Goal: Contribute content: Contribute content

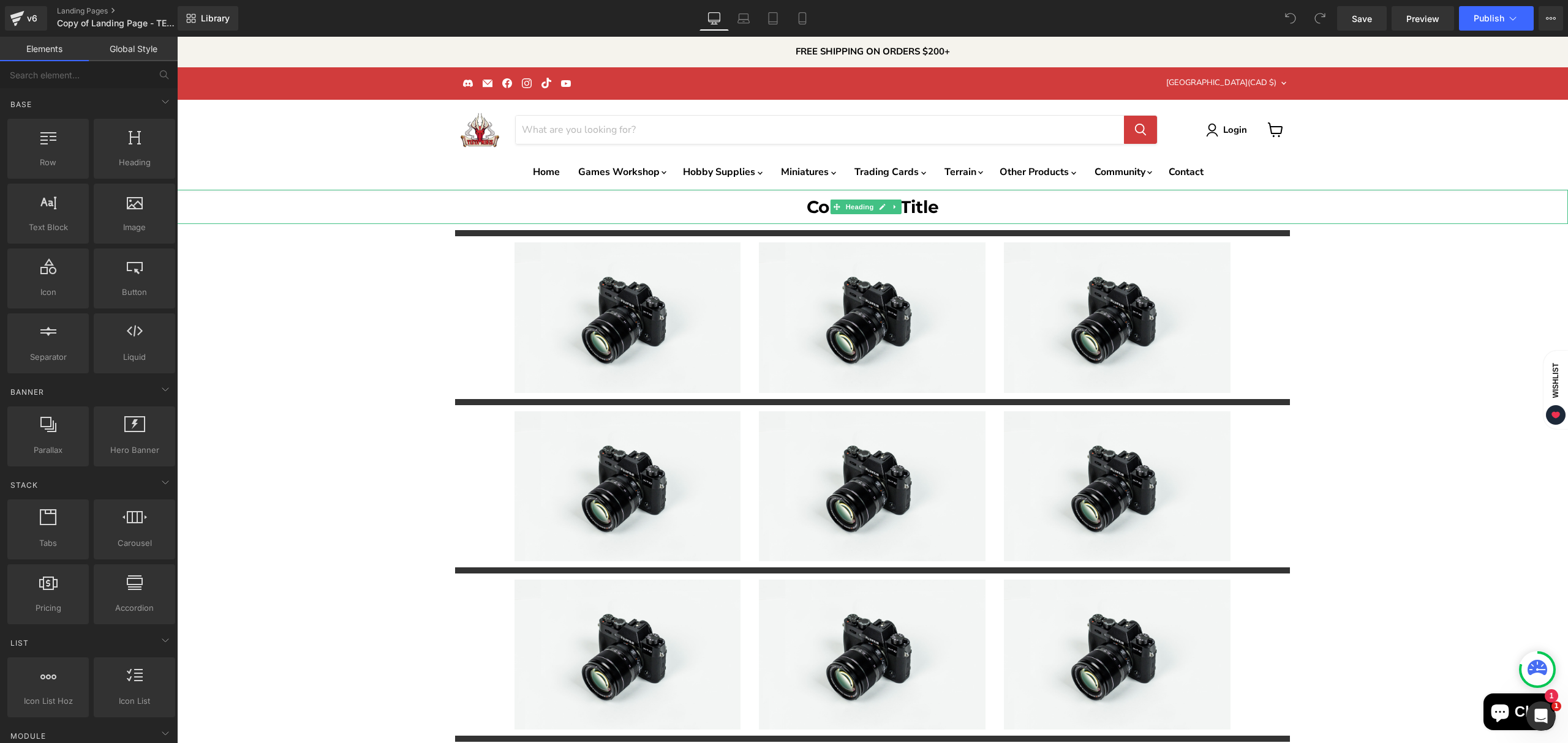
drag, startPoint x: 360, startPoint y: 214, endPoint x: 248, endPoint y: 103, distance: 157.7
click at [360, 214] on h1 "Collection Title" at bounding box center [873, 206] width 1392 height 34
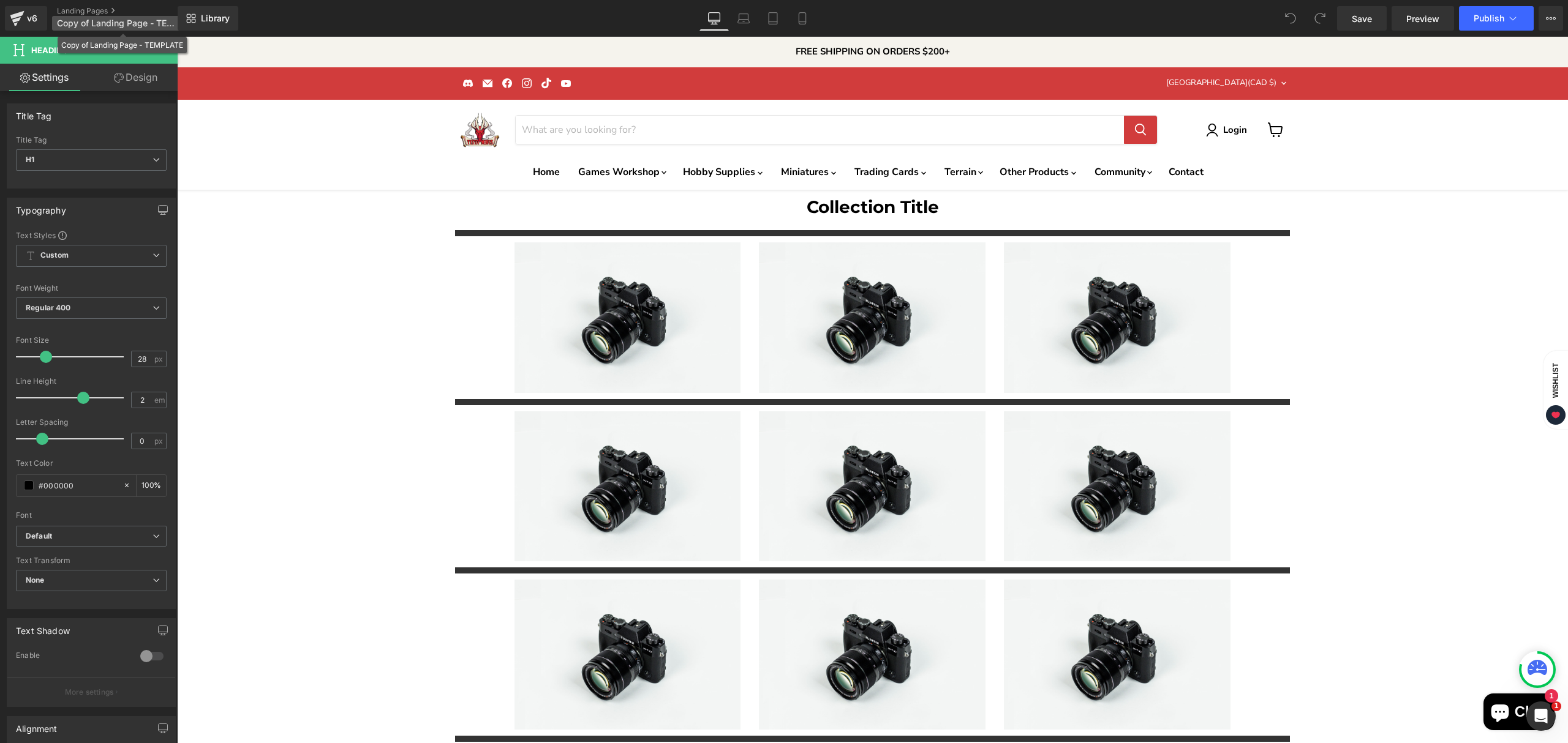
click at [115, 18] on span "Copy of Landing Page - TEMPLATE" at bounding box center [115, 23] width 118 height 10
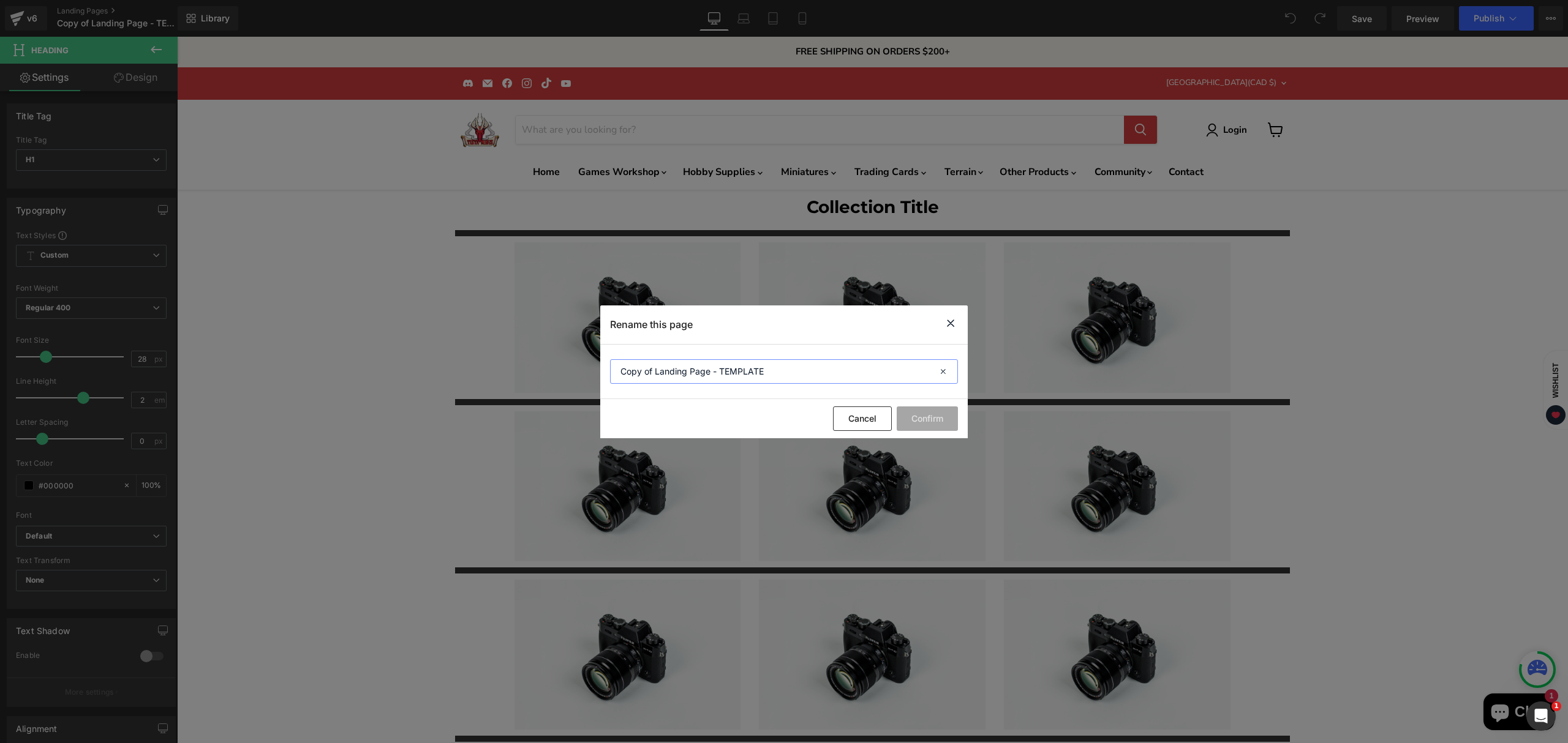
click at [728, 379] on input "Copy of Landing Page - TEMPLATE" at bounding box center [784, 371] width 348 height 24
type input "Card Supplies Landing Page"
click at [927, 419] on button "Confirm" at bounding box center [927, 418] width 61 height 24
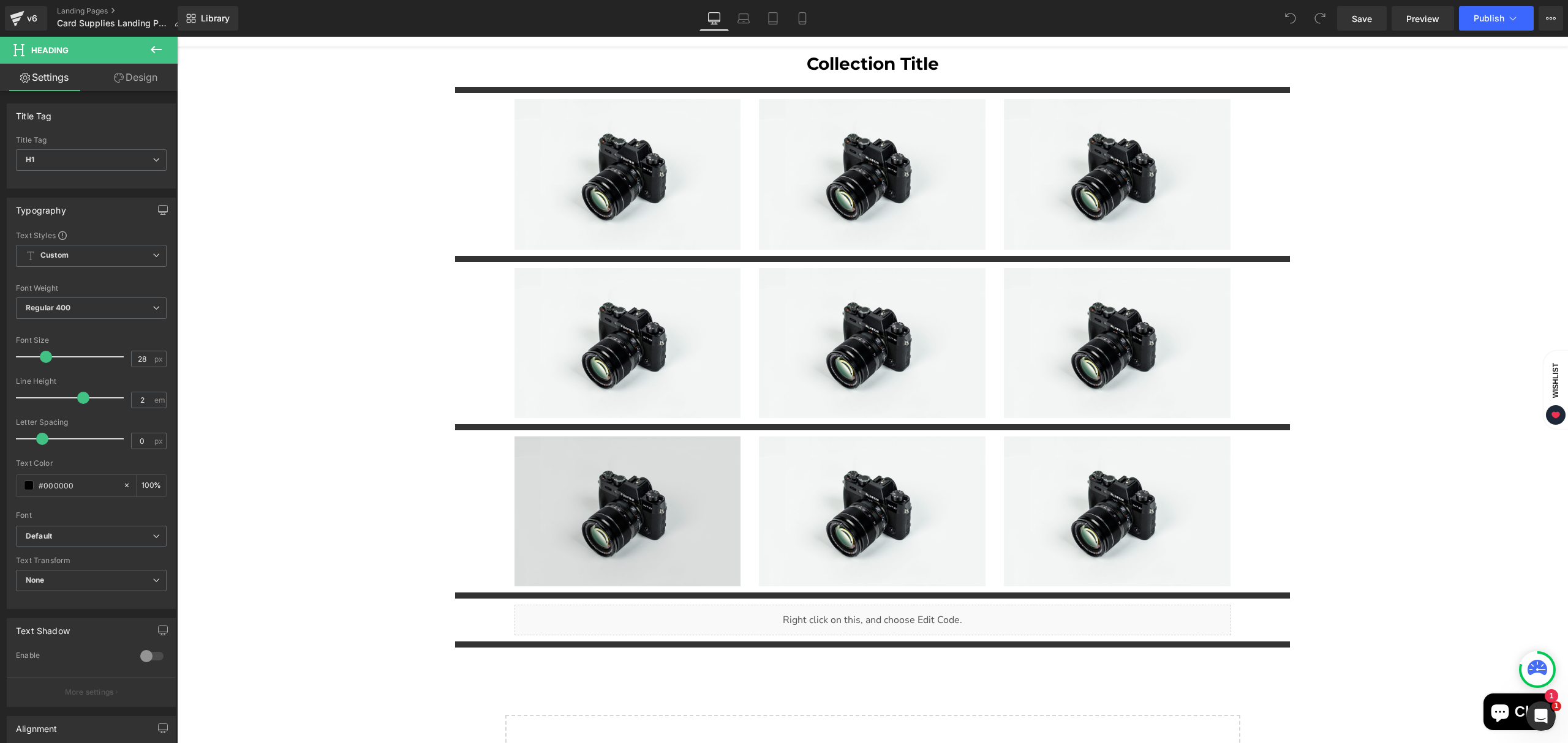
scroll to position [163, 0]
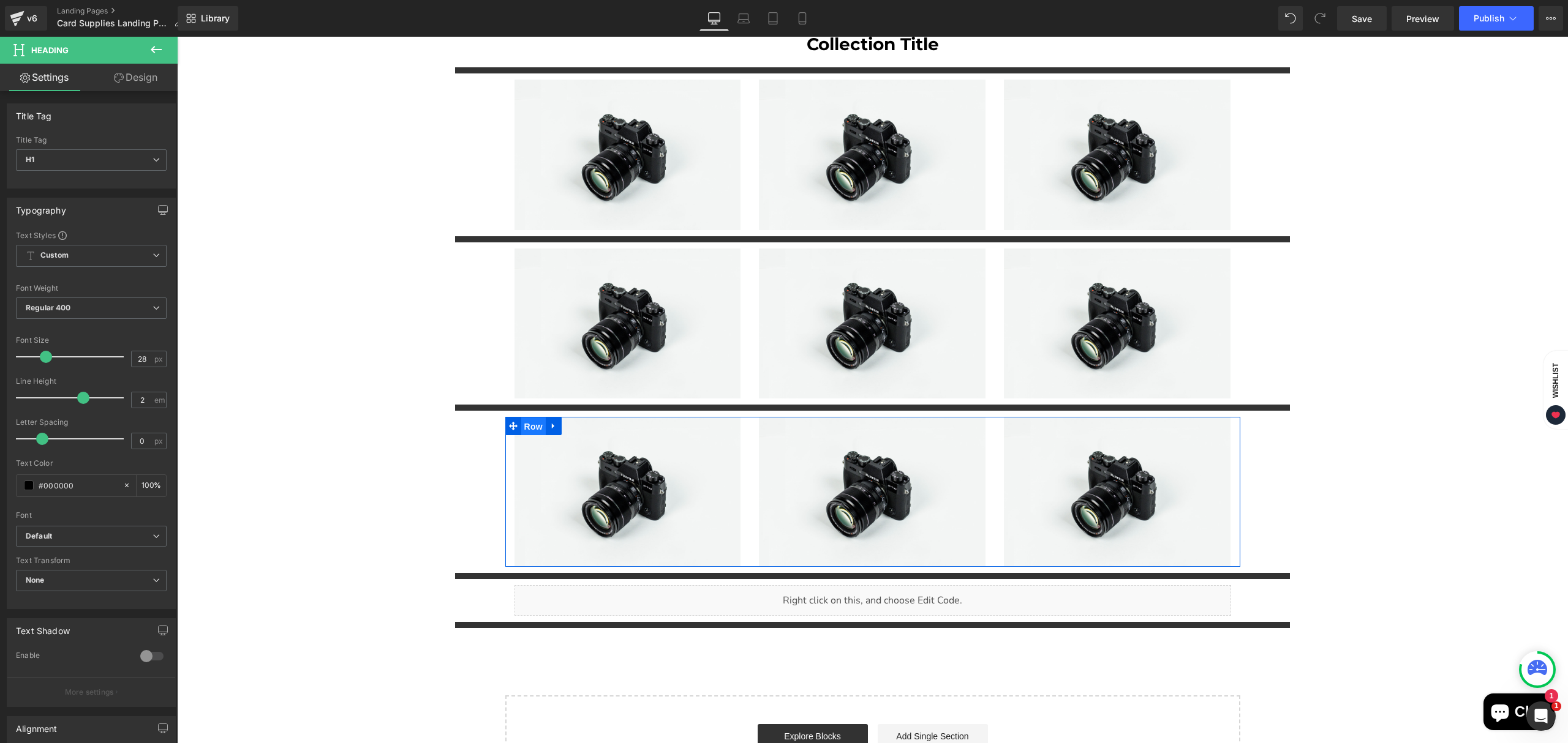
click at [527, 422] on span "Row" at bounding box center [533, 427] width 24 height 18
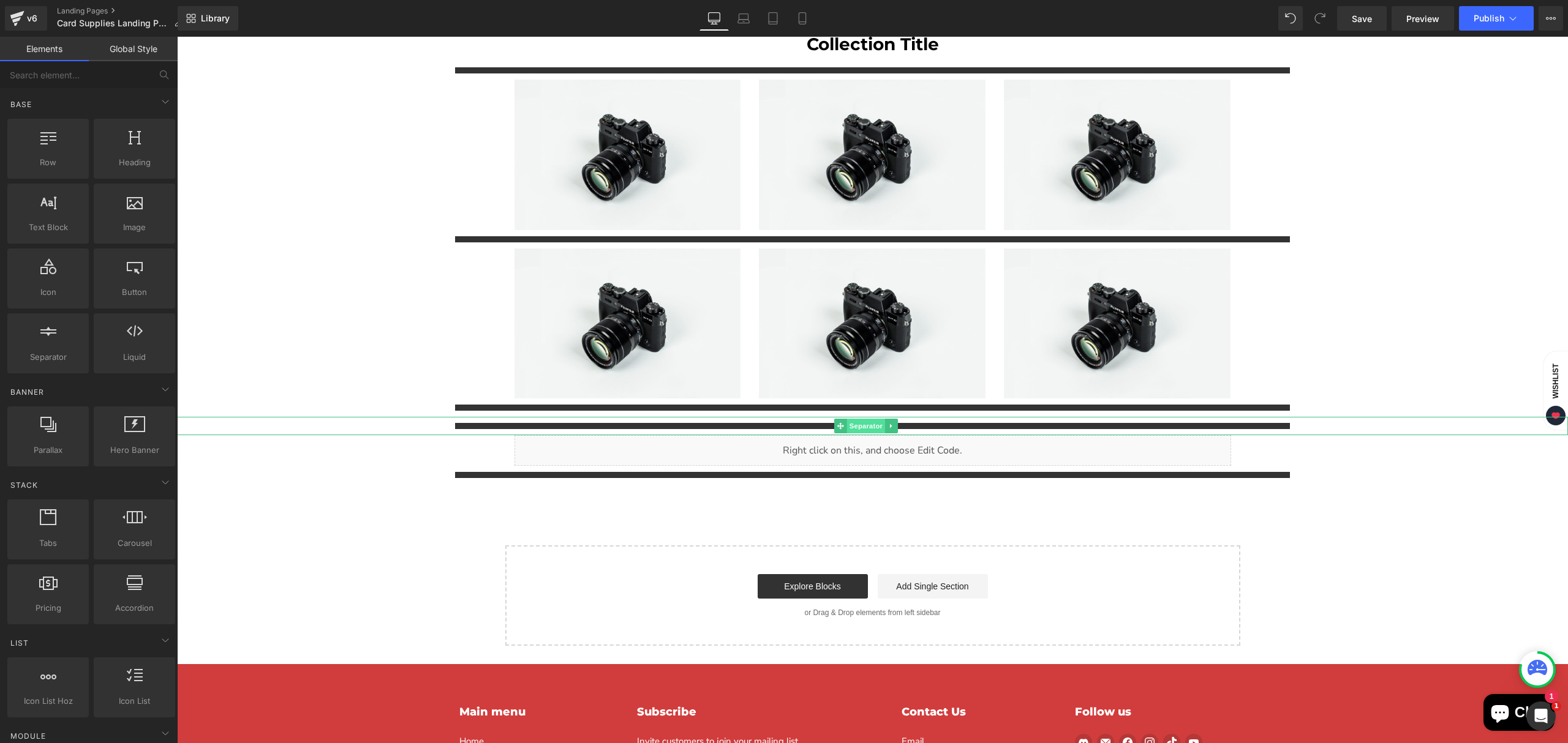
click at [866, 419] on span "Separator" at bounding box center [866, 426] width 38 height 15
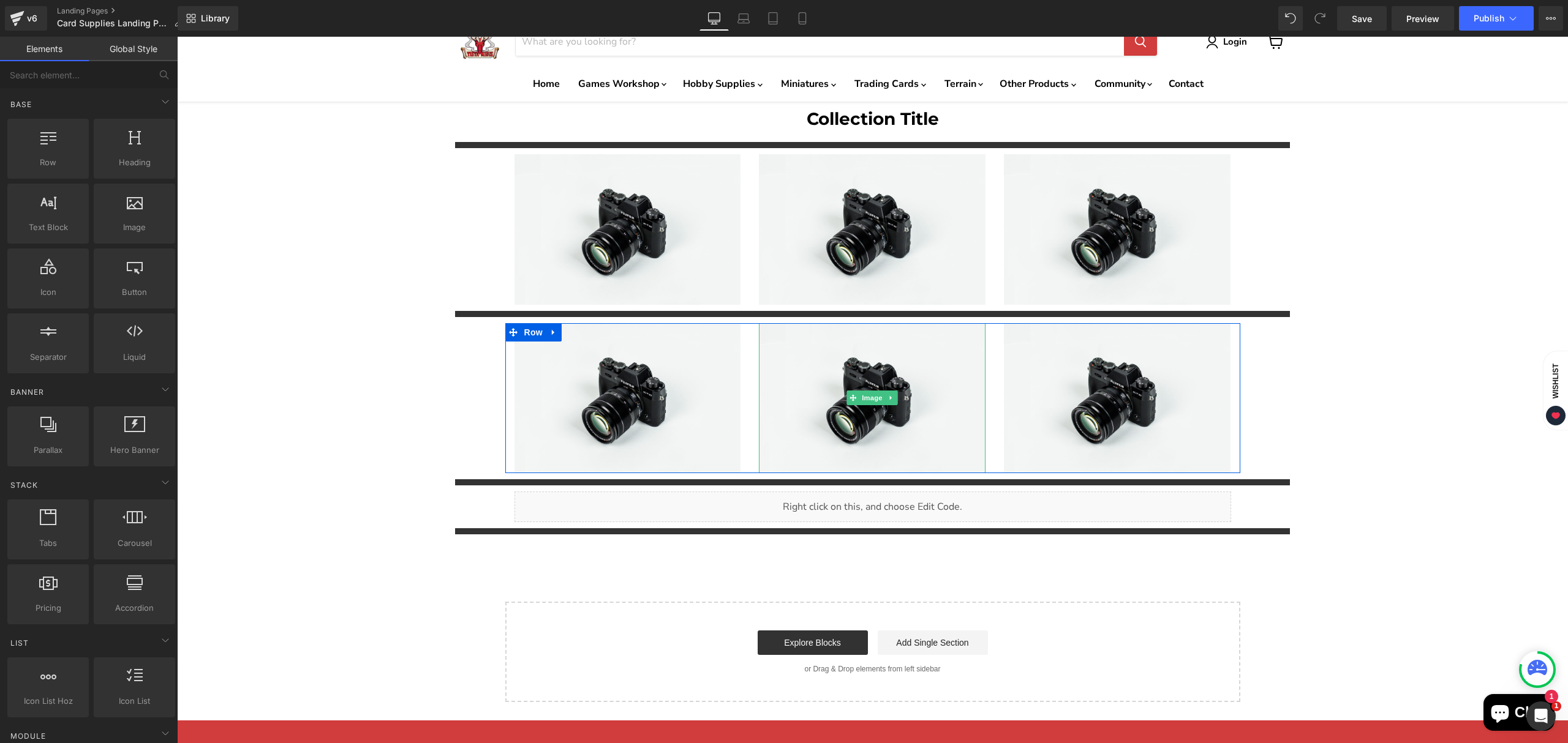
scroll to position [81, 0]
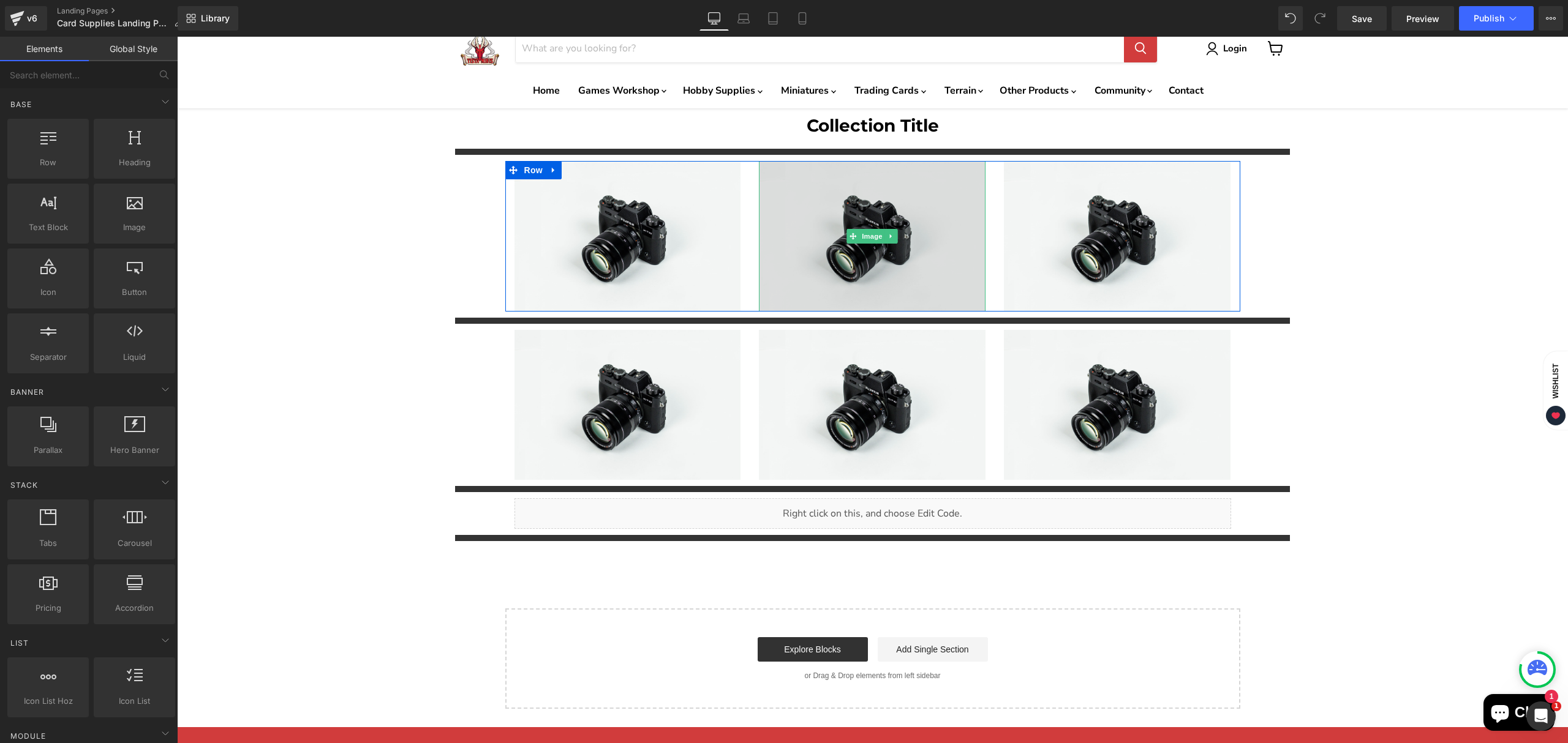
click at [849, 277] on img "Main content" at bounding box center [872, 236] width 227 height 150
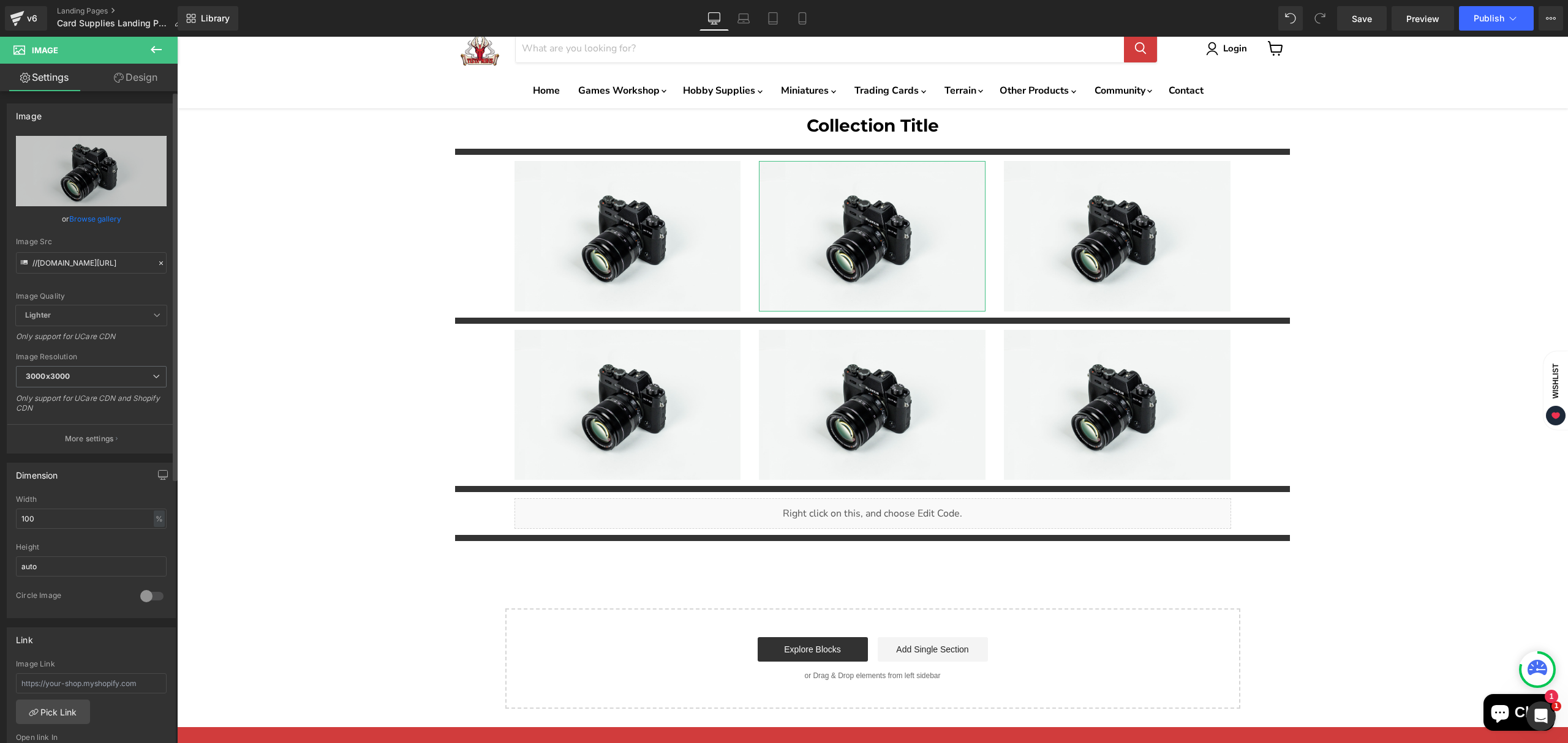
click at [86, 228] on link "Browse gallery" at bounding box center [95, 219] width 52 height 22
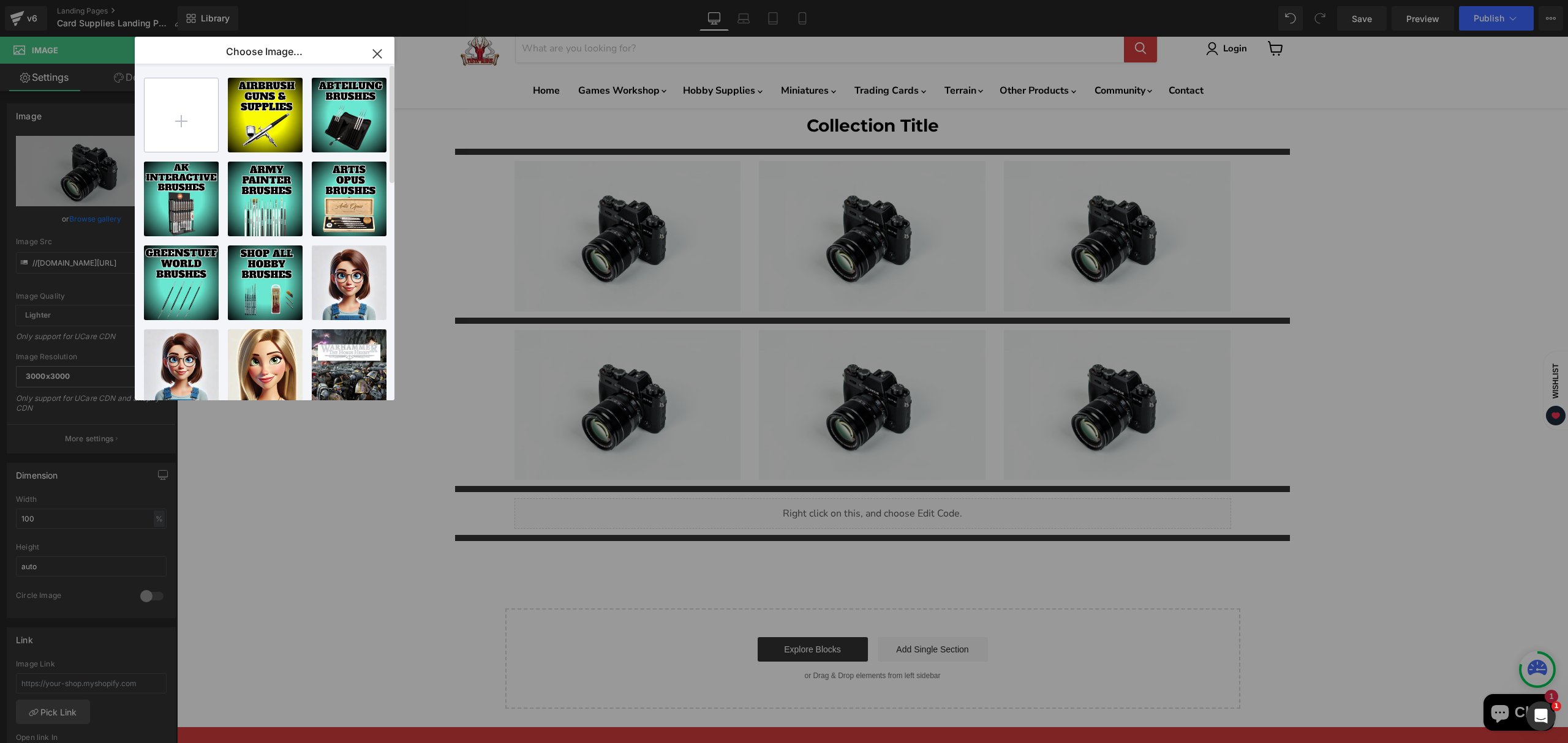
click at [190, 124] on input "file" at bounding box center [181, 115] width 74 height 74
type input "C:\fakepath\Card Supplies-High-Quality.jpg"
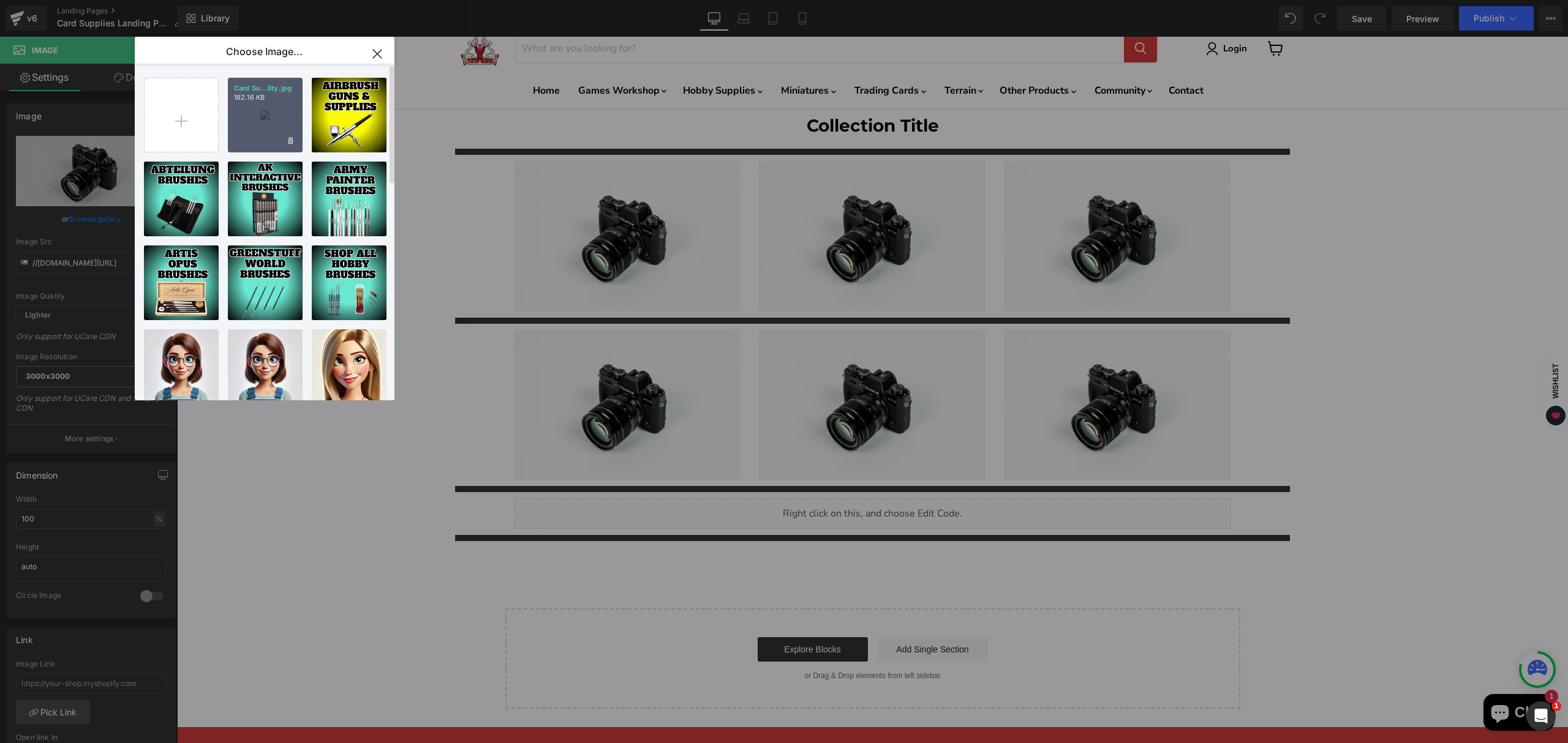
click at [263, 145] on div "Card Su...lity.jpg 182.16 KB" at bounding box center [265, 115] width 74 height 74
type input "[URL][DOMAIN_NAME]"
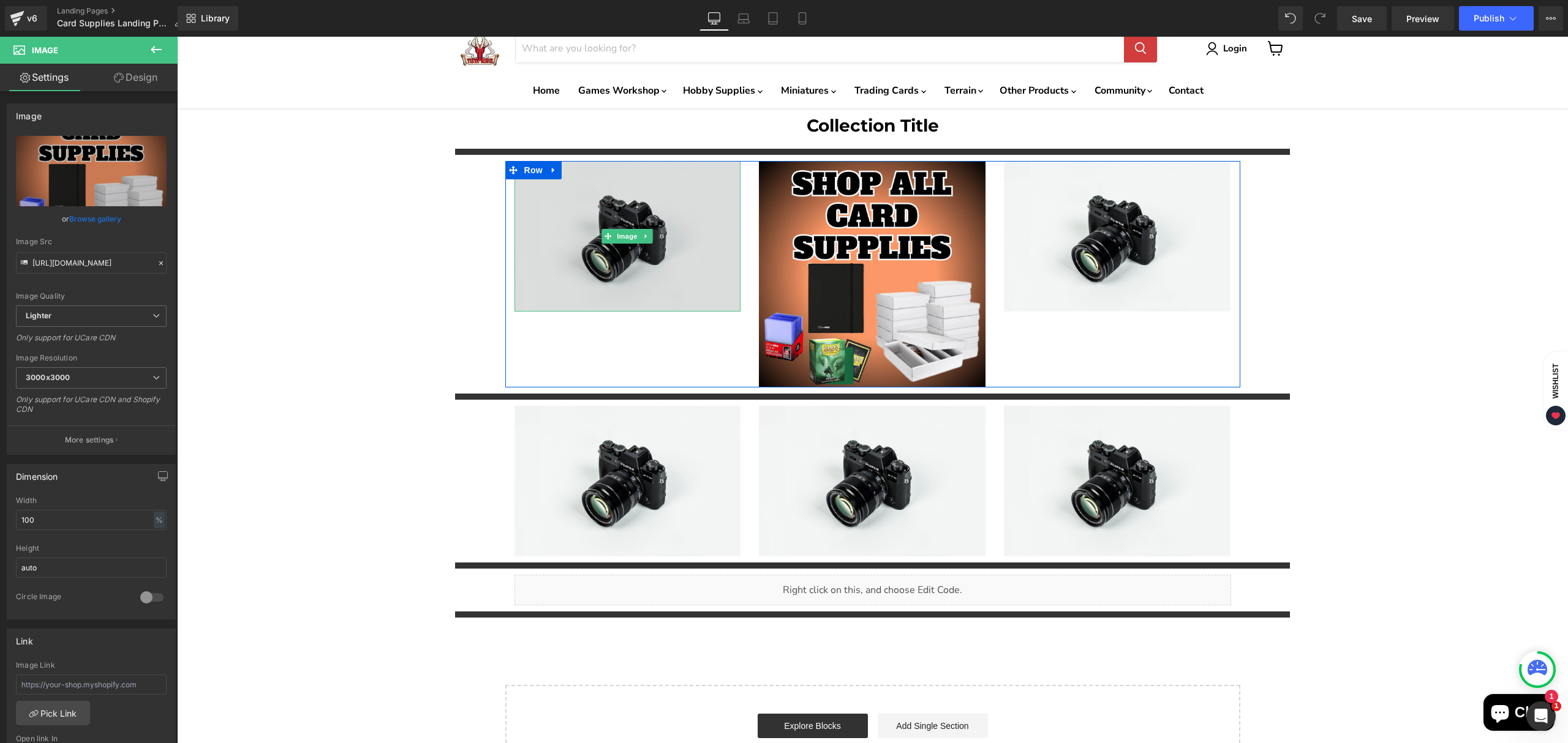
click at [624, 292] on img "Main content" at bounding box center [627, 236] width 227 height 150
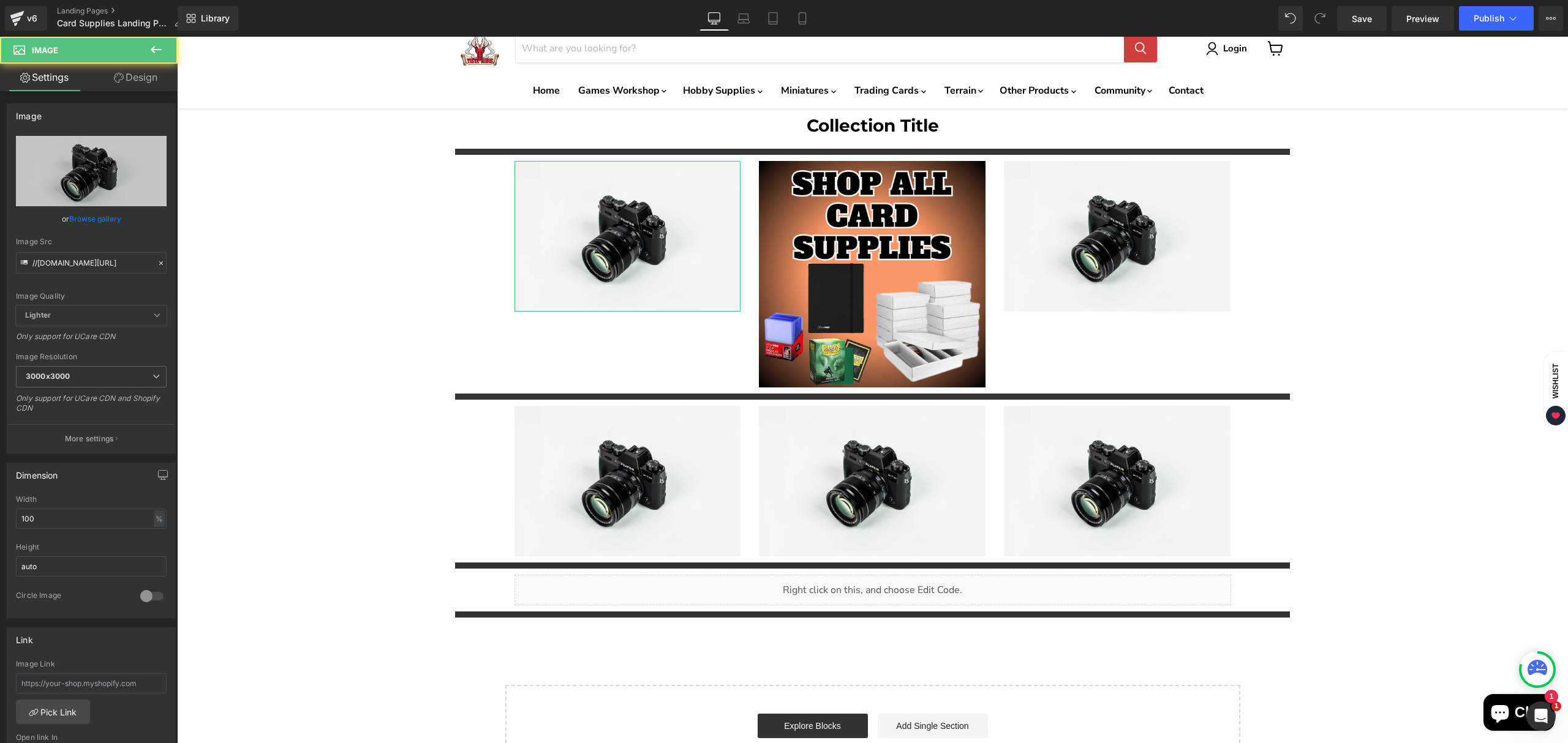
click at [86, 219] on link "Browse gallery" at bounding box center [95, 219] width 52 height 22
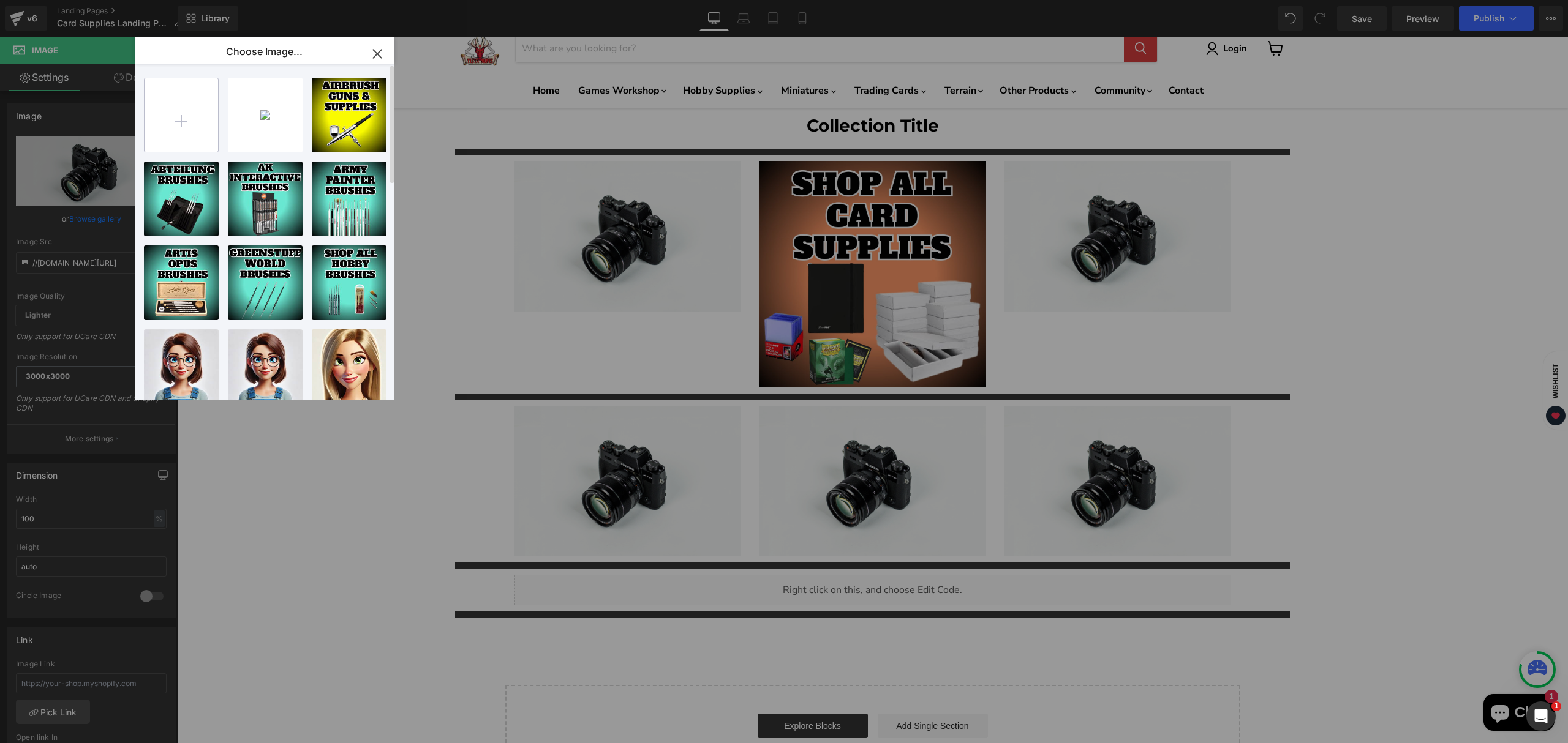
click at [185, 127] on input "file" at bounding box center [181, 115] width 74 height 74
type input "C:\fakepath\Card Supplies copy-High-Quality.jpg"
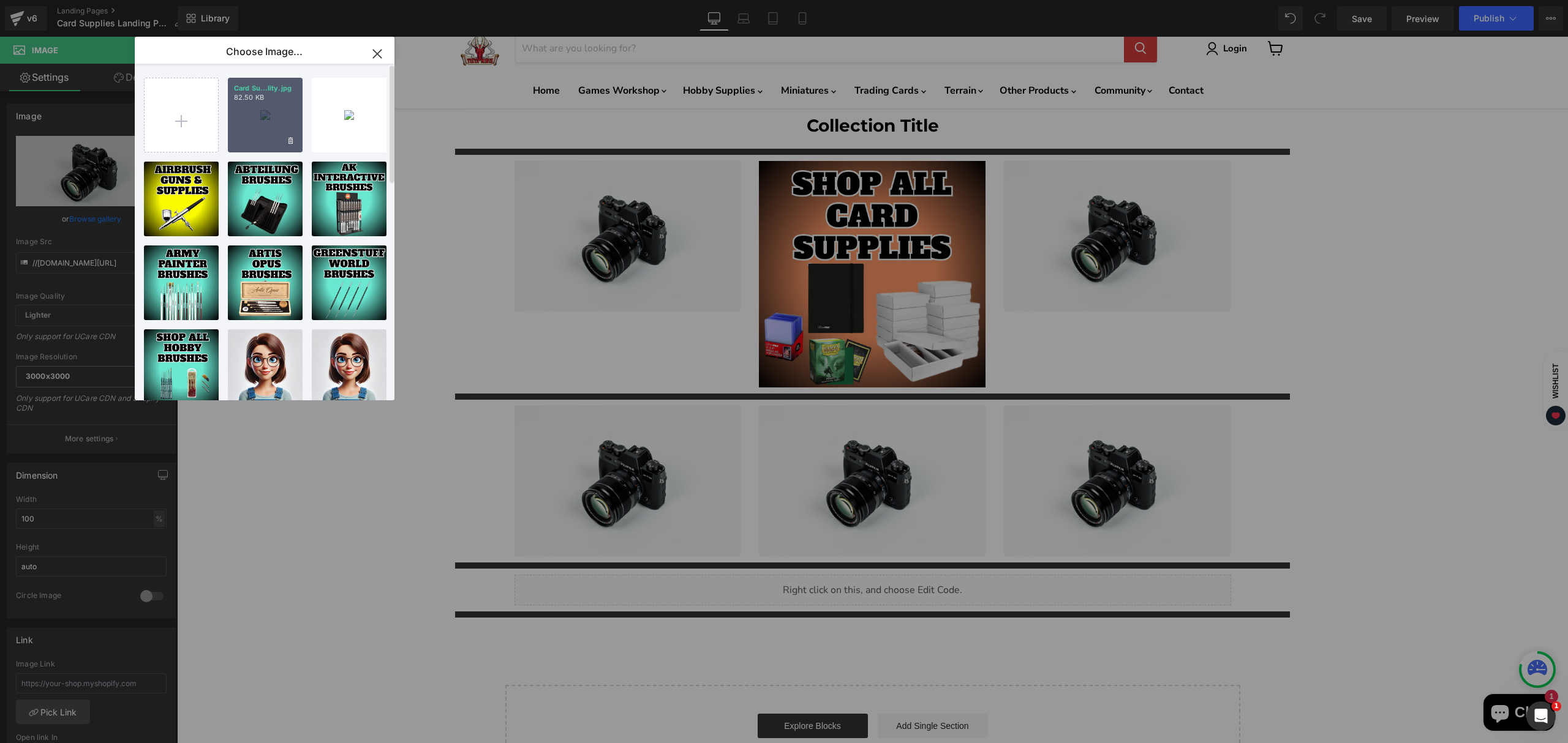
click at [268, 136] on div "Card Su...lity.jpg 82.50 KB" at bounding box center [265, 115] width 74 height 74
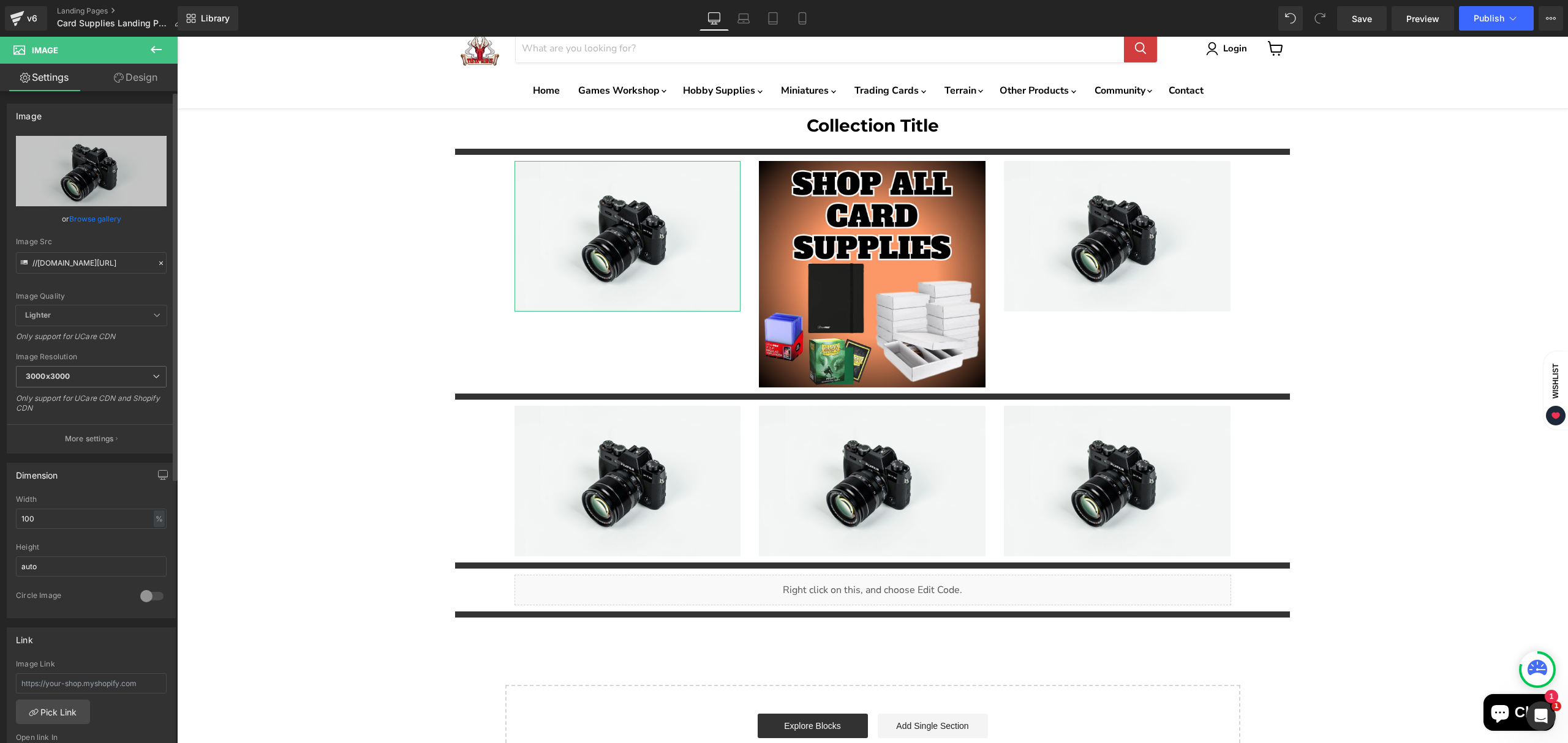
click at [101, 221] on link "Browse gallery" at bounding box center [95, 219] width 52 height 22
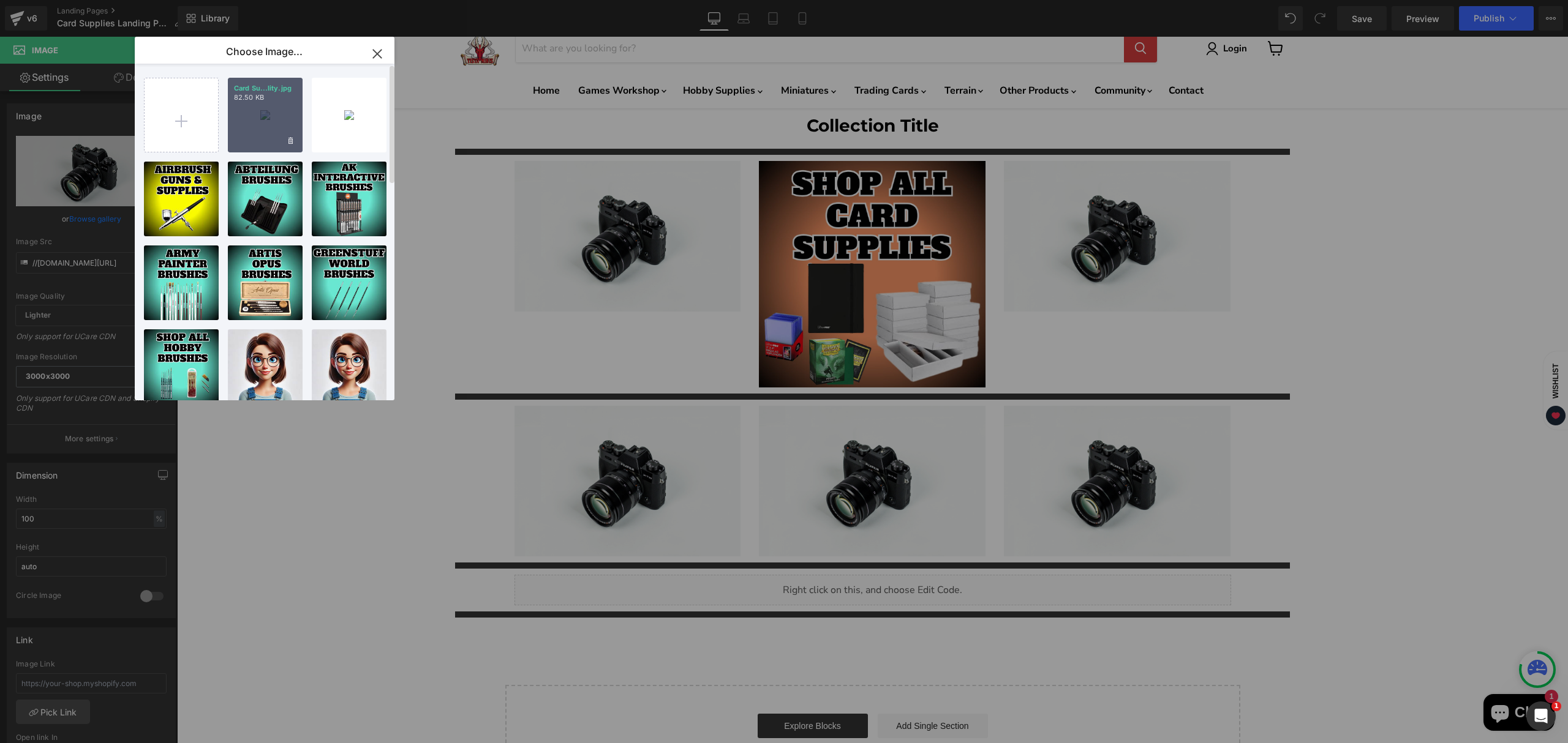
click at [258, 142] on div "Card Su...lity.jpg 82.50 KB" at bounding box center [265, 115] width 74 height 74
type input "[URL][DOMAIN_NAME]"
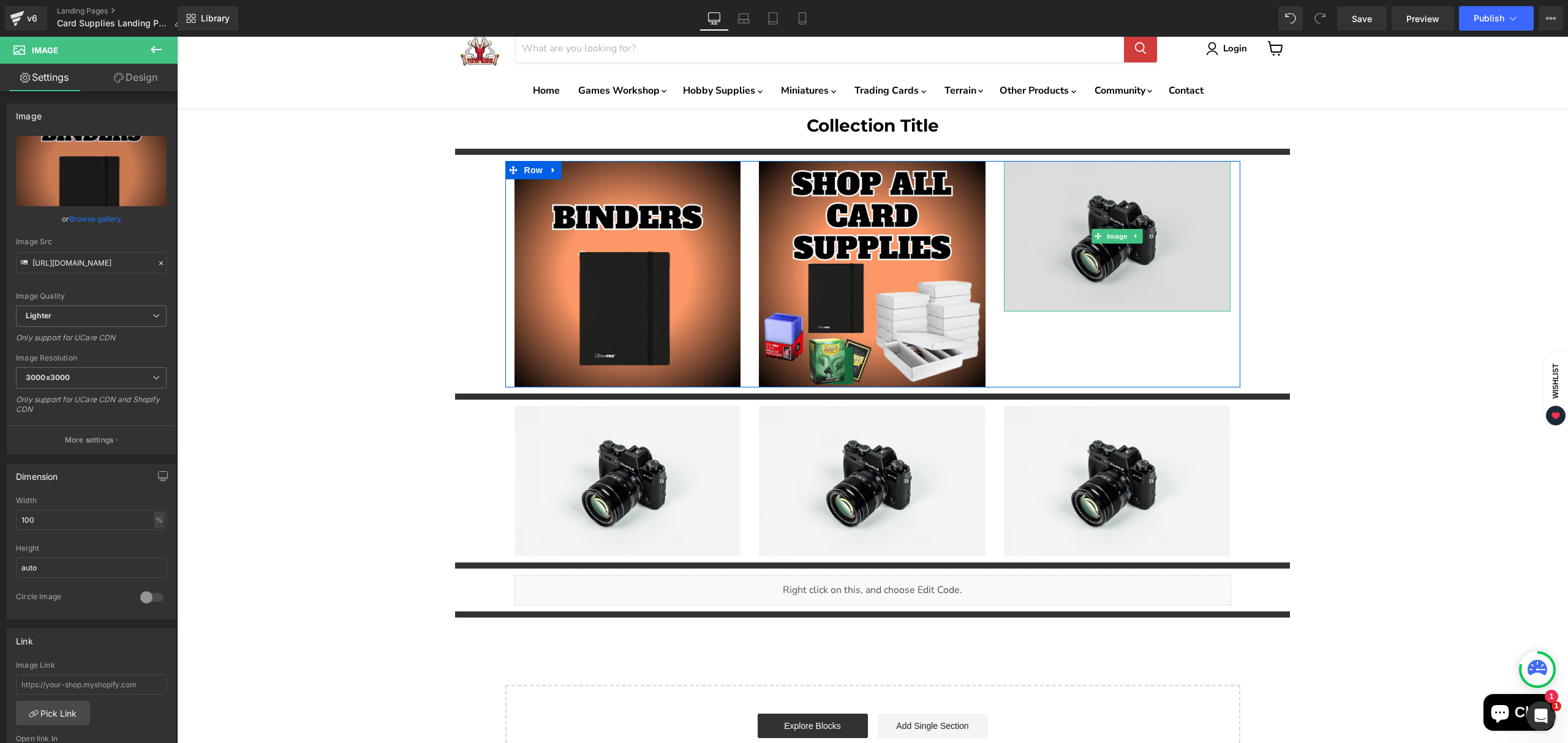
click at [1119, 288] on img "Main content" at bounding box center [1117, 236] width 227 height 150
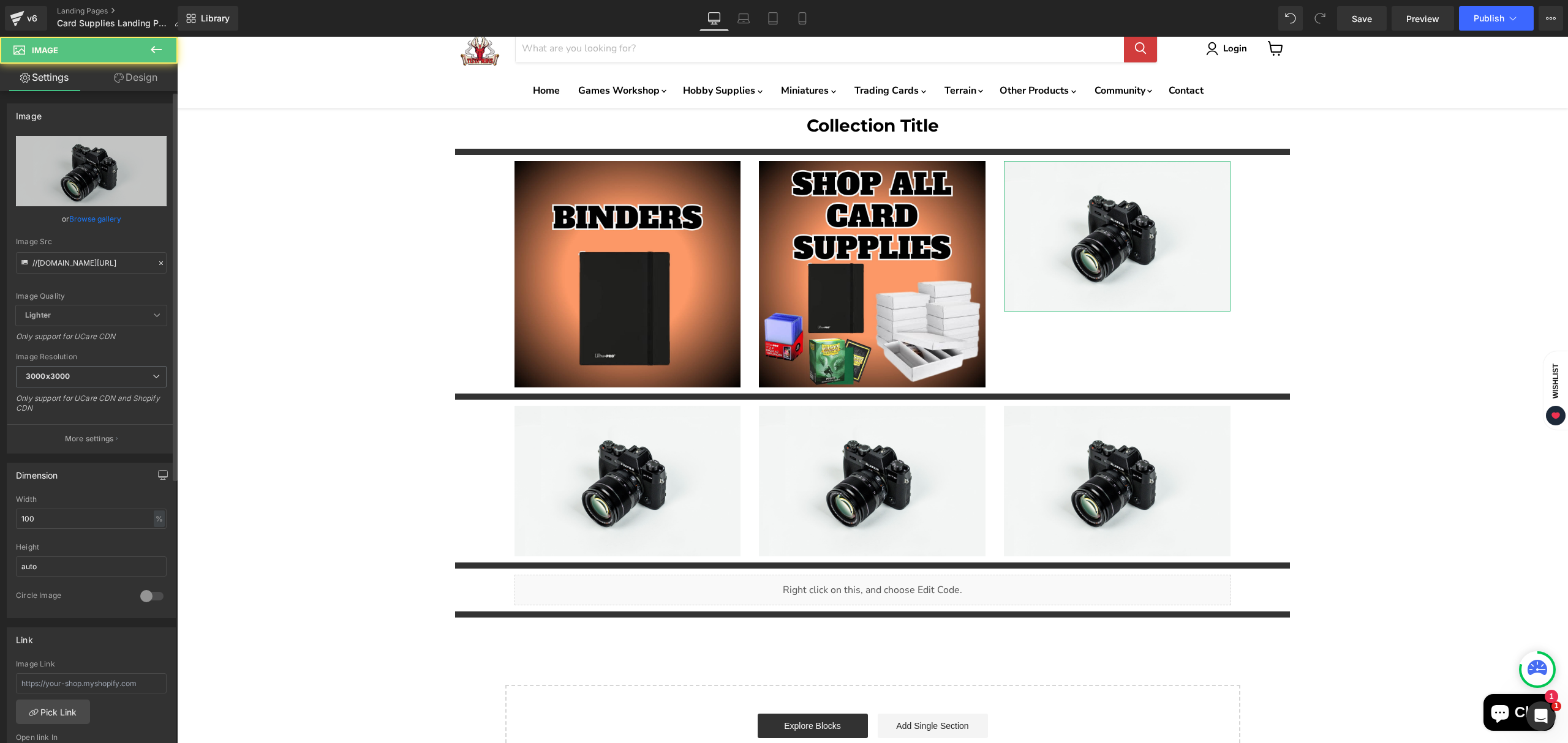
click at [84, 219] on link "Browse gallery" at bounding box center [95, 219] width 52 height 22
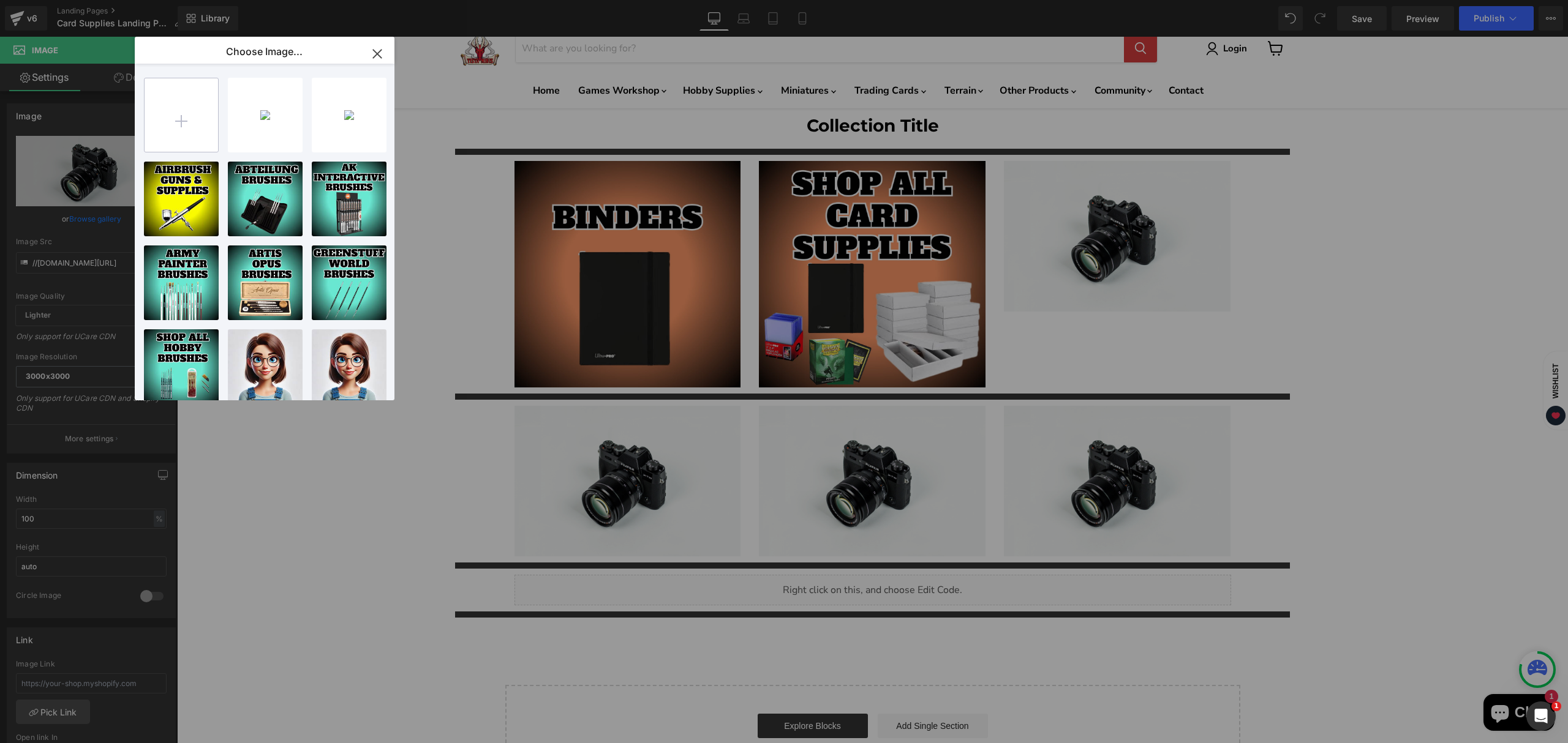
click at [160, 139] on input "file" at bounding box center [181, 115] width 74 height 74
type input "C:\fakepath\Card Supplies copy (1)-High-Quality.jpg"
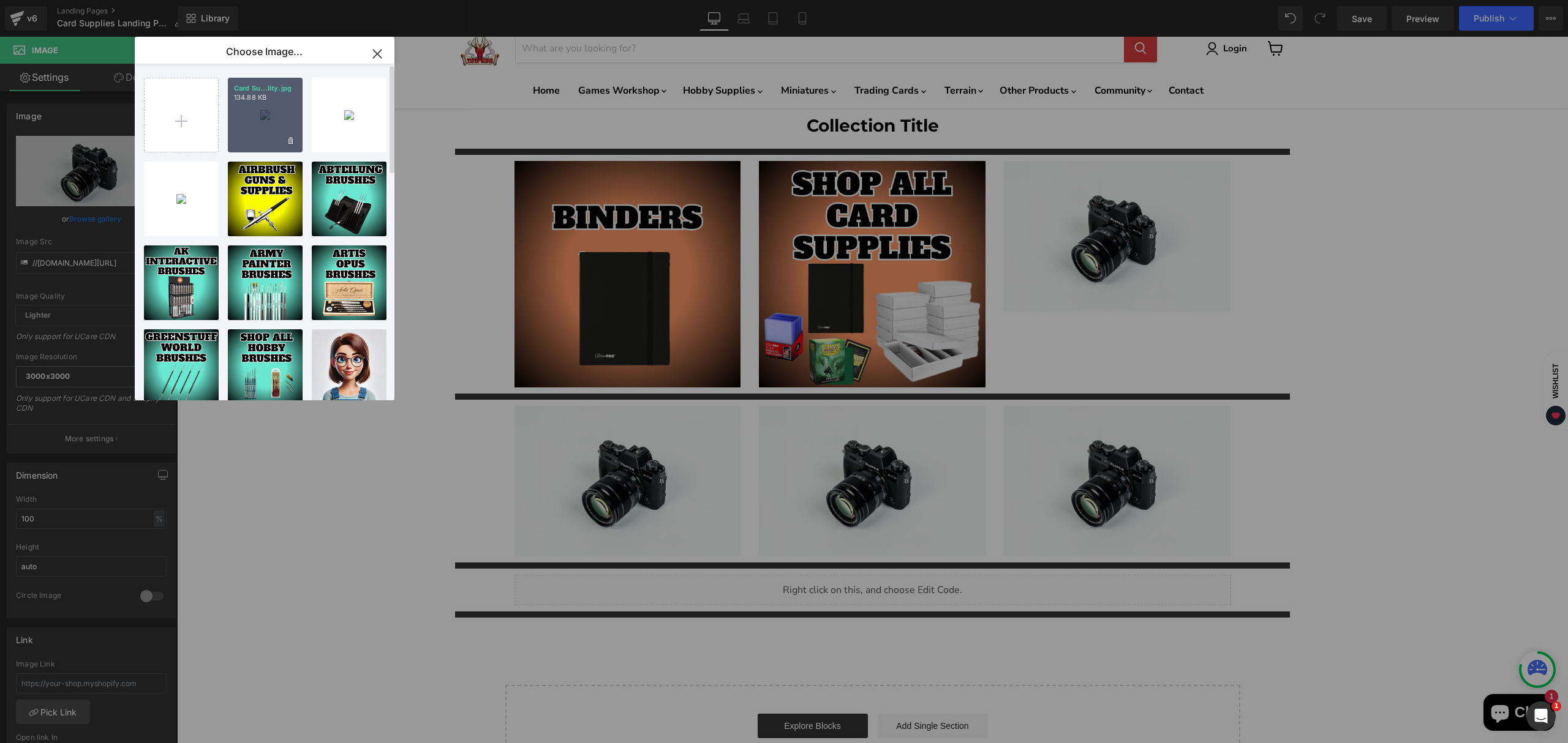
click at [255, 140] on div "Card Su...lity.jpg 134.88 KB" at bounding box center [265, 115] width 74 height 74
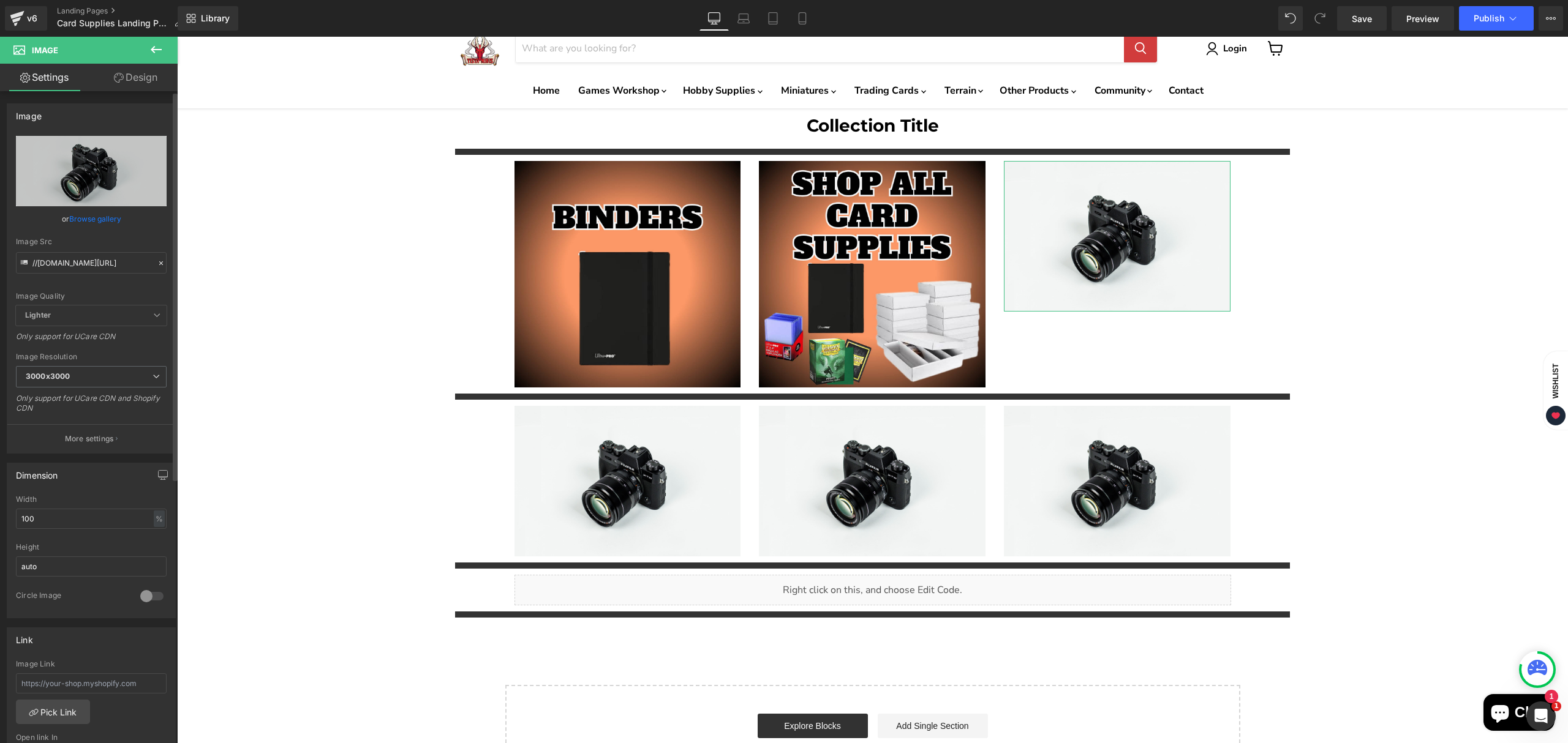
click at [90, 213] on link "Browse gallery" at bounding box center [95, 219] width 52 height 22
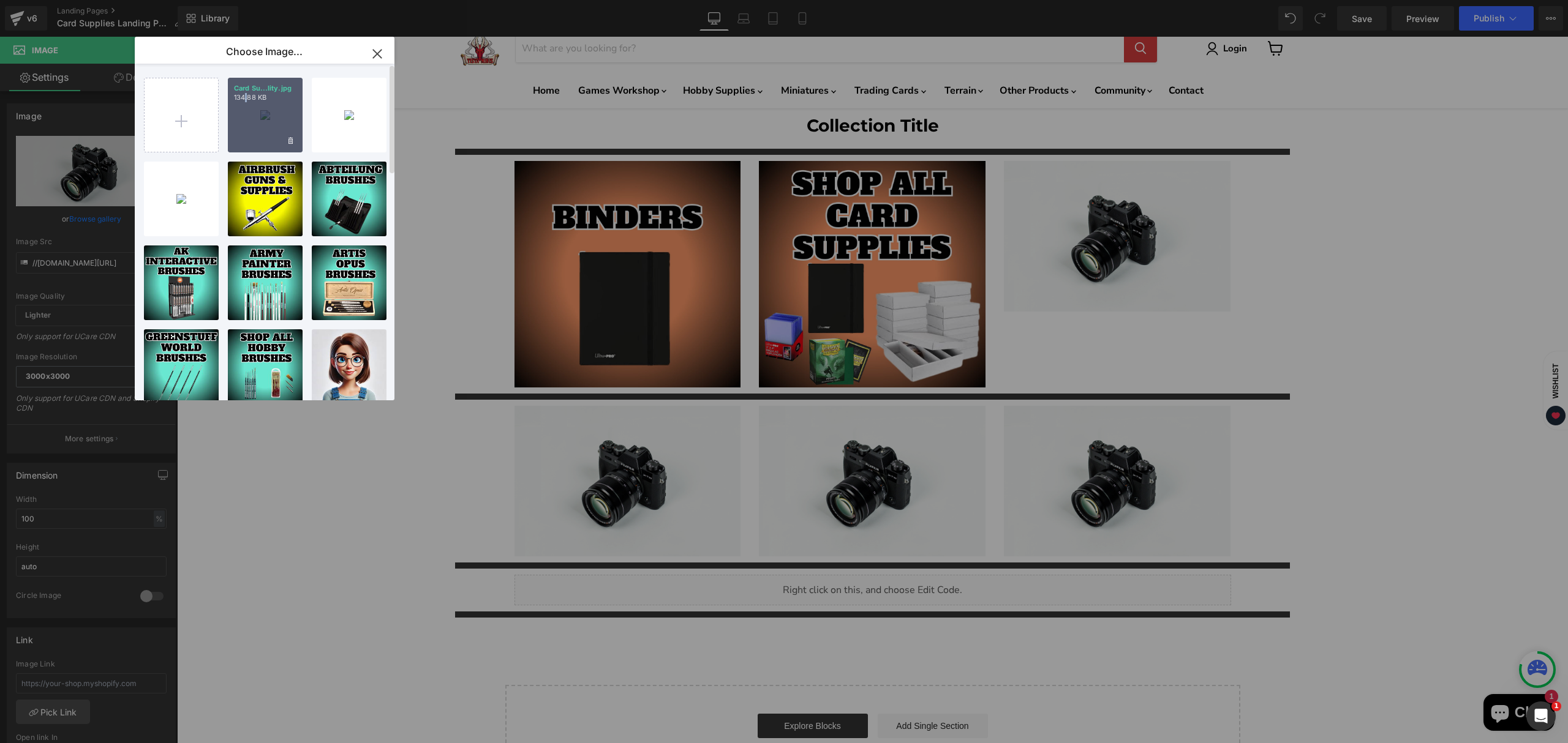
click at [247, 127] on div "Card Su...lity.jpg 134.88 KB" at bounding box center [265, 115] width 74 height 74
type input "[URL][DOMAIN_NAME]"
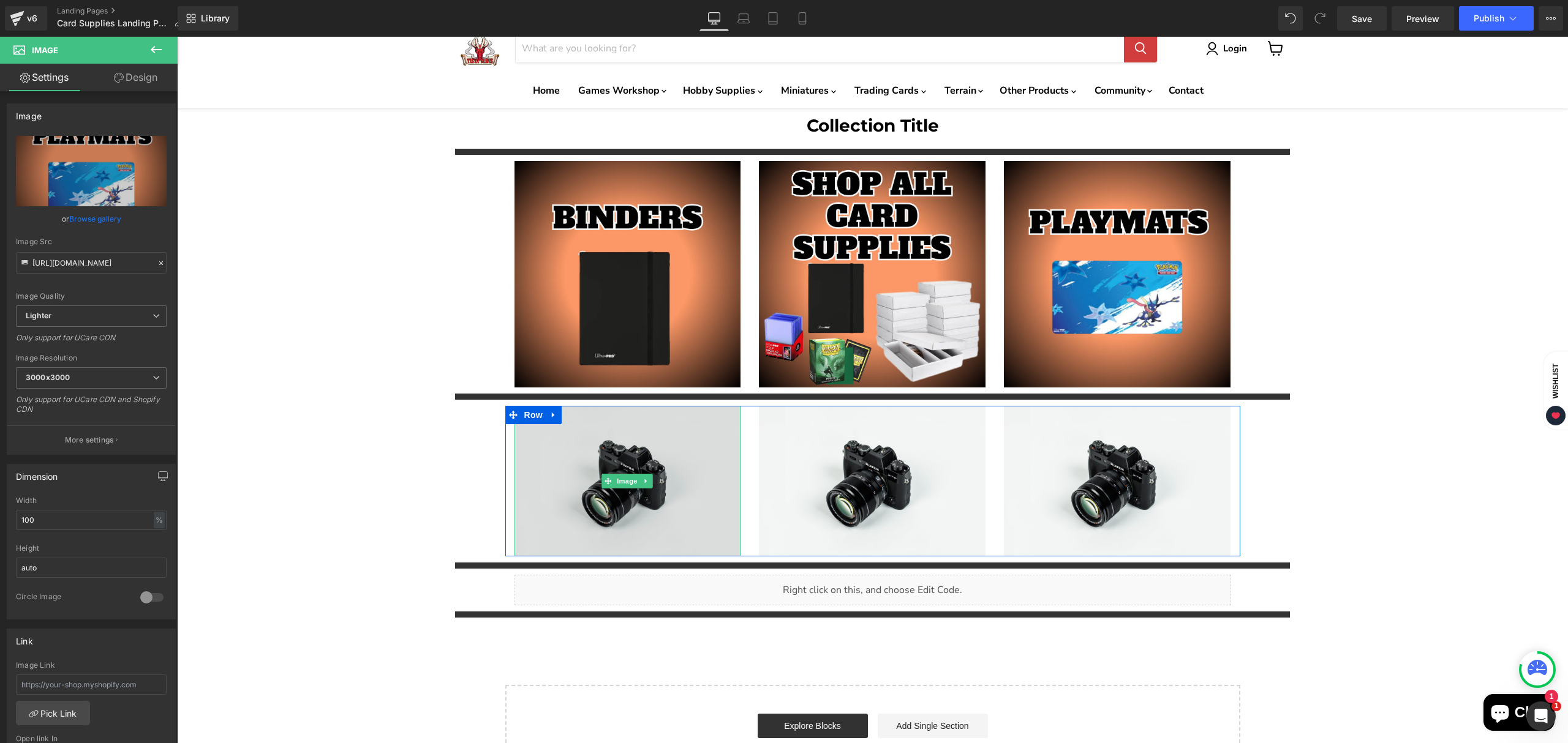
click at [591, 530] on img "Main content" at bounding box center [627, 481] width 227 height 150
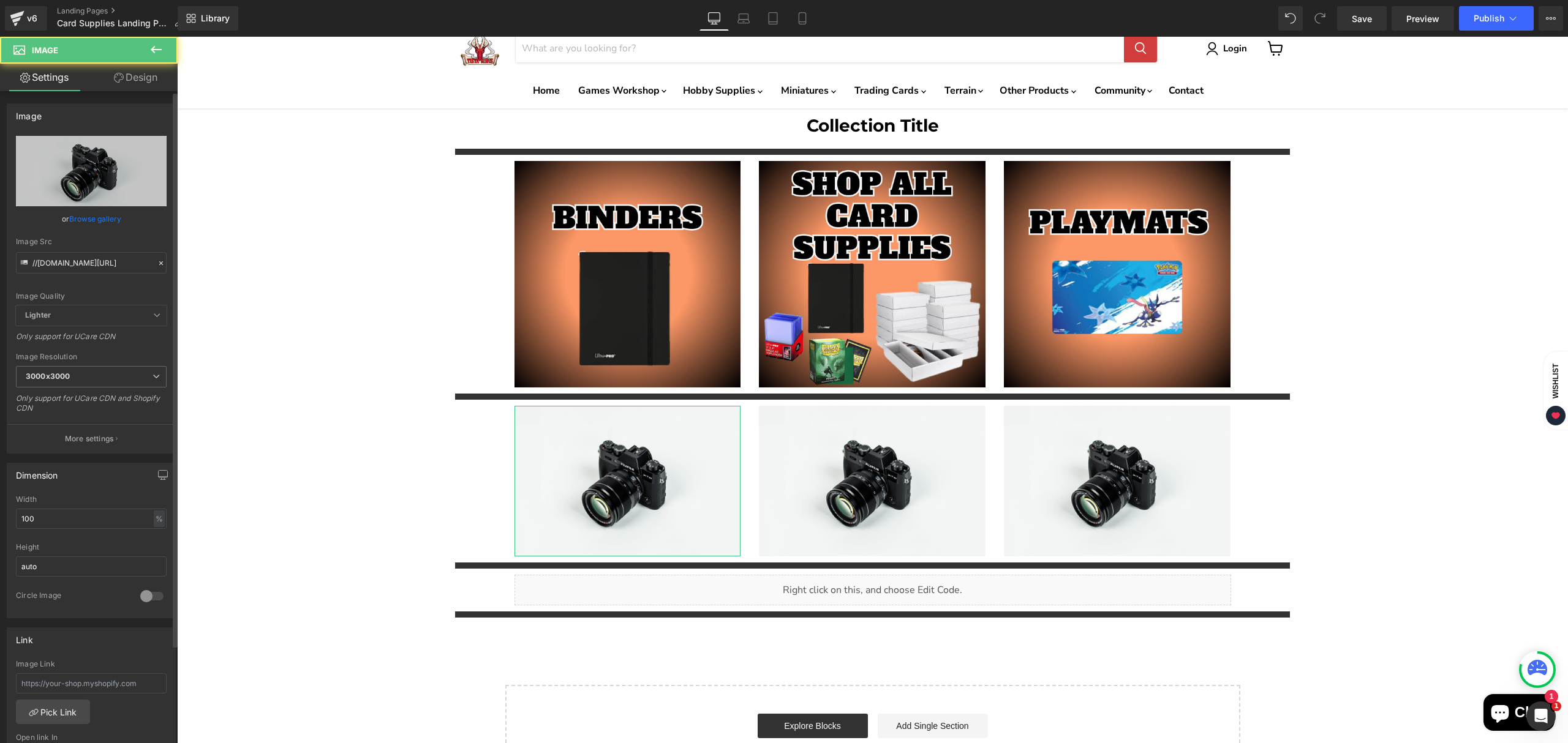
click at [93, 221] on link "Browse gallery" at bounding box center [95, 219] width 52 height 22
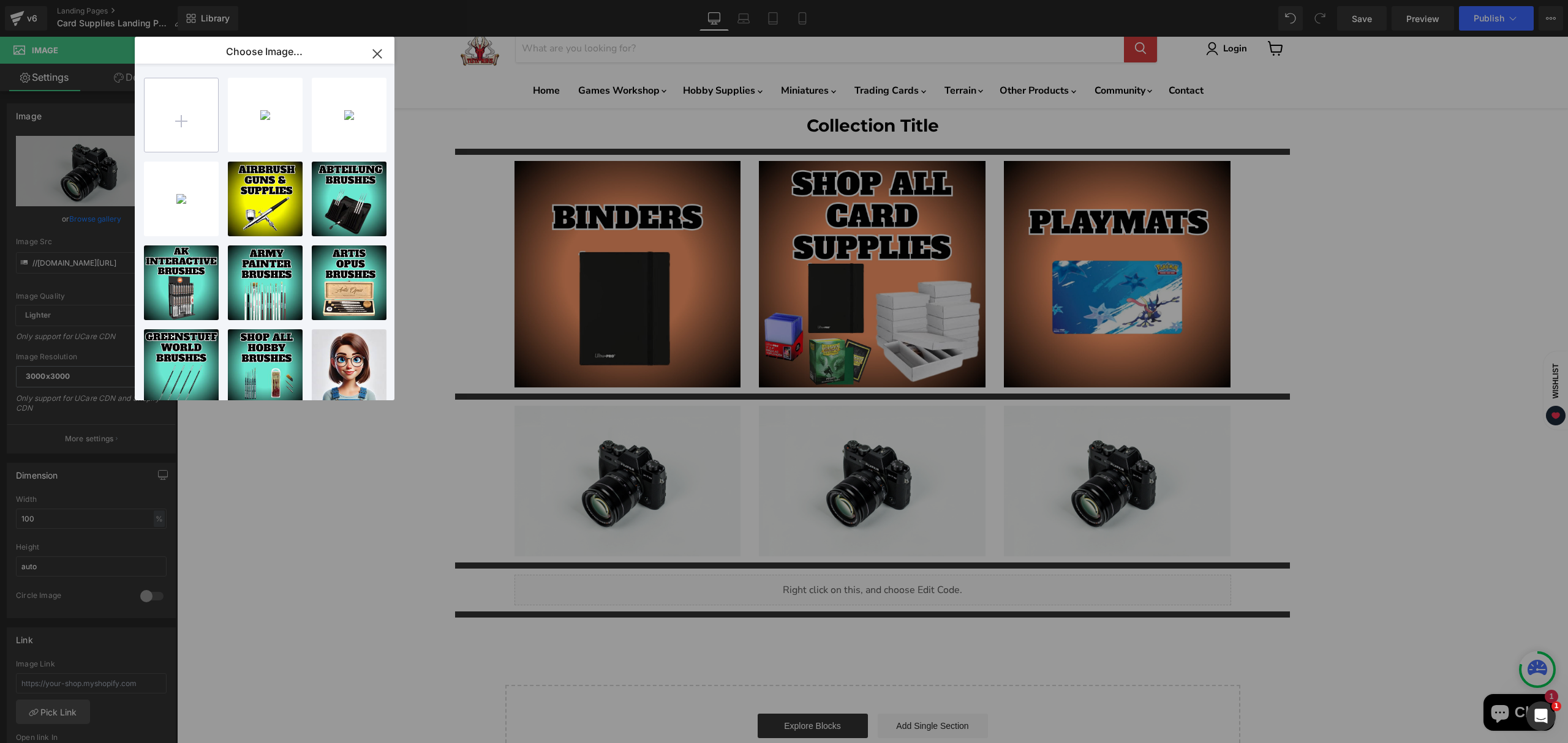
click at [173, 142] on input "file" at bounding box center [181, 115] width 74 height 74
type input "C:\fakepath\Card Sleeves-High-Quality.jpg"
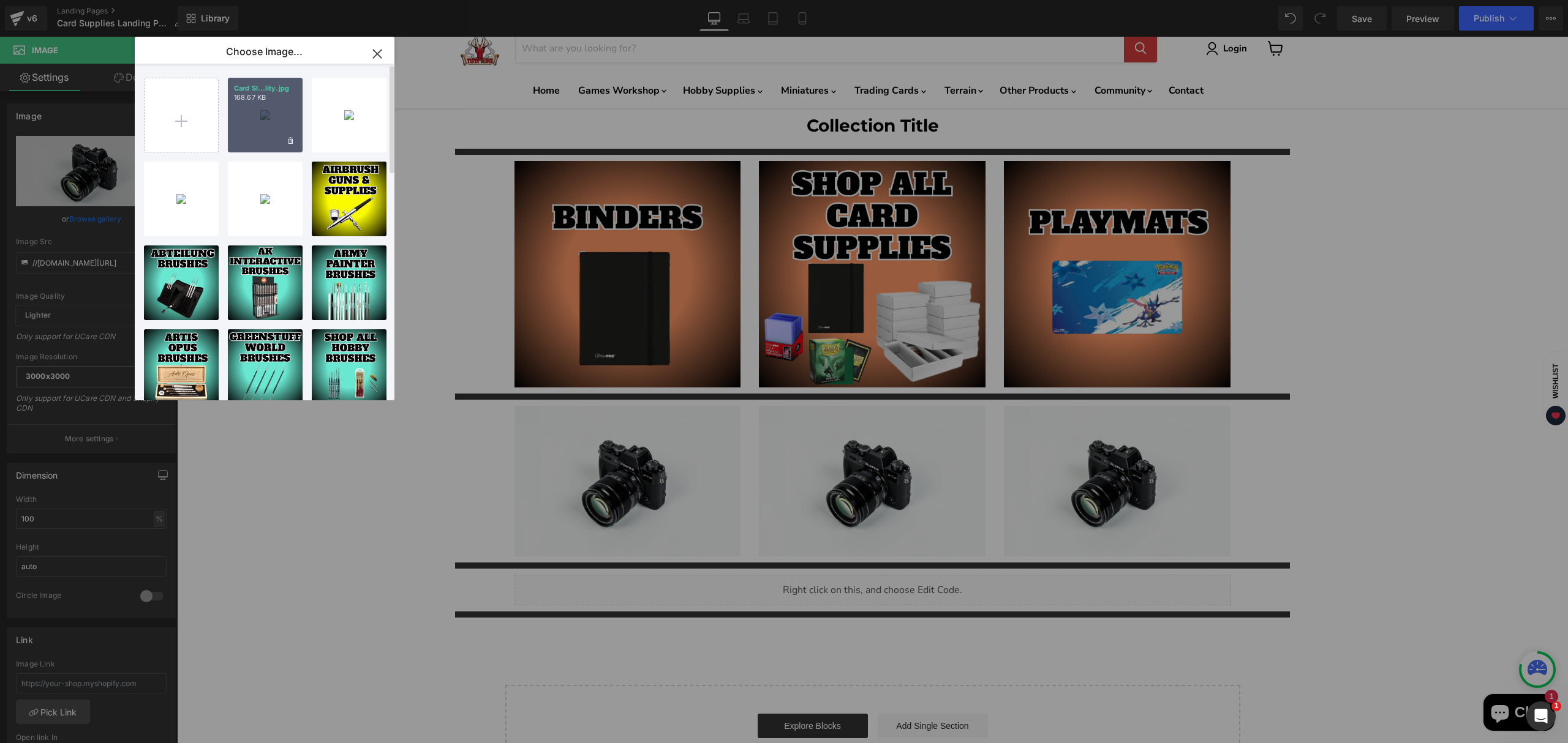
click at [264, 145] on div "Card Sl...lity.jpg 168.67 KB" at bounding box center [265, 115] width 74 height 74
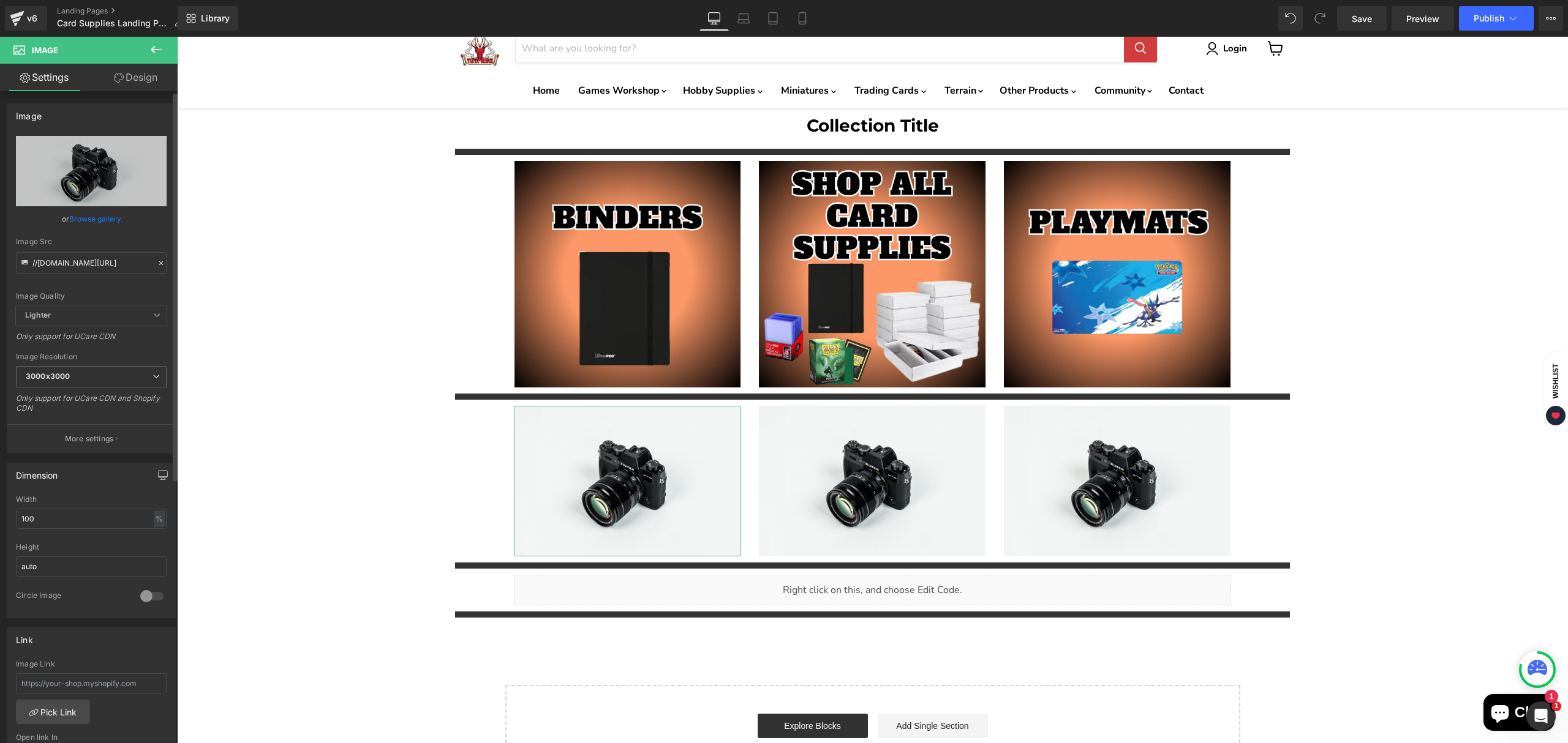
click at [87, 218] on link "Browse gallery" at bounding box center [95, 219] width 52 height 22
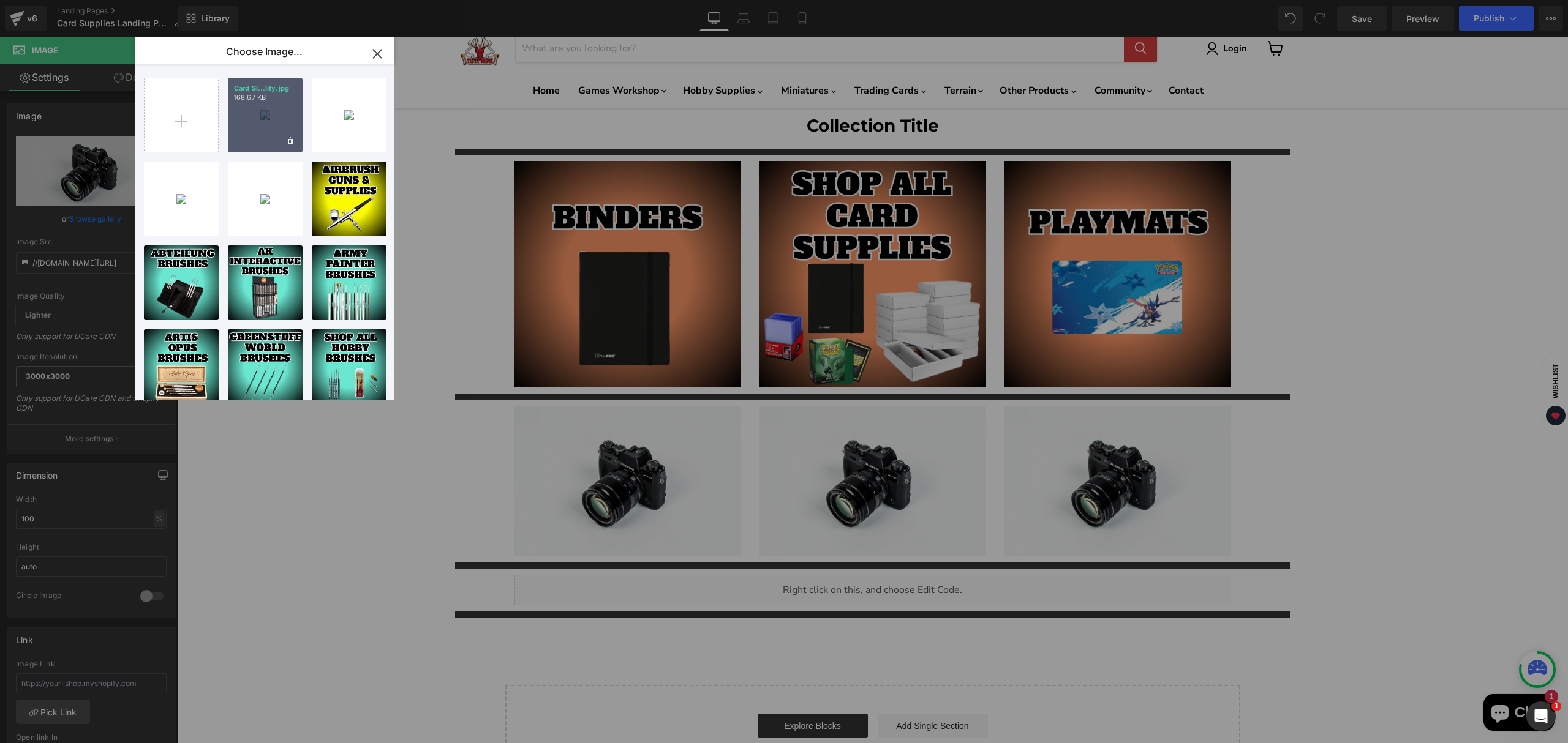
drag, startPoint x: 251, startPoint y: 121, endPoint x: 146, endPoint y: 137, distance: 106.2
click at [251, 121] on div "Card Sl...lity.jpg 168.67 KB" at bounding box center [265, 115] width 74 height 74
type input "[URL][DOMAIN_NAME]"
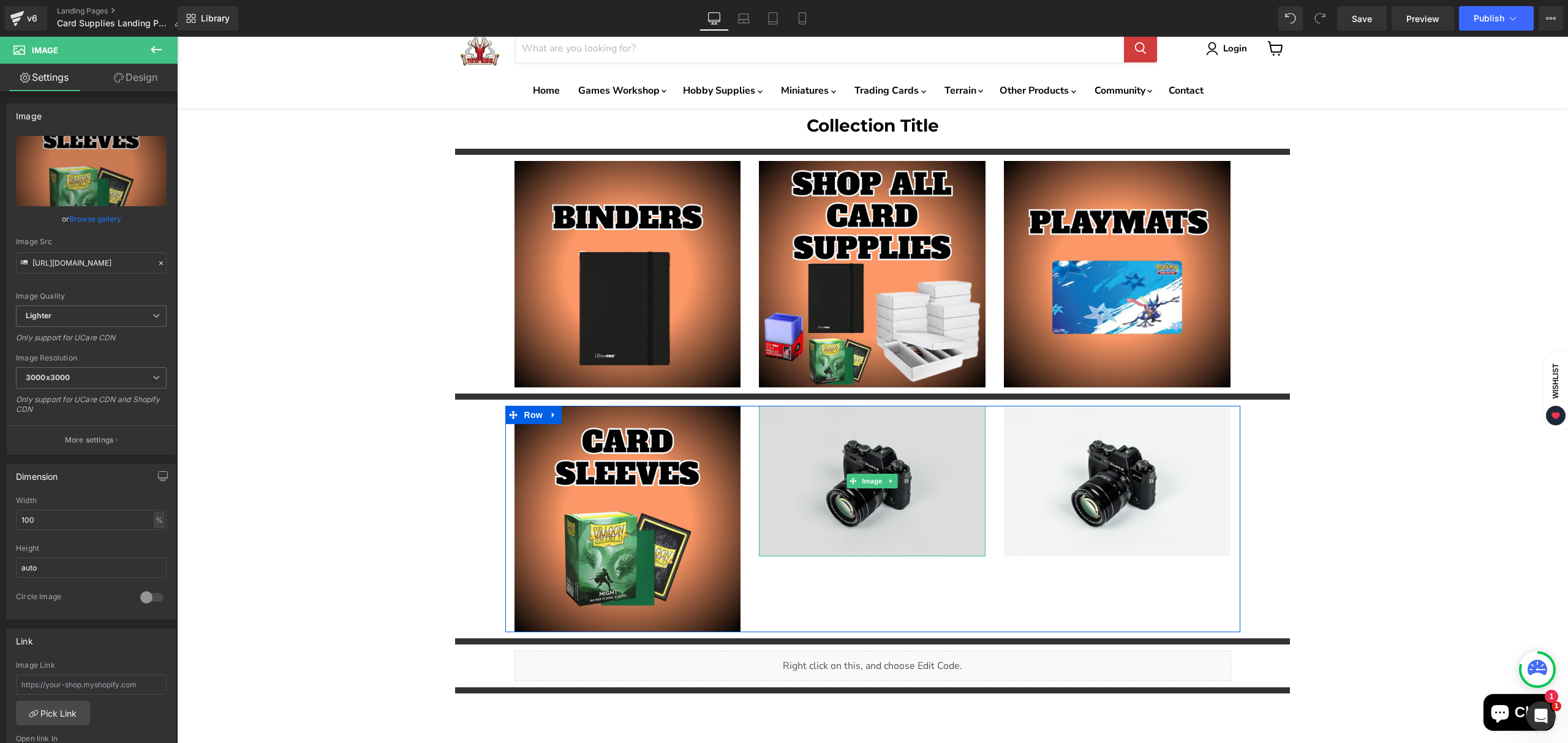
click at [863, 537] on img "Main content" at bounding box center [872, 481] width 227 height 150
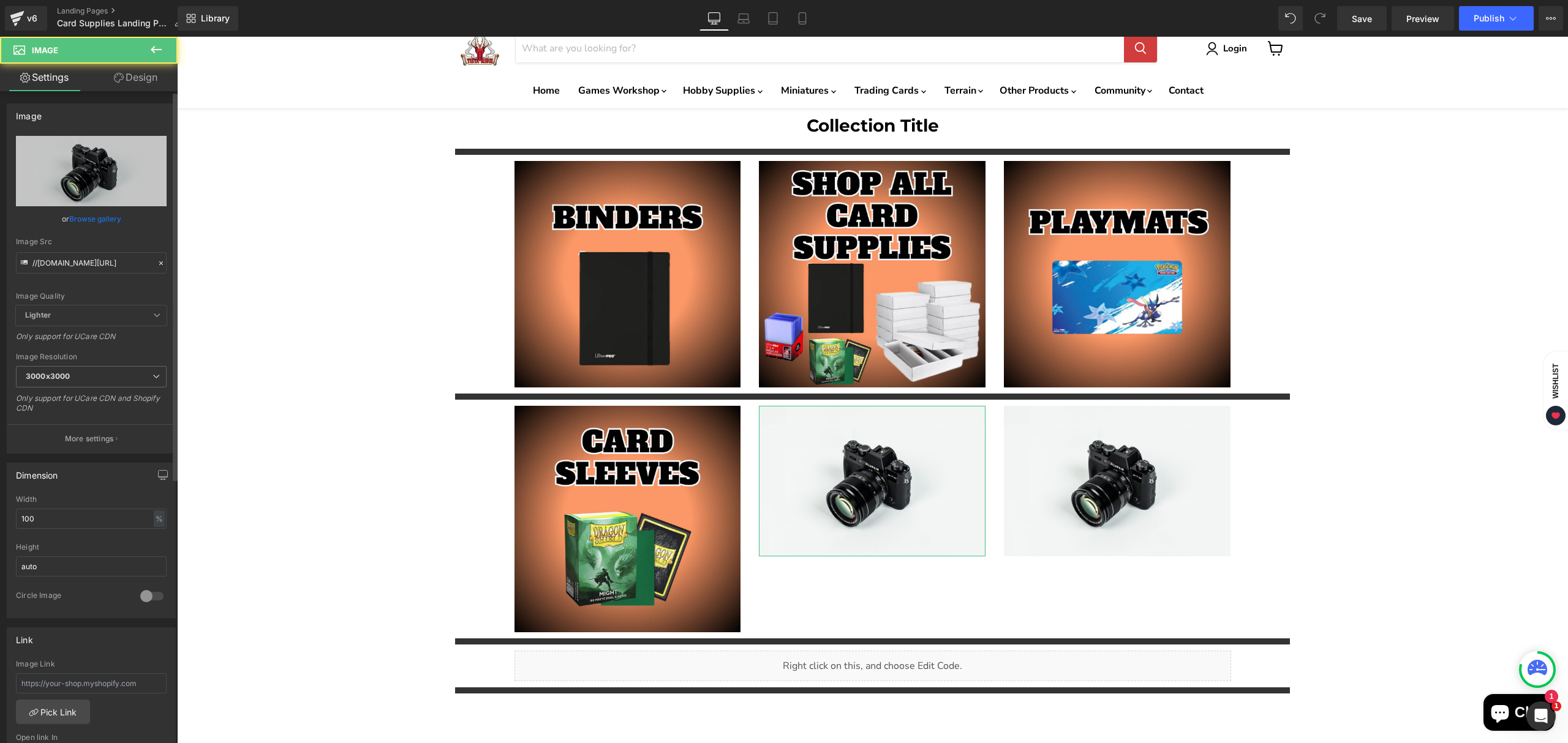
click at [92, 223] on link "Browse gallery" at bounding box center [95, 219] width 52 height 22
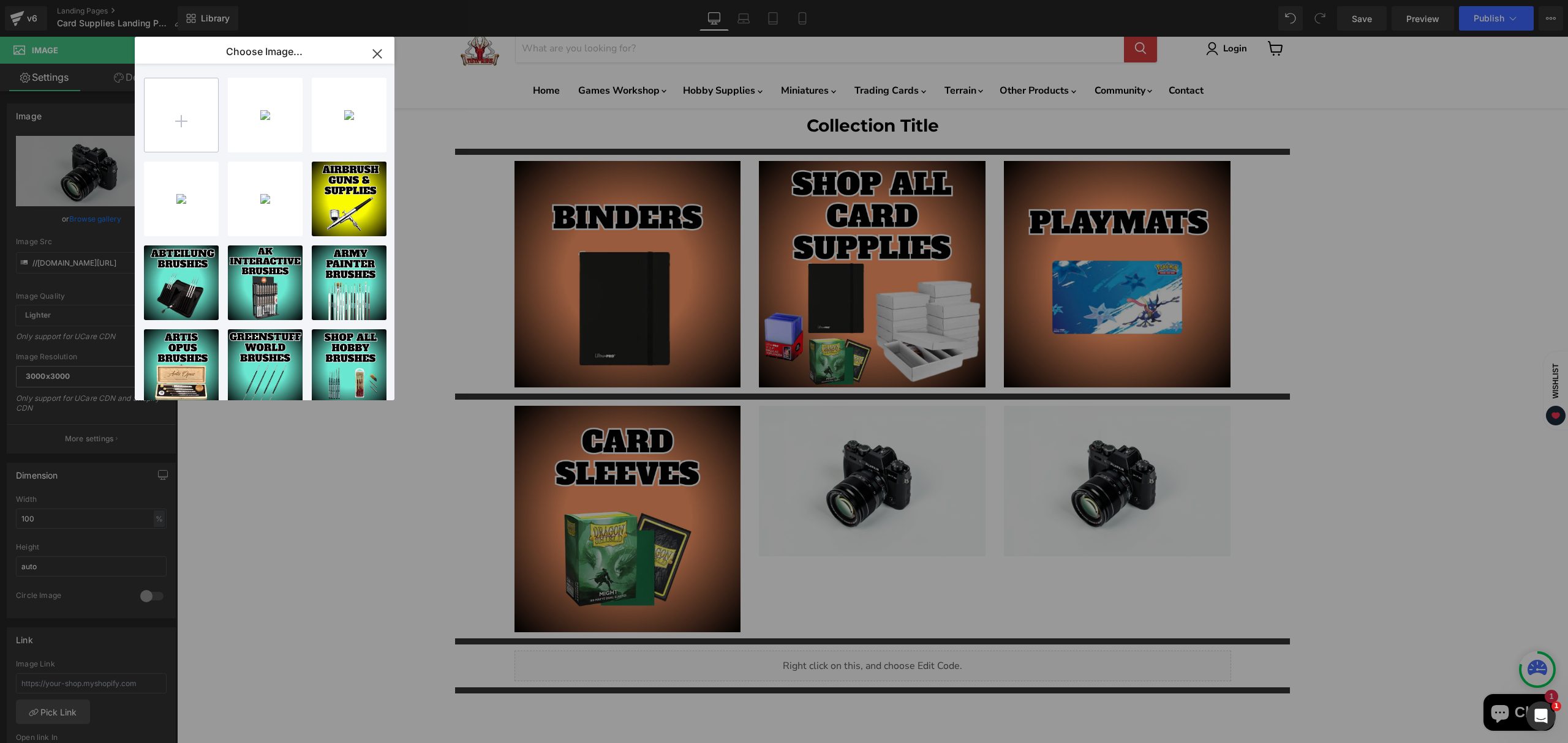
click at [186, 136] on input "file" at bounding box center [181, 115] width 74 height 74
type input "C:\fakepath\Card Supplies copy (3)-High-Quality.jpg"
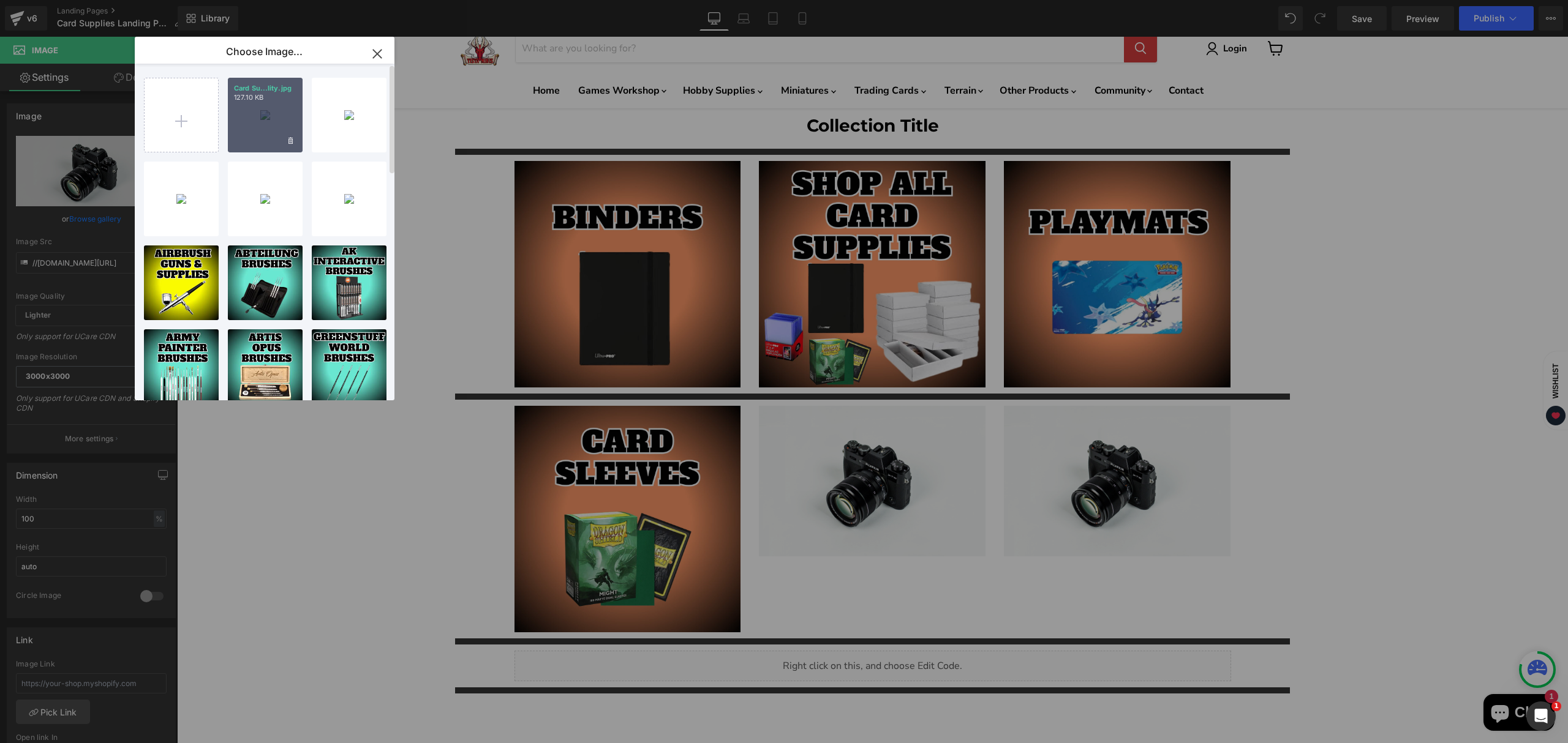
drag, startPoint x: 253, startPoint y: 136, endPoint x: 77, endPoint y: 101, distance: 179.4
click at [253, 136] on div "Card Su...lity.jpg 127.10 KB" at bounding box center [265, 115] width 74 height 74
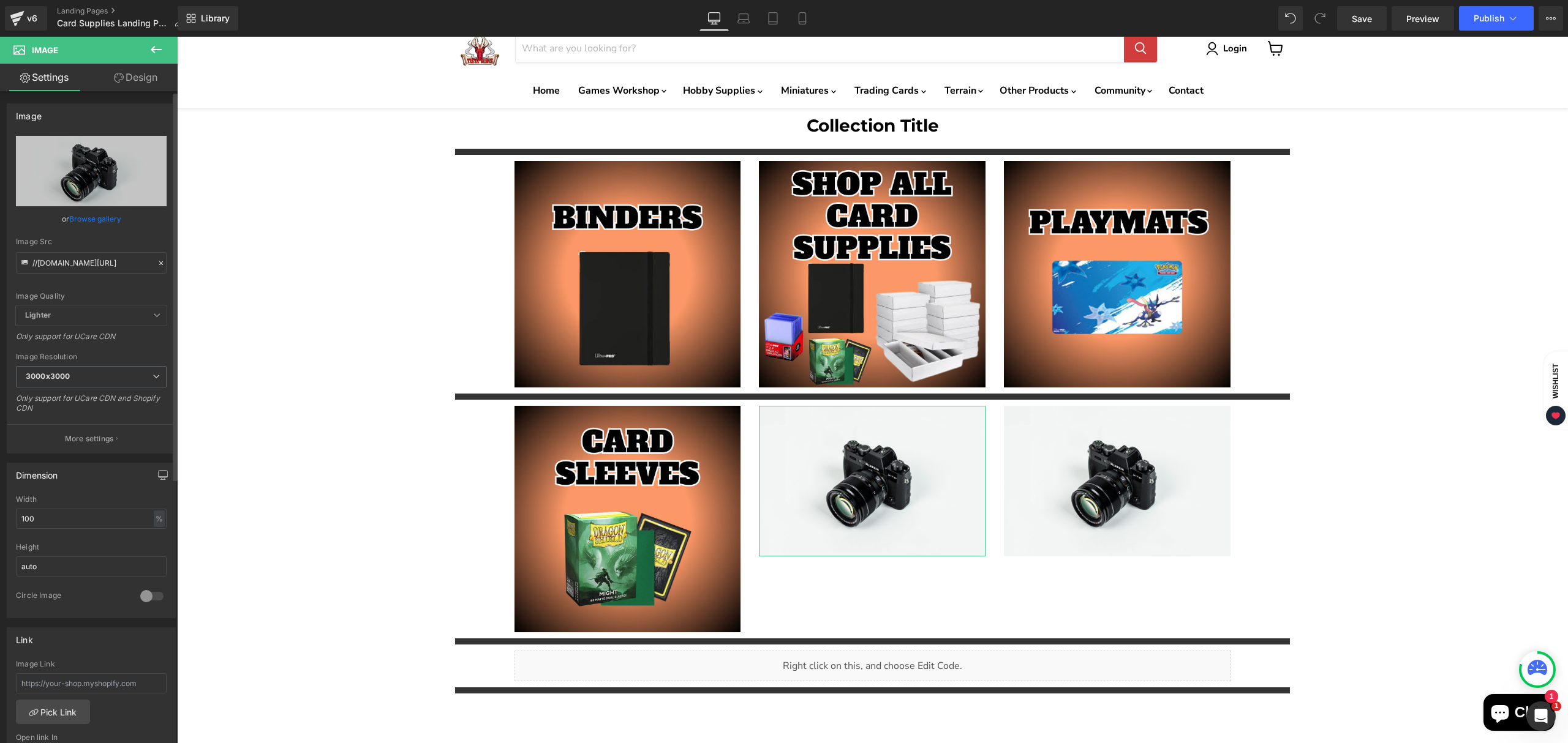
click at [81, 218] on link "Browse gallery" at bounding box center [95, 219] width 52 height 22
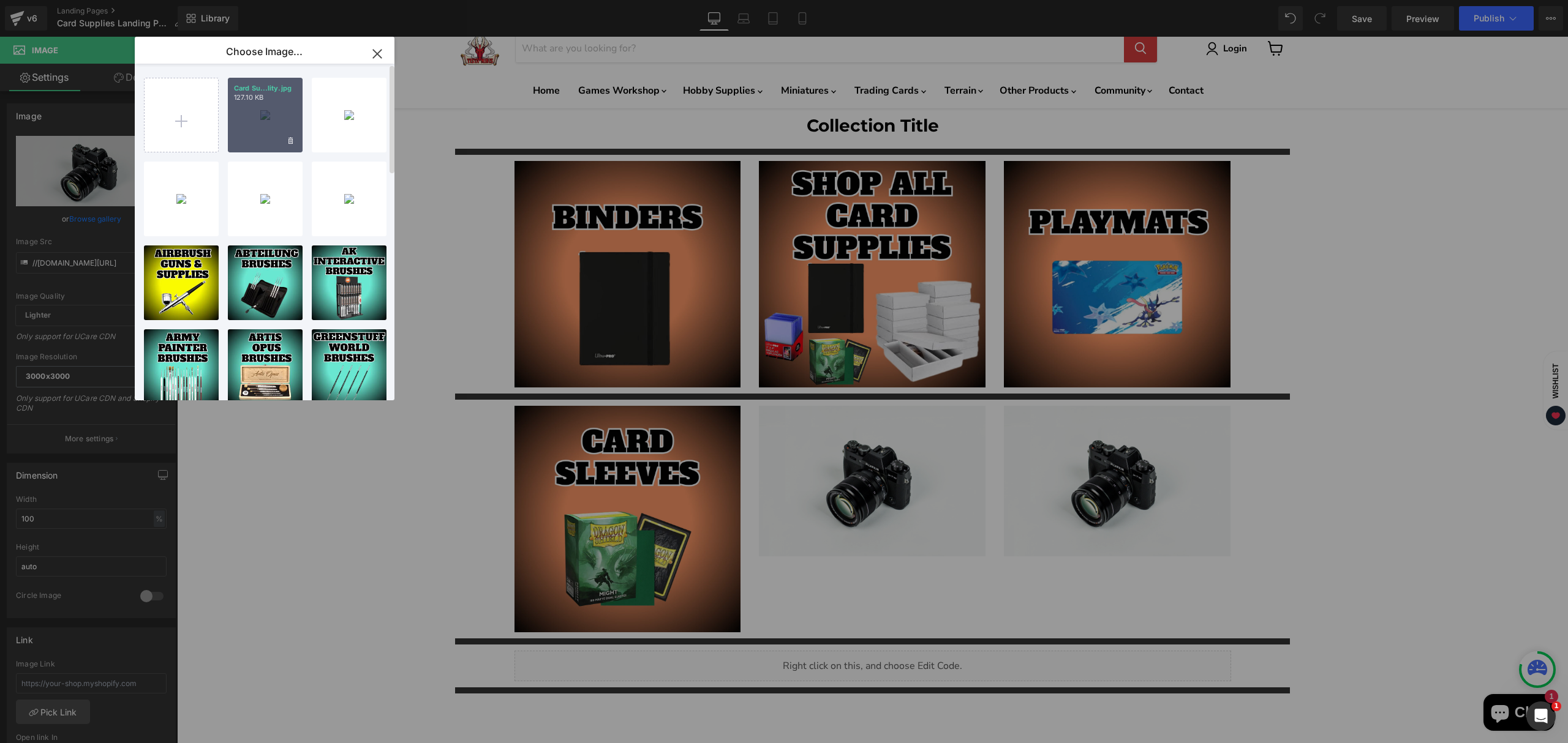
click at [228, 132] on div "Card Su...lity.jpg 127.10 KB" at bounding box center [265, 115] width 74 height 74
type input "[URL][DOMAIN_NAME]"
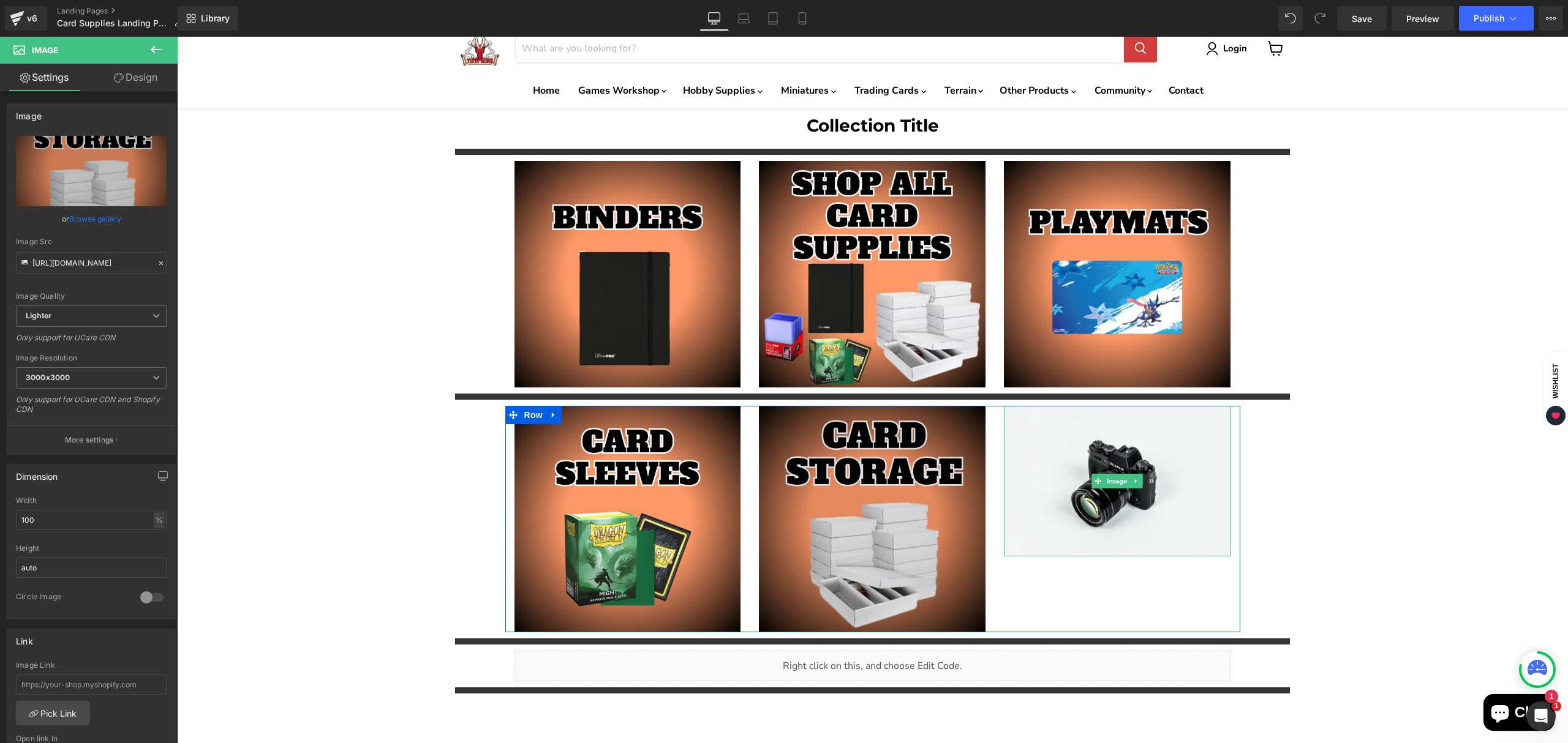
drag, startPoint x: 1099, startPoint y: 517, endPoint x: 810, endPoint y: 410, distance: 308.2
click at [1099, 518] on img "Main content" at bounding box center [1117, 481] width 227 height 150
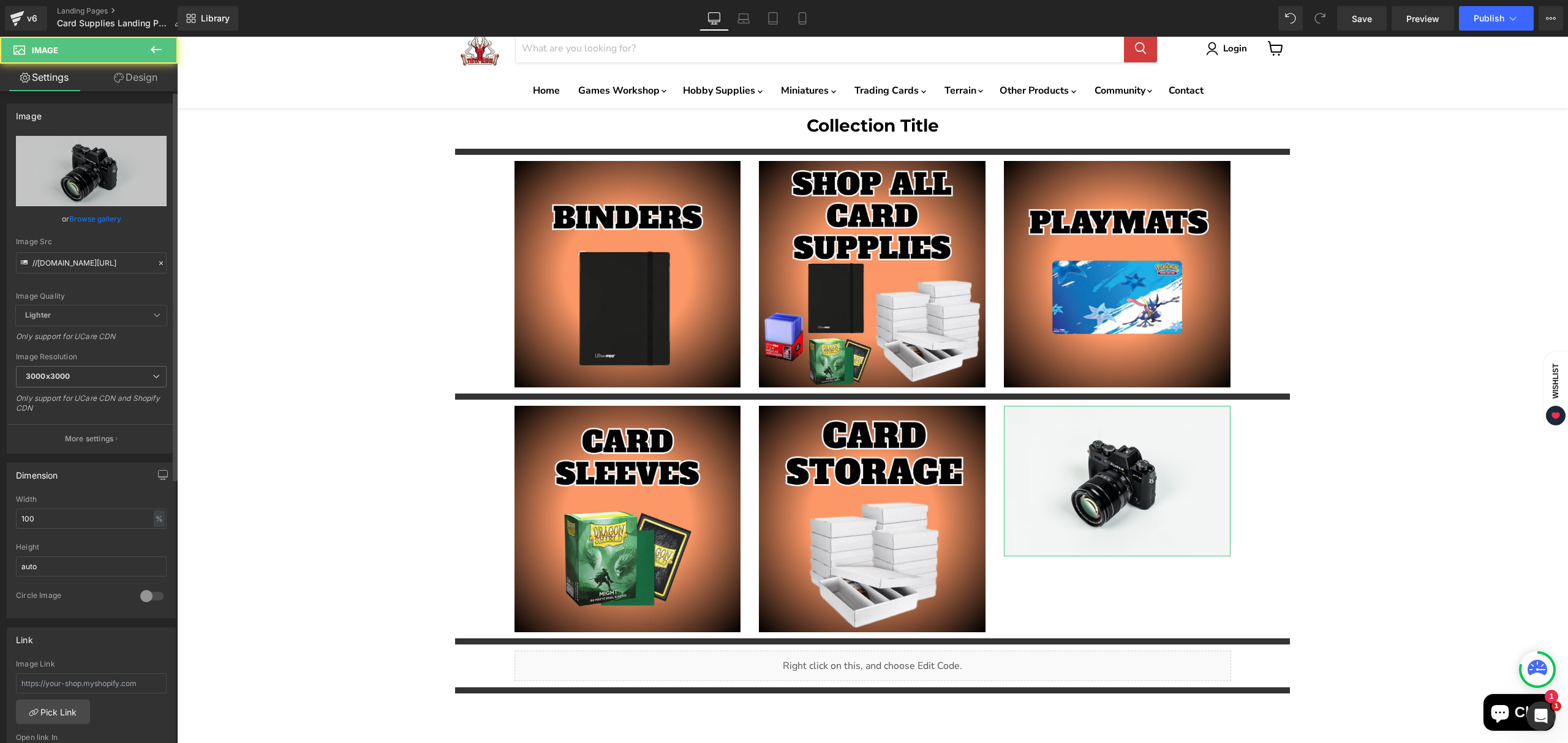
click at [89, 224] on link "Browse gallery" at bounding box center [95, 219] width 52 height 22
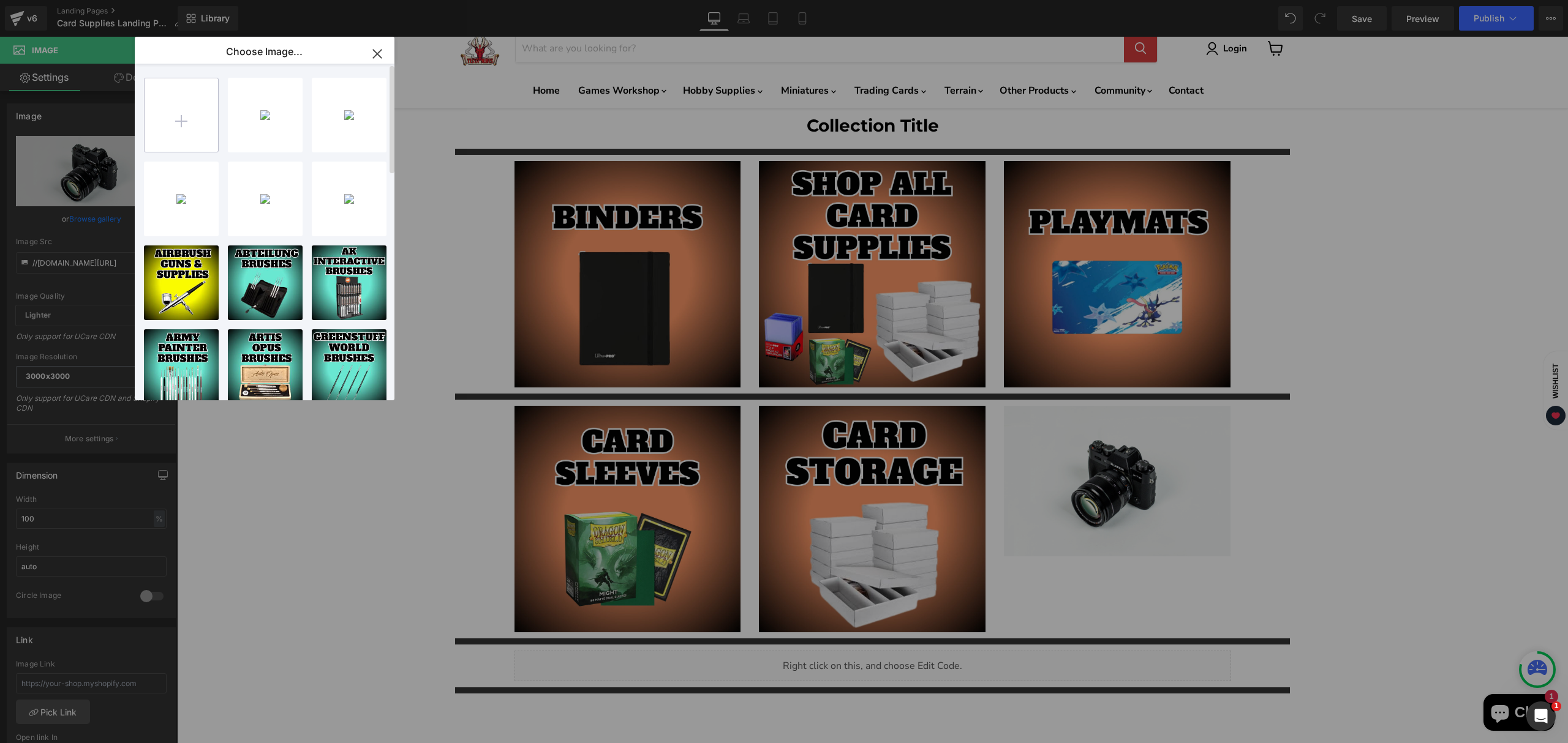
click at [189, 125] on input "file" at bounding box center [181, 115] width 74 height 74
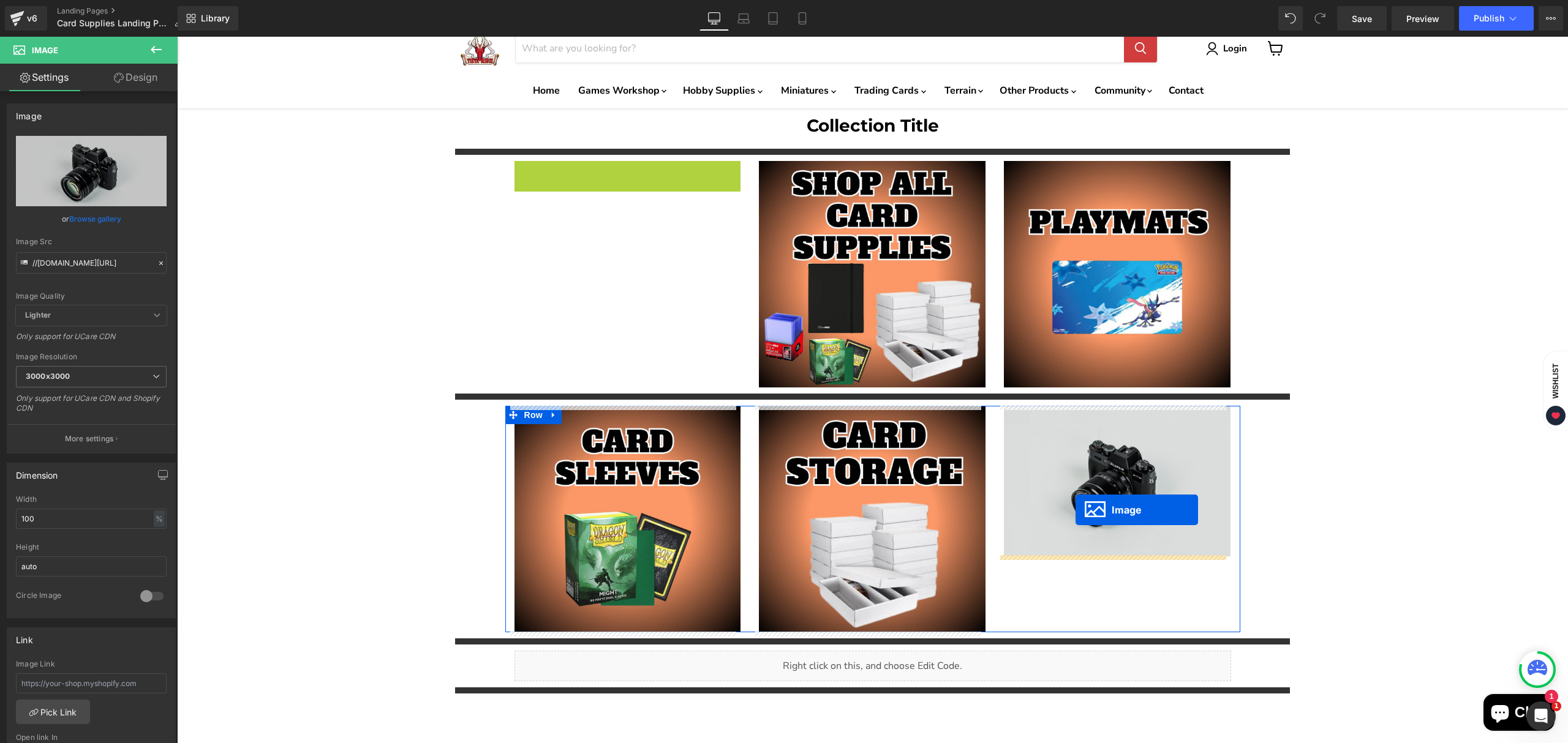
drag, startPoint x: 650, startPoint y: 302, endPoint x: 1075, endPoint y: 510, distance: 473.2
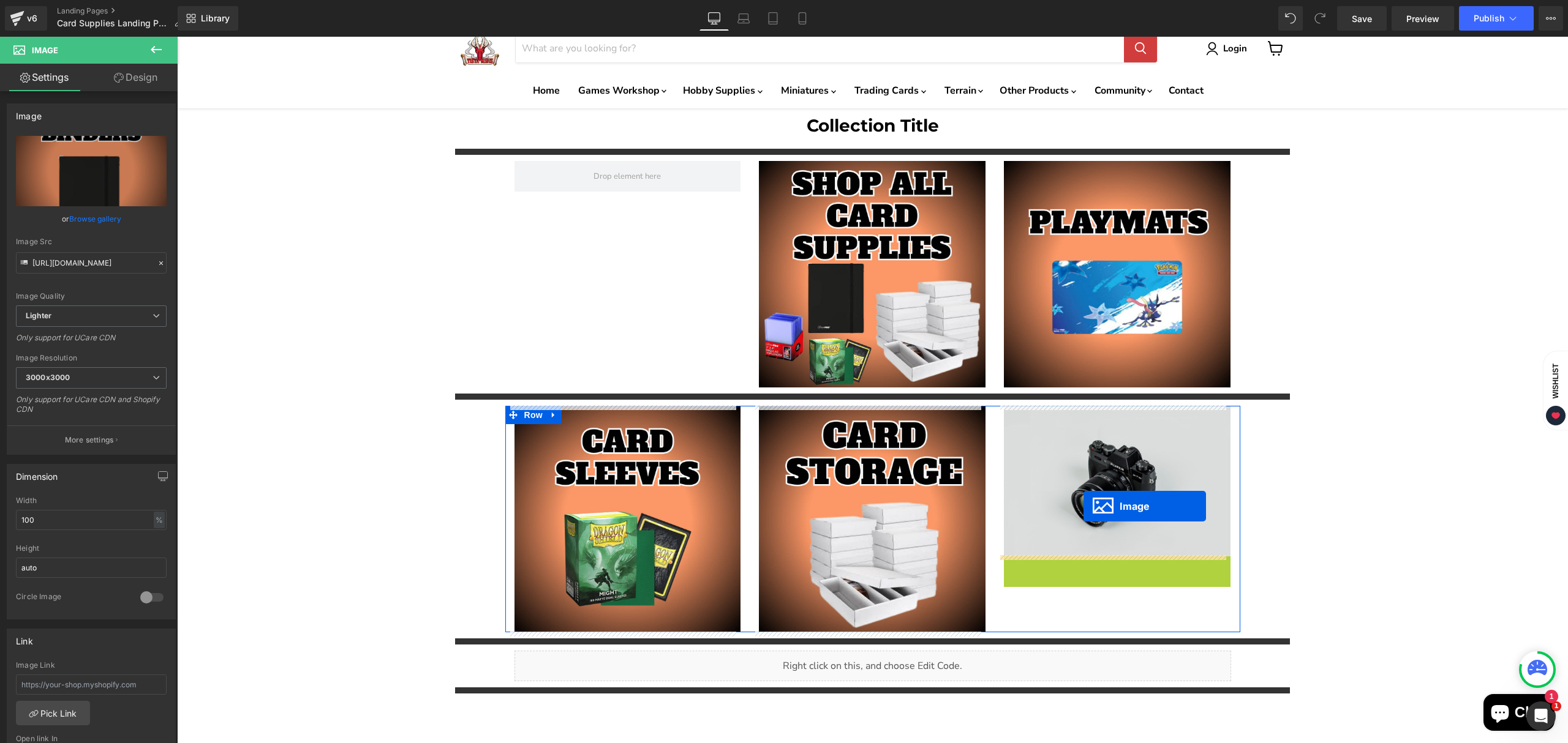
drag, startPoint x: 1091, startPoint y: 669, endPoint x: 1084, endPoint y: 506, distance: 163.2
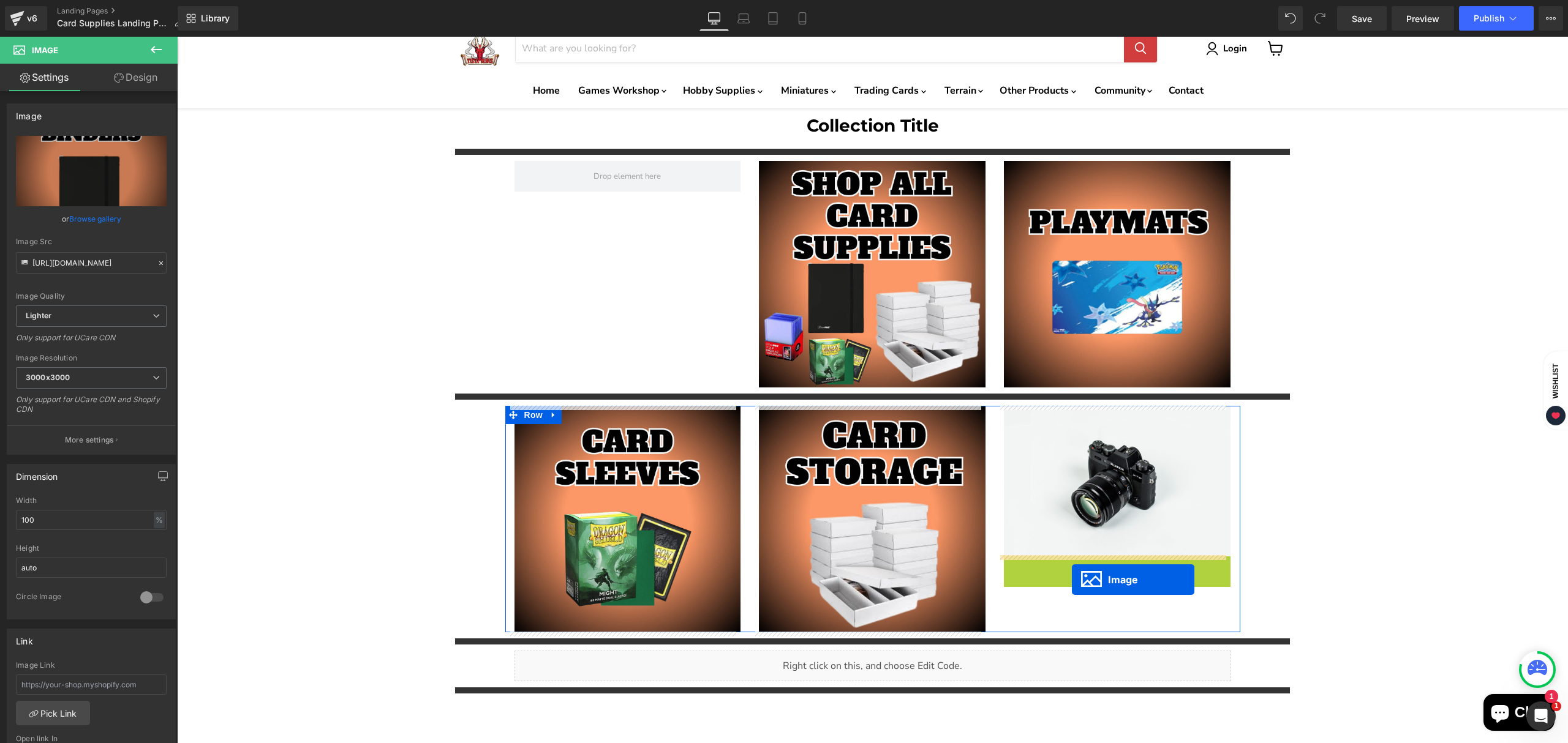
drag, startPoint x: 1090, startPoint y: 671, endPoint x: 1072, endPoint y: 579, distance: 93.7
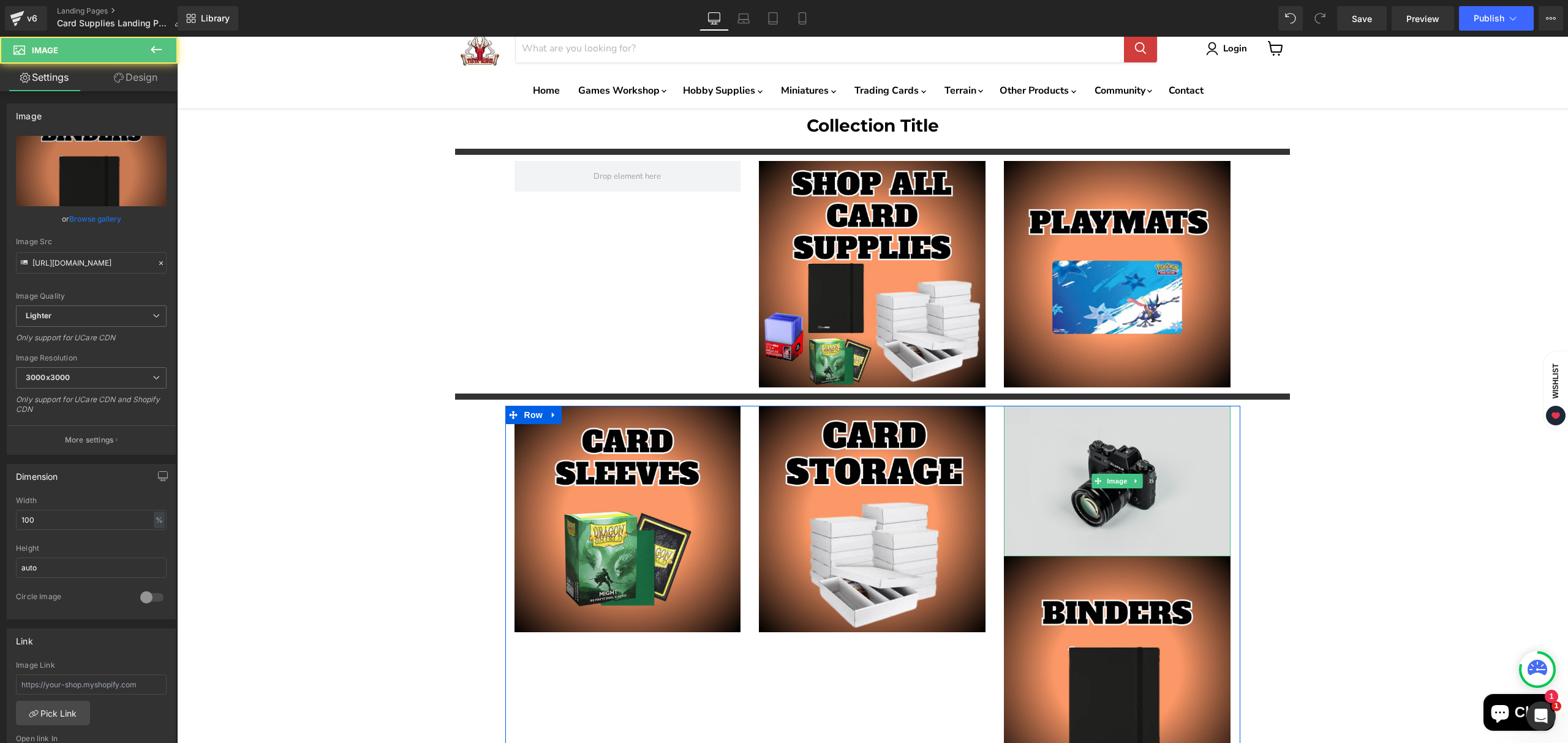
click at [1062, 489] on img "Main content" at bounding box center [1117, 481] width 227 height 150
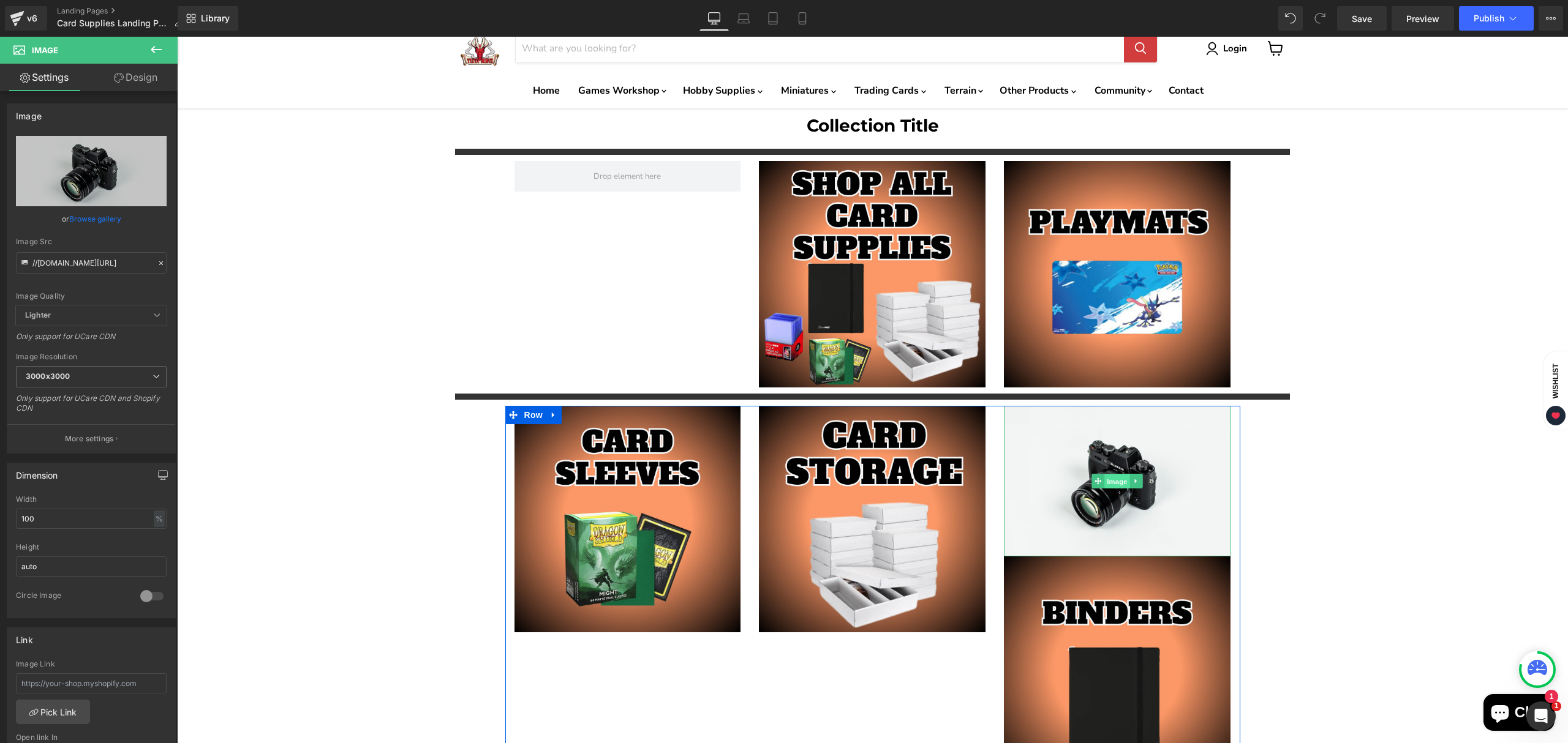
click at [1110, 481] on span "Image" at bounding box center [1118, 482] width 26 height 15
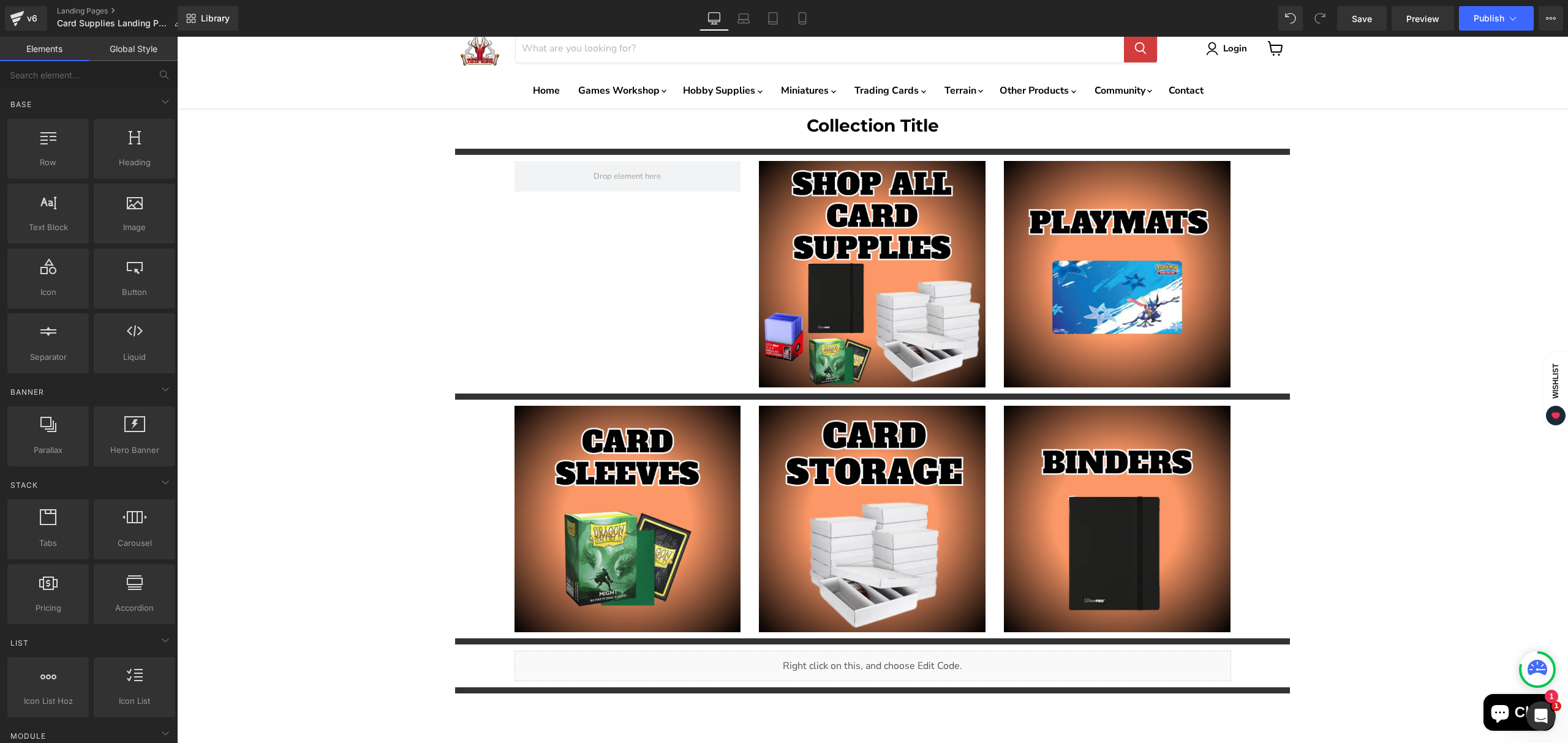
click at [559, 287] on div "Image Image Row" at bounding box center [872, 274] width 735 height 226
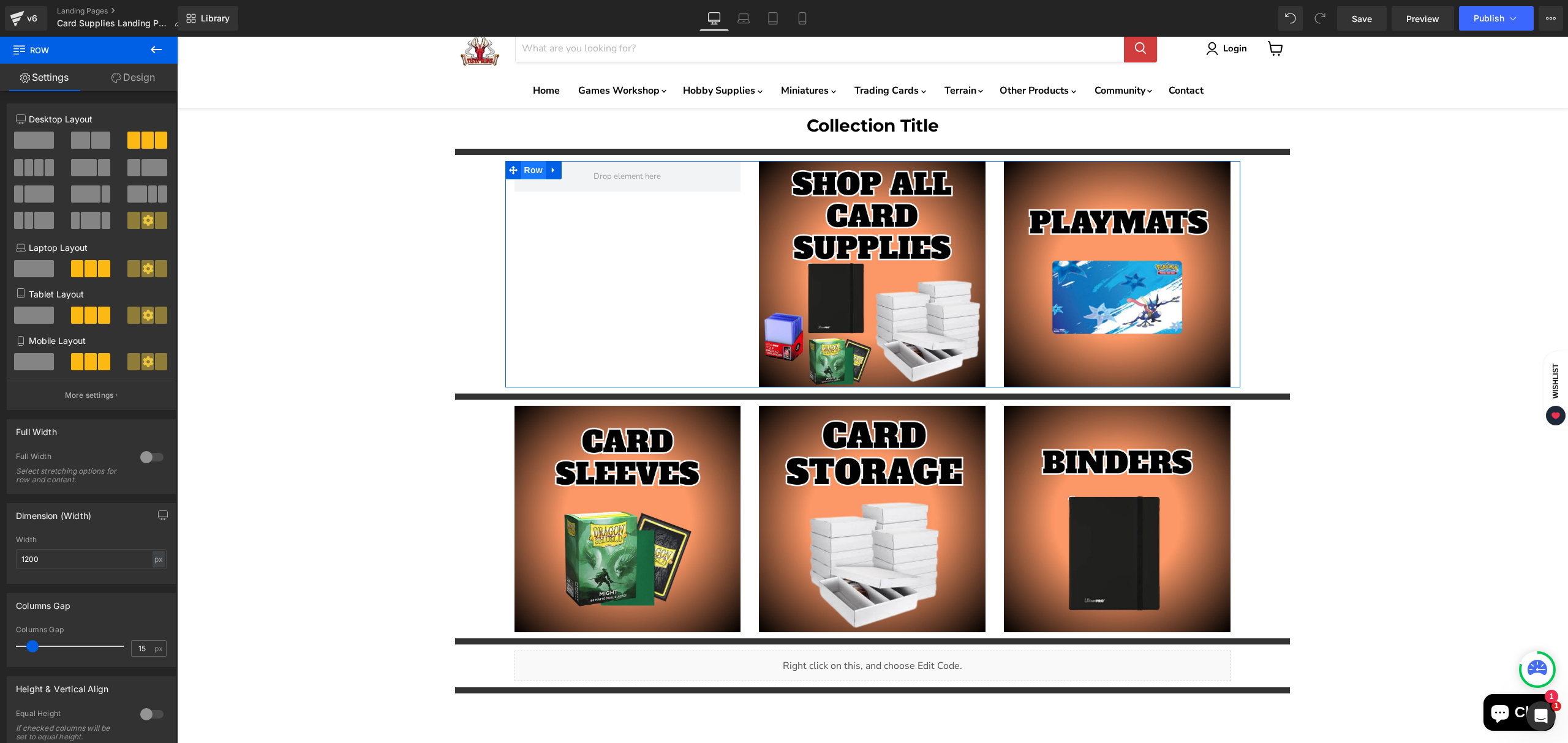
click at [525, 165] on span "Row" at bounding box center [533, 170] width 24 height 18
click at [91, 137] on span at bounding box center [100, 140] width 19 height 18
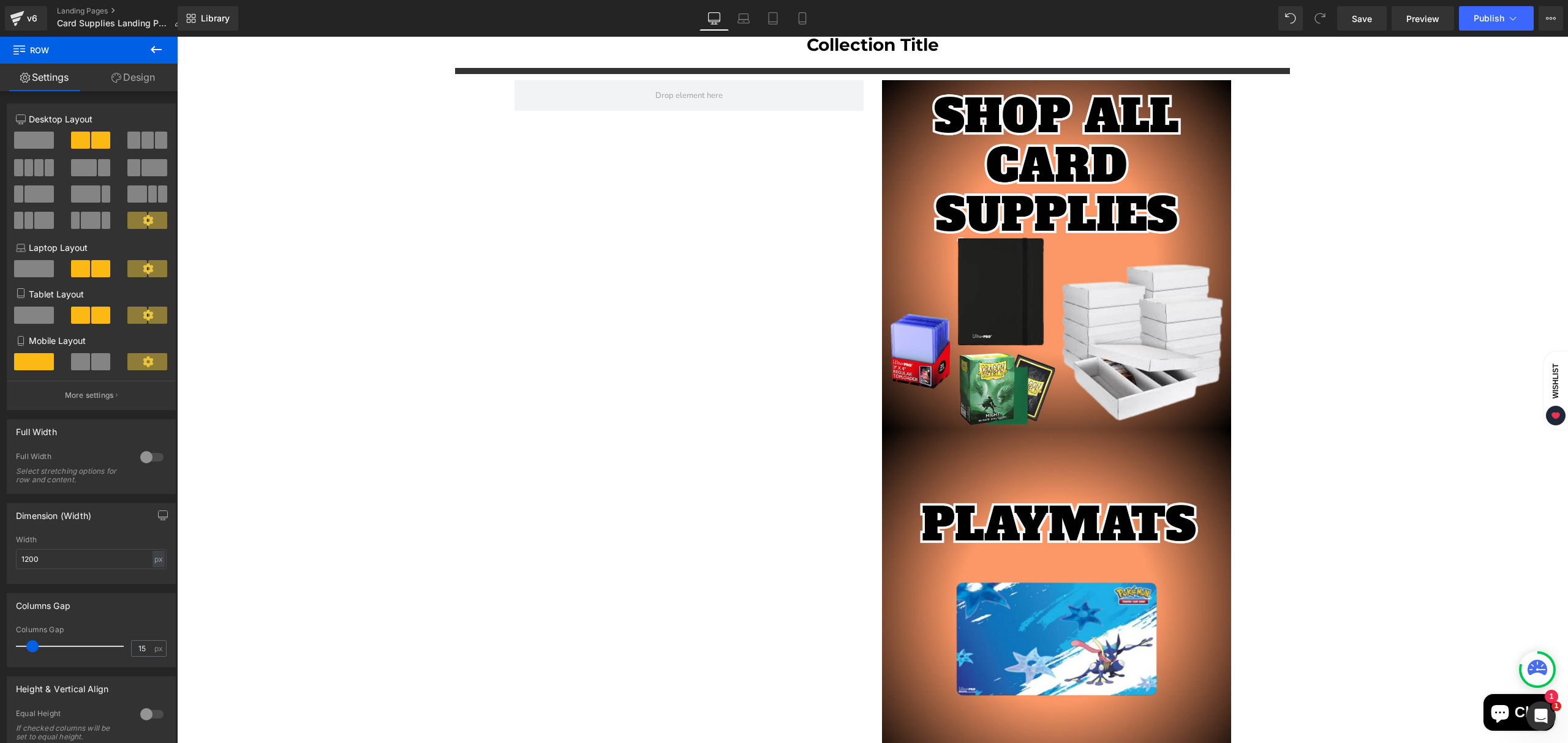
scroll to position [164, 0]
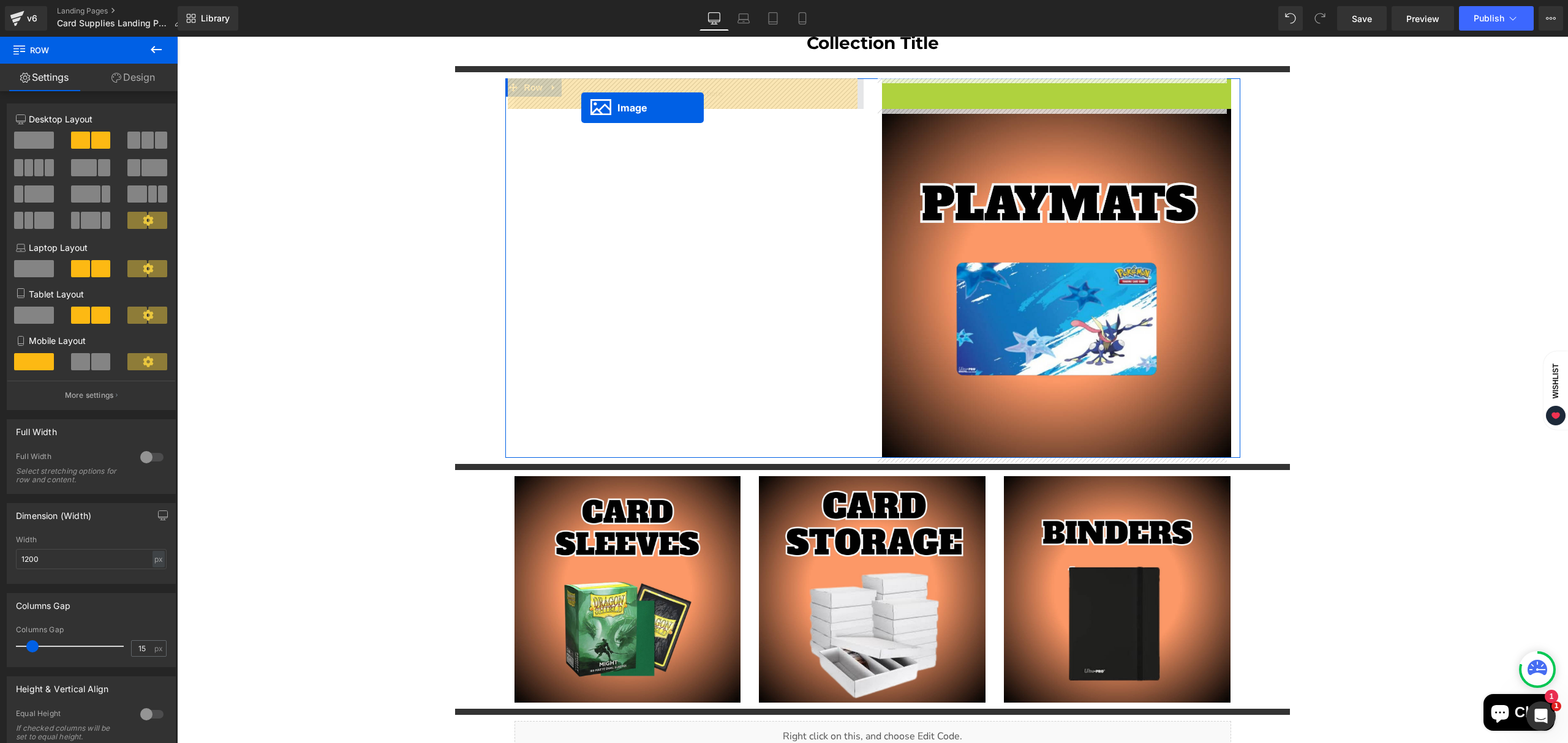
drag, startPoint x: 1029, startPoint y: 251, endPoint x: 581, endPoint y: 108, distance: 470.3
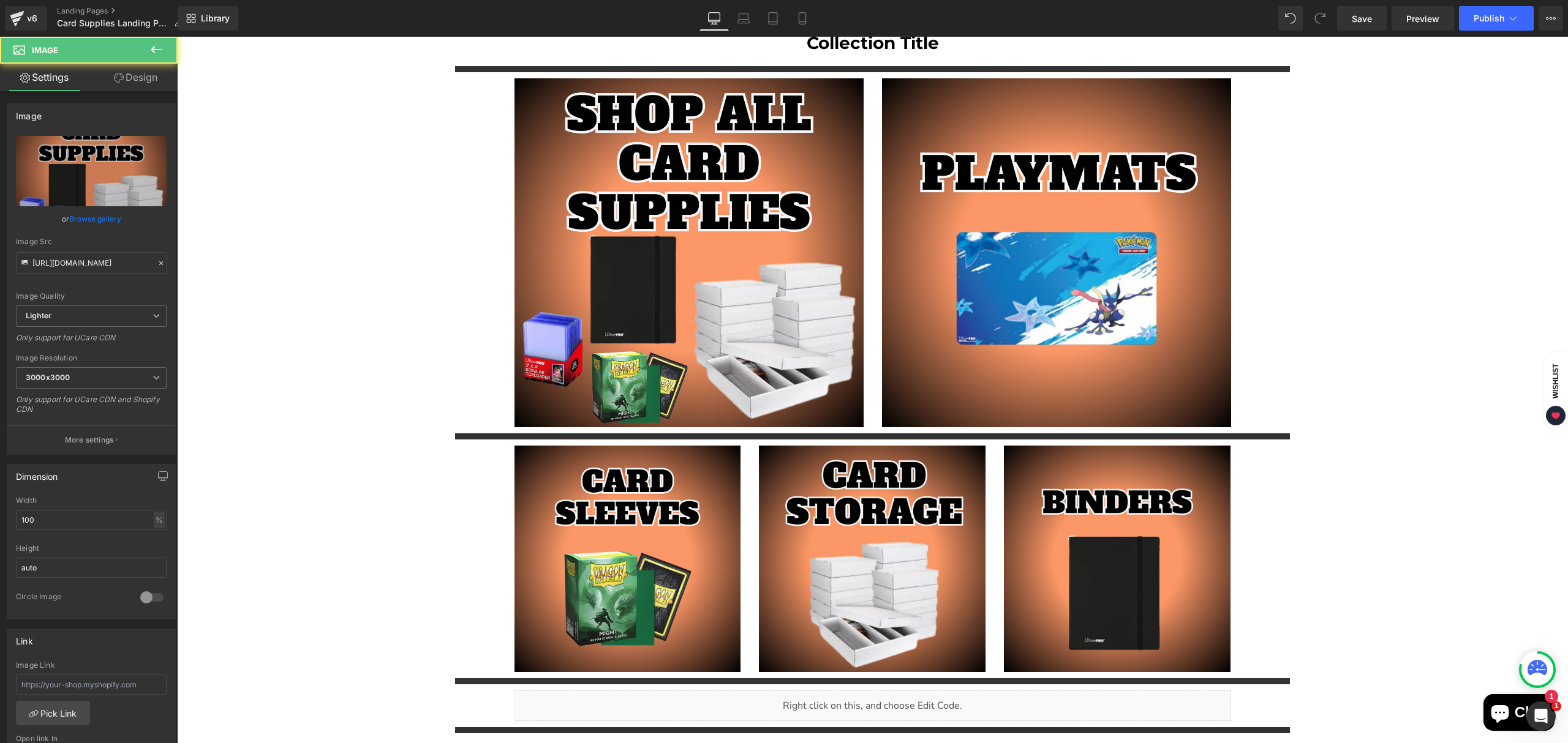
click at [1376, 353] on div "Collection Title Heading Separator Image Image Row Separator Image Image Image …" at bounding box center [873, 464] width 1392 height 876
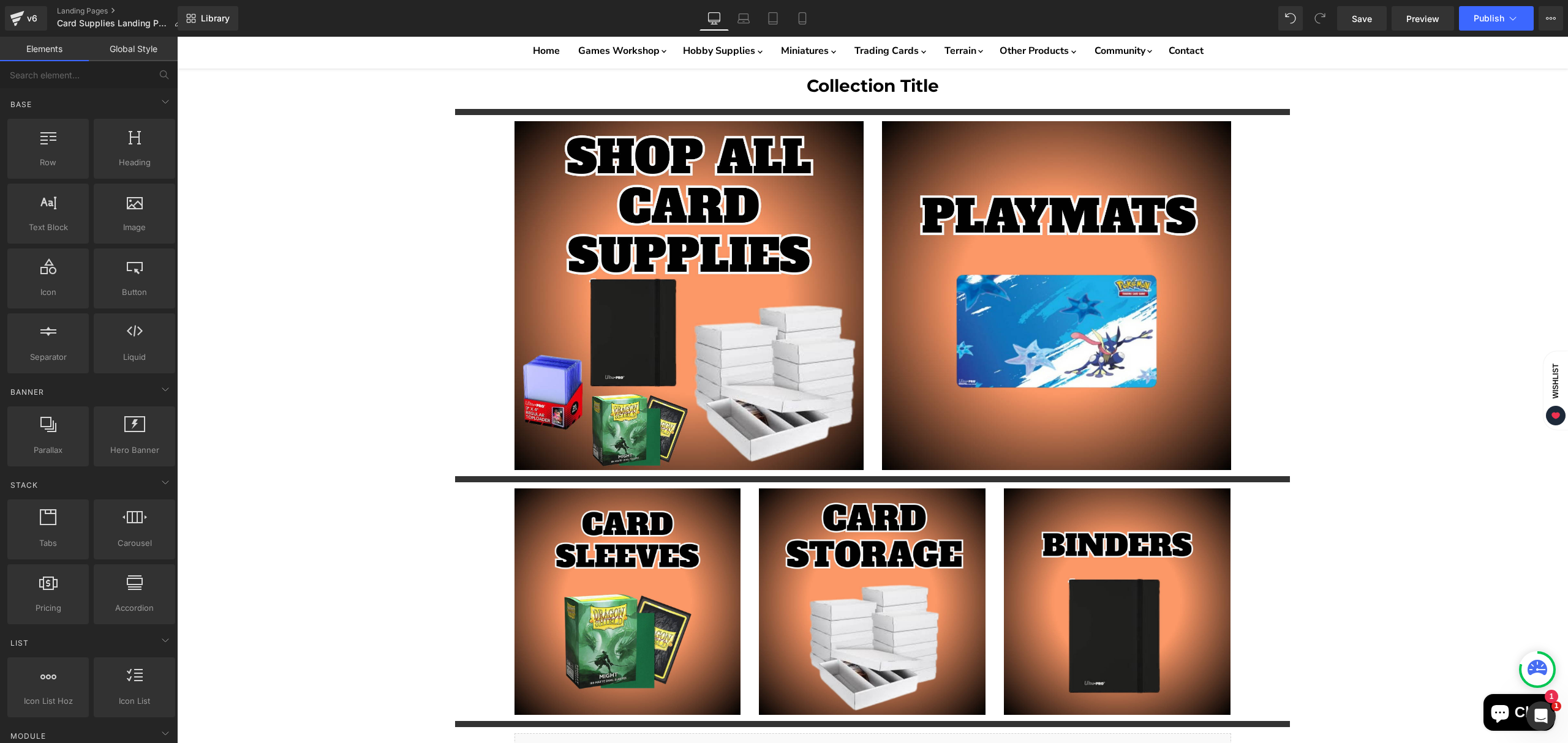
scroll to position [1, 0]
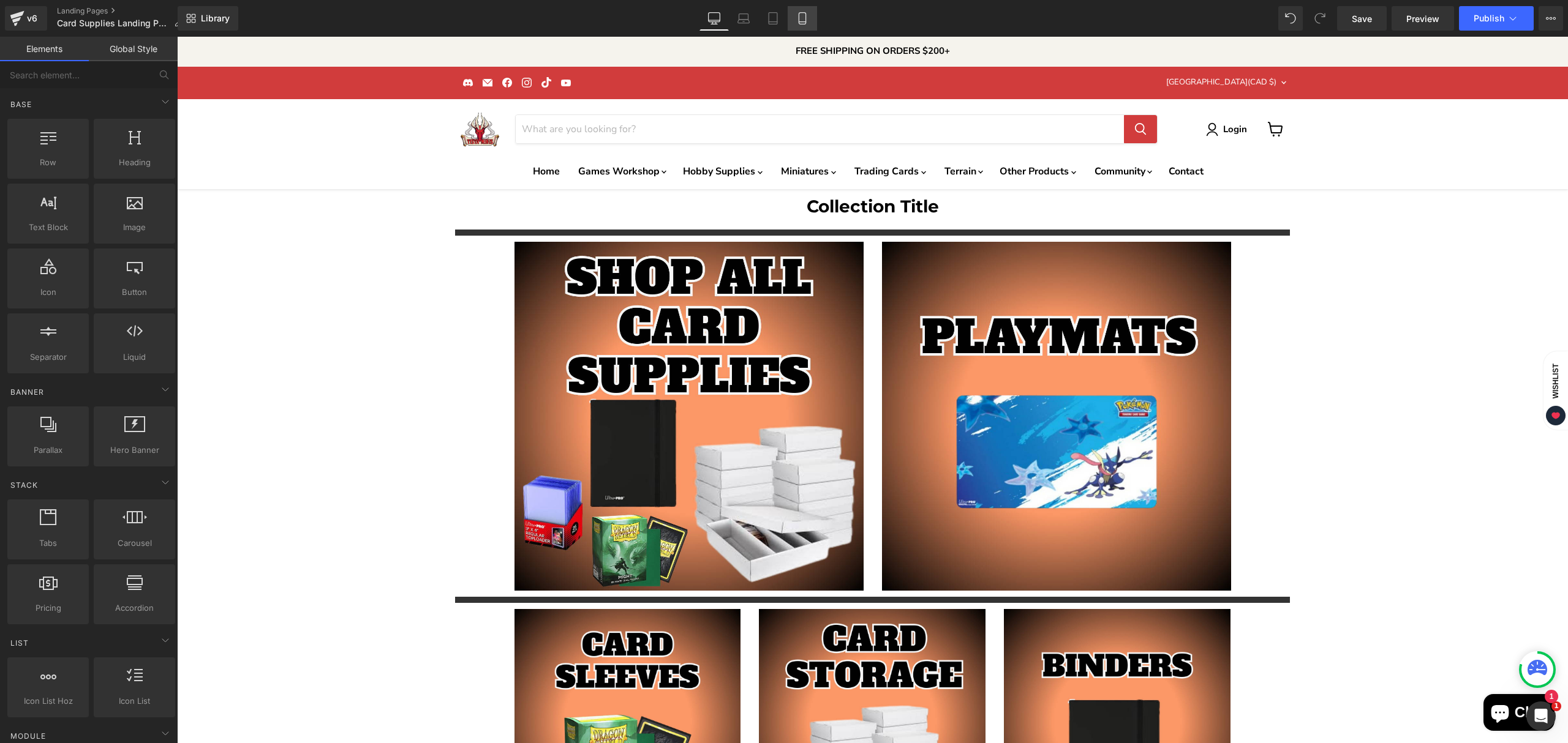
click at [794, 19] on link "Mobile" at bounding box center [802, 18] width 29 height 24
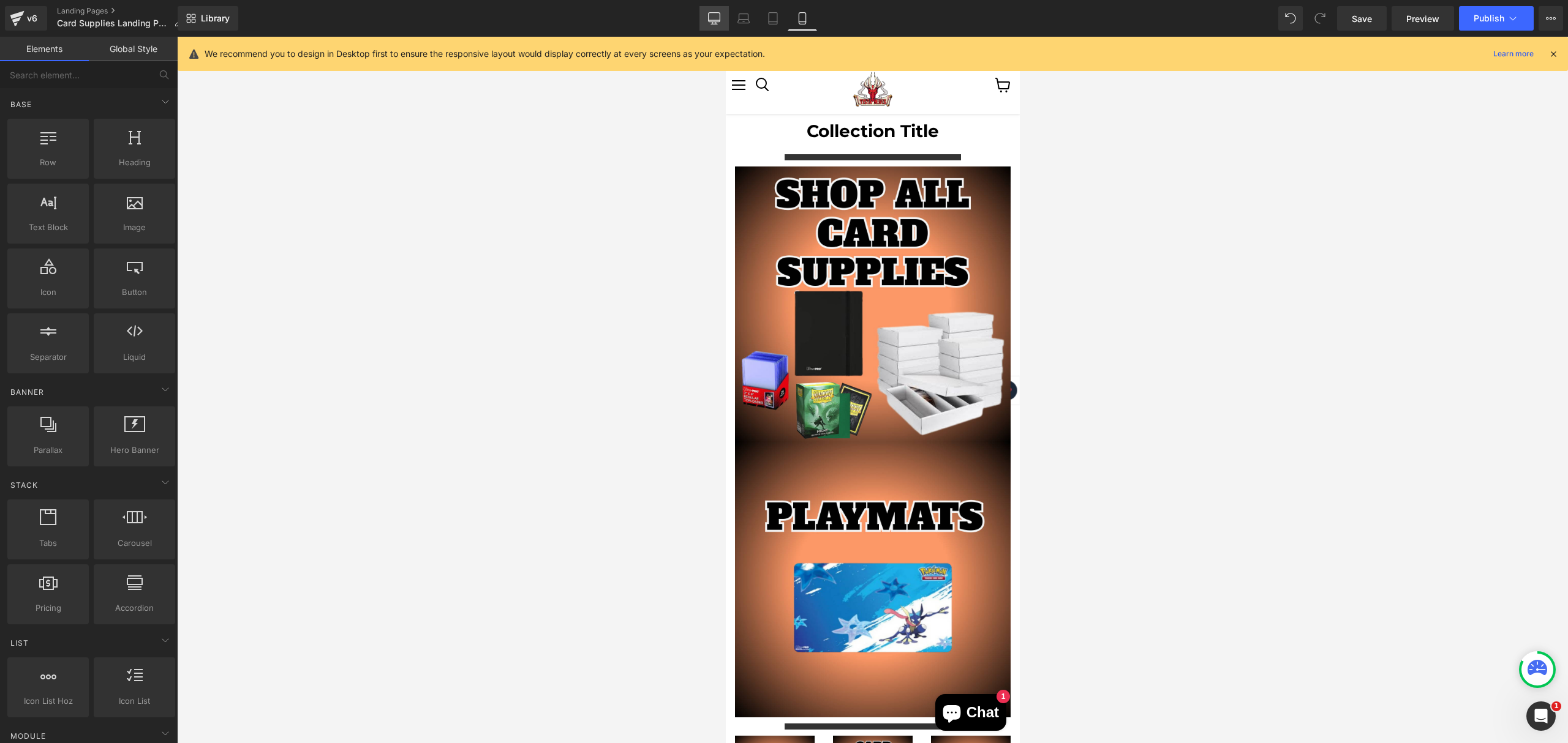
click at [712, 15] on icon at bounding box center [714, 18] width 13 height 13
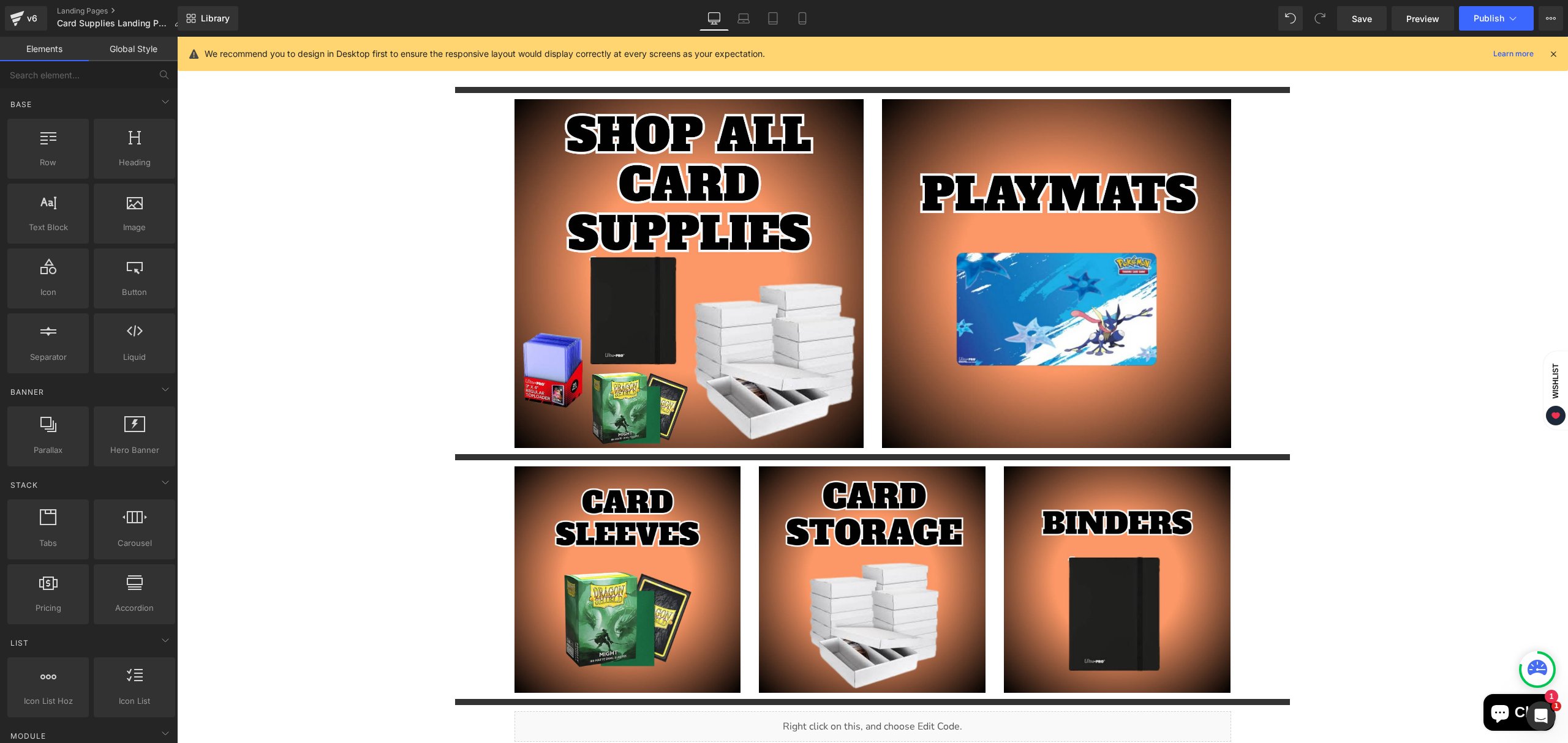
scroll to position [148, 0]
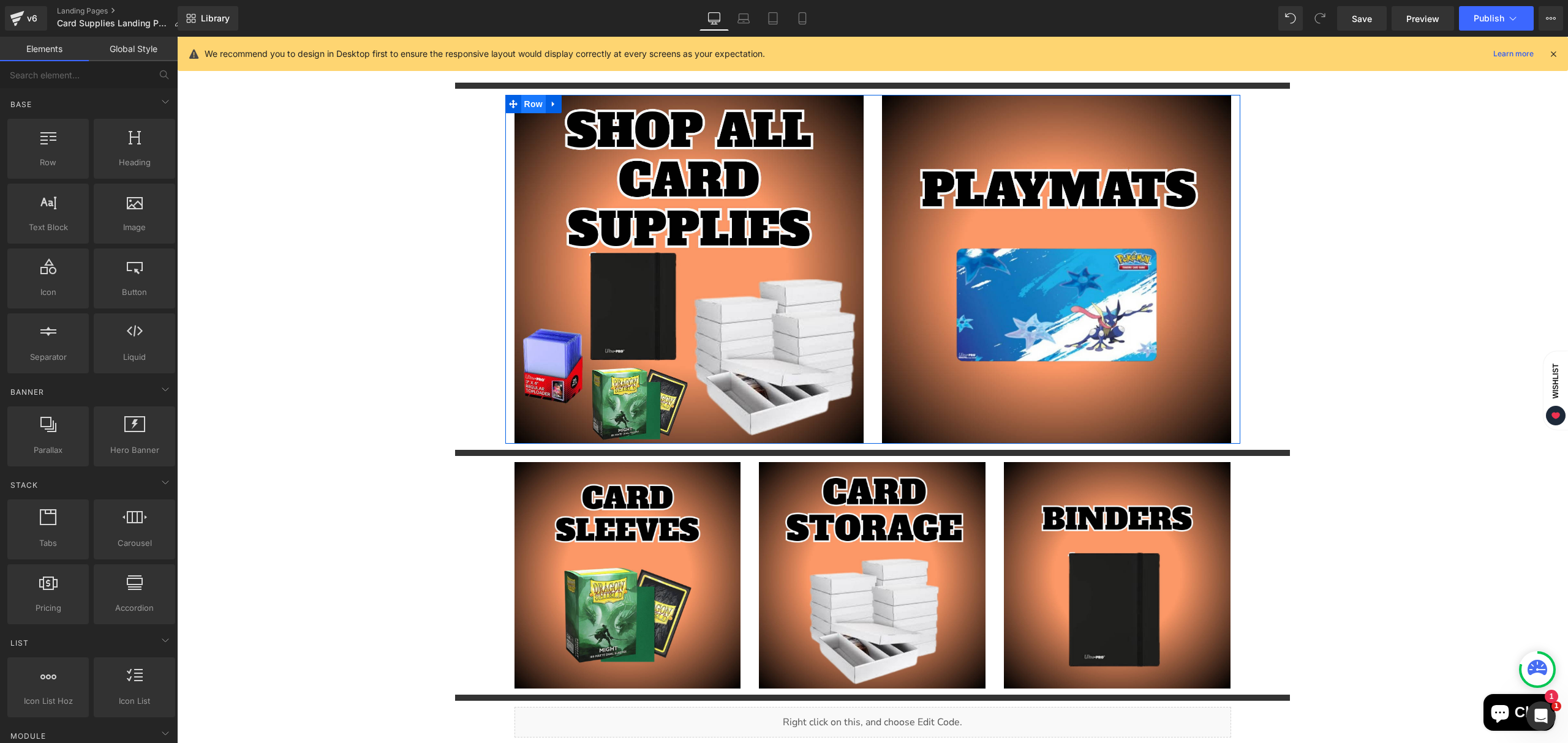
click at [526, 106] on span "Row" at bounding box center [533, 104] width 24 height 18
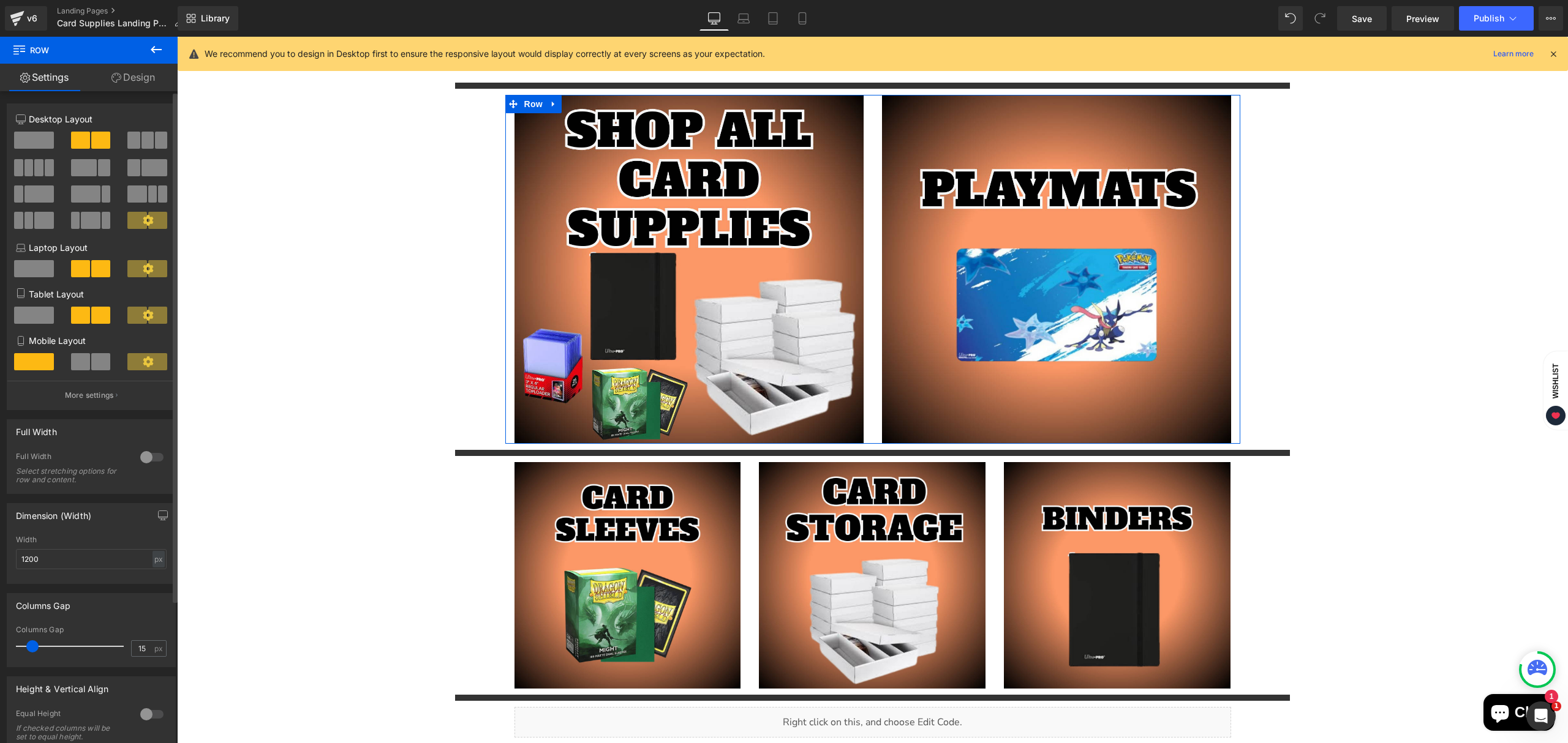
click at [100, 368] on span at bounding box center [100, 362] width 19 height 18
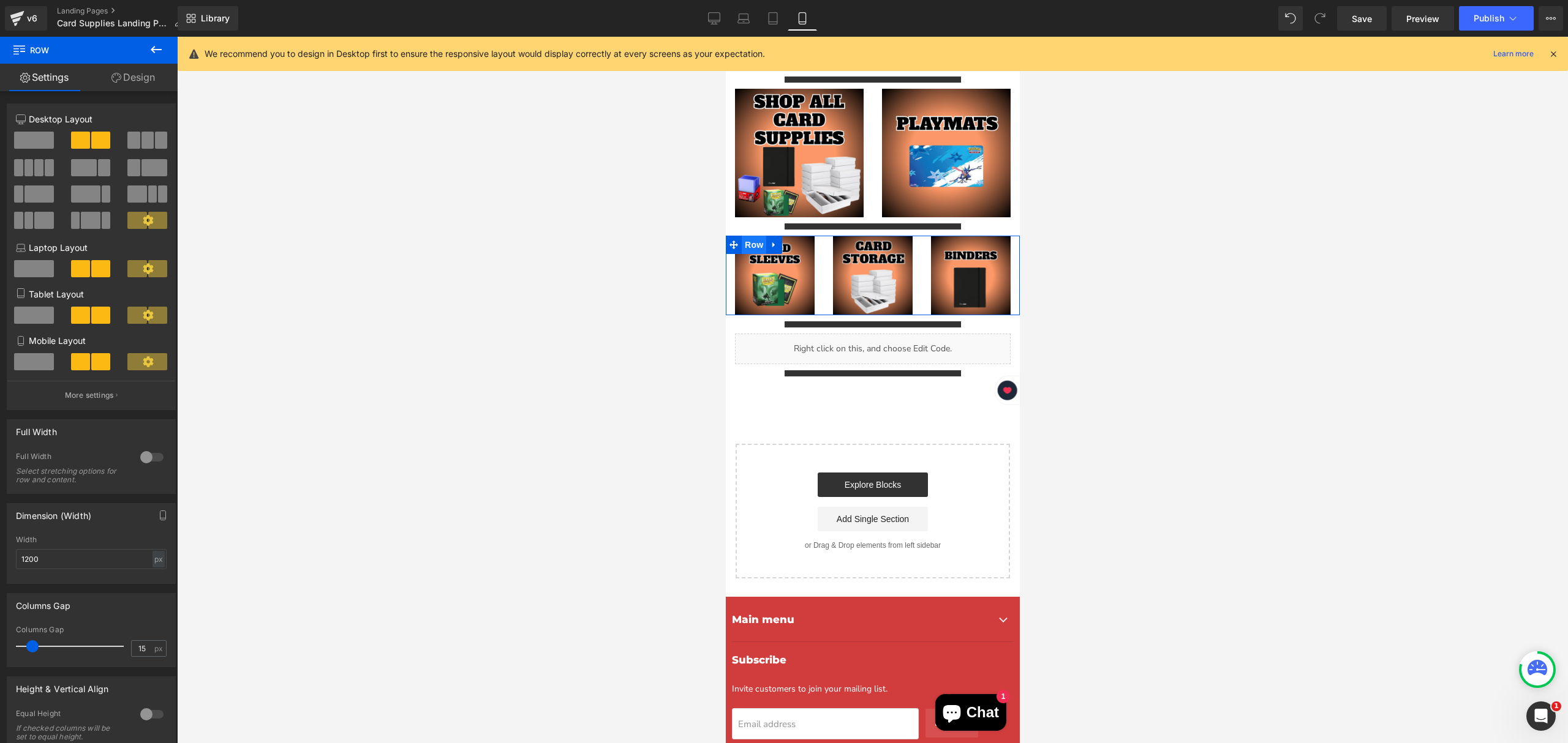
click at [757, 236] on span "Row" at bounding box center [753, 245] width 24 height 18
click at [561, 294] on div at bounding box center [873, 389] width 1392 height 706
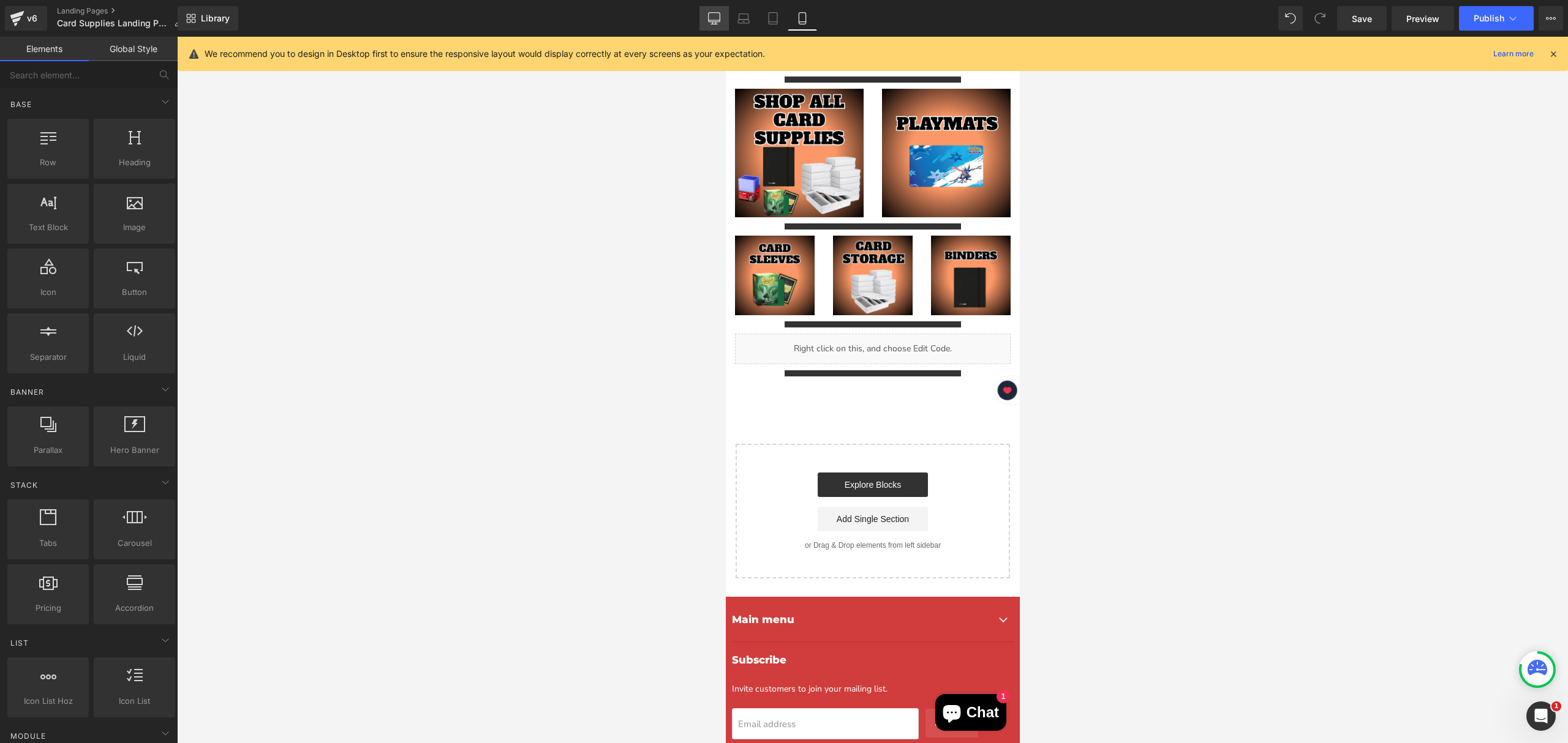
click at [711, 20] on icon at bounding box center [715, 17] width 12 height 9
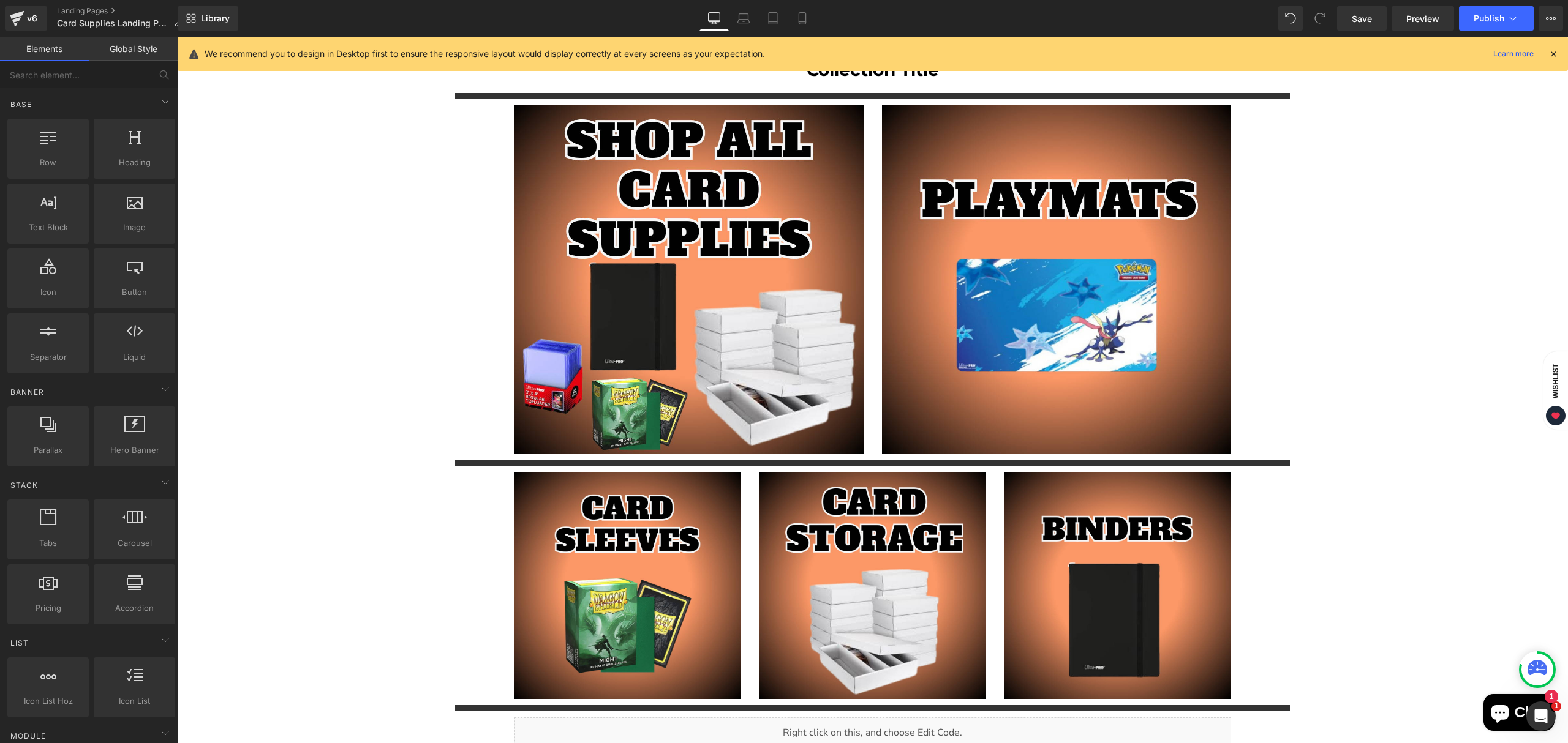
scroll to position [35, 0]
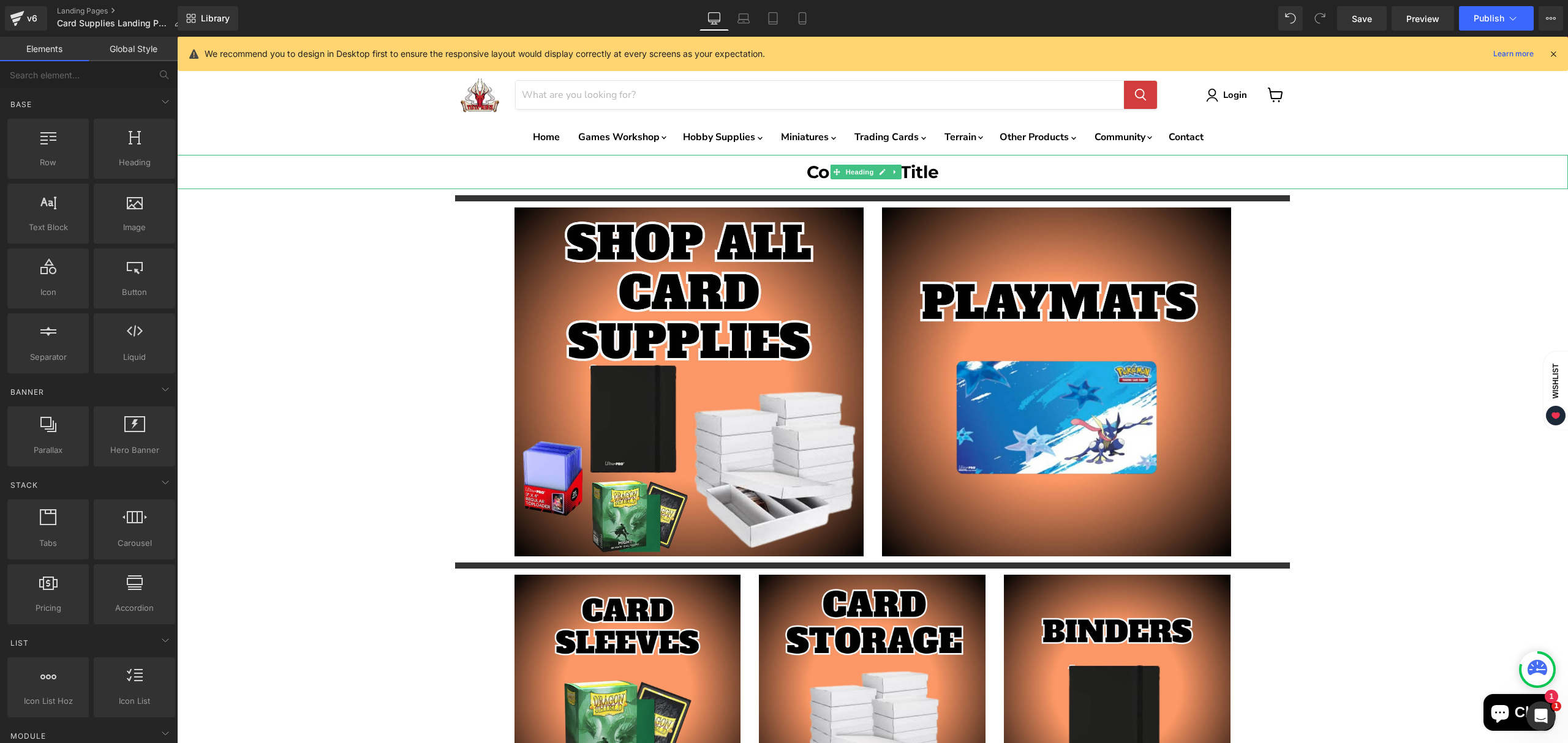
click at [819, 172] on h1 "Collection Title" at bounding box center [873, 171] width 1392 height 34
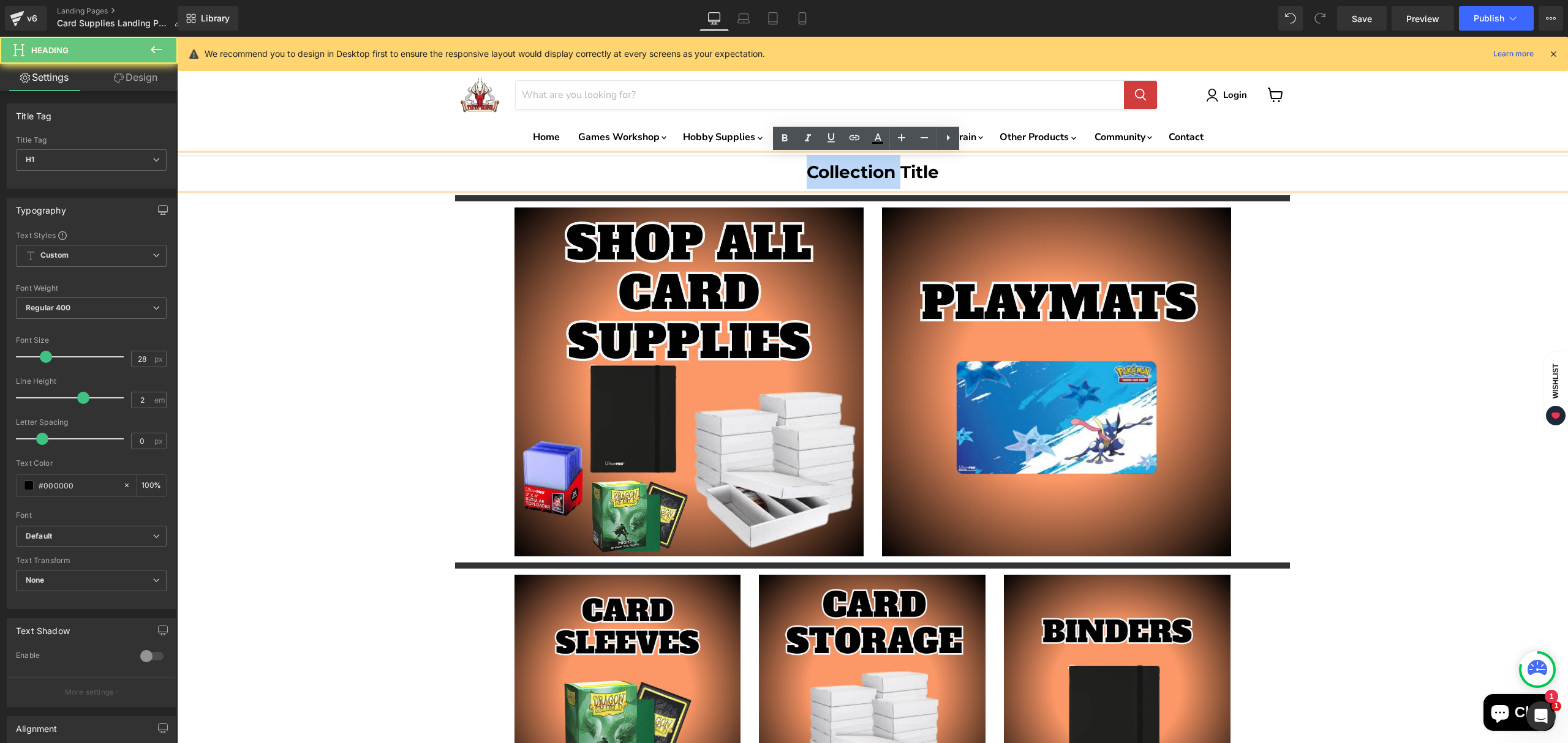
click at [819, 172] on h1 "Collection Title" at bounding box center [873, 171] width 1392 height 34
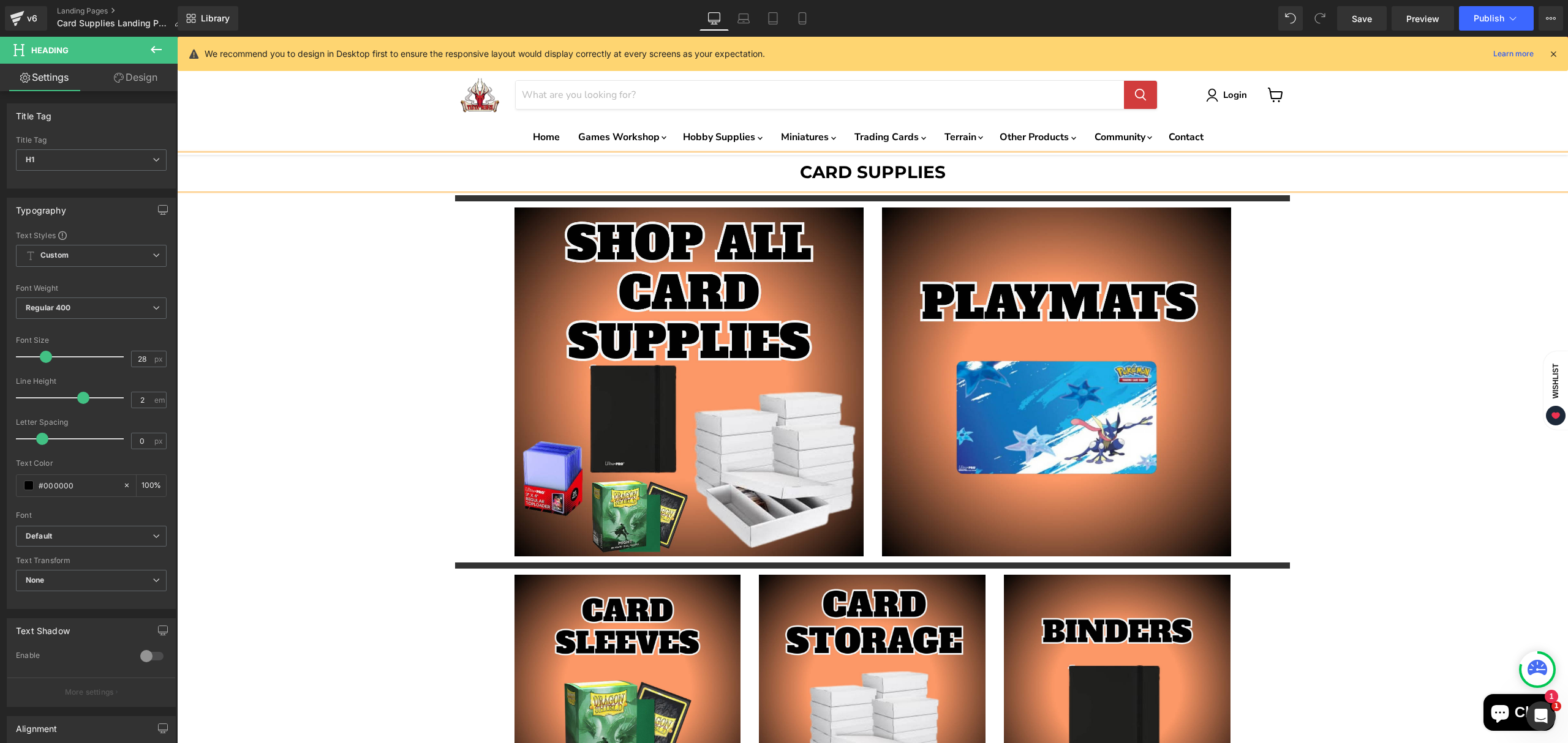
click at [1356, 399] on div "CARD SUPPLIES Heading Separator Image Image Row Separator Image Image Image Row…" at bounding box center [873, 593] width 1392 height 876
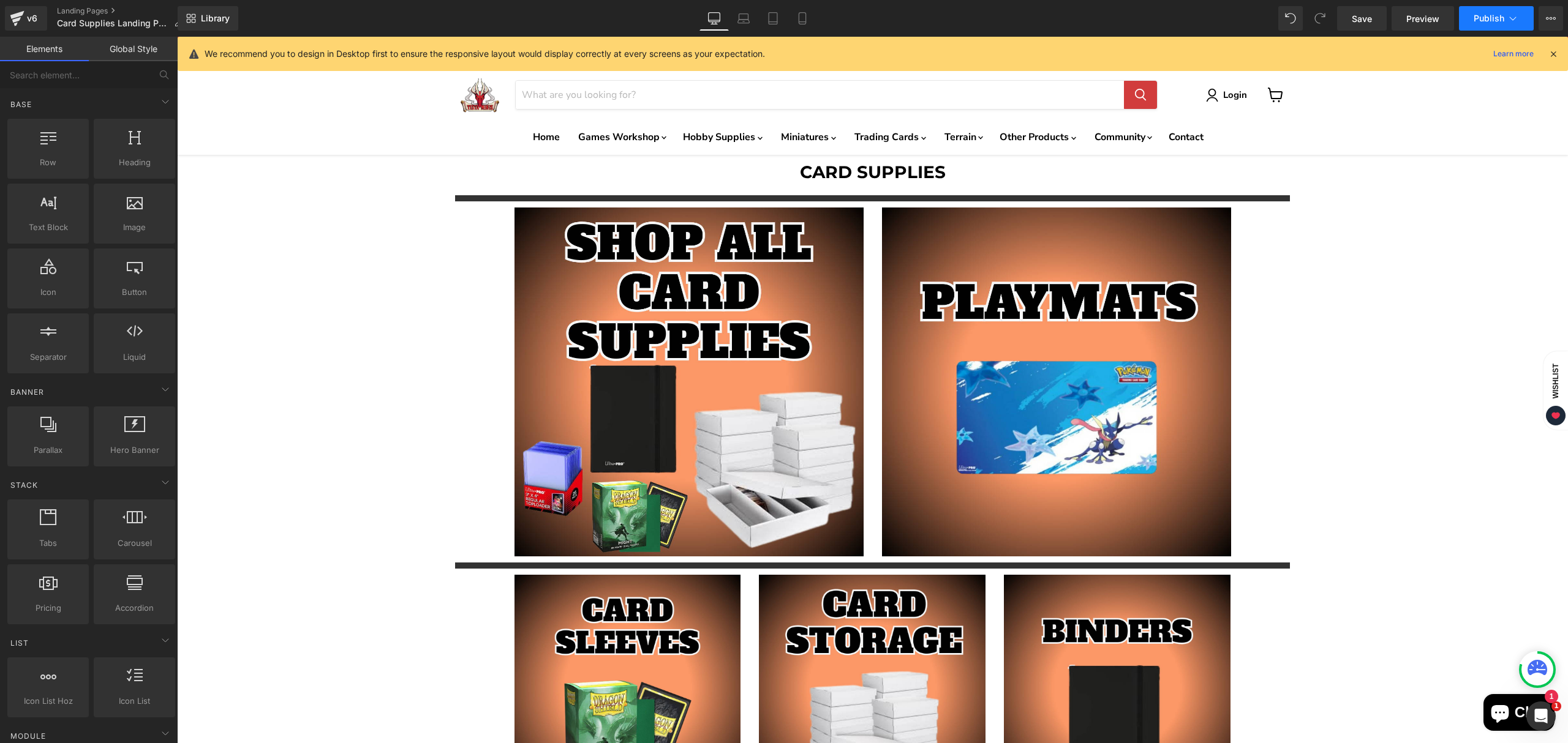
click at [1520, 21] on button "Publish" at bounding box center [1496, 18] width 74 height 24
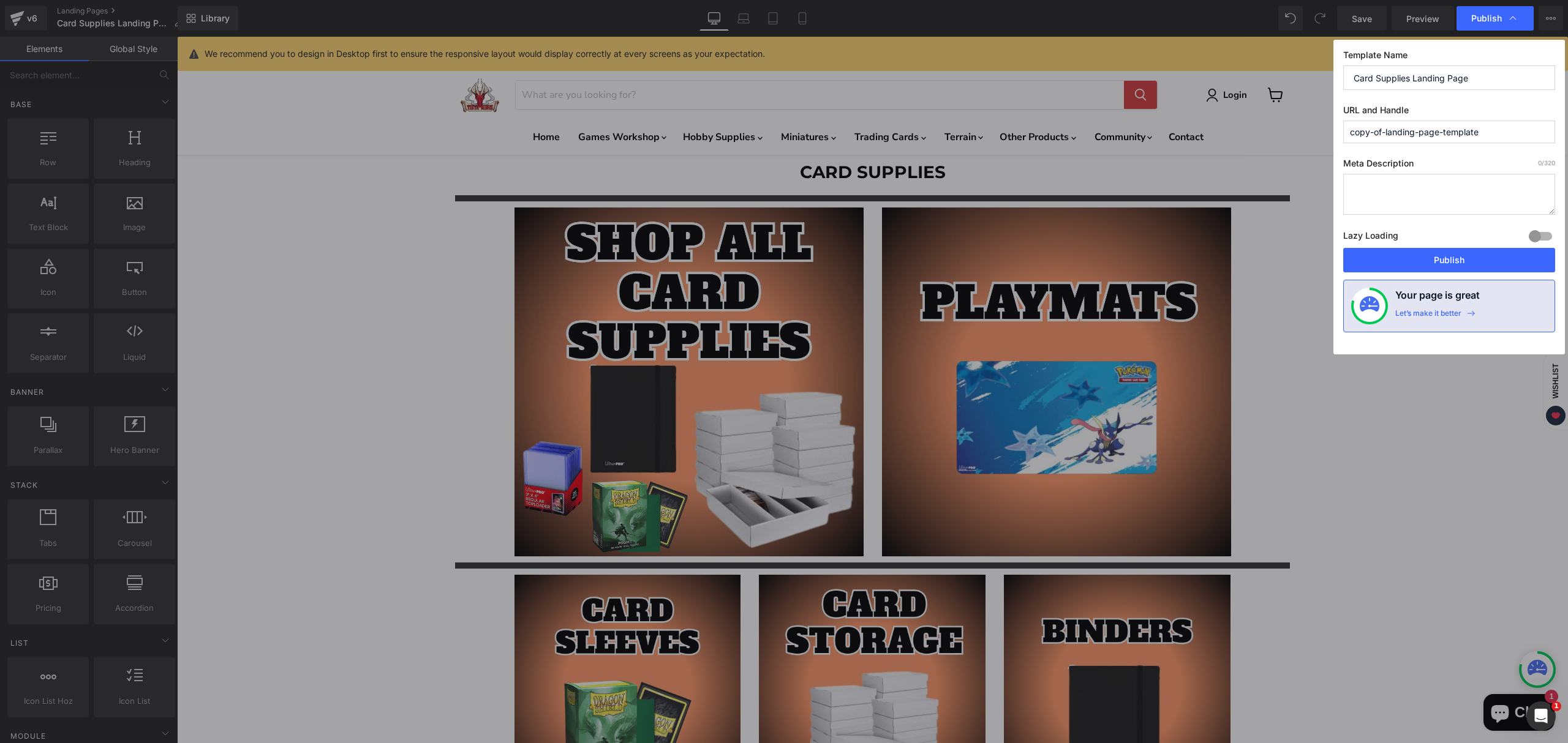
click at [1403, 130] on input "copy-of-landing-page-template" at bounding box center [1449, 131] width 212 height 23
type input "card-supplies"
click at [1536, 236] on div at bounding box center [1540, 236] width 29 height 19
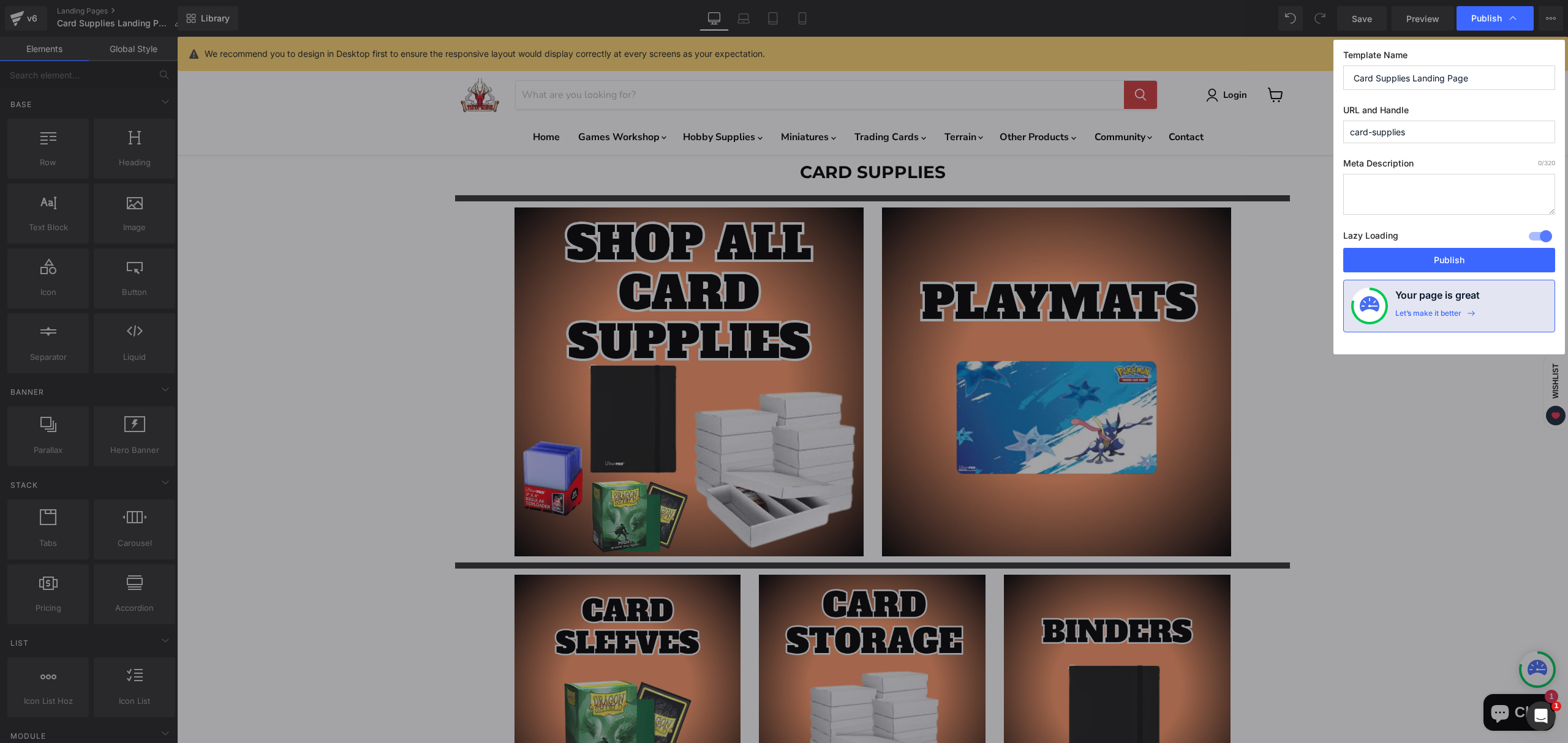
click at [1403, 199] on textarea at bounding box center [1449, 194] width 212 height 41
paste textarea "Shop TCG supplies: sleeves, deck boxes, binders, pages, toploaders, playmats, a…"
type textarea "Shop TCG supplies: sleeves, deck boxes, binders, pages, toploaders, playmats, a…"
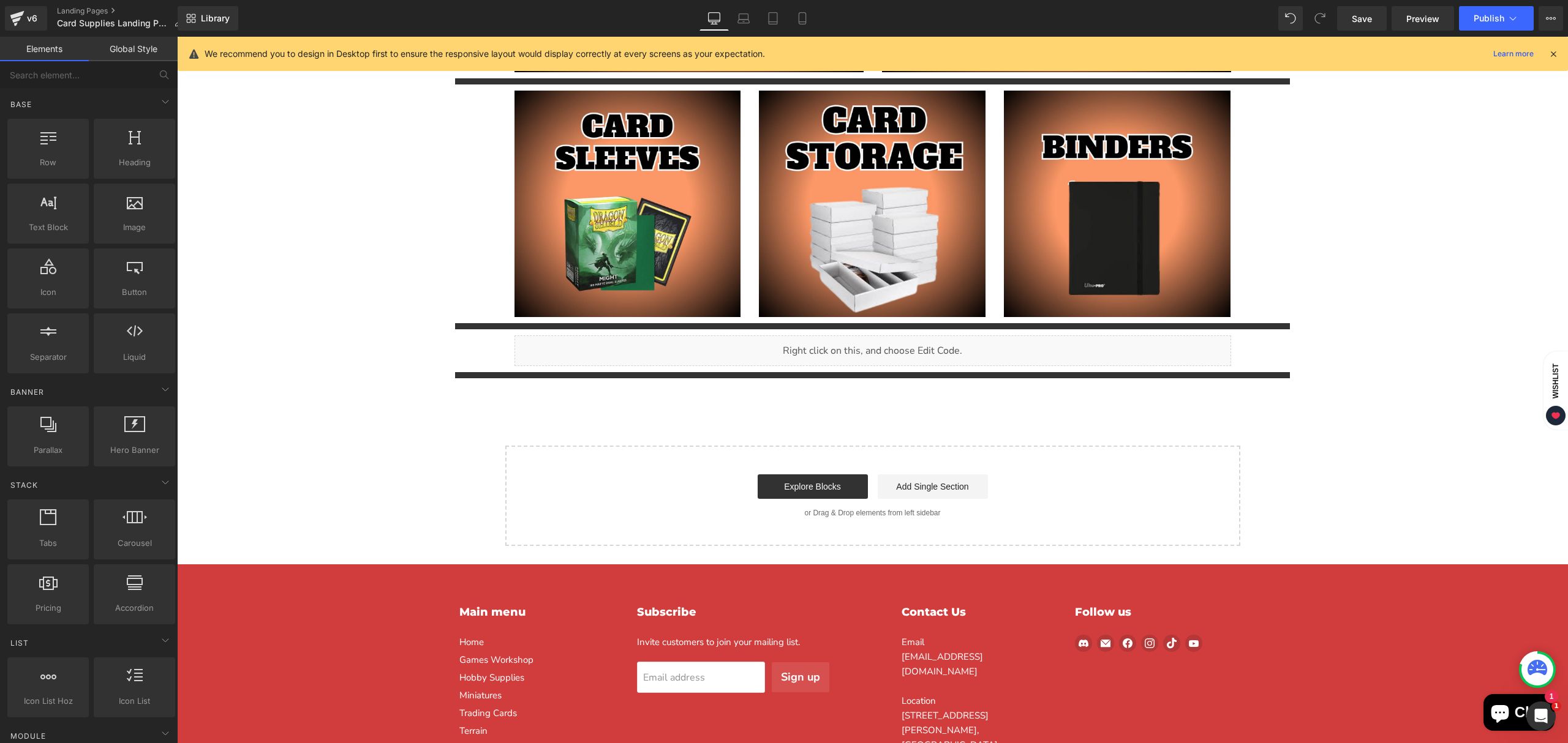
scroll to position [483, 0]
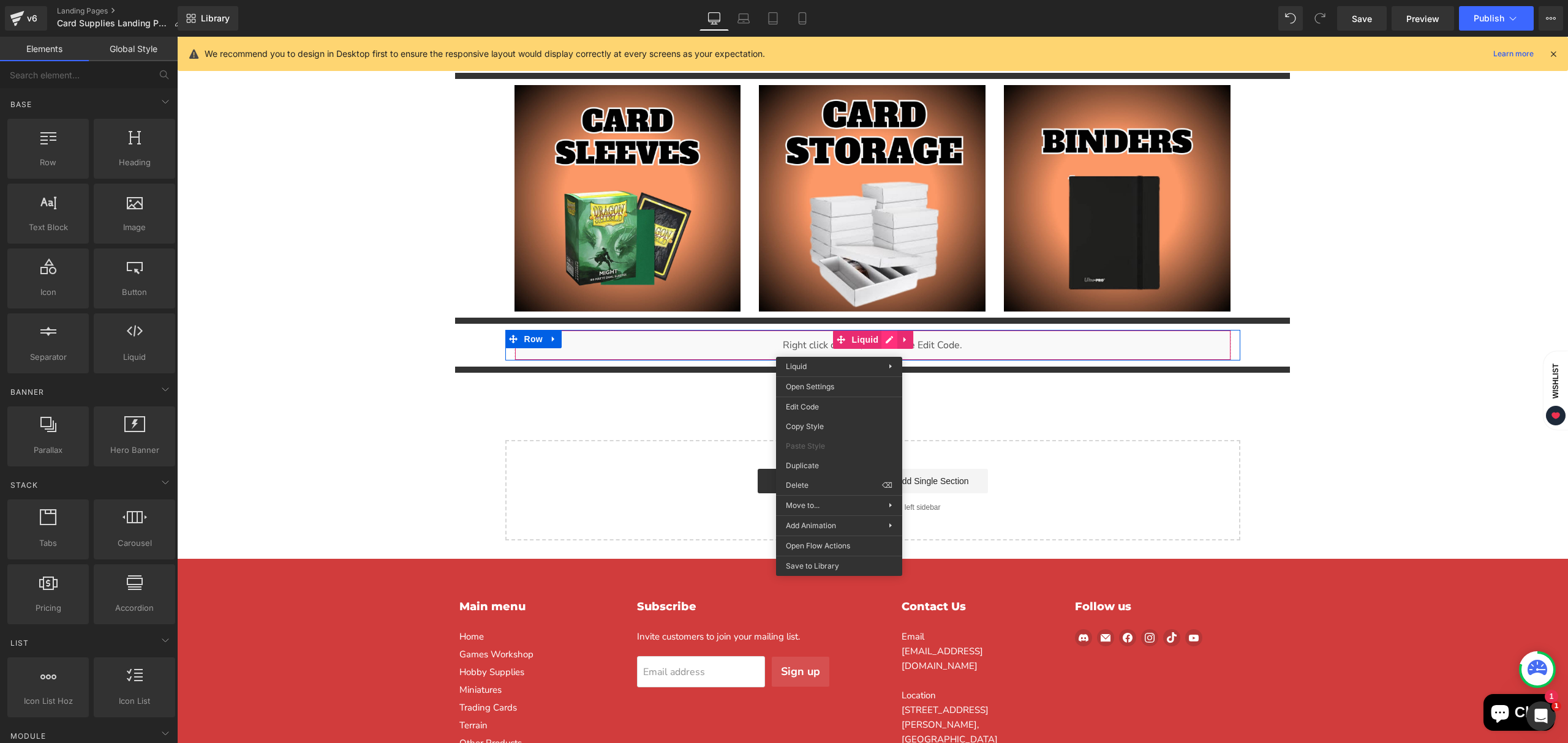
click at [886, 338] on icon "Main content" at bounding box center [889, 339] width 8 height 8
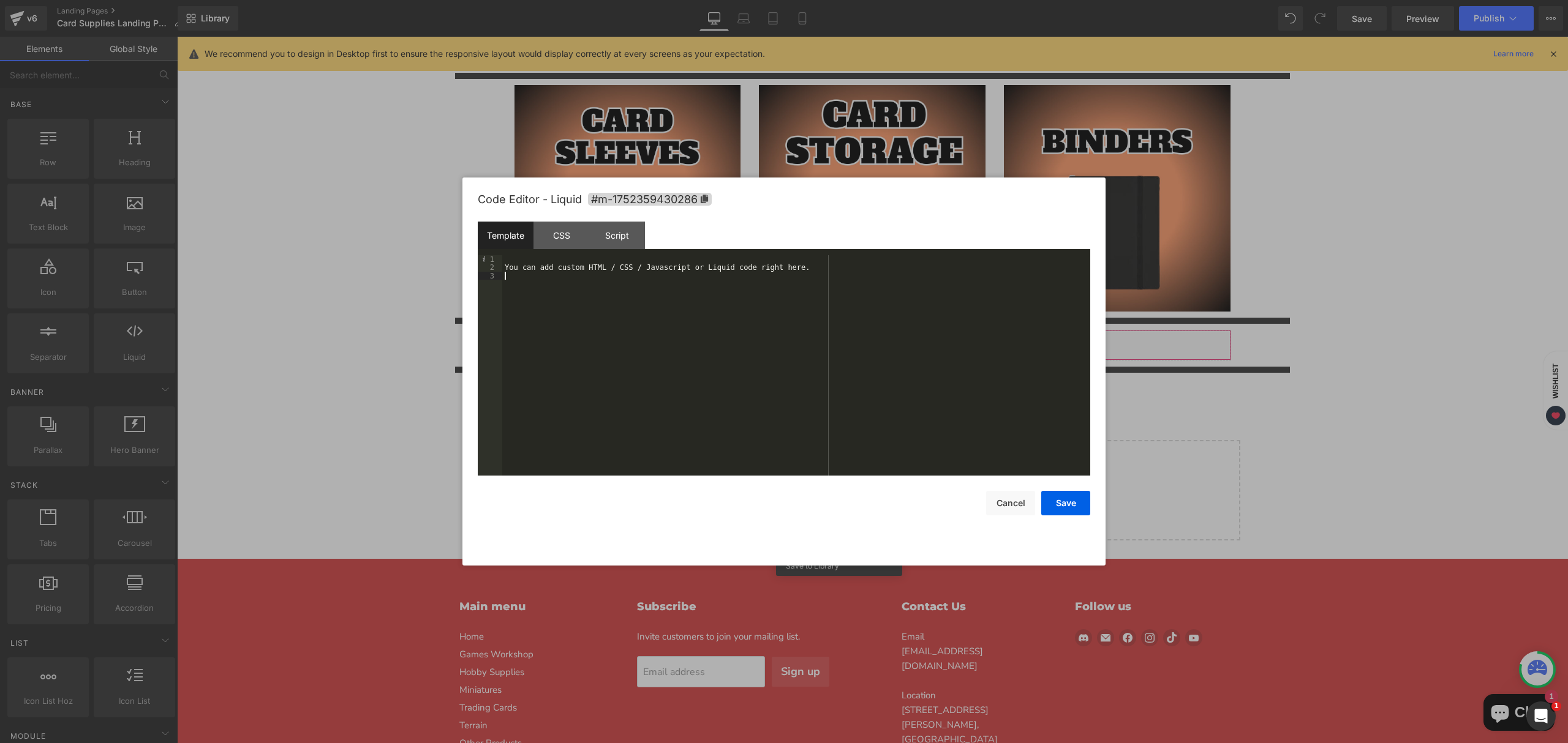
click at [732, 313] on div "You can add custom HTML / CSS / Javascript or Liquid code right here." at bounding box center [796, 374] width 588 height 237
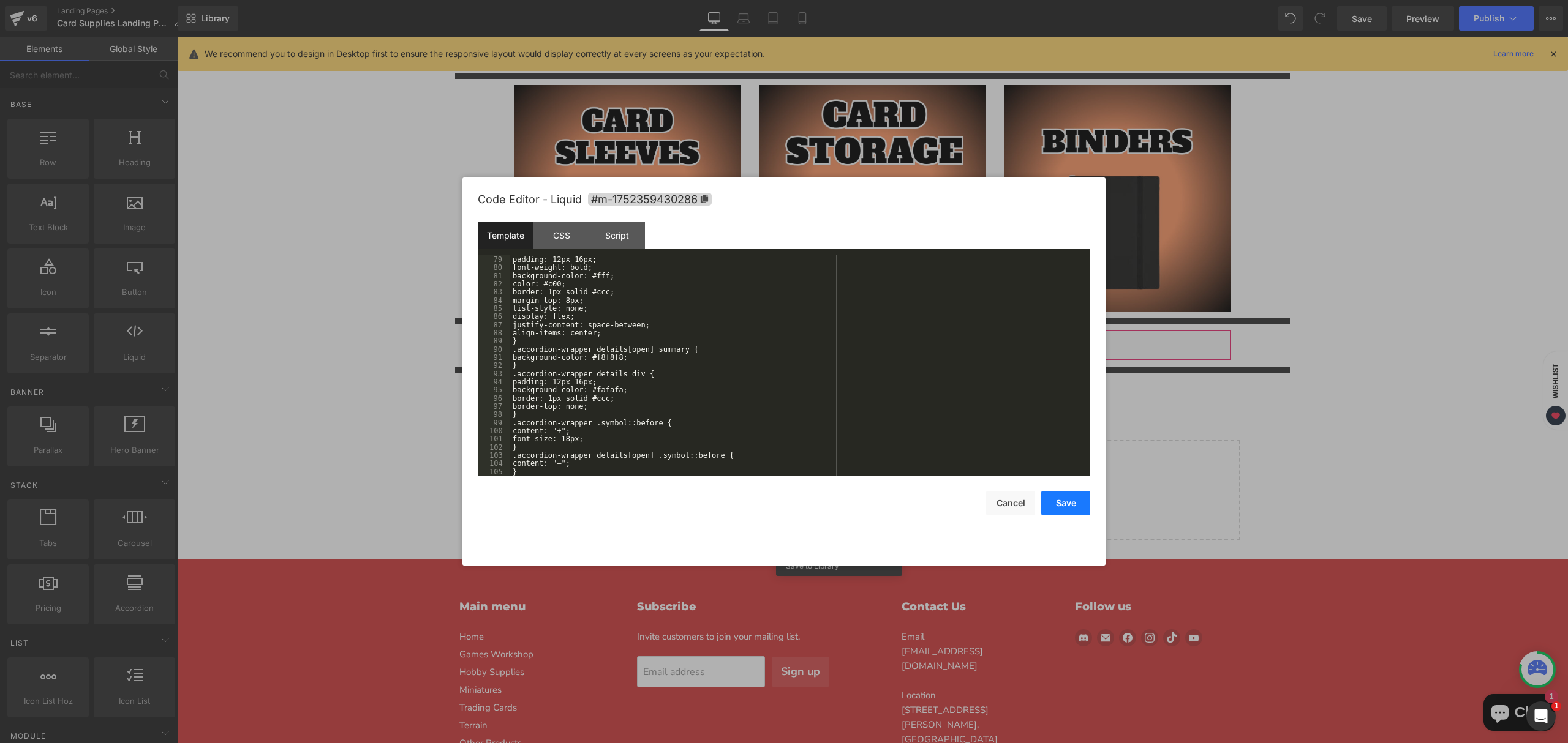
click at [1087, 505] on button "Save" at bounding box center [1065, 503] width 49 height 24
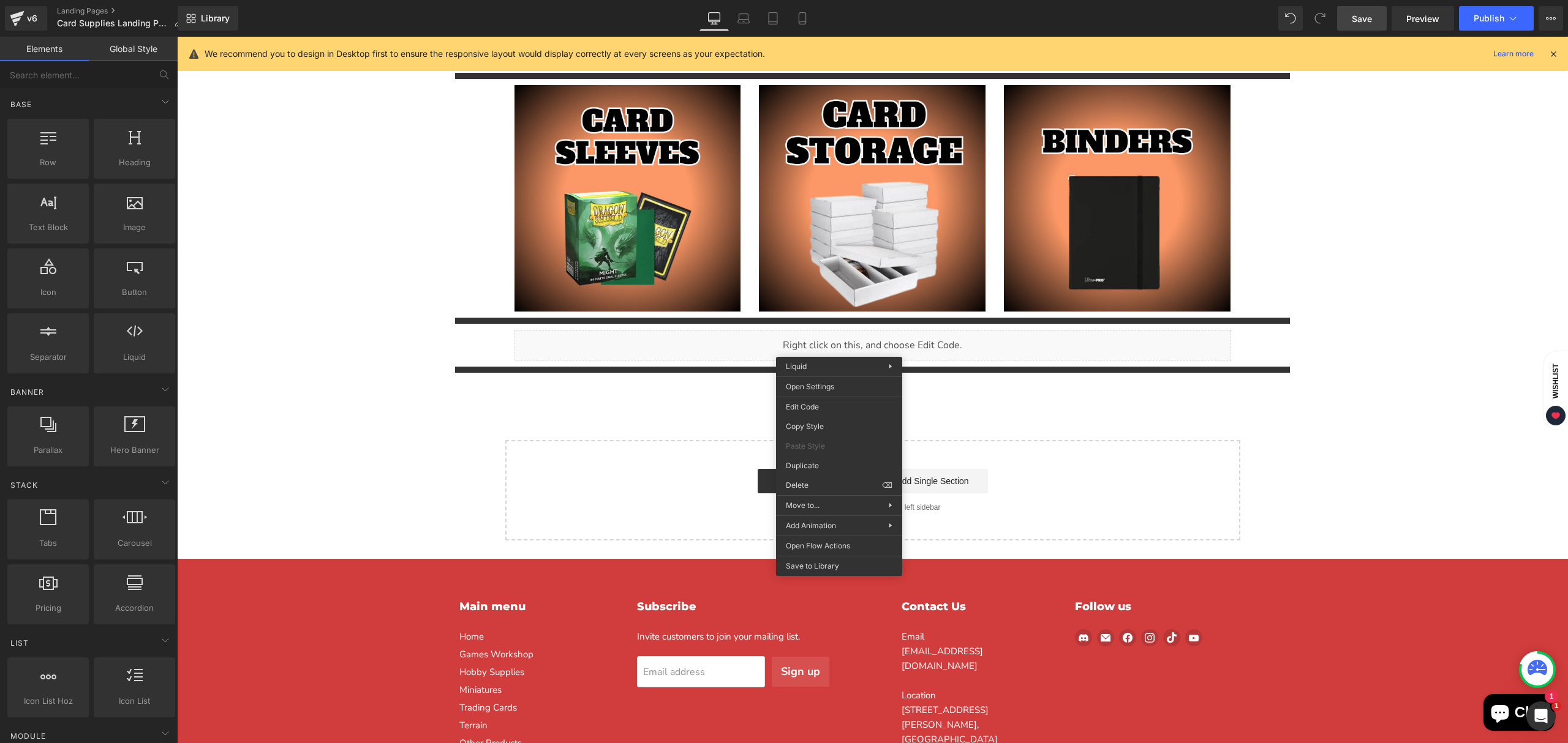
click at [1368, 26] on link "Save" at bounding box center [1361, 18] width 49 height 24
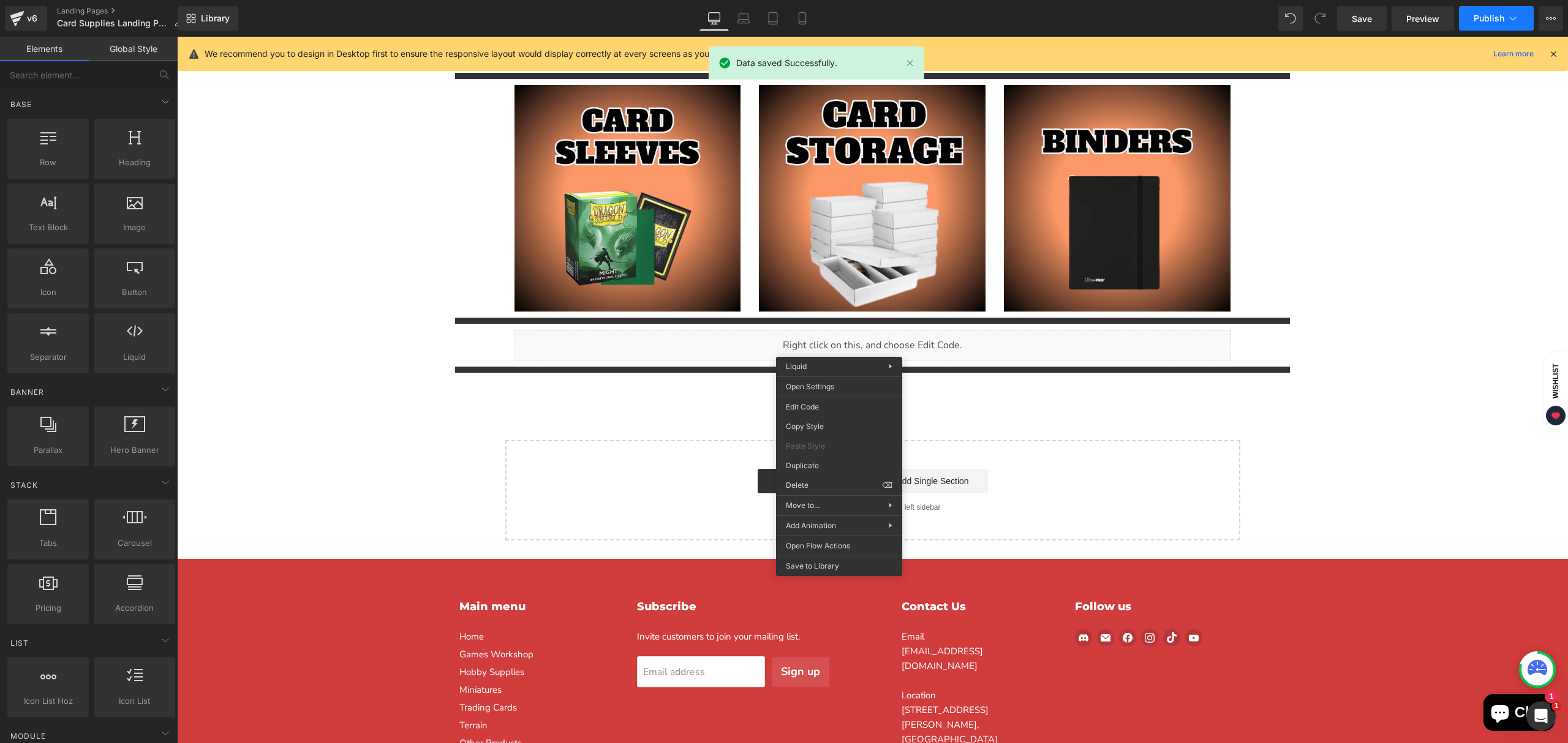
click at [1480, 23] on button "Publish" at bounding box center [1496, 18] width 74 height 24
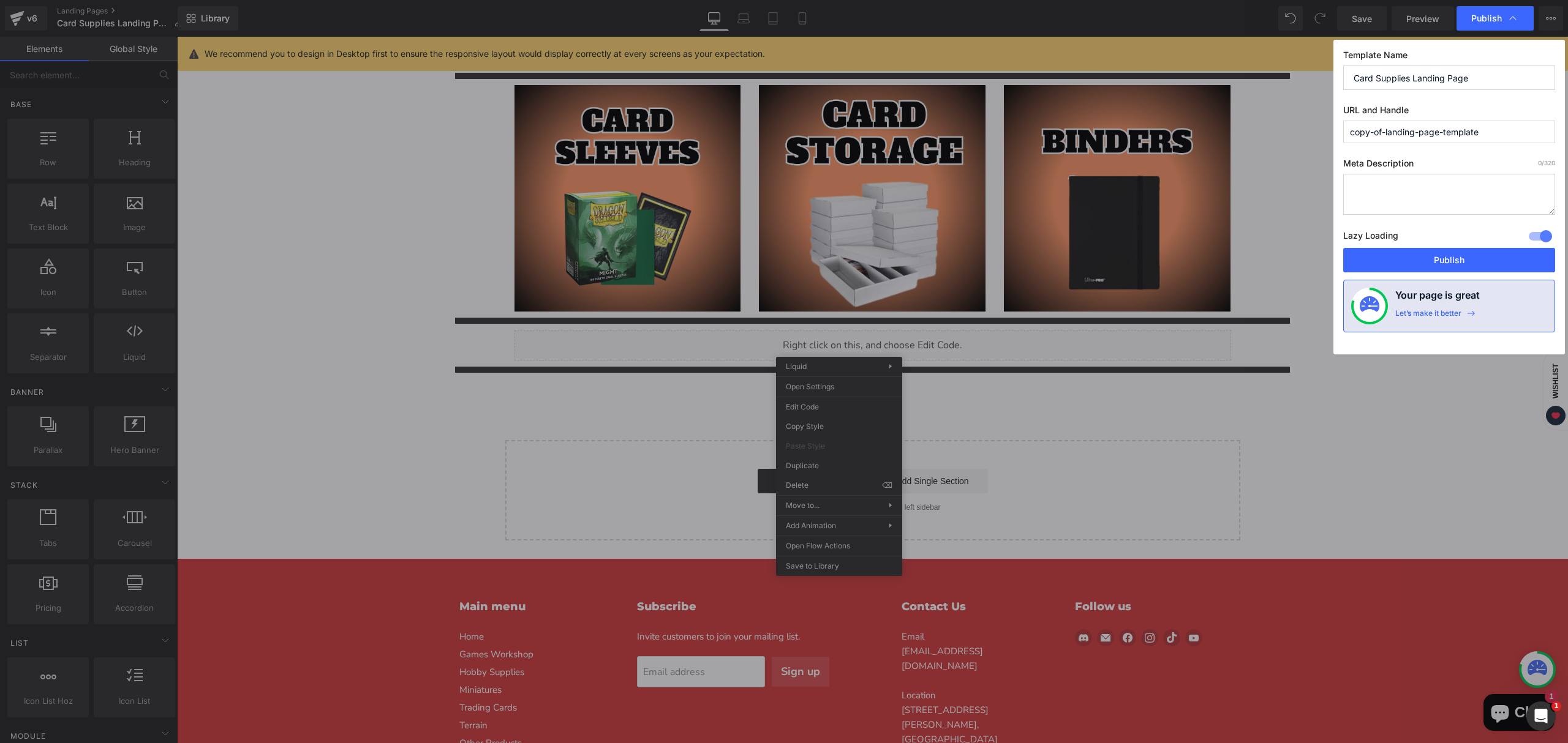
click at [1433, 192] on textarea at bounding box center [1449, 194] width 212 height 41
paste textarea "Shop TCG supplies: sleeves, deck boxes, binders, pages, toploaders, playmats, a…"
type textarea "Shop TCG supplies: sleeves, deck boxes, binders, pages, toploaders, playmats, a…"
click at [1408, 139] on input "copy-of-landing-page-template" at bounding box center [1449, 131] width 212 height 23
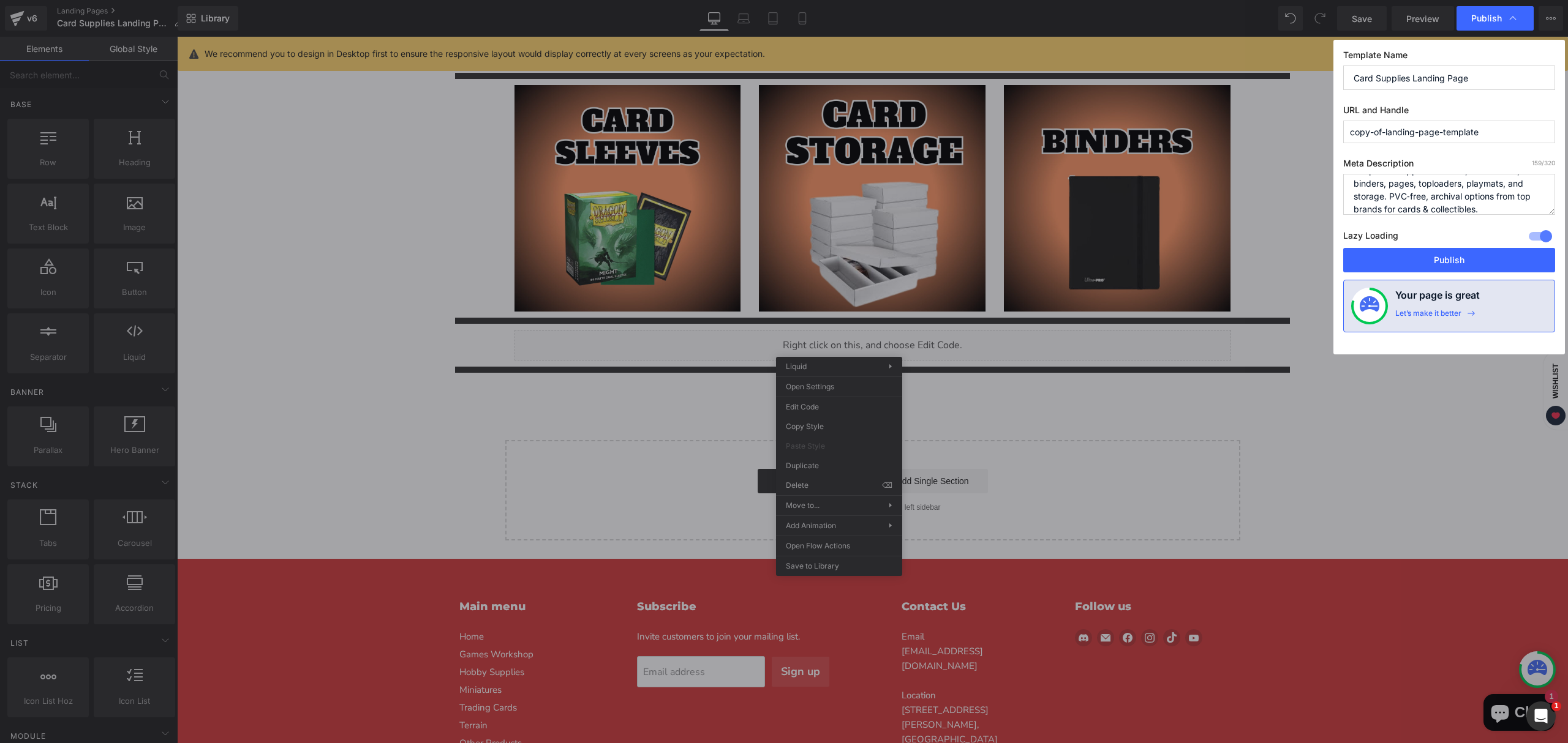
click at [1408, 139] on input "copy-of-landing-page-template" at bounding box center [1449, 131] width 212 height 23
type input "card-supplies"
click at [1458, 257] on button "Publish" at bounding box center [1449, 260] width 212 height 24
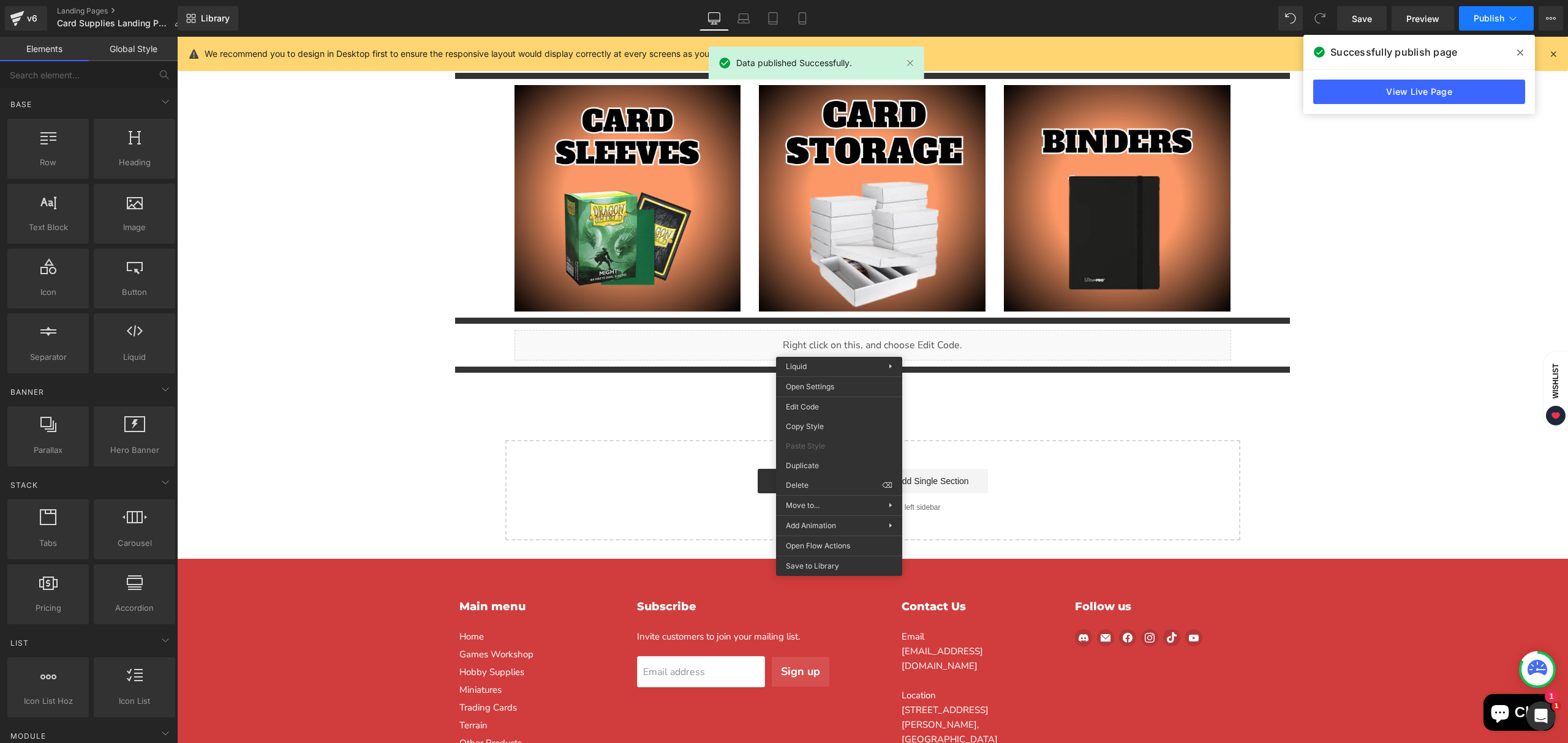
click at [1502, 20] on span "Publish" at bounding box center [1489, 18] width 31 height 10
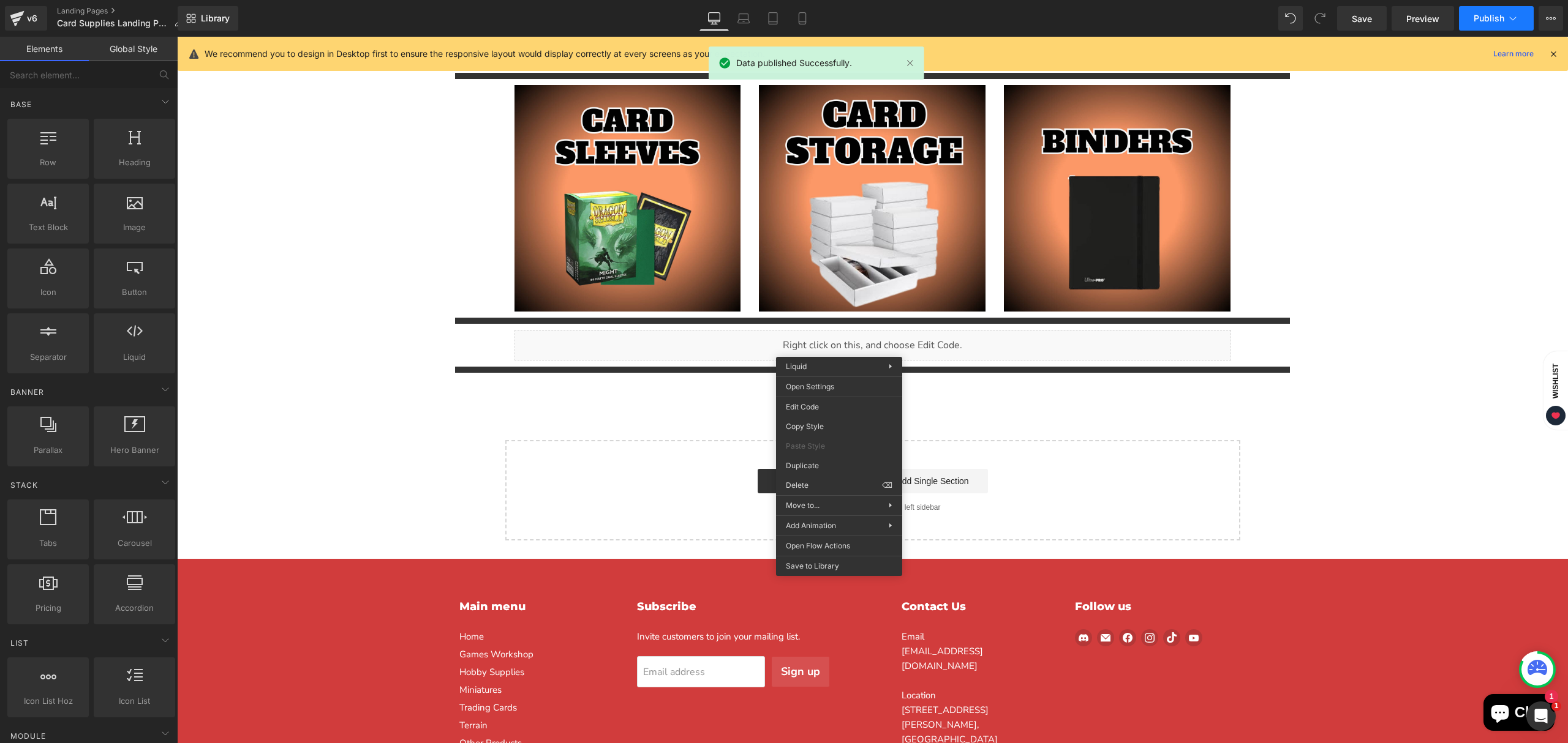
click at [1509, 23] on icon at bounding box center [1513, 18] width 13 height 13
click at [1550, 19] on icon at bounding box center [1551, 18] width 10 height 10
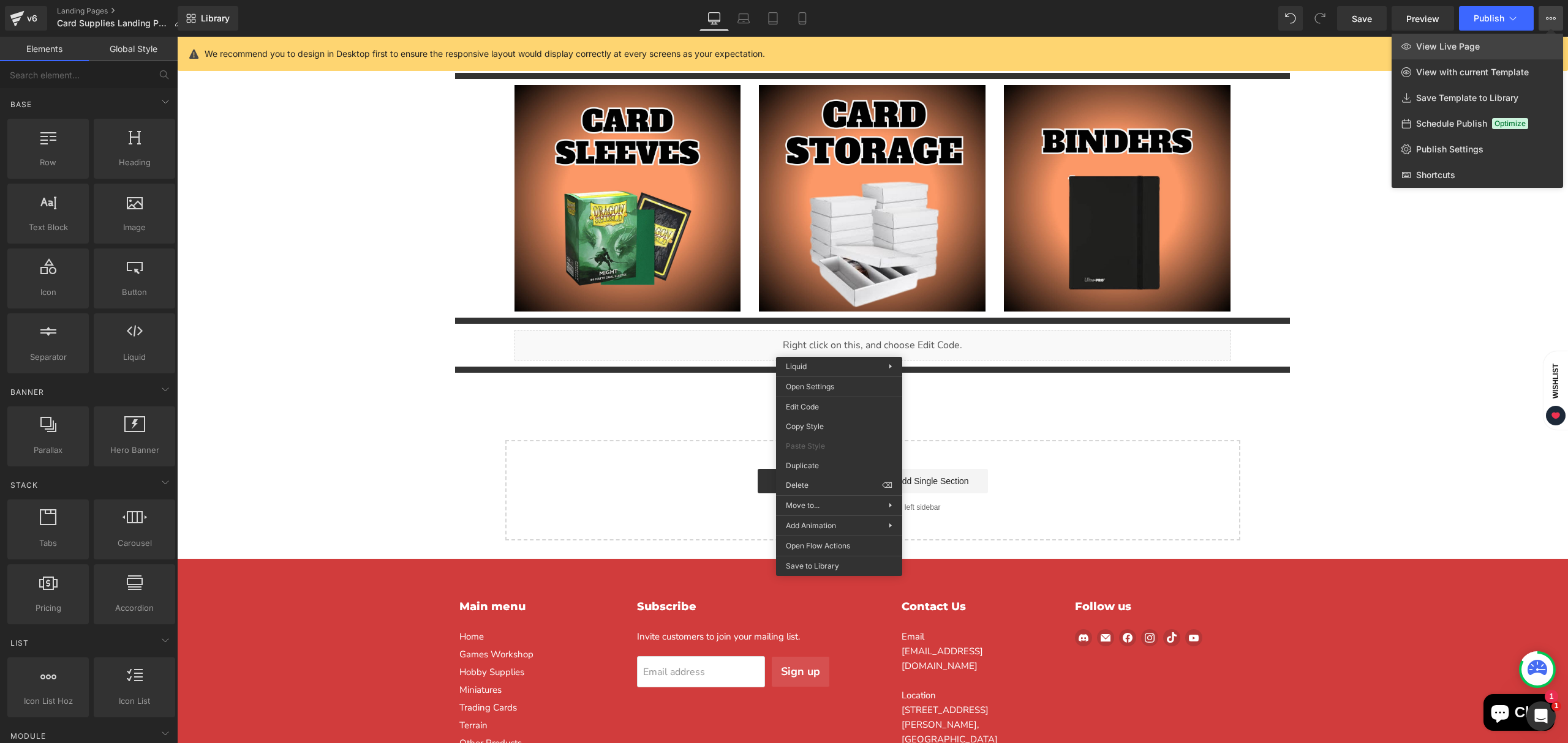
click at [1473, 42] on span "View Live Page" at bounding box center [1448, 46] width 64 height 11
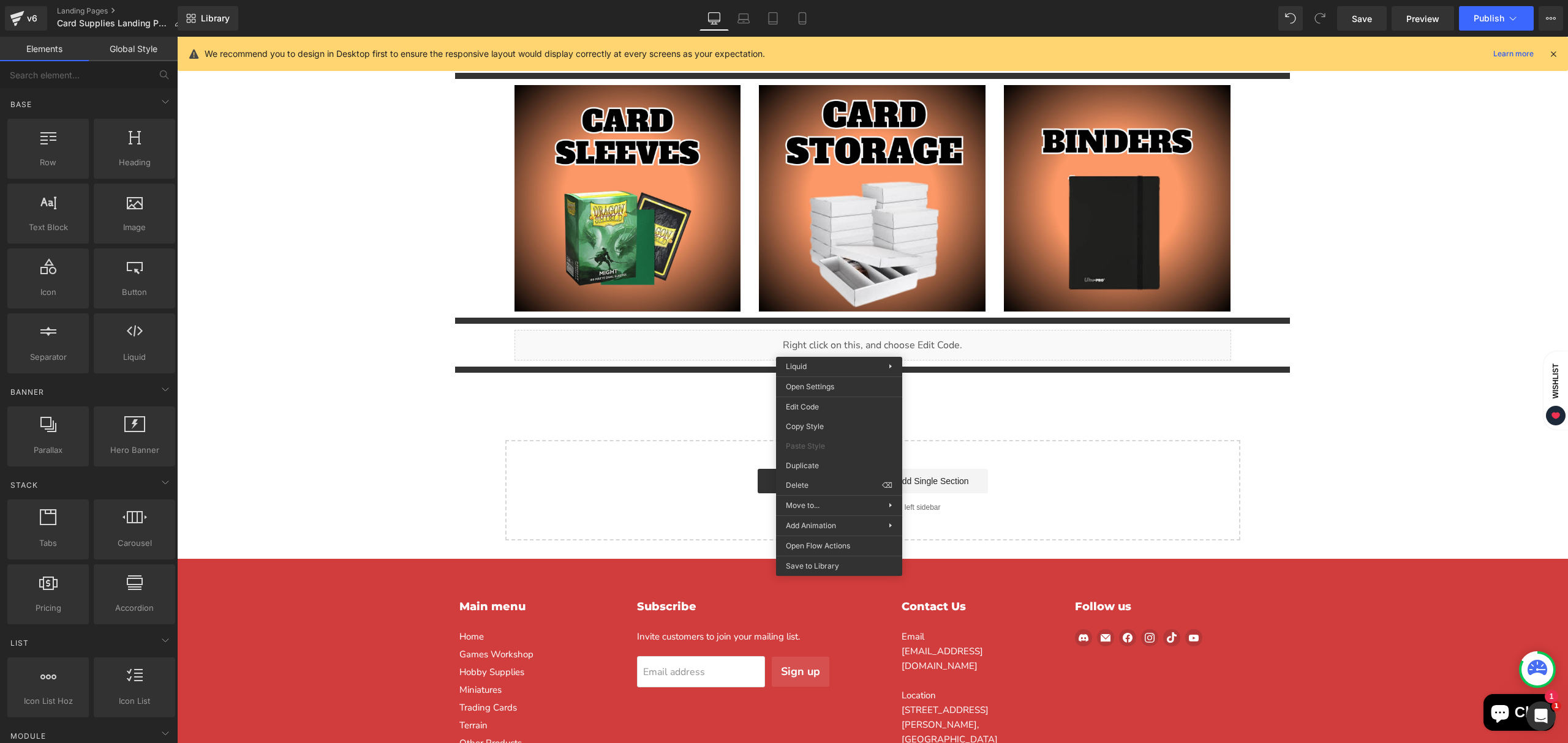
click at [443, 247] on div "CARD SUPPLIES Heading Separator Image Image Row Separator Image Image Image Row…" at bounding box center [873, 103] width 1392 height 876
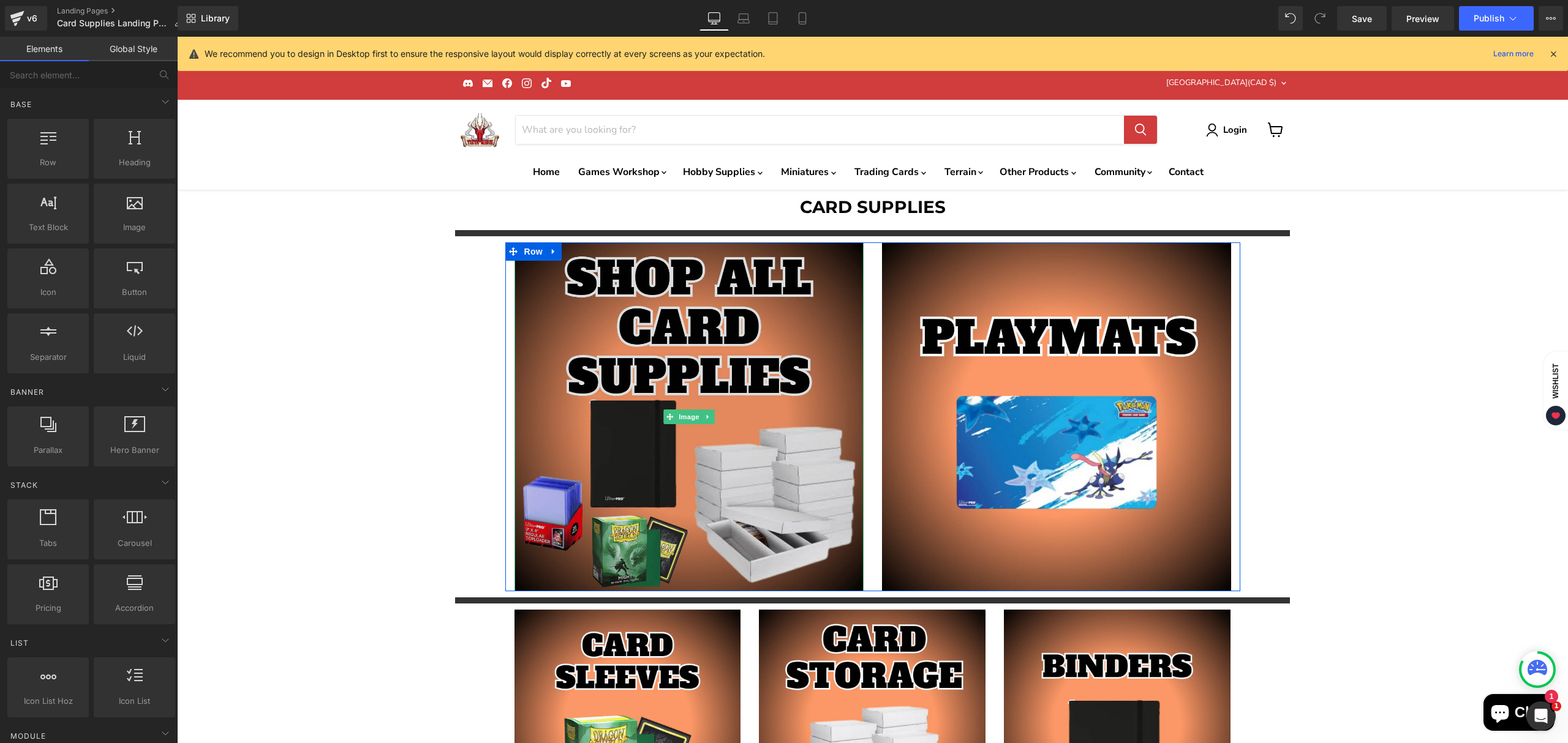
click at [684, 479] on img "Main content" at bounding box center [689, 417] width 350 height 349
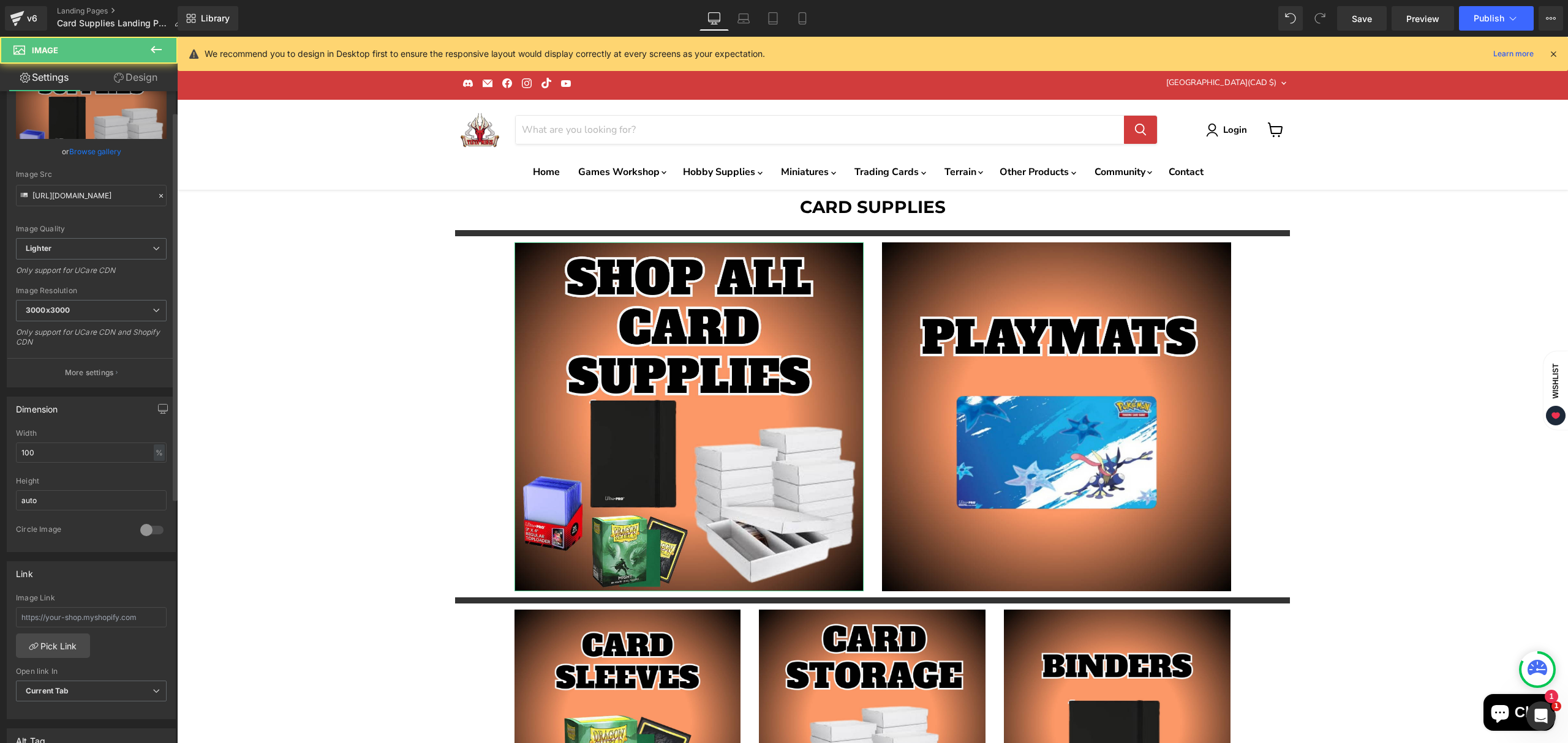
scroll to position [245, 0]
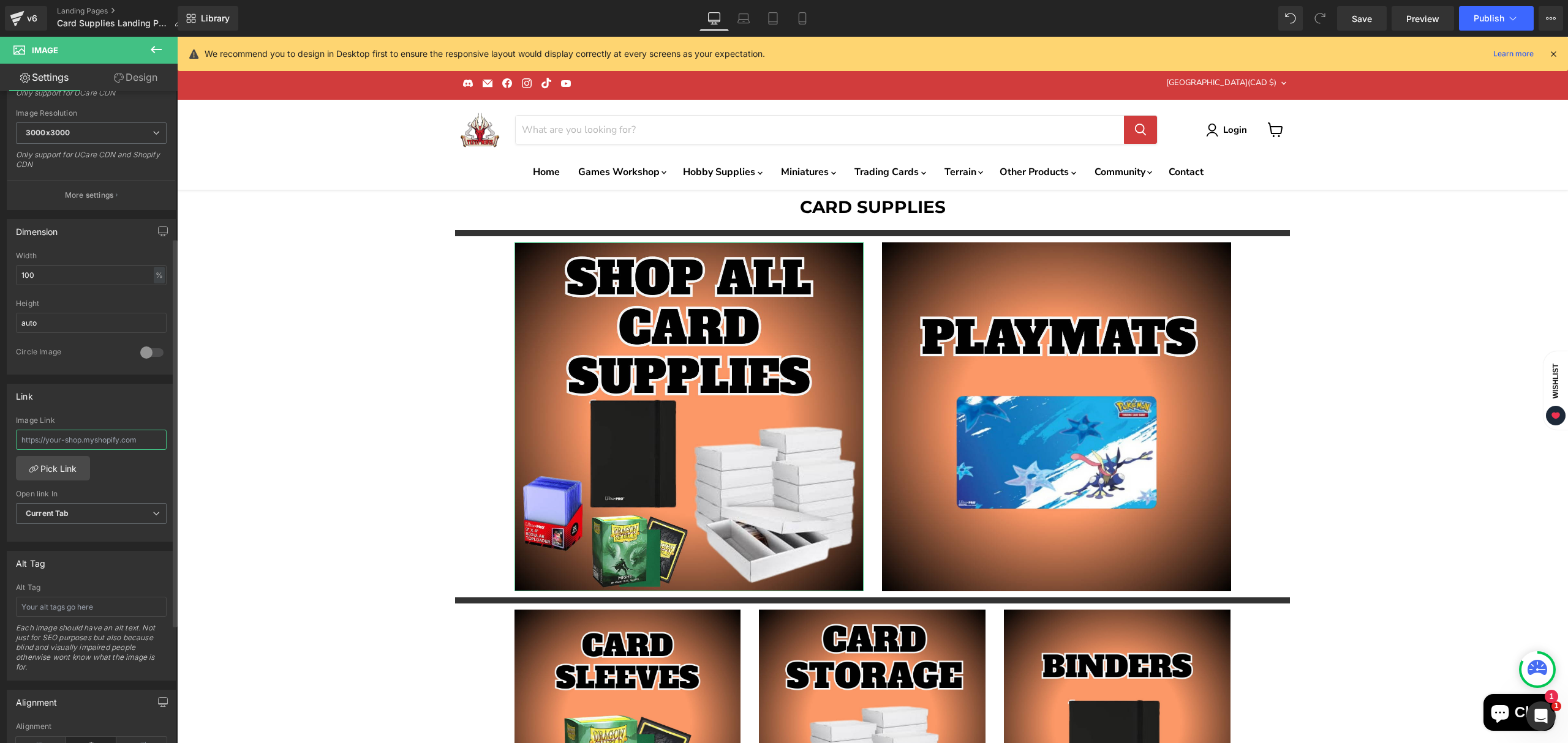
click at [100, 440] on input "text" at bounding box center [91, 440] width 151 height 20
paste input "[URL][DOMAIN_NAME]"
type input "[URL][DOMAIN_NAME]"
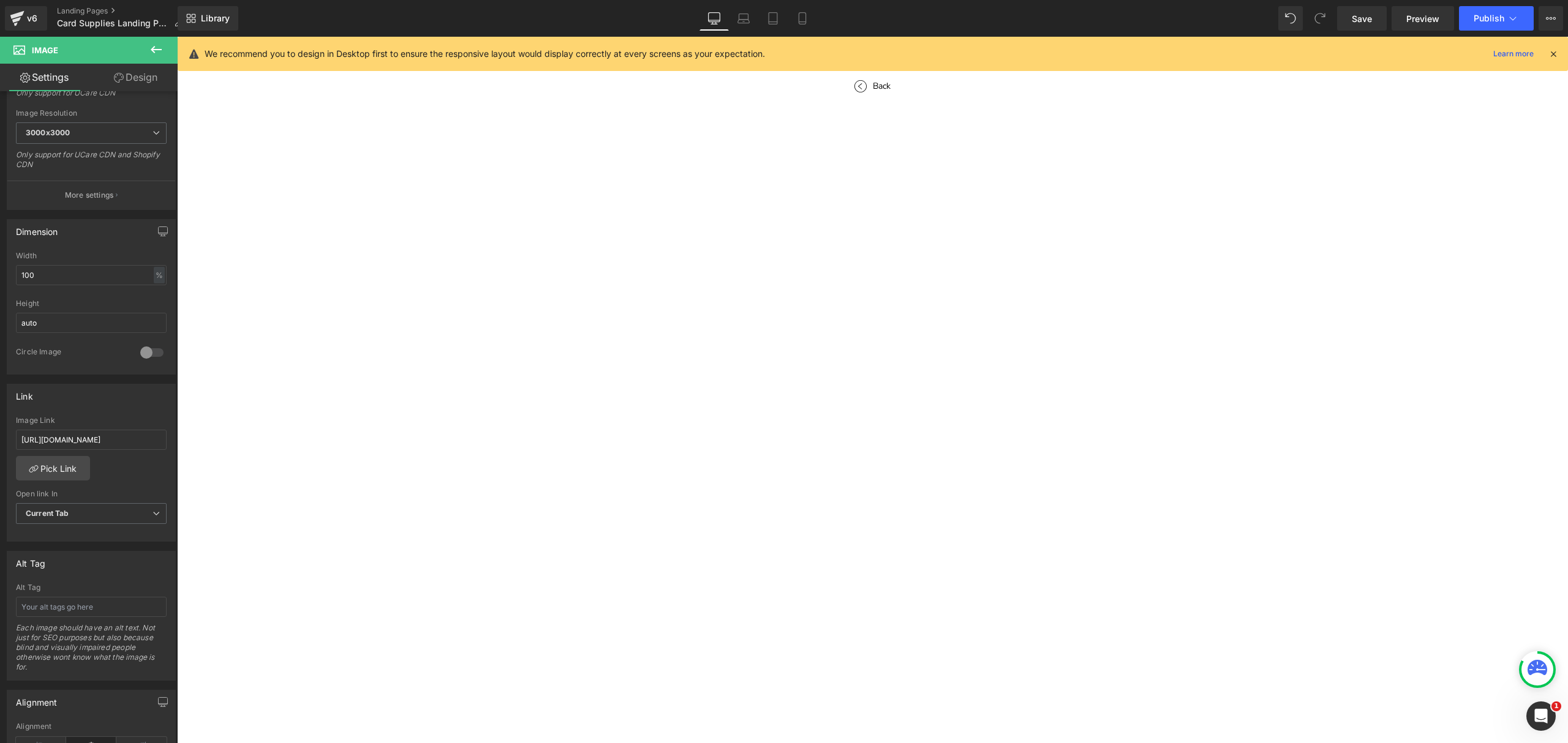
scroll to position [0, 0]
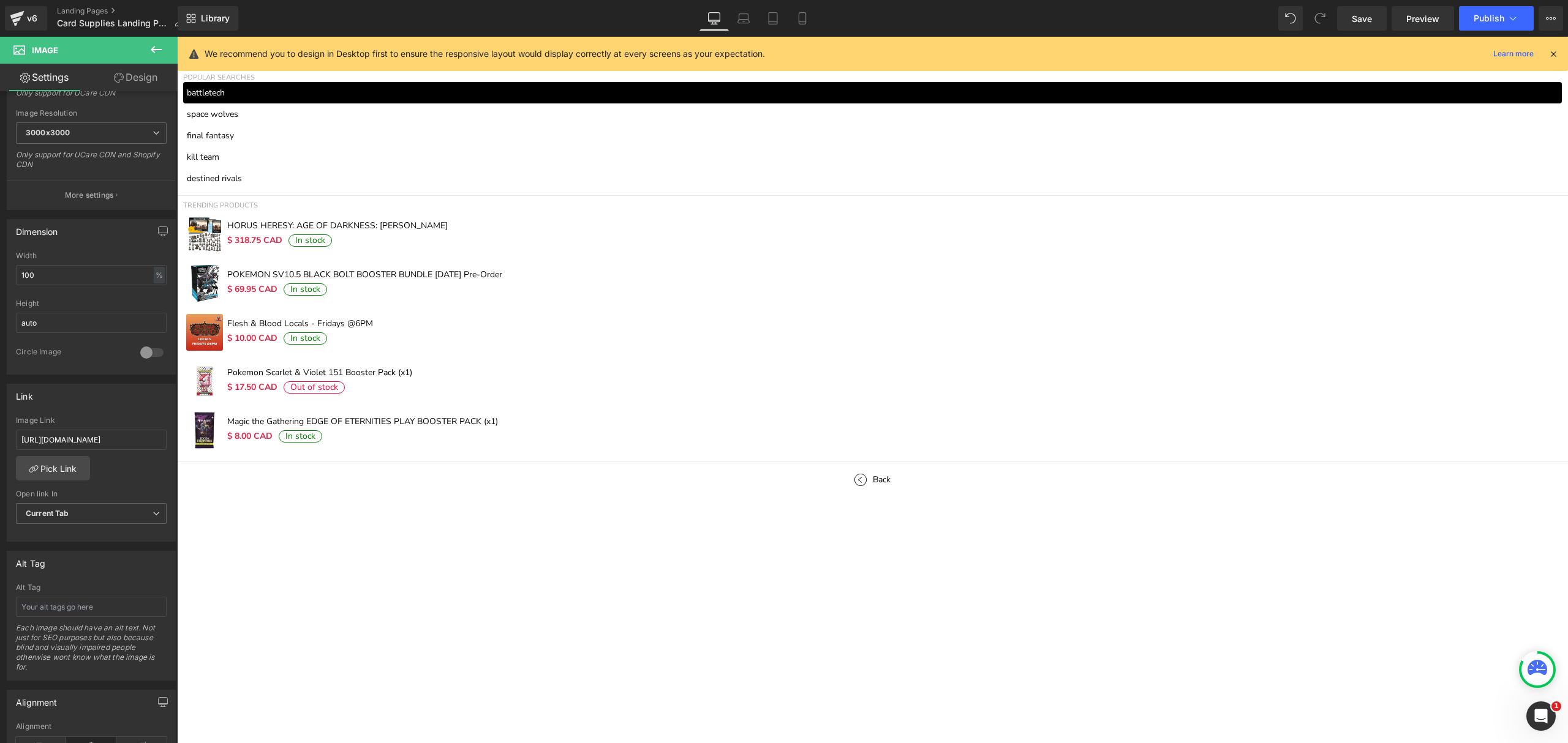
click at [155, 52] on icon at bounding box center [156, 49] width 11 height 8
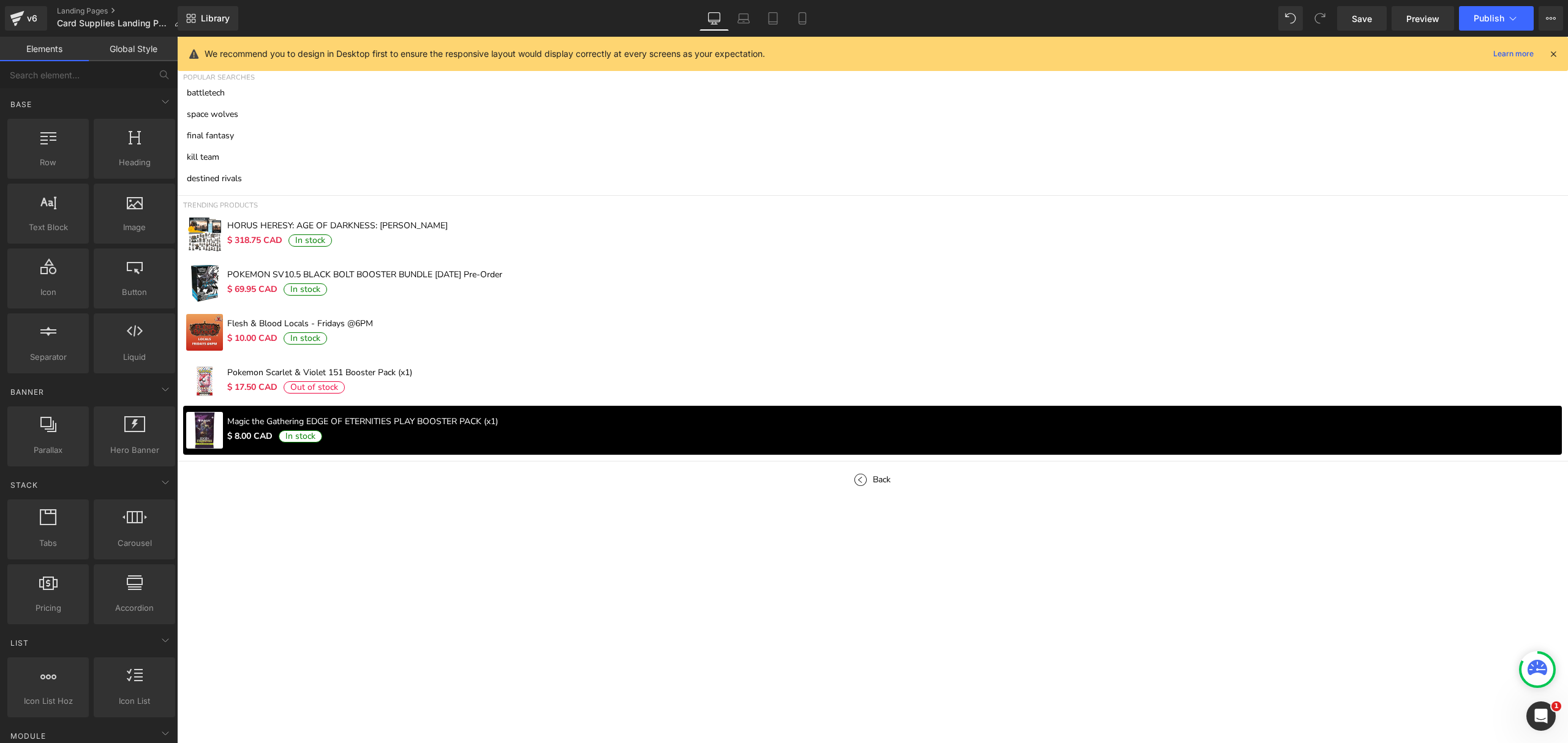
click at [645, 583] on div "Popular searches battletech space wolves final fantasy kill team destined rival…" at bounding box center [873, 405] width 1392 height 676
click at [881, 490] on div "Back" at bounding box center [872, 480] width 61 height 37
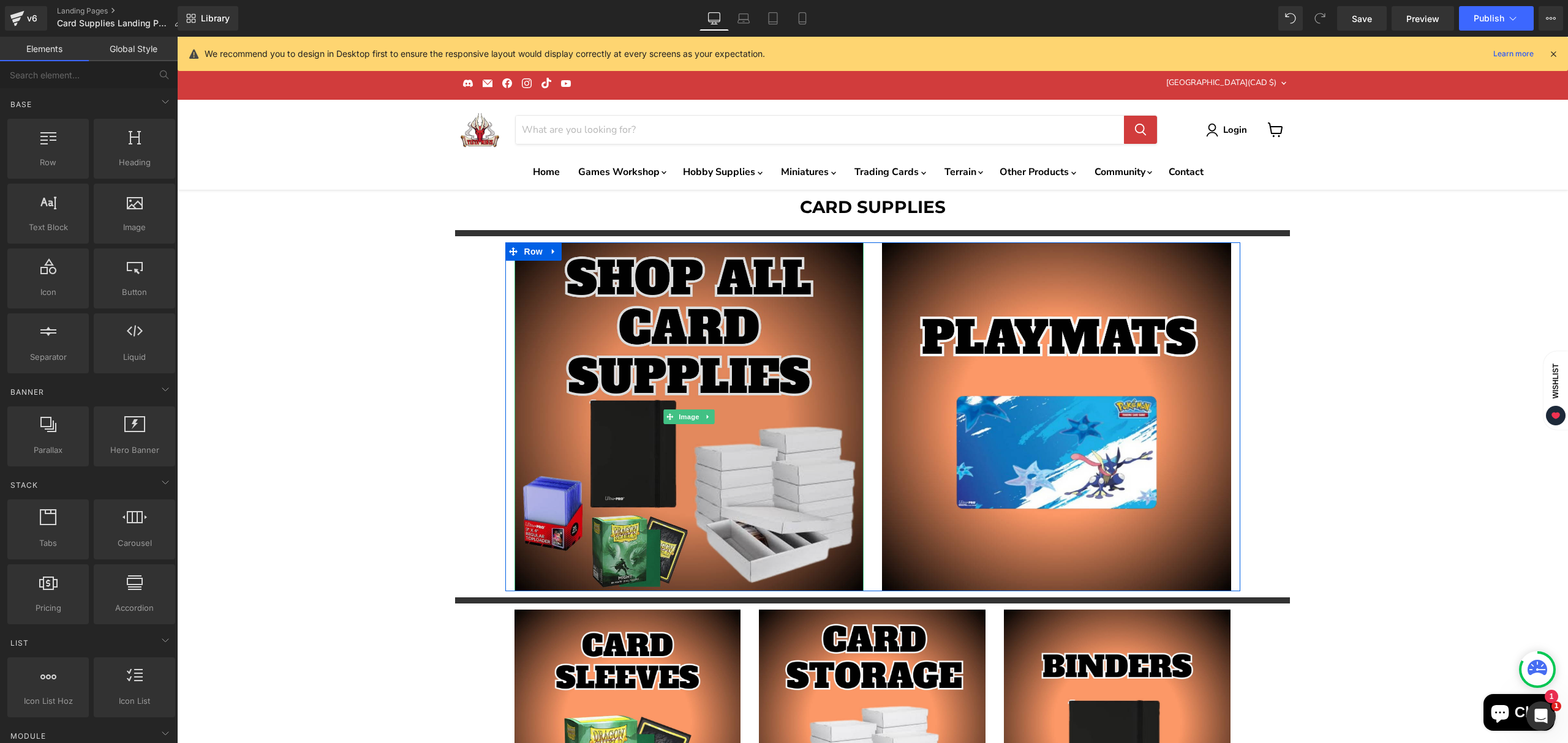
click at [697, 479] on img "Main content" at bounding box center [689, 417] width 350 height 349
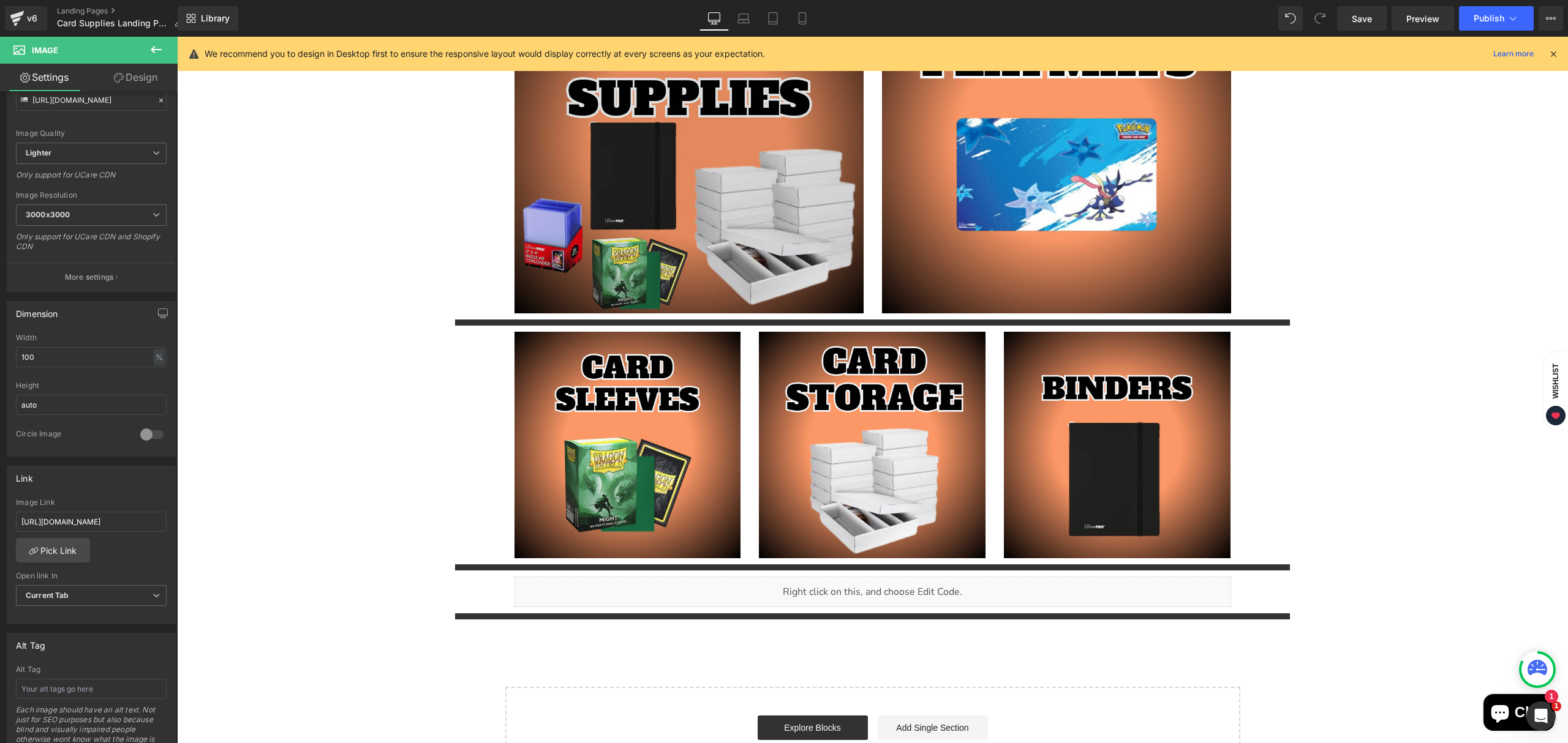
scroll to position [238, 0]
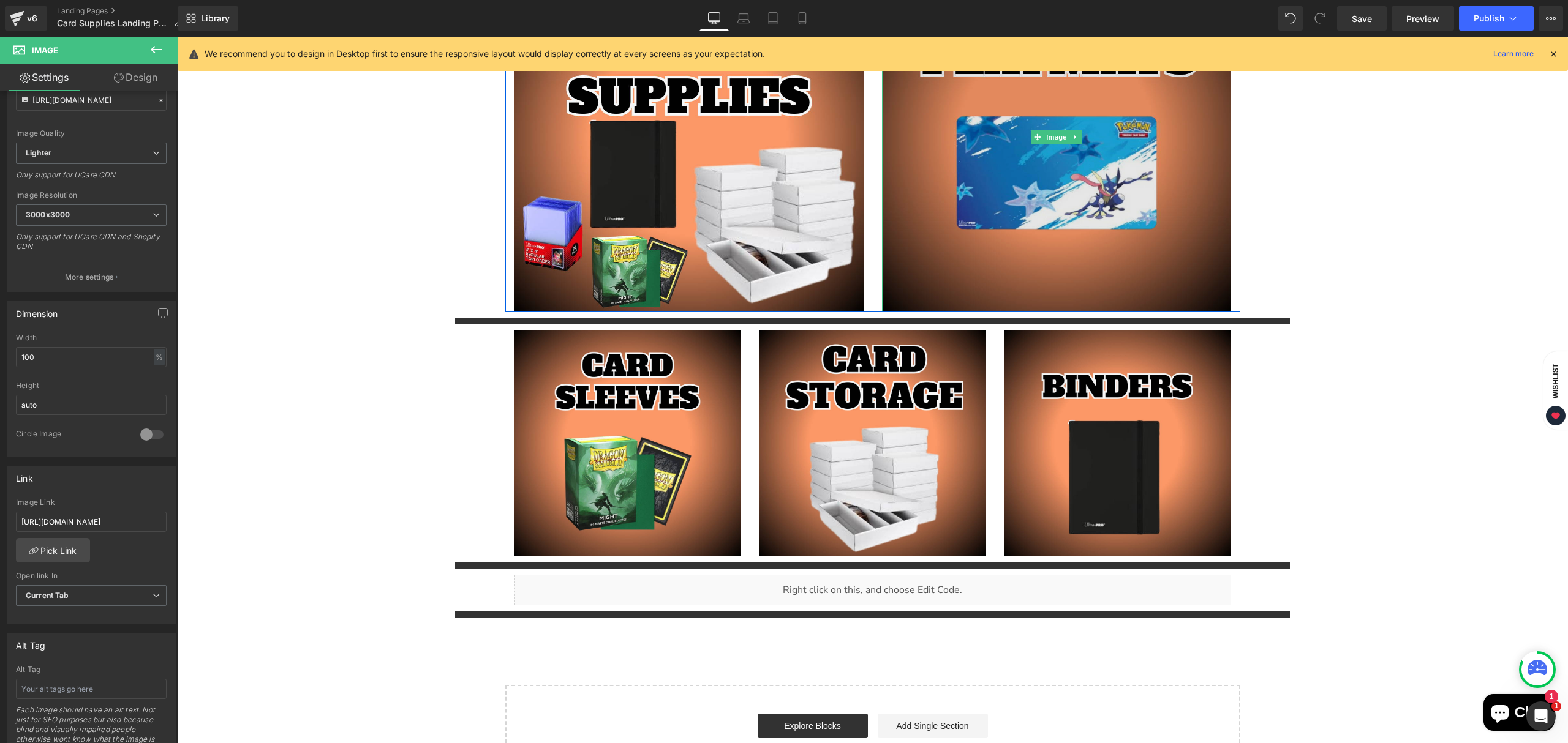
click at [1004, 267] on img "Main content" at bounding box center [1057, 137] width 350 height 349
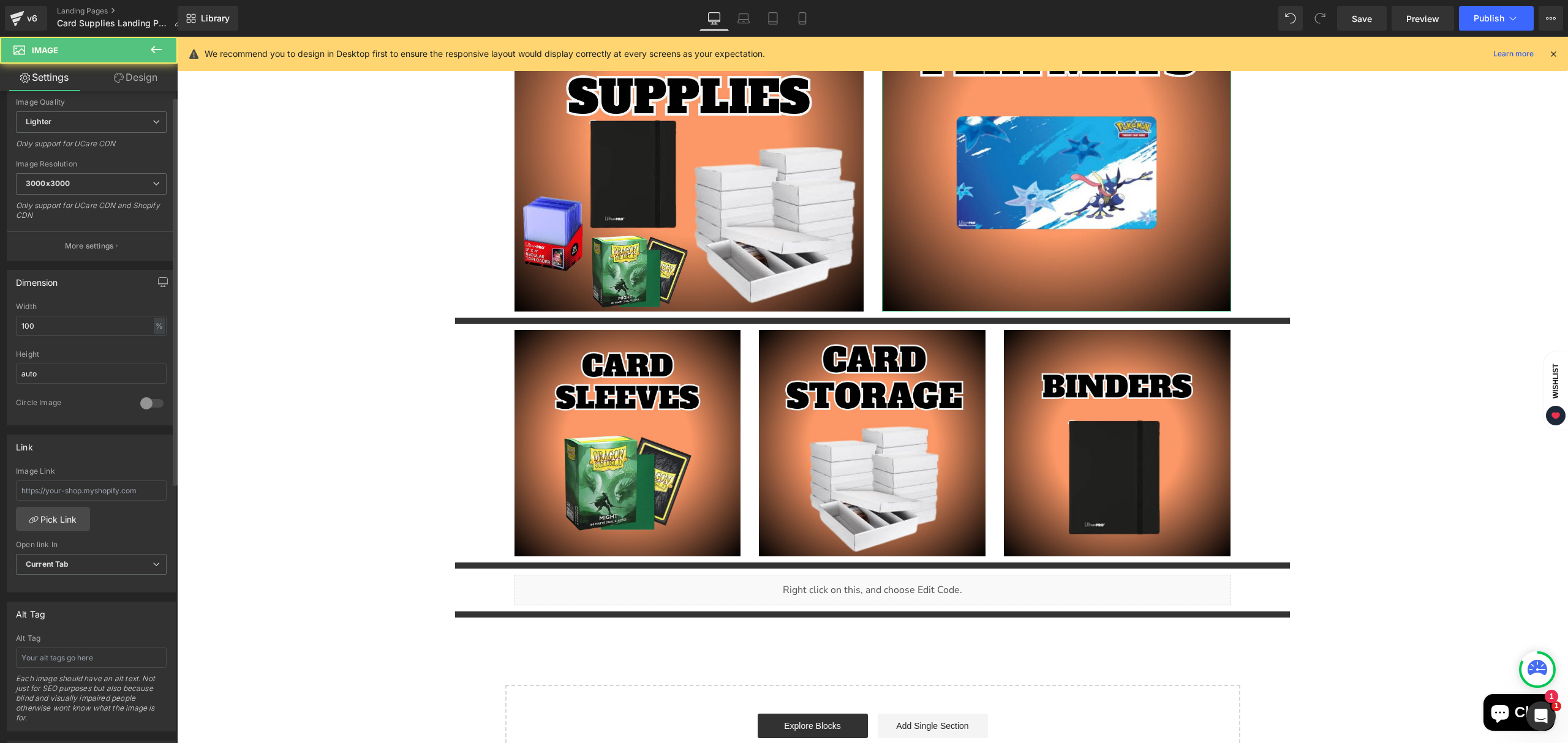
scroll to position [245, 0]
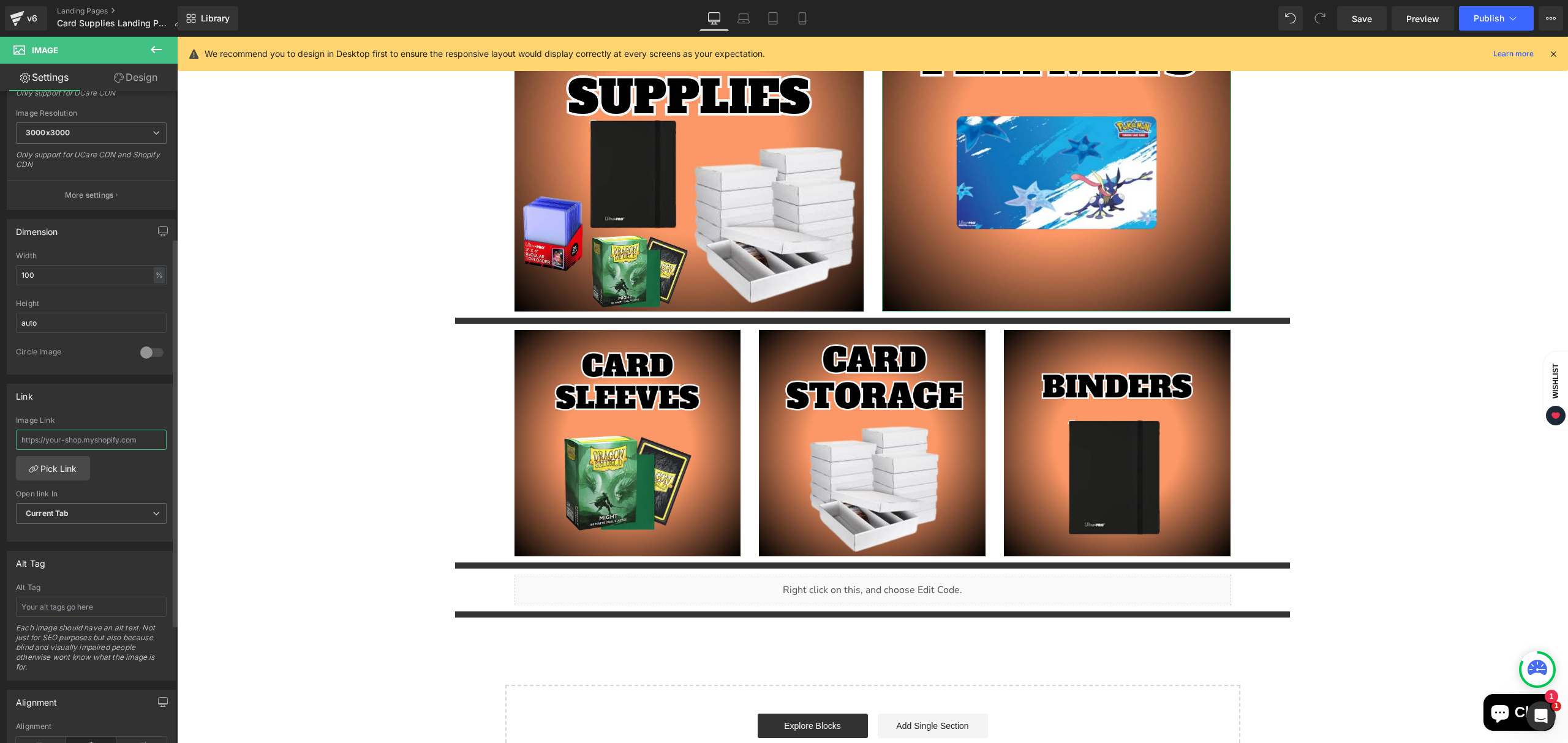
click at [81, 442] on input "text" at bounding box center [91, 440] width 151 height 20
paste input "[URL][DOMAIN_NAME]"
type input "[URL][DOMAIN_NAME]"
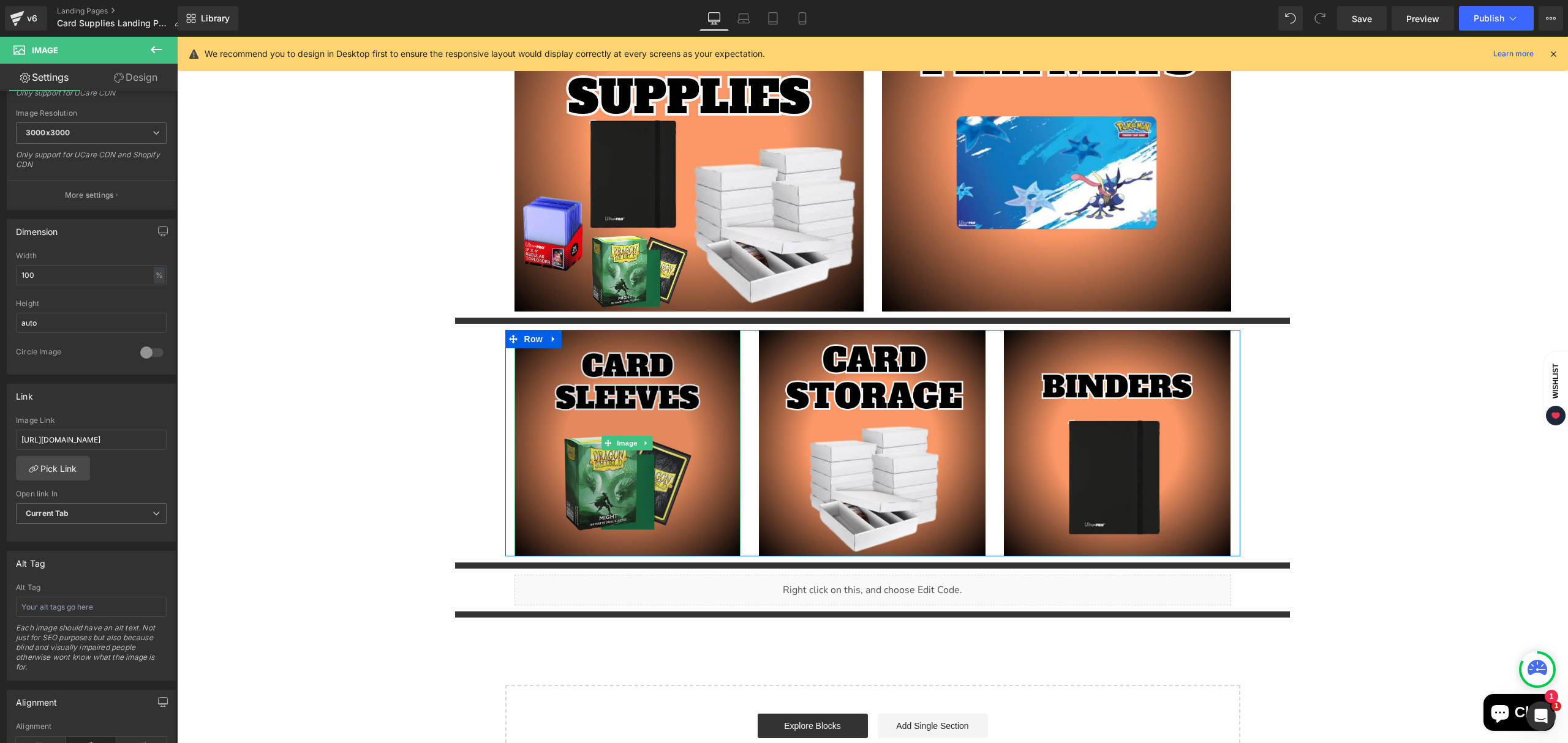
click at [642, 505] on img "Main content" at bounding box center [627, 443] width 227 height 226
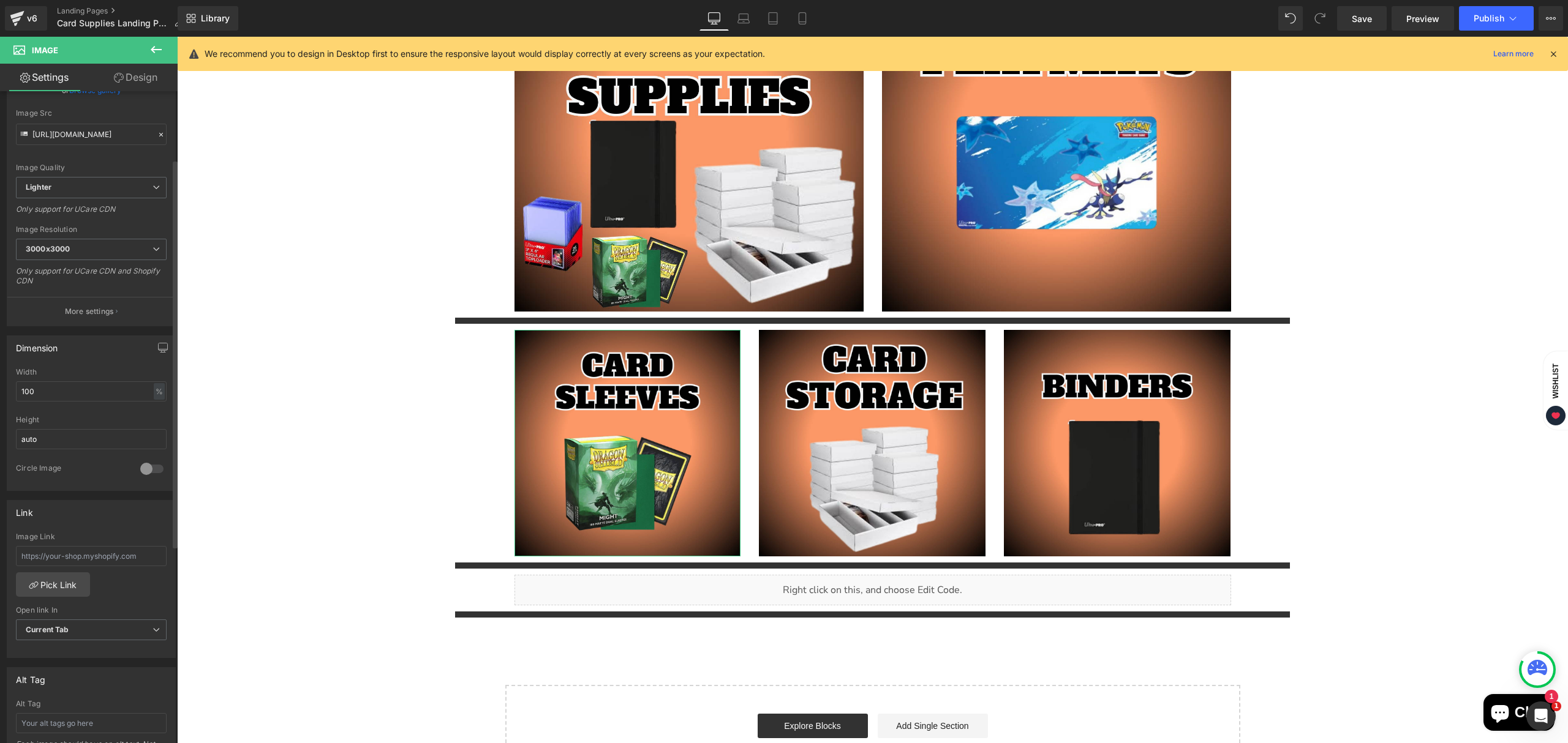
scroll to position [163, 0]
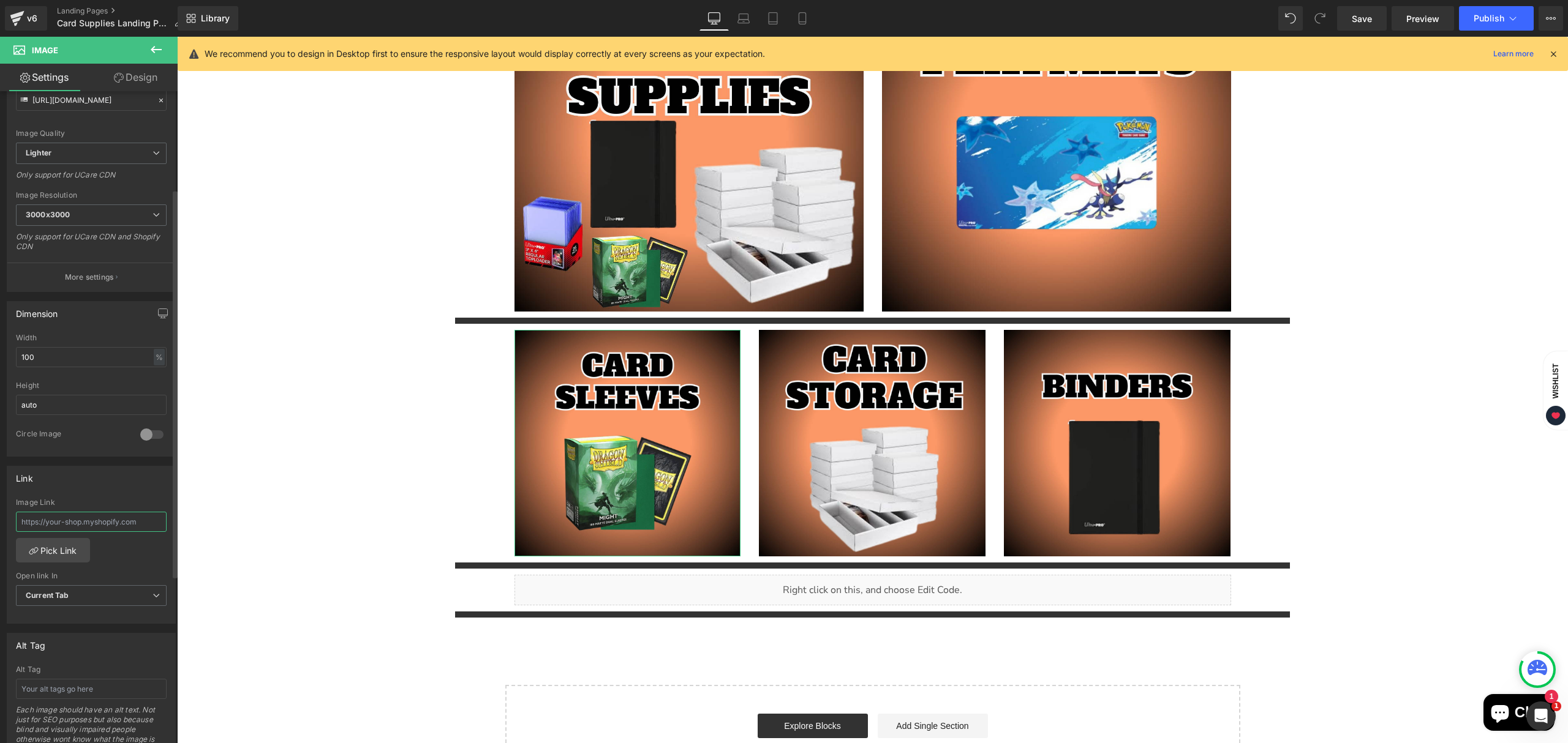
click at [93, 530] on input "text" at bounding box center [91, 522] width 151 height 20
paste input "[URL][DOMAIN_NAME]"
type input "[URL][DOMAIN_NAME]"
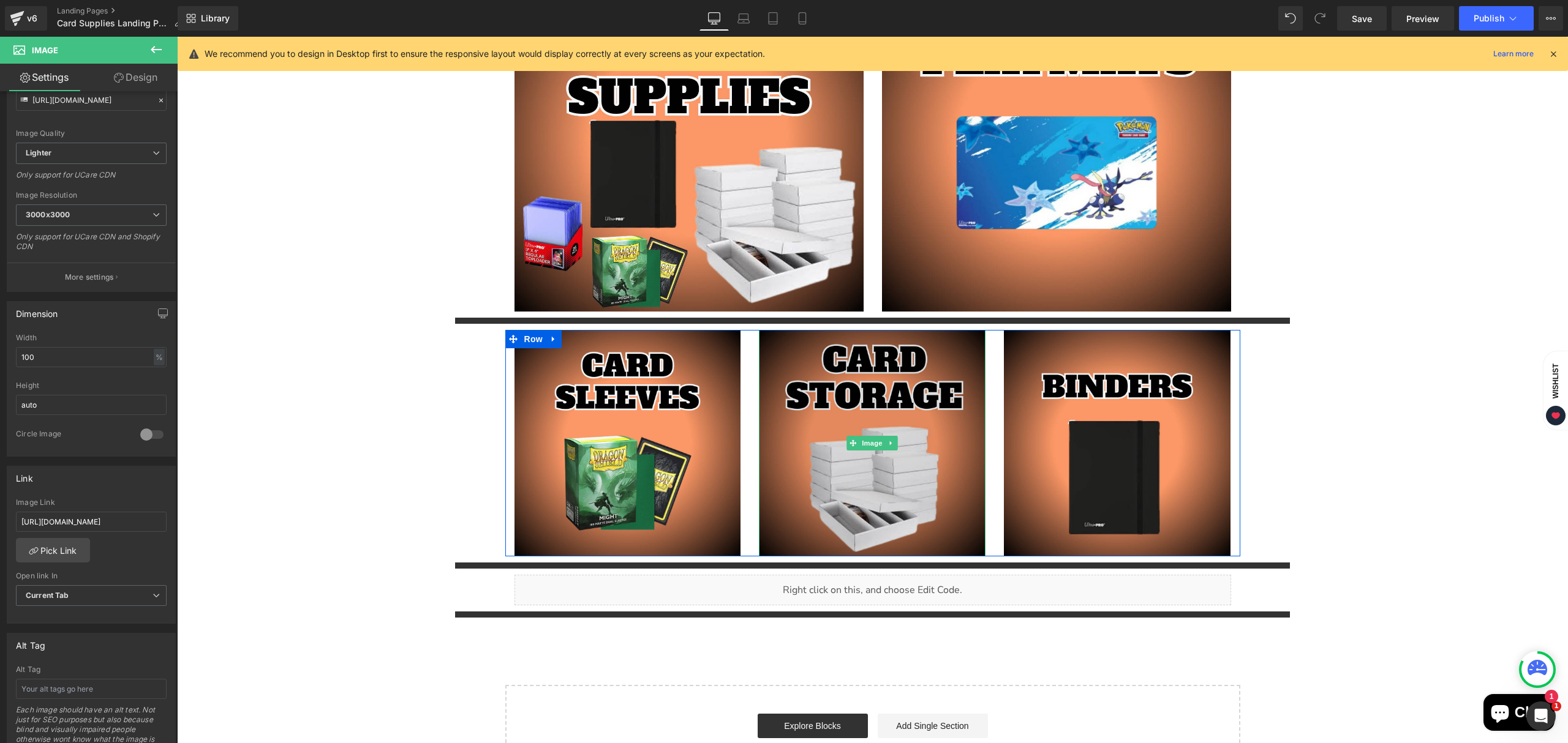
click at [869, 507] on img "Main content" at bounding box center [872, 443] width 227 height 226
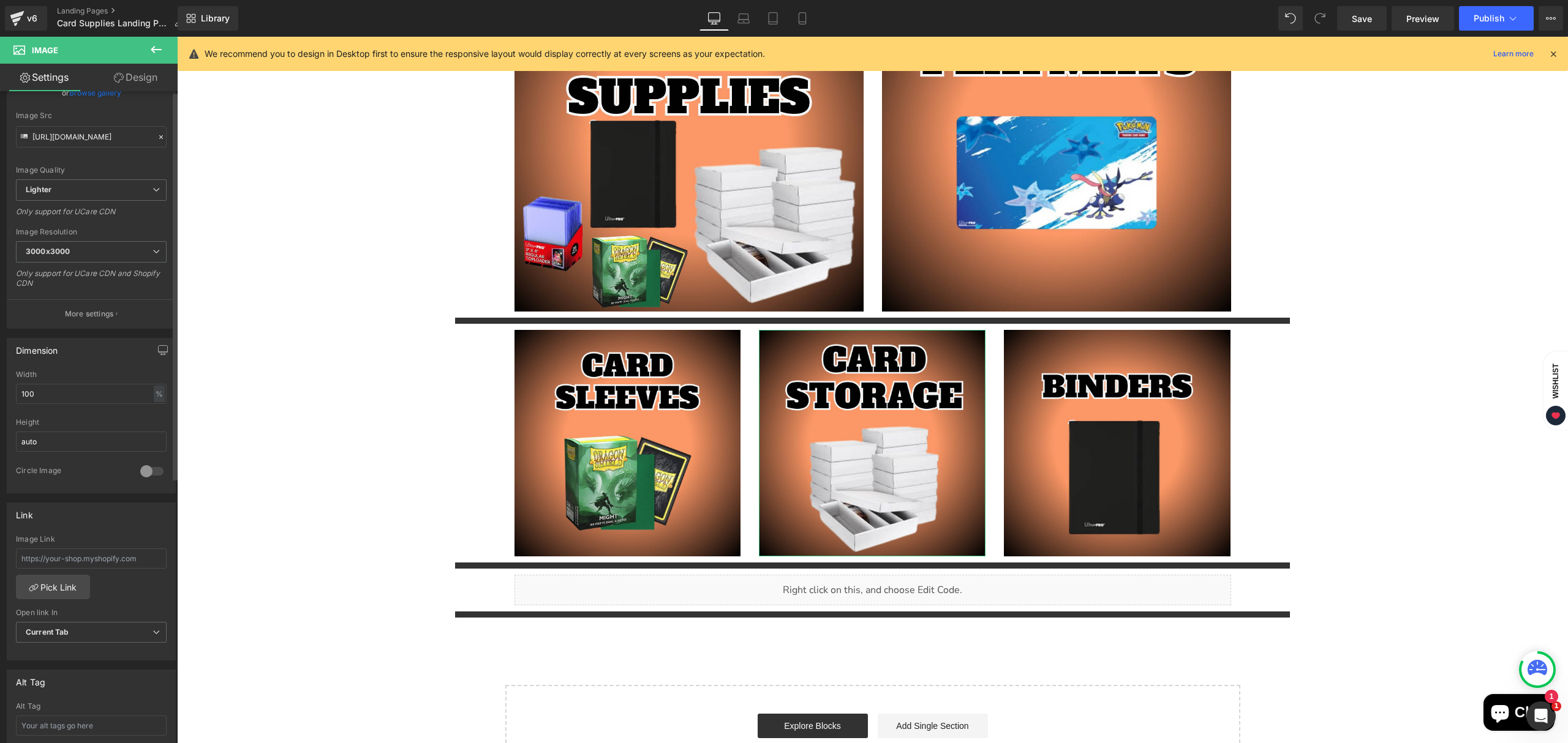
scroll to position [163, 0]
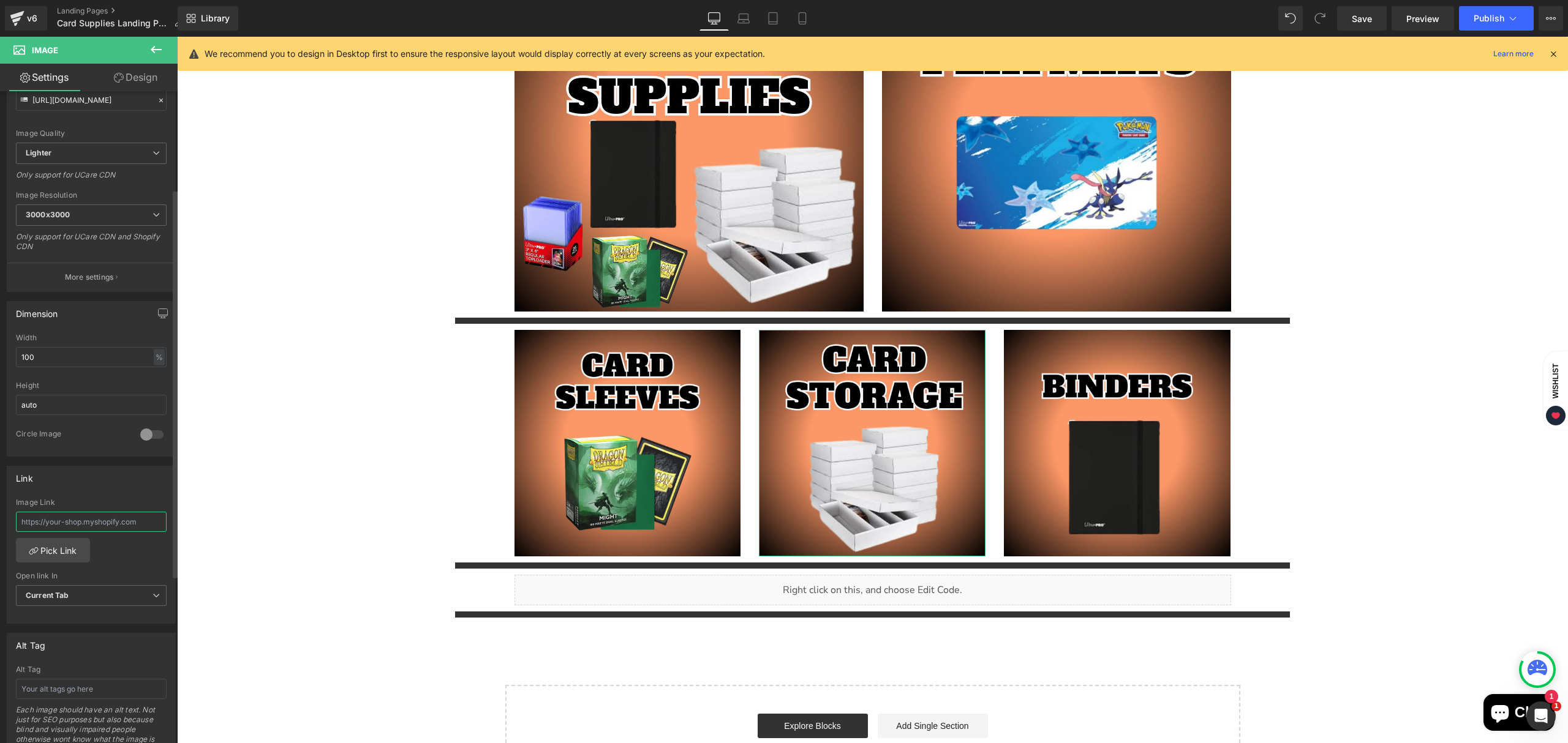
click at [106, 522] on input "text" at bounding box center [91, 522] width 151 height 20
paste input "[URL][DOMAIN_NAME]"
type input "[URL][DOMAIN_NAME]"
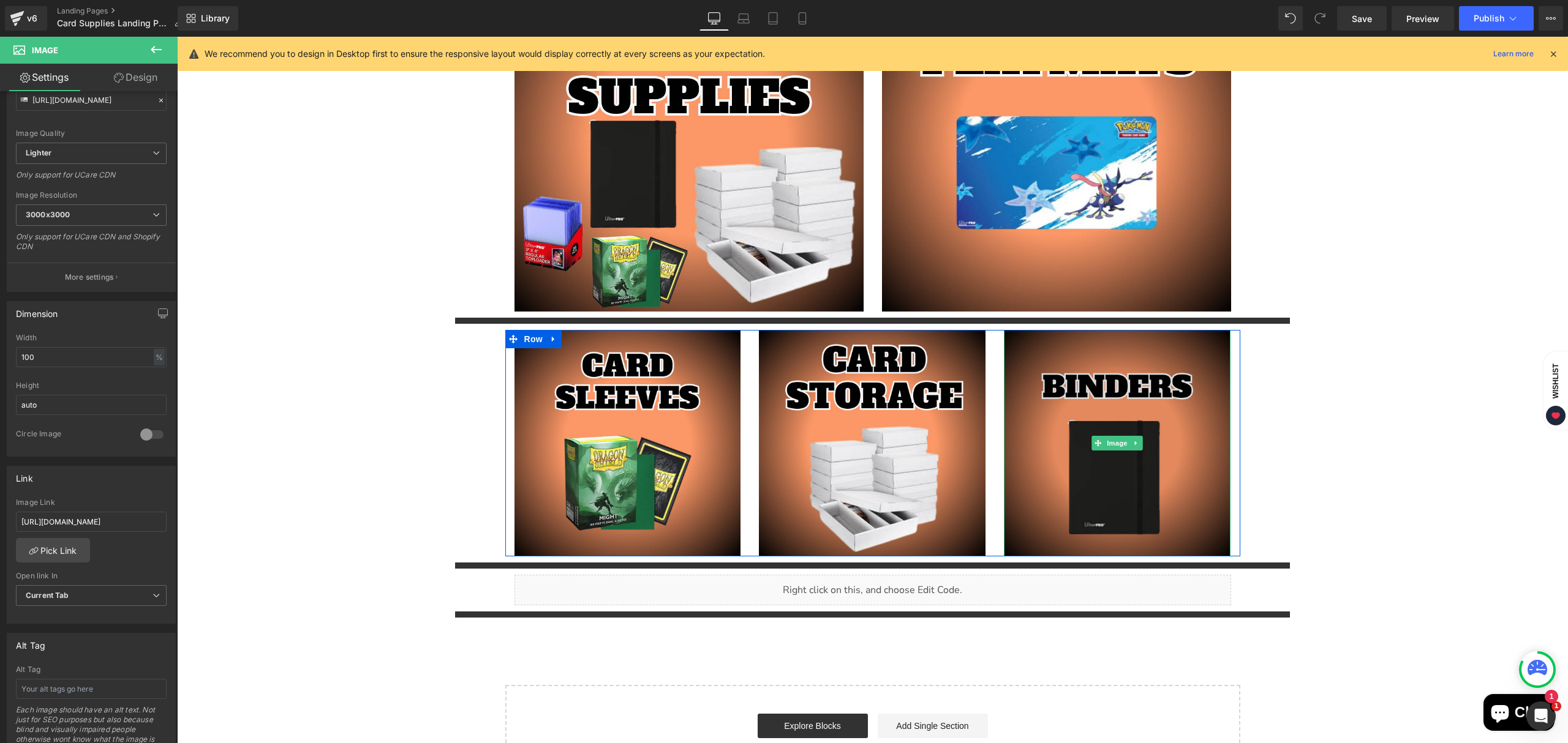
click at [1124, 527] on img "Main content" at bounding box center [1117, 443] width 227 height 226
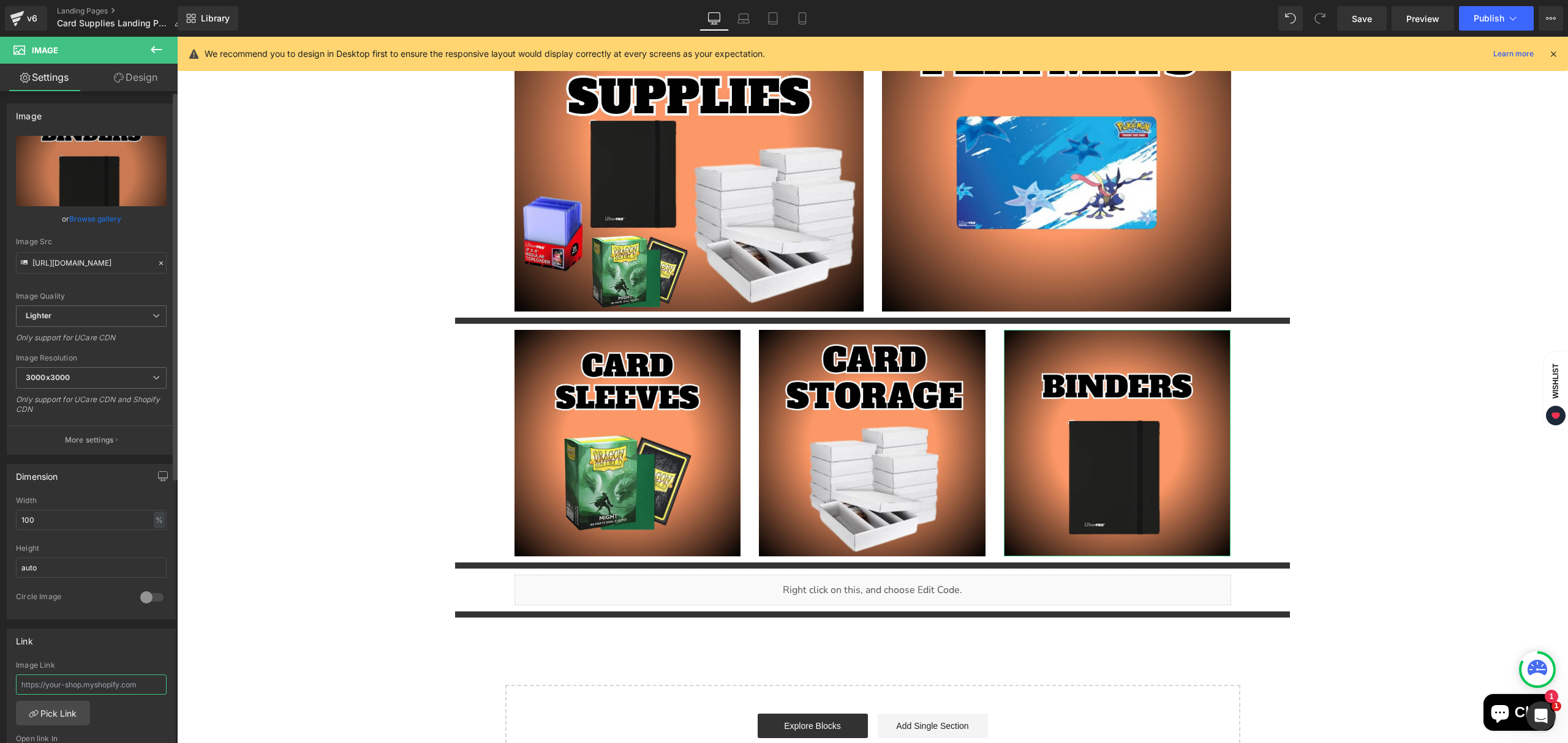
click at [91, 690] on input "text" at bounding box center [91, 684] width 151 height 20
paste input "[URL][DOMAIN_NAME]"
type input "[URL][DOMAIN_NAME]"
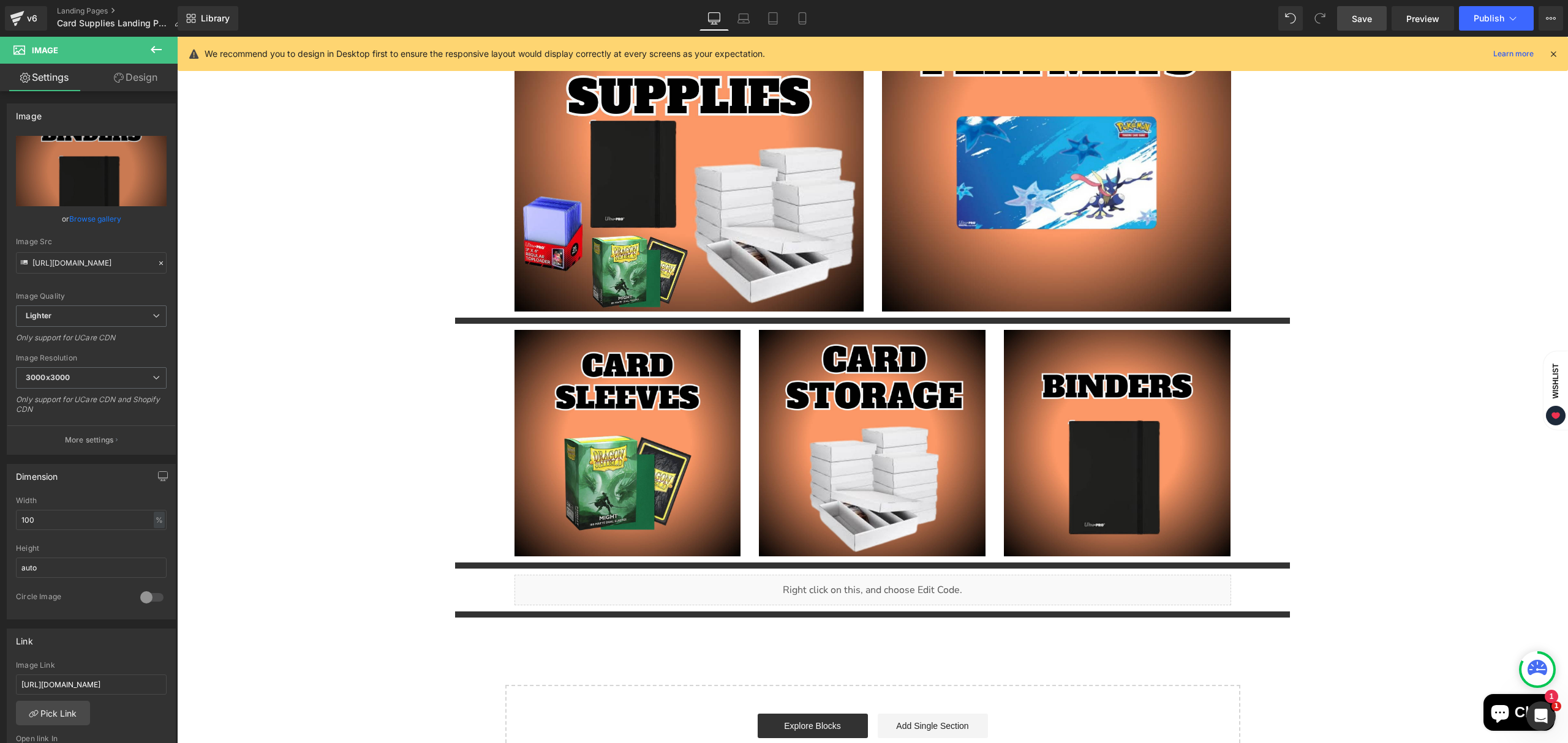
click at [1365, 13] on span "Save" at bounding box center [1362, 18] width 20 height 13
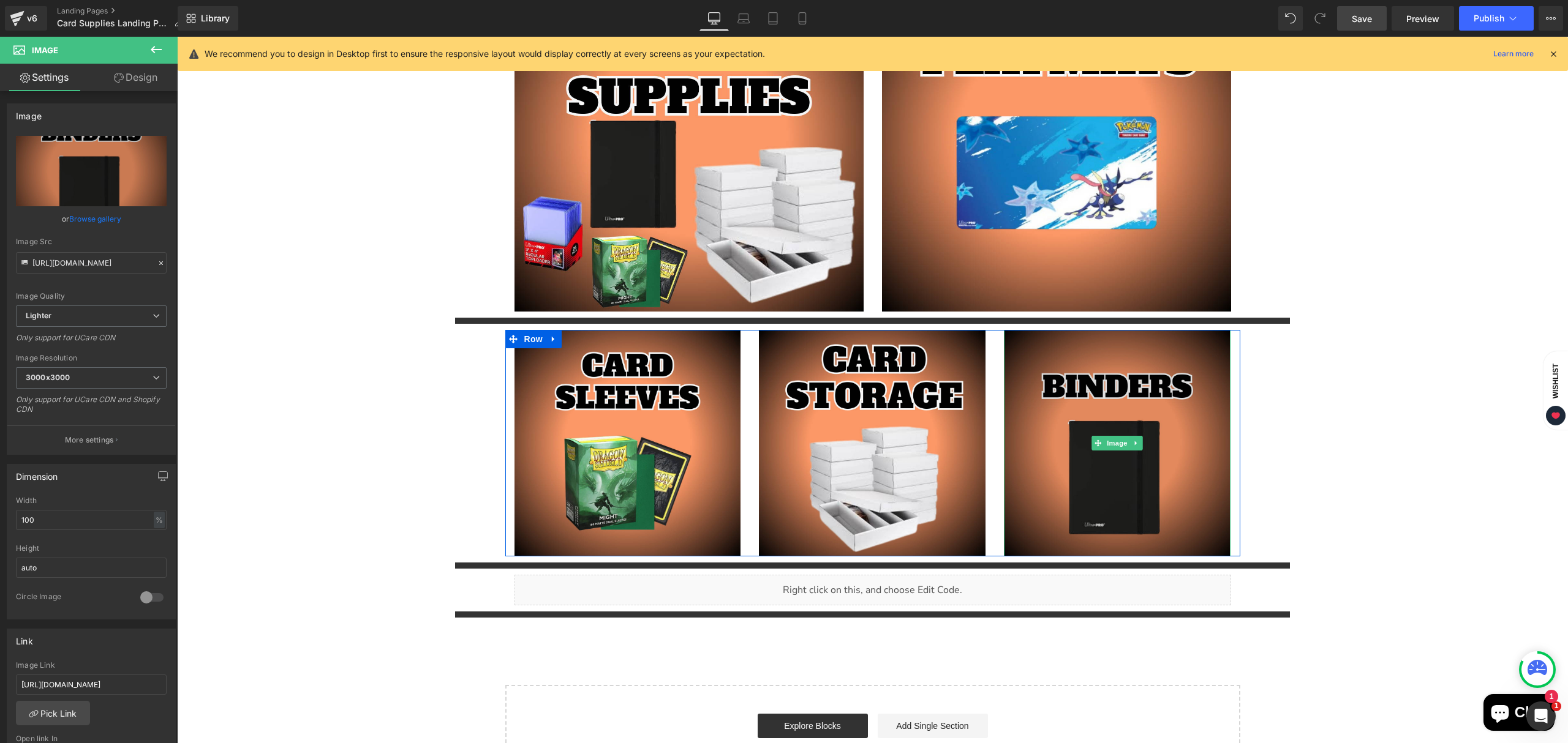
click at [1090, 515] on img "Main content" at bounding box center [1117, 443] width 227 height 226
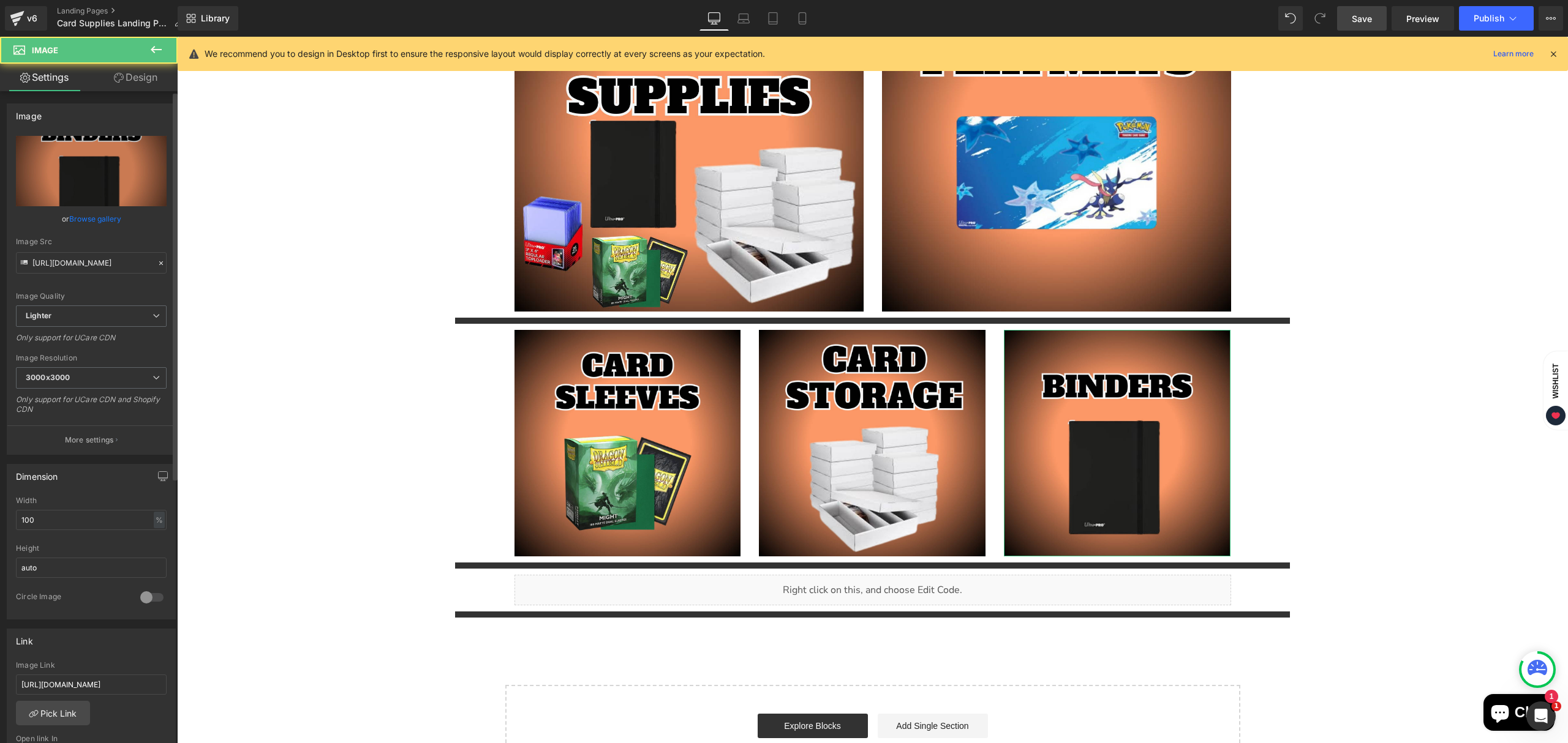
click at [91, 221] on link "Browse gallery" at bounding box center [95, 219] width 52 height 22
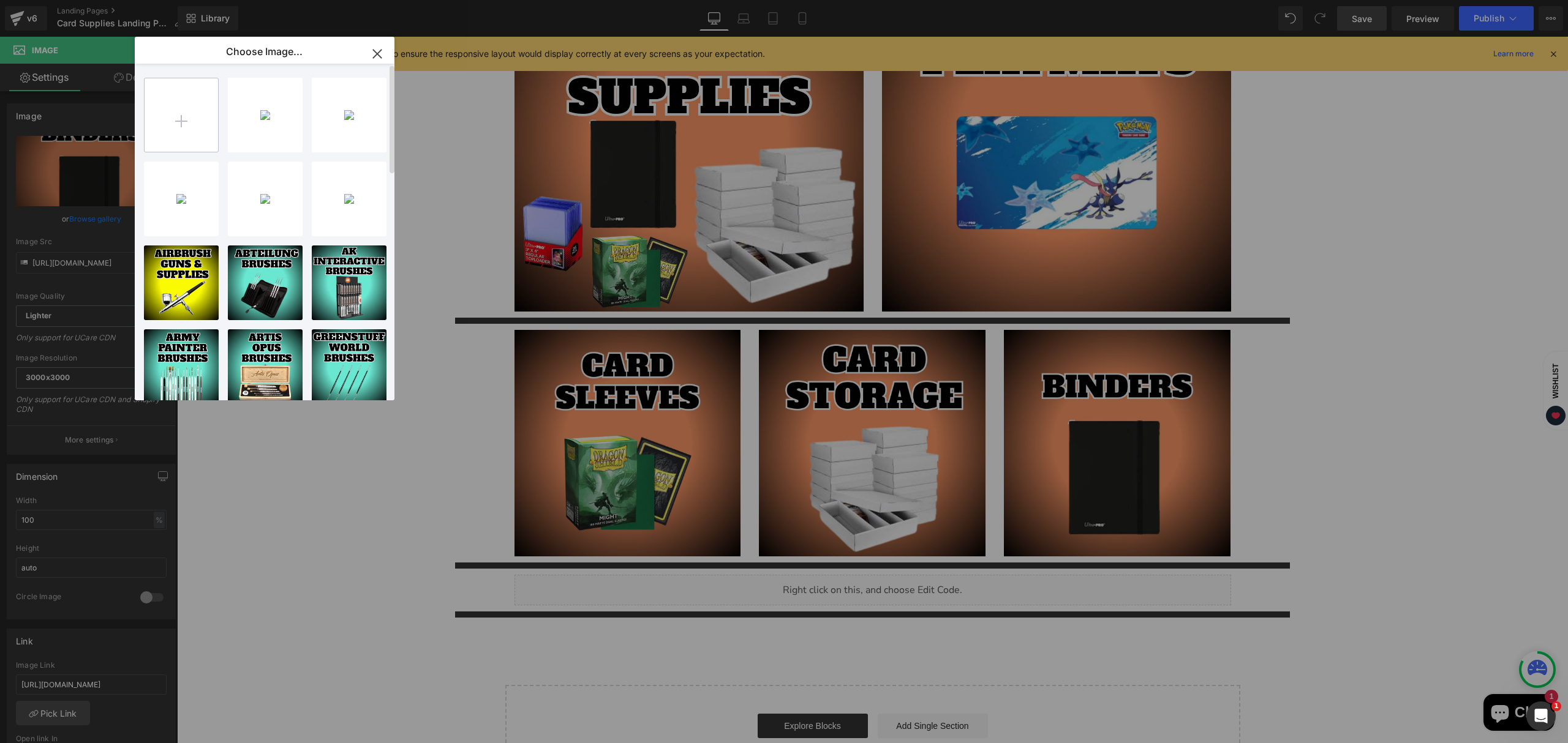
click at [171, 111] on input "file" at bounding box center [181, 115] width 74 height 74
click at [194, 138] on input "file" at bounding box center [181, 115] width 74 height 74
type input "C:\fakepath\Deck Boxes-High-Quality.jpg"
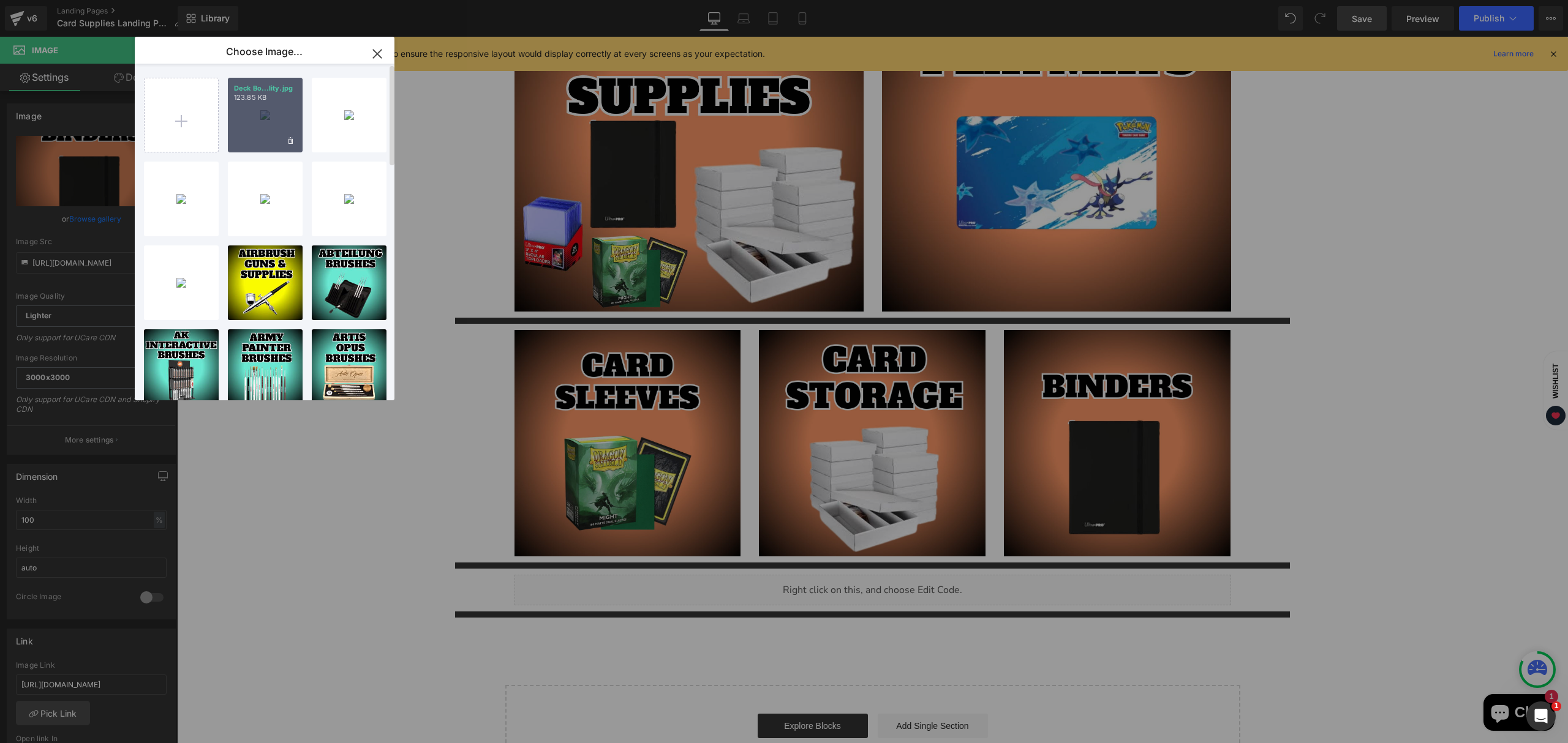
click at [268, 135] on div "Deck Bo...lity.jpg 123.85 KB" at bounding box center [265, 115] width 74 height 74
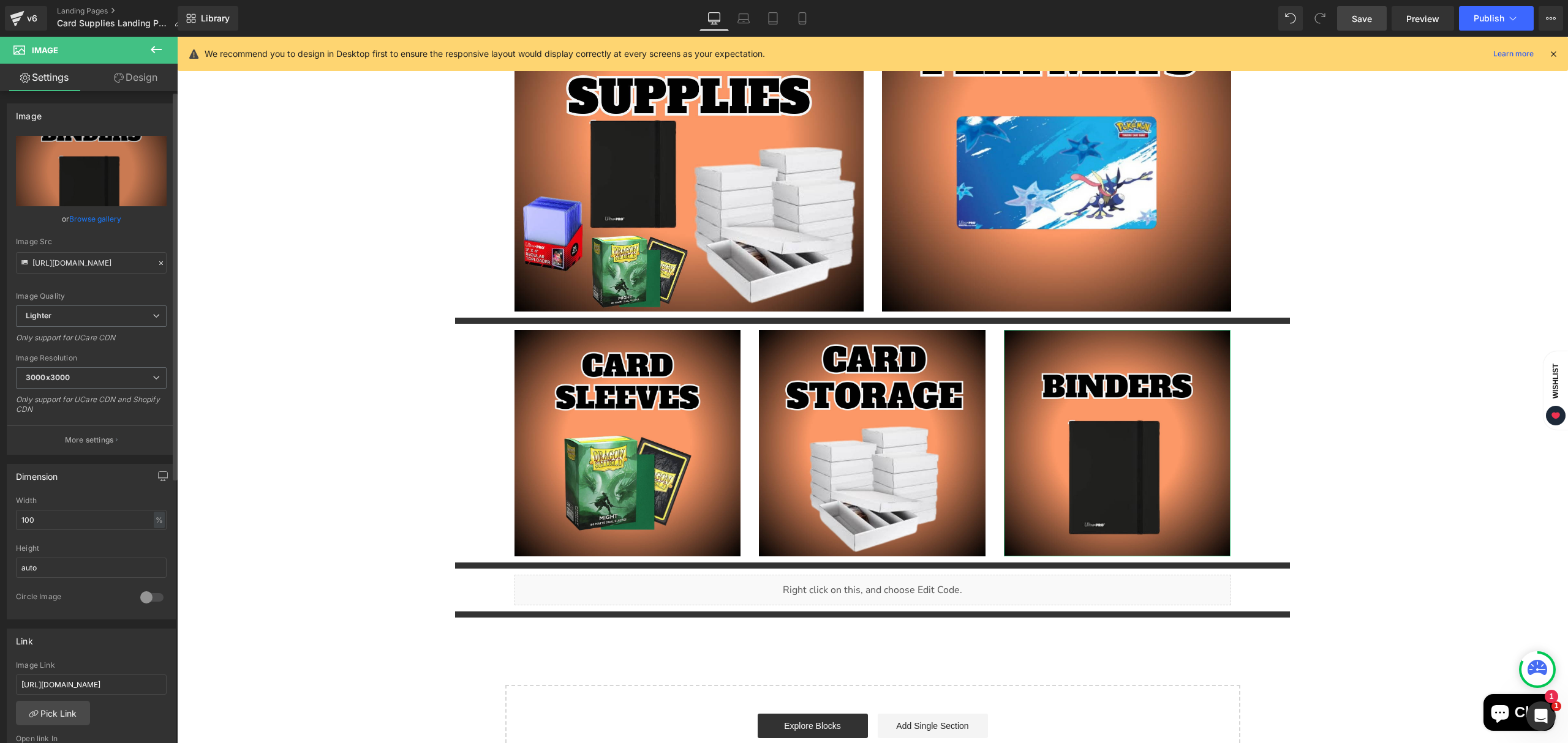
click at [98, 218] on link "Browse gallery" at bounding box center [95, 219] width 52 height 22
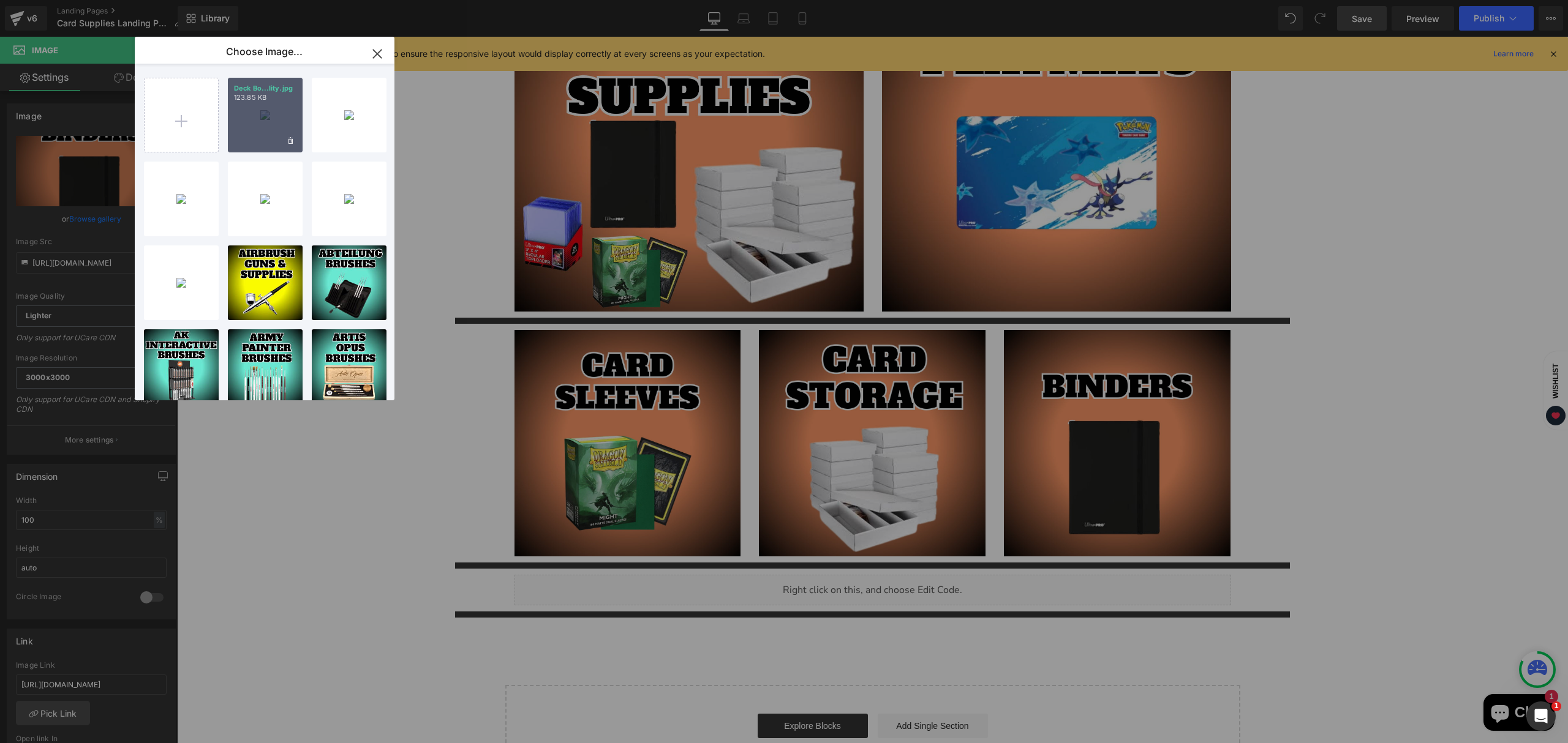
click at [266, 137] on div "Deck Bo...lity.jpg 123.85 KB" at bounding box center [265, 115] width 74 height 74
type input "[URL][DOMAIN_NAME]"
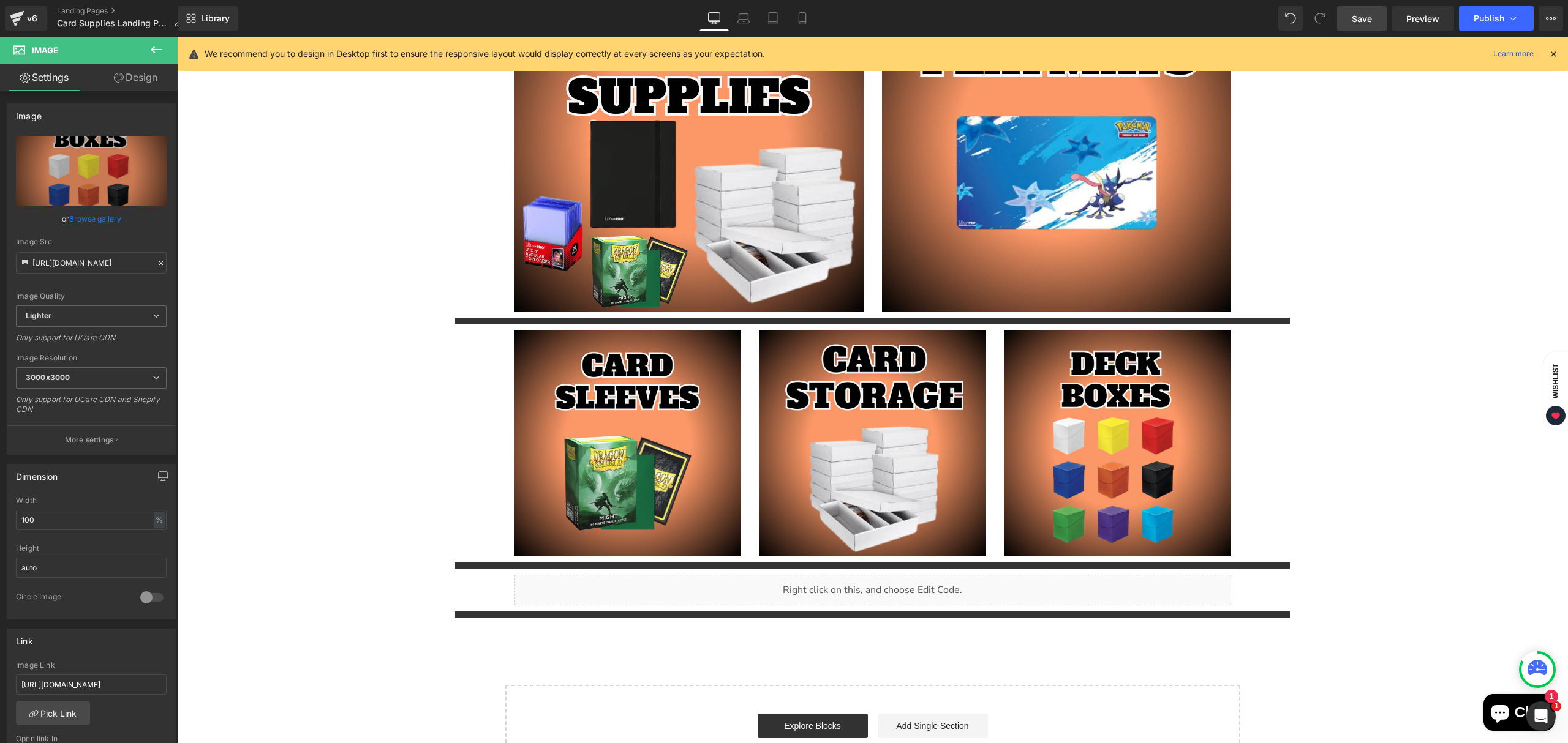
click at [1329, 431] on div "CARD SUPPLIES Heading Separator Image Image Row Separator Image Image Image Row…" at bounding box center [873, 348] width 1392 height 876
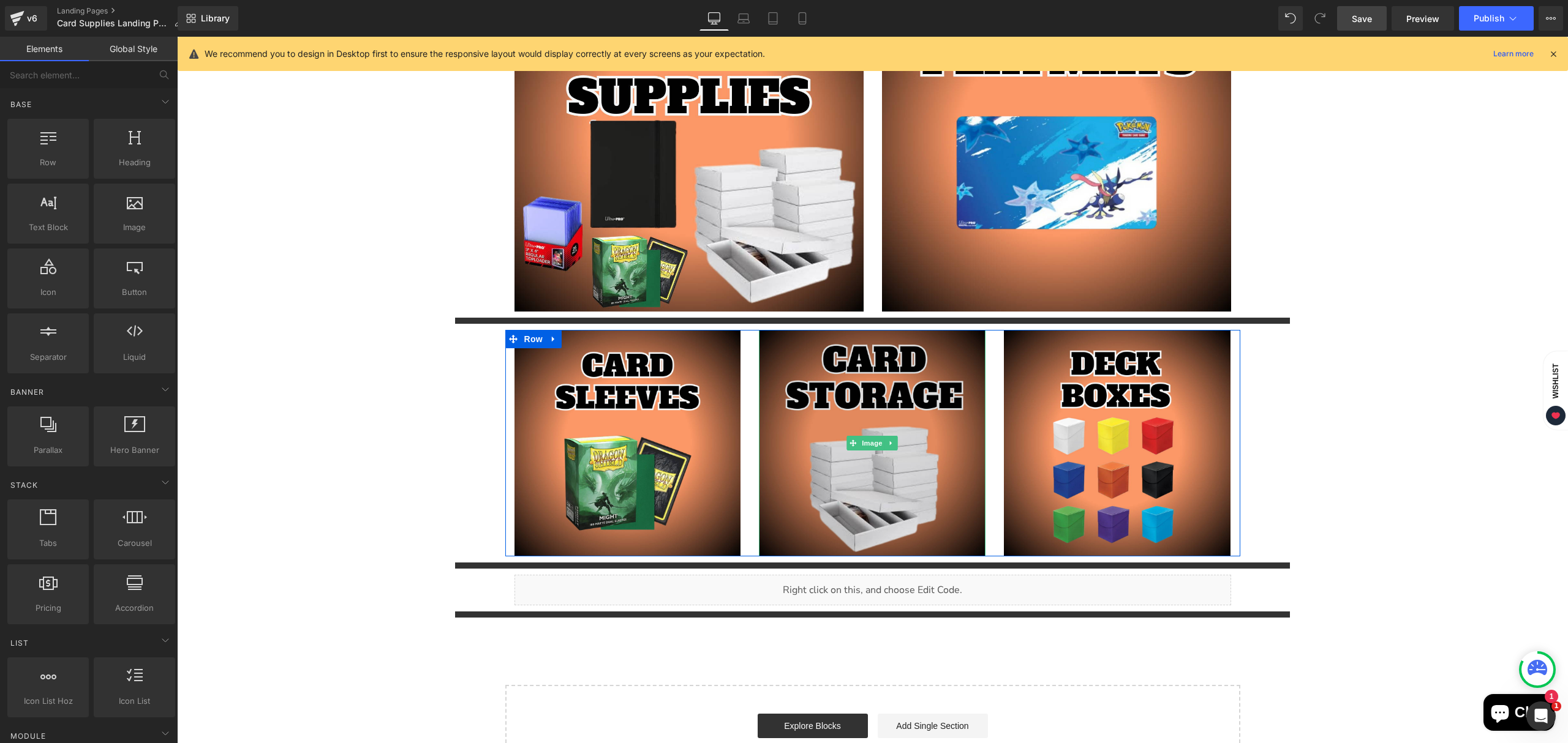
click at [861, 510] on img "Main content" at bounding box center [872, 443] width 227 height 226
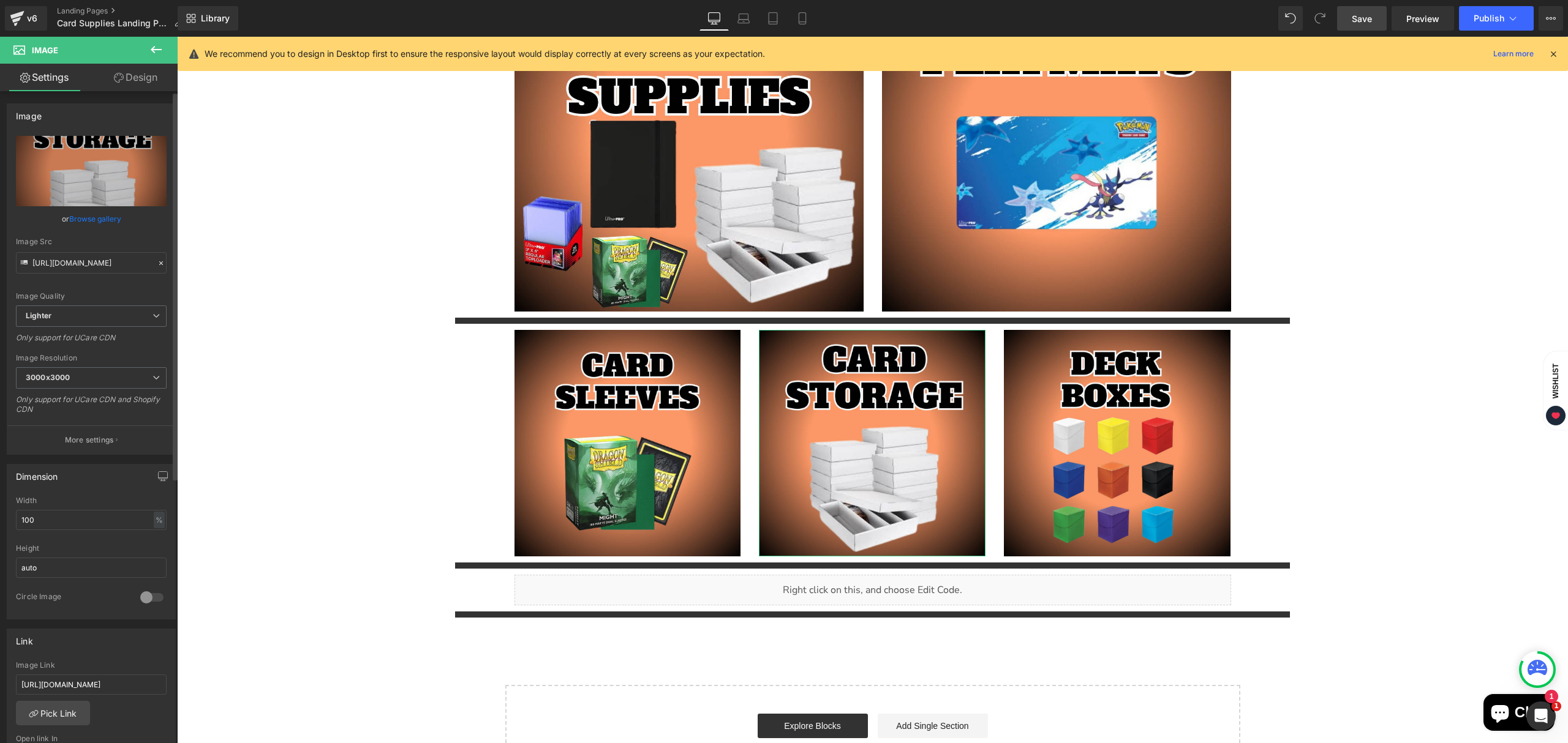
click at [101, 218] on link "Browse gallery" at bounding box center [95, 219] width 52 height 22
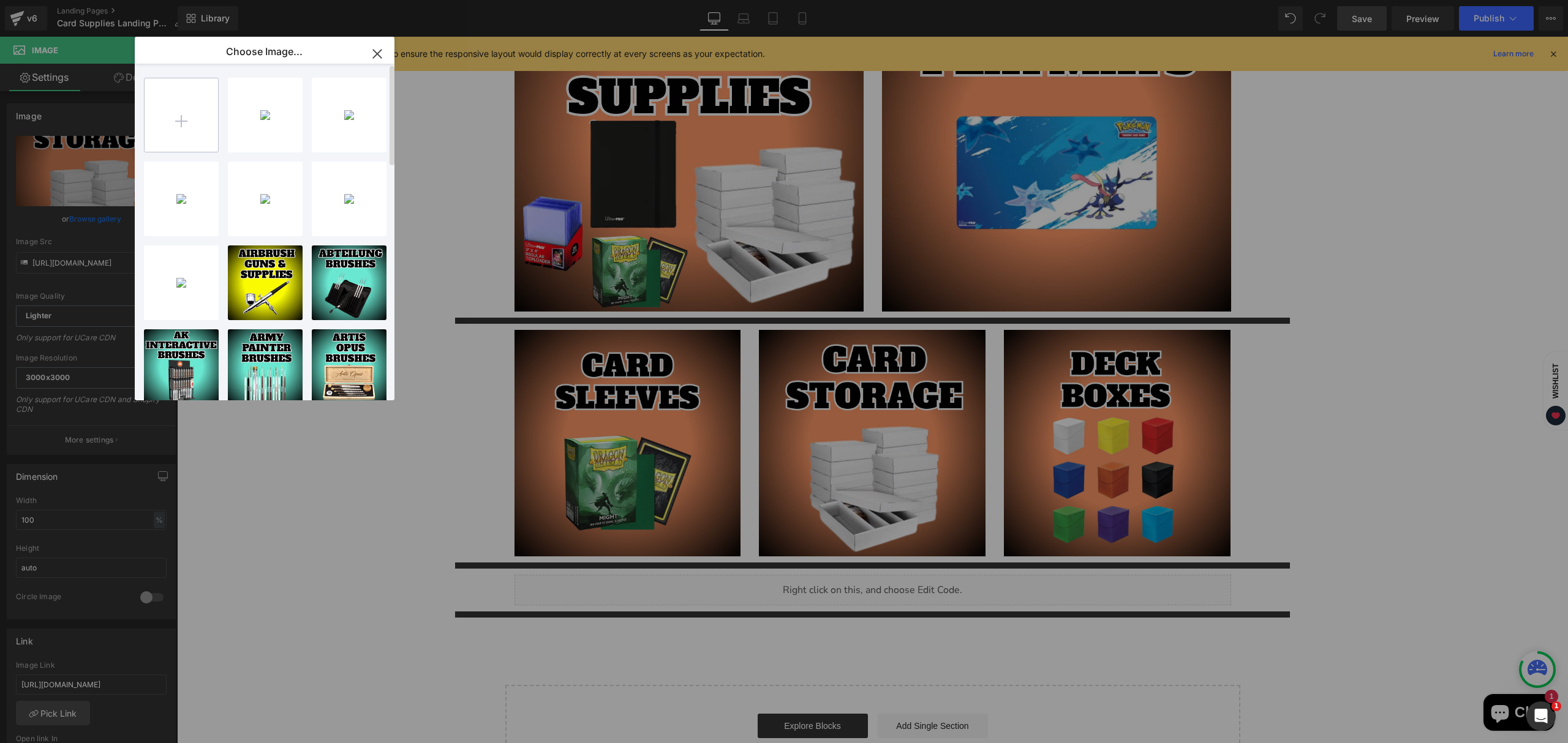
click at [179, 116] on input "file" at bounding box center [181, 115] width 74 height 74
type input "C:\fakepath\Binders & Card Storage-High-Quality.jpg"
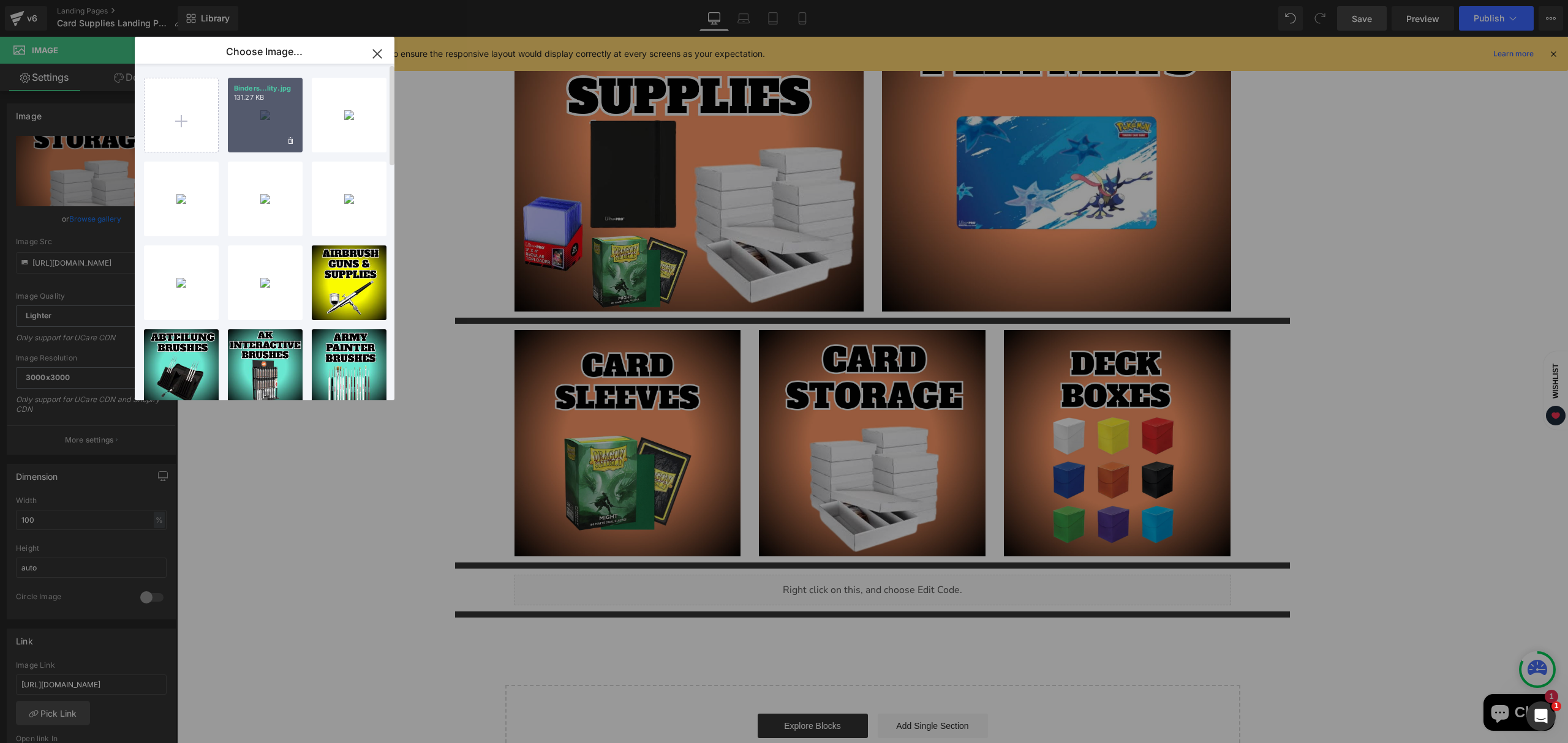
click at [261, 128] on div "Binders...lity.jpg 131.27 KB" at bounding box center [265, 115] width 74 height 74
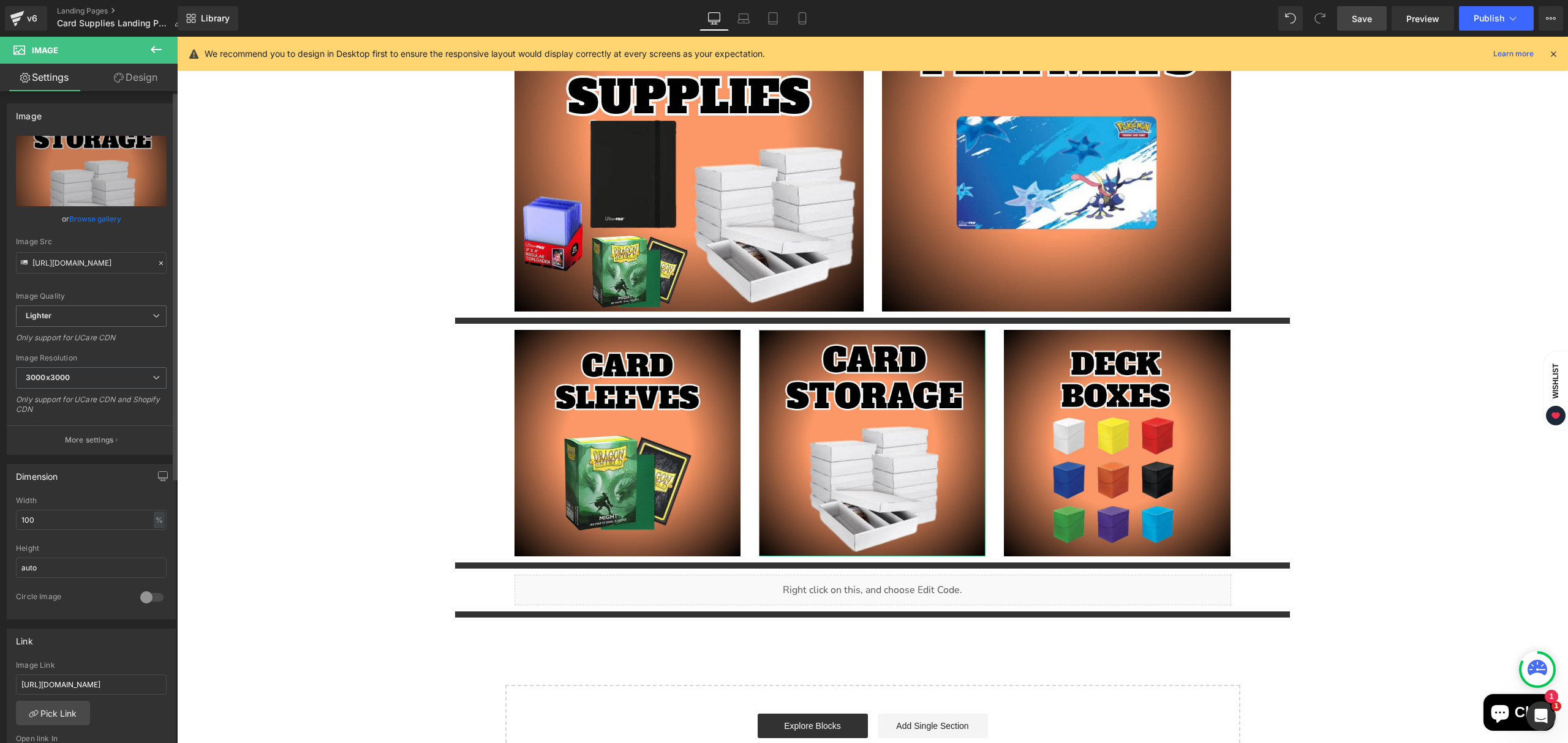
click at [101, 226] on link "Browse gallery" at bounding box center [95, 219] width 52 height 22
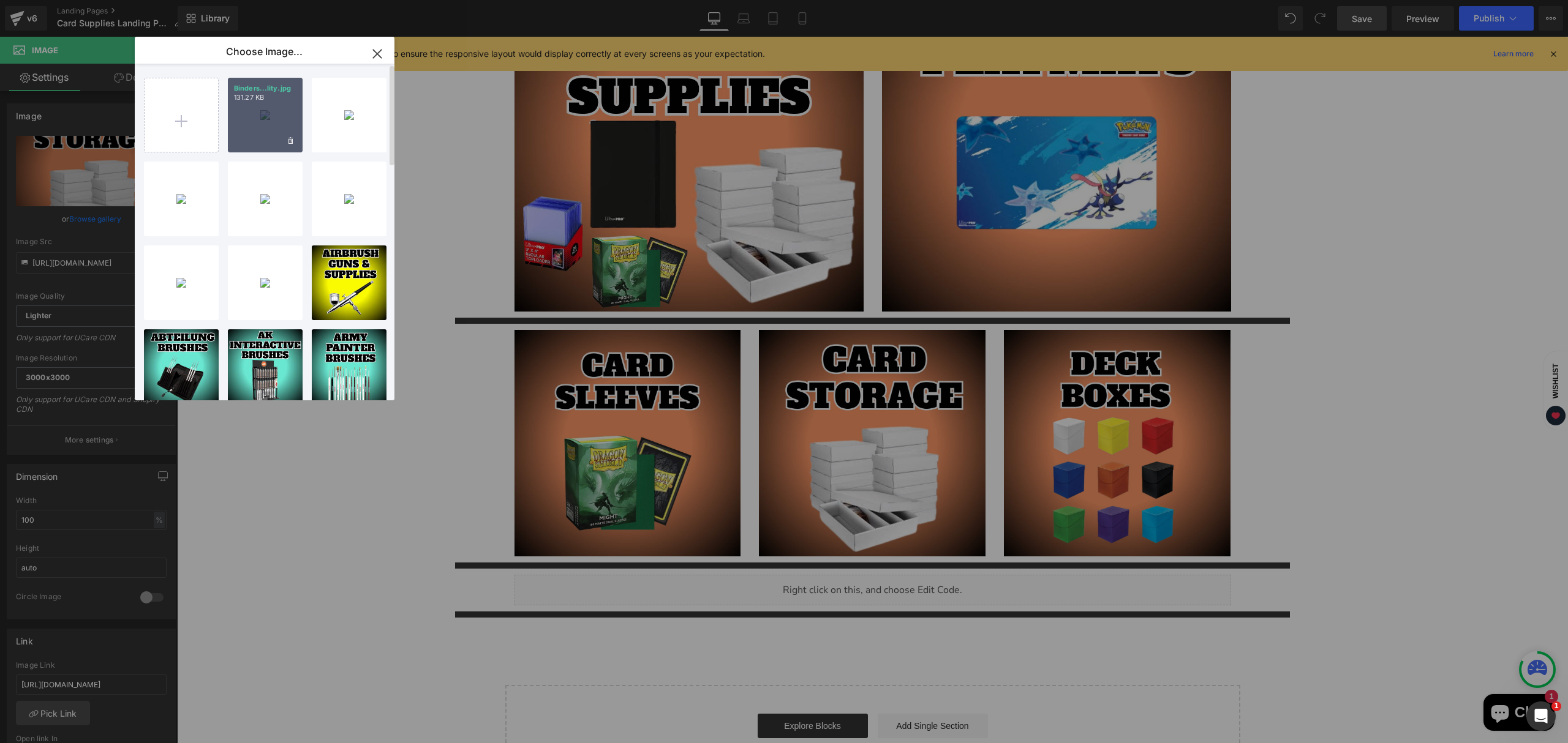
click at [238, 145] on div "Binders...lity.jpg 131.27 KB" at bounding box center [265, 115] width 74 height 74
type input "[URL][DOMAIN_NAME]"
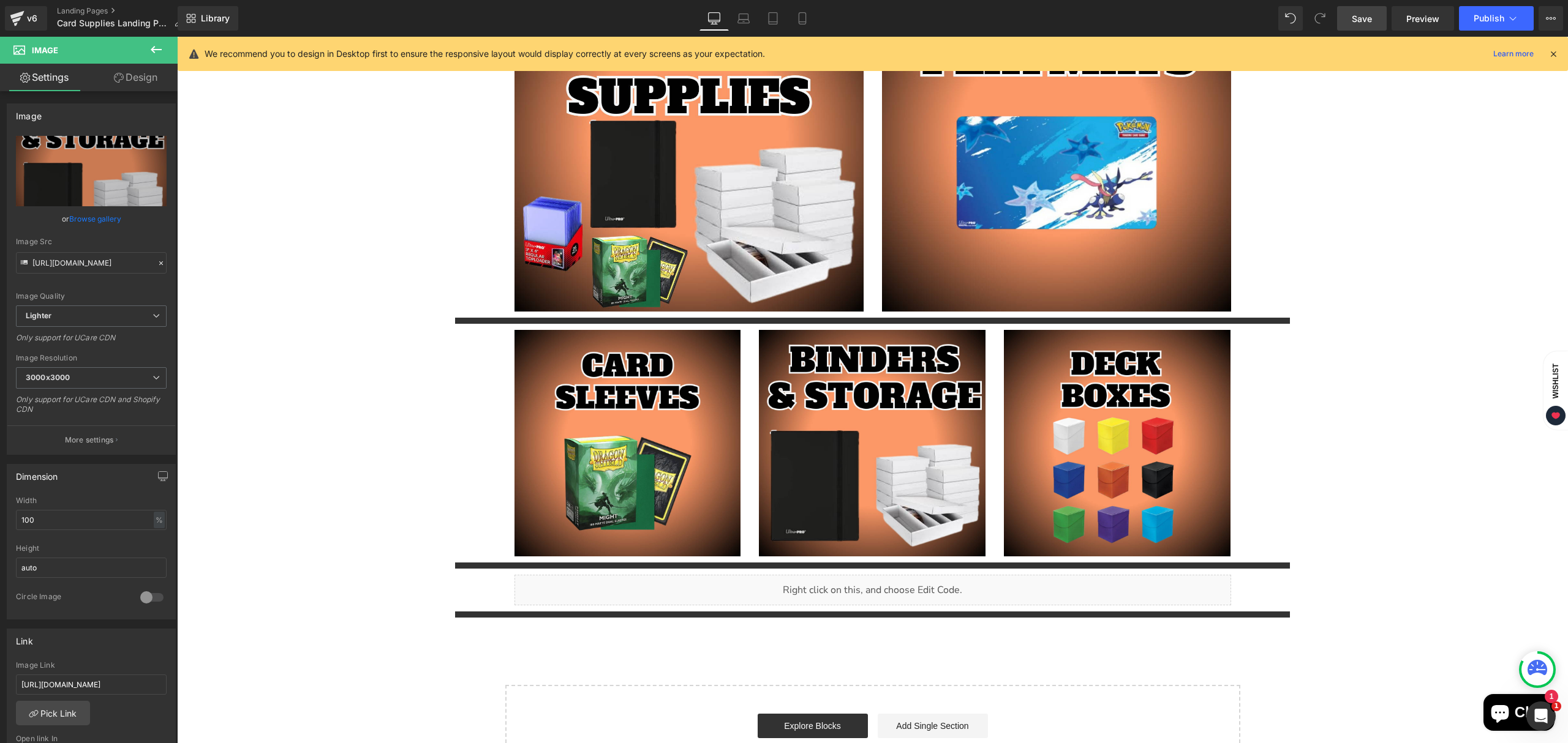
click at [344, 318] on div "Main content" at bounding box center [873, 321] width 1392 height 18
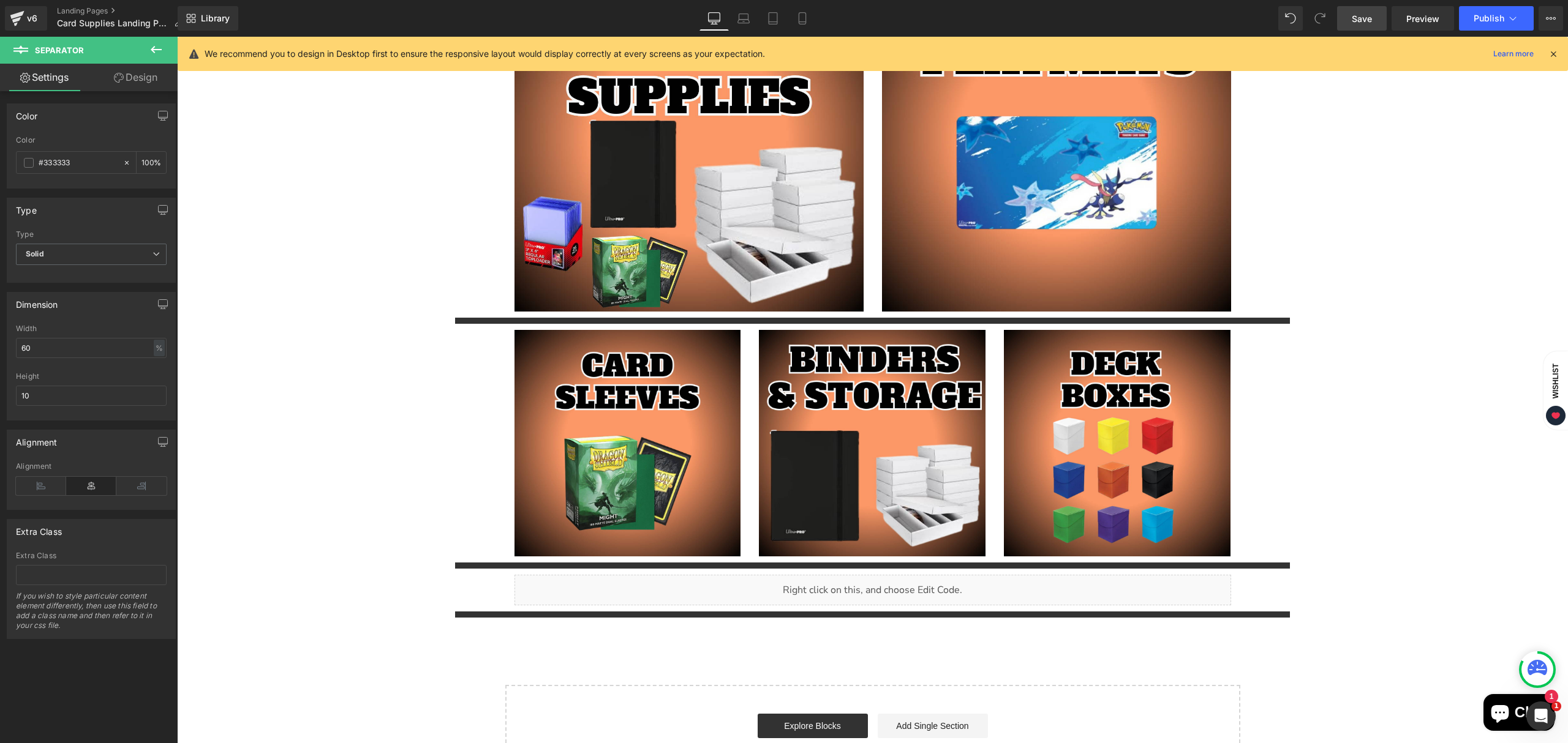
click at [1359, 19] on span "Save" at bounding box center [1362, 18] width 20 height 13
click at [1490, 18] on span "Publish" at bounding box center [1489, 18] width 31 height 10
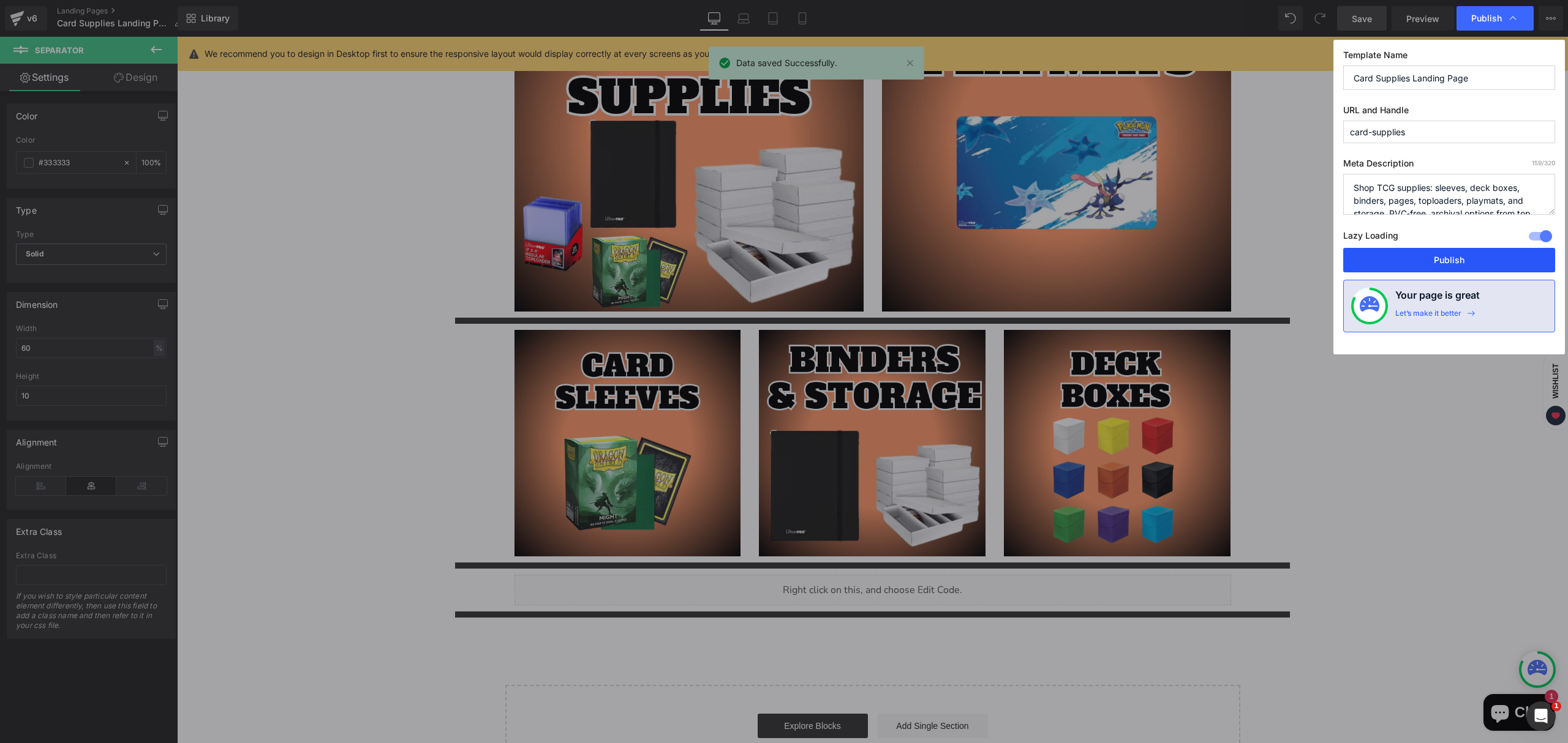
click at [1462, 262] on button "Publish" at bounding box center [1449, 260] width 212 height 24
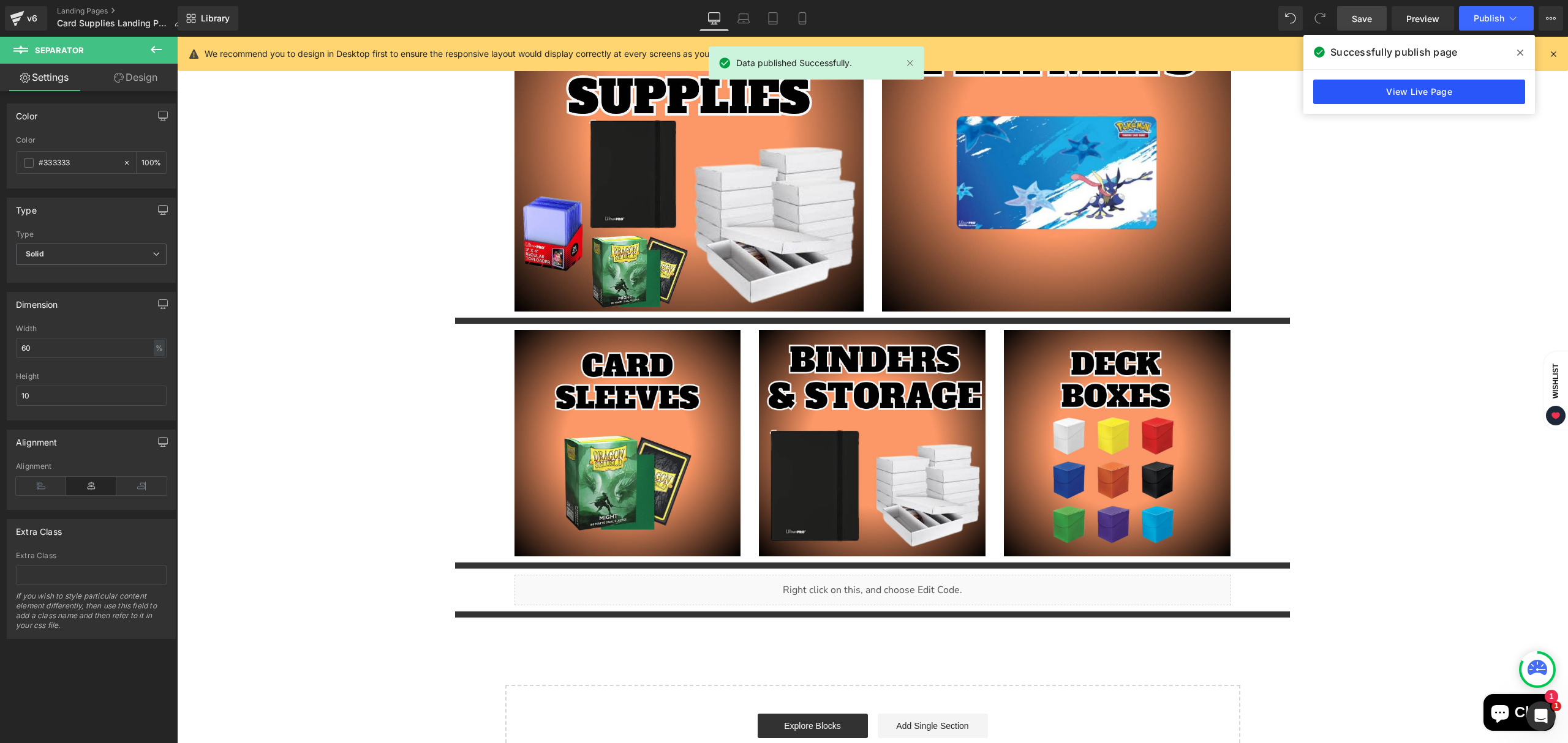
click at [1438, 91] on link "View Live Page" at bounding box center [1419, 91] width 212 height 24
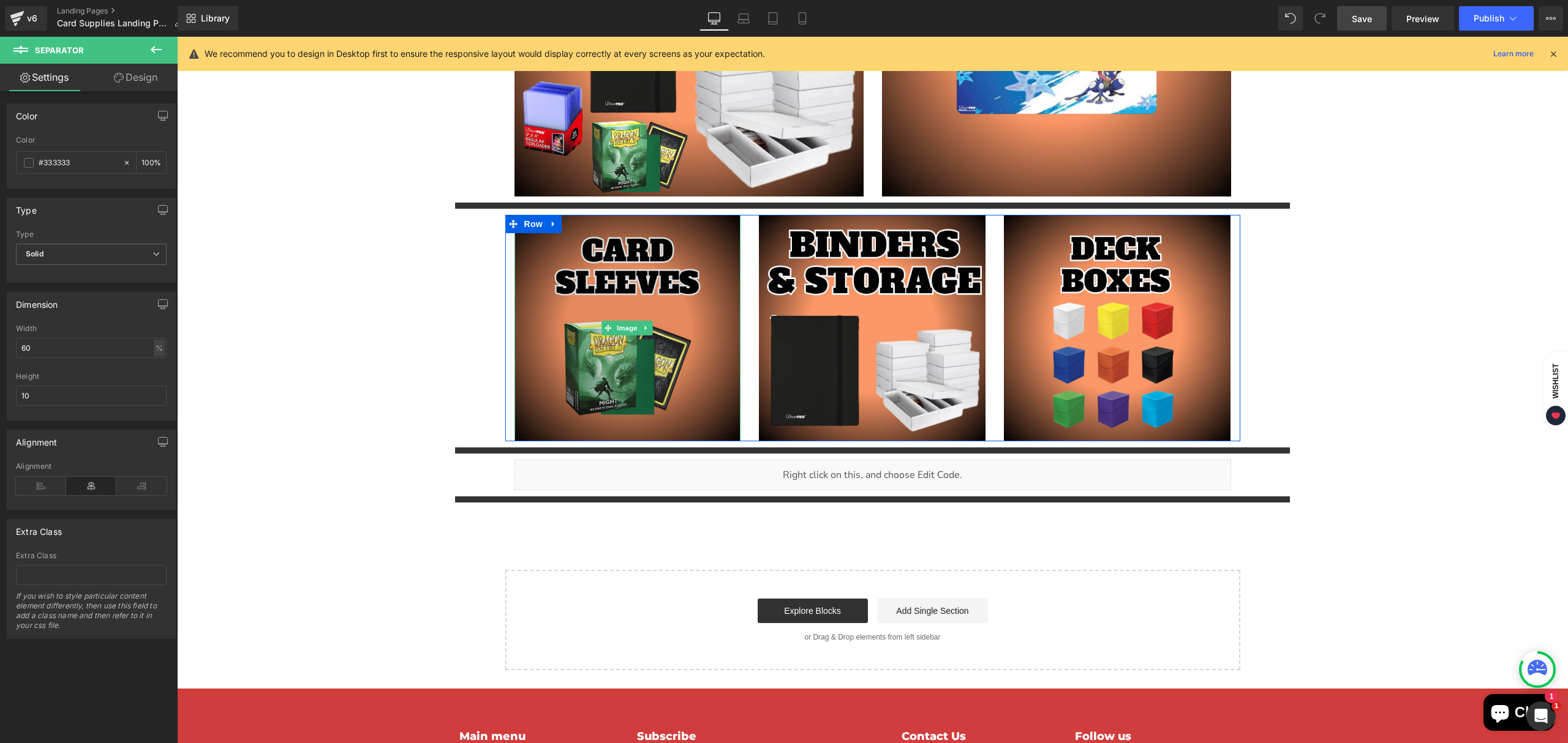
scroll to position [483, 0]
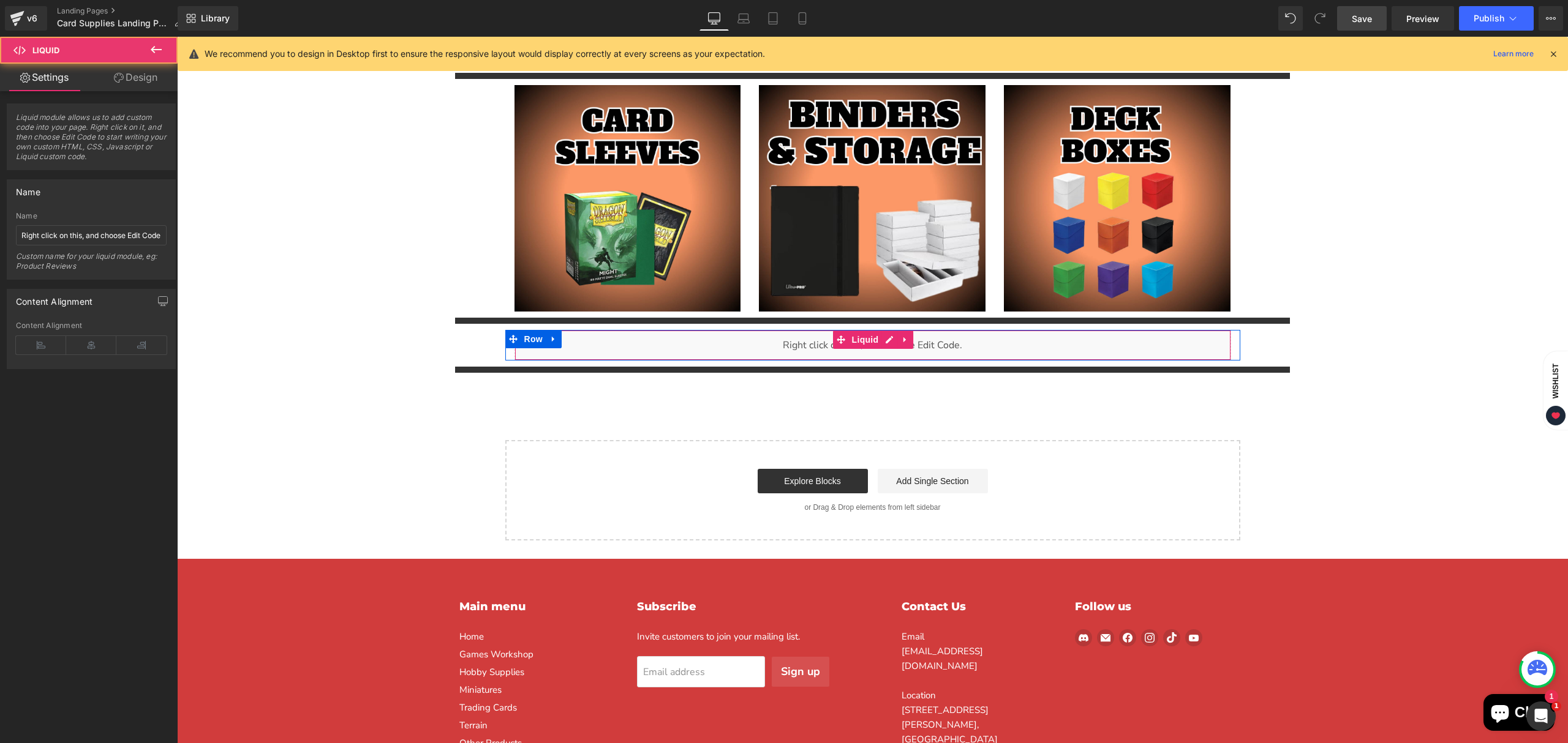
click at [1067, 342] on div "Liquid" at bounding box center [872, 345] width 717 height 31
click at [901, 343] on icon "Main content" at bounding box center [906, 339] width 8 height 9
click at [858, 338] on div "Liquid" at bounding box center [872, 345] width 717 height 31
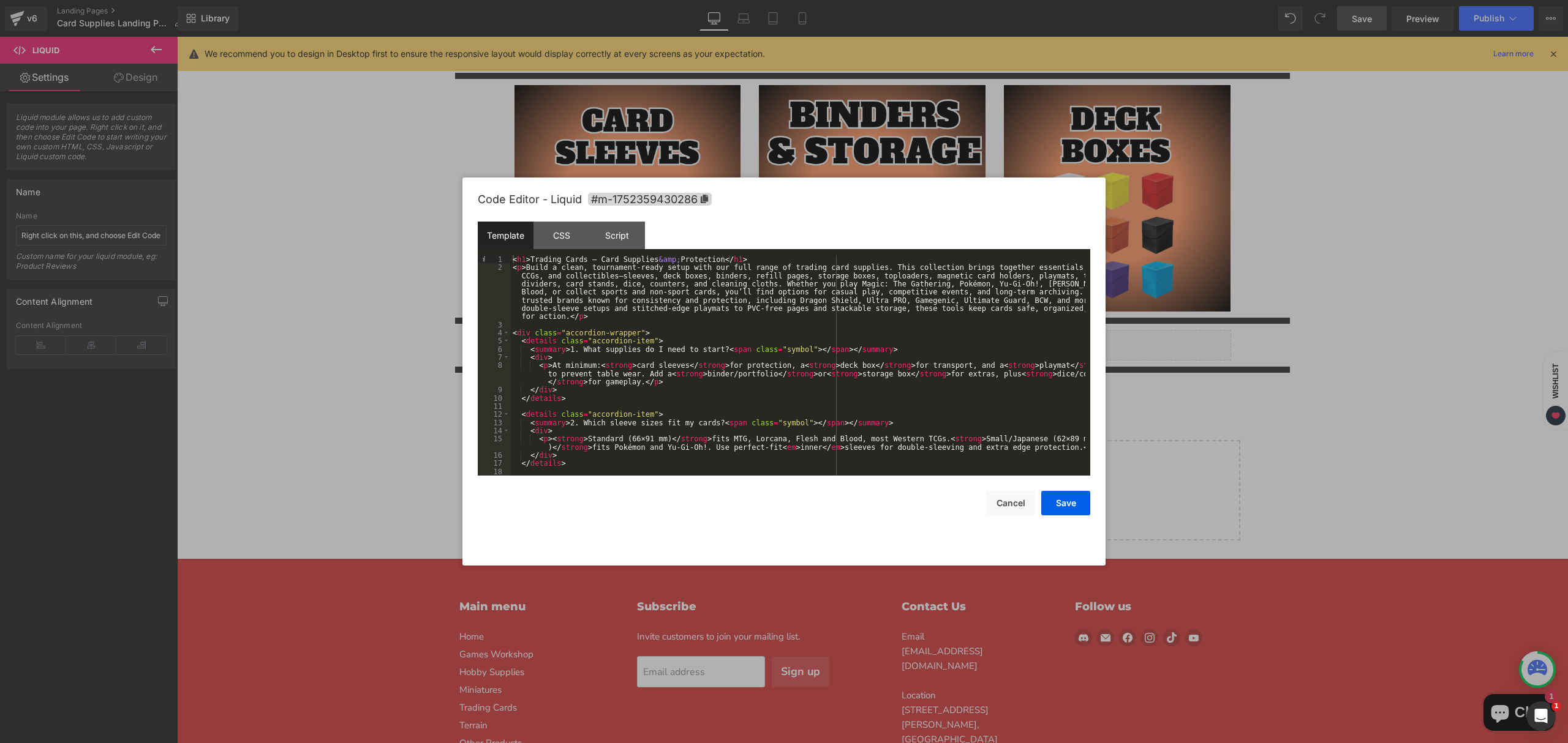
click at [609, 448] on div "< h1 > Trading Cards – Card Supplies &amp; Protection </ h1 > < p > Build a cle…" at bounding box center [798, 374] width 575 height 237
click at [843, 440] on div "< h1 > Trading Cards – Card Supplies &amp; Protection </ h1 > < p > Build a cle…" at bounding box center [798, 374] width 575 height 237
click at [1064, 503] on button "Save" at bounding box center [1065, 503] width 49 height 24
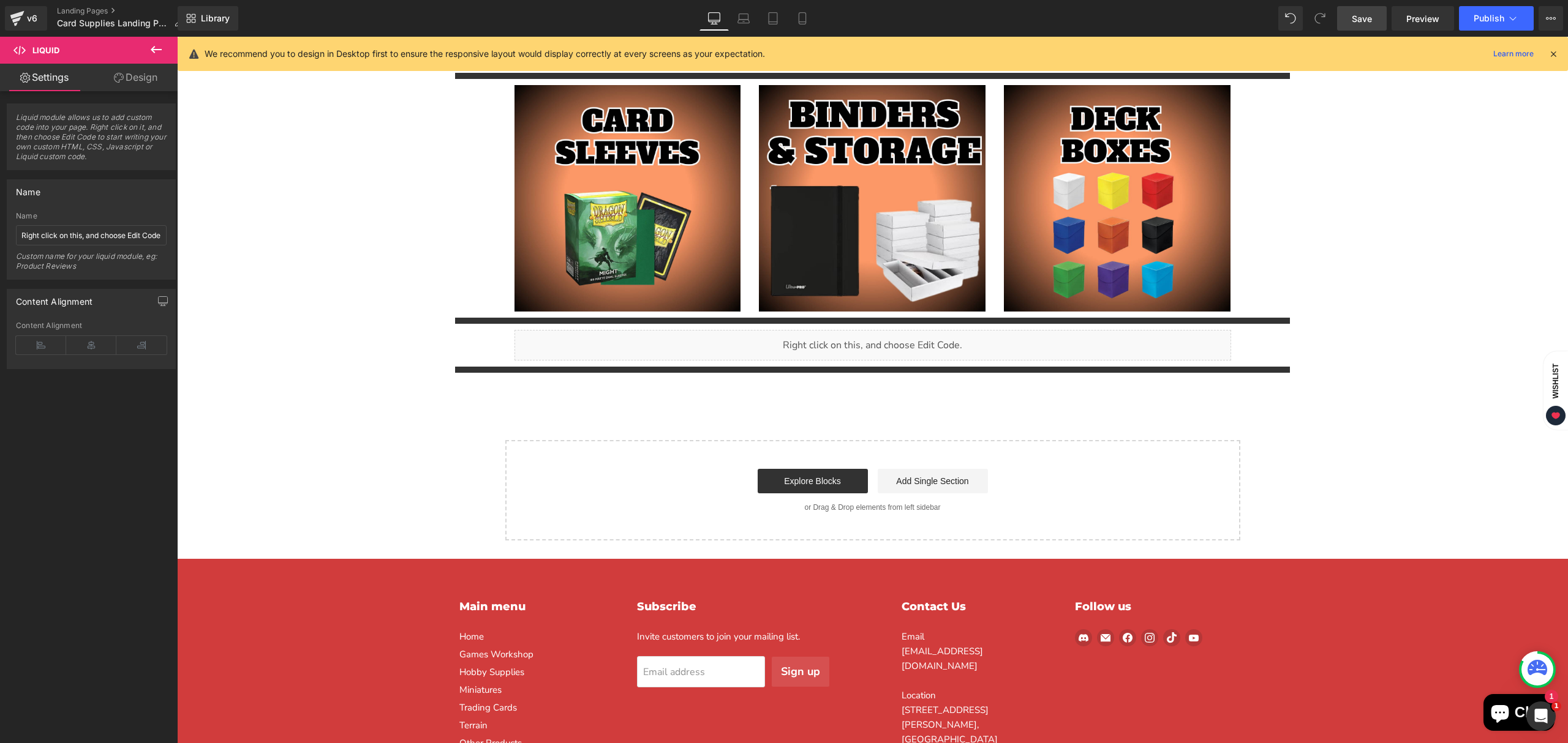
click at [1361, 21] on span "Save" at bounding box center [1362, 18] width 20 height 13
click at [1484, 18] on span "Publish" at bounding box center [1489, 18] width 31 height 10
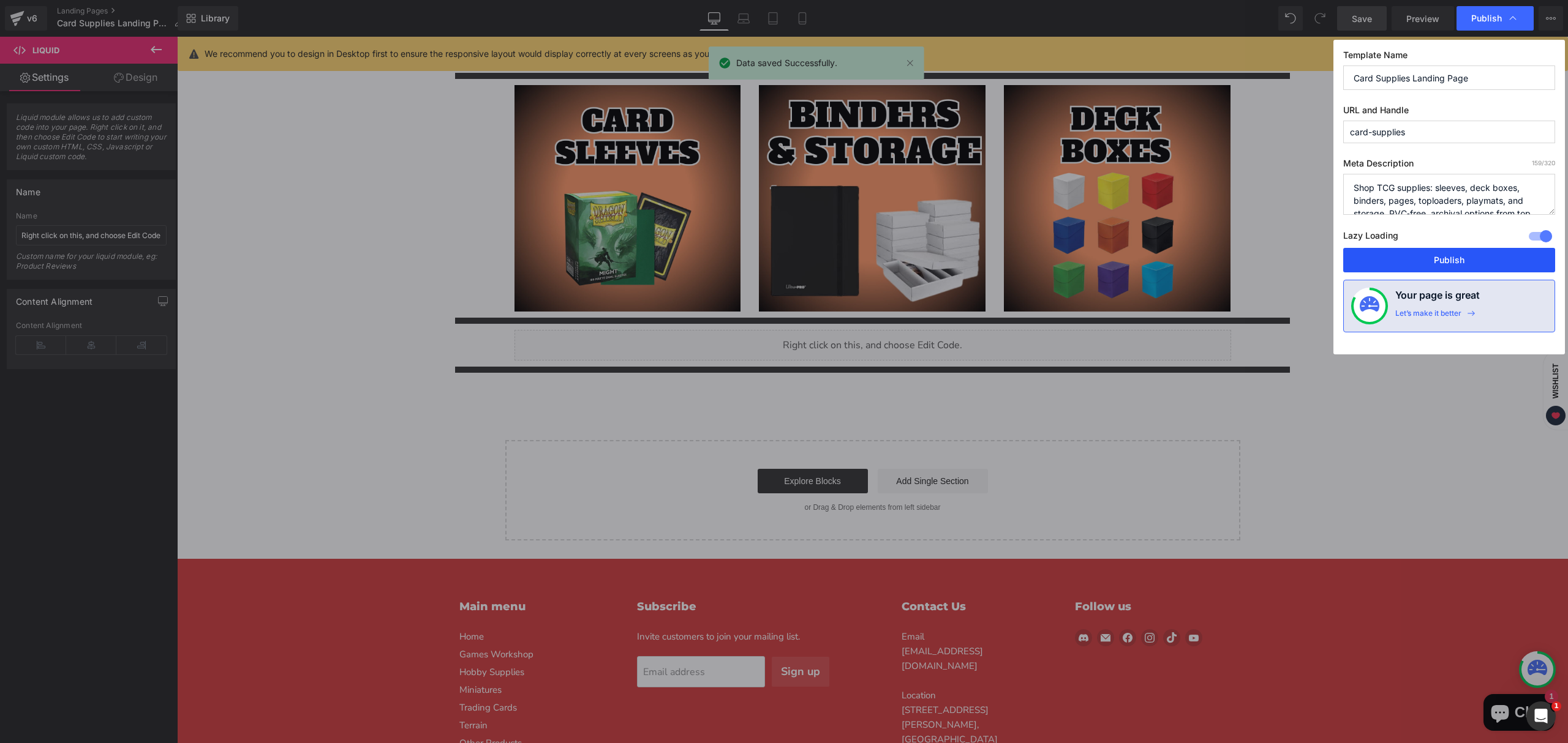
click at [1451, 260] on button "Publish" at bounding box center [1449, 260] width 212 height 24
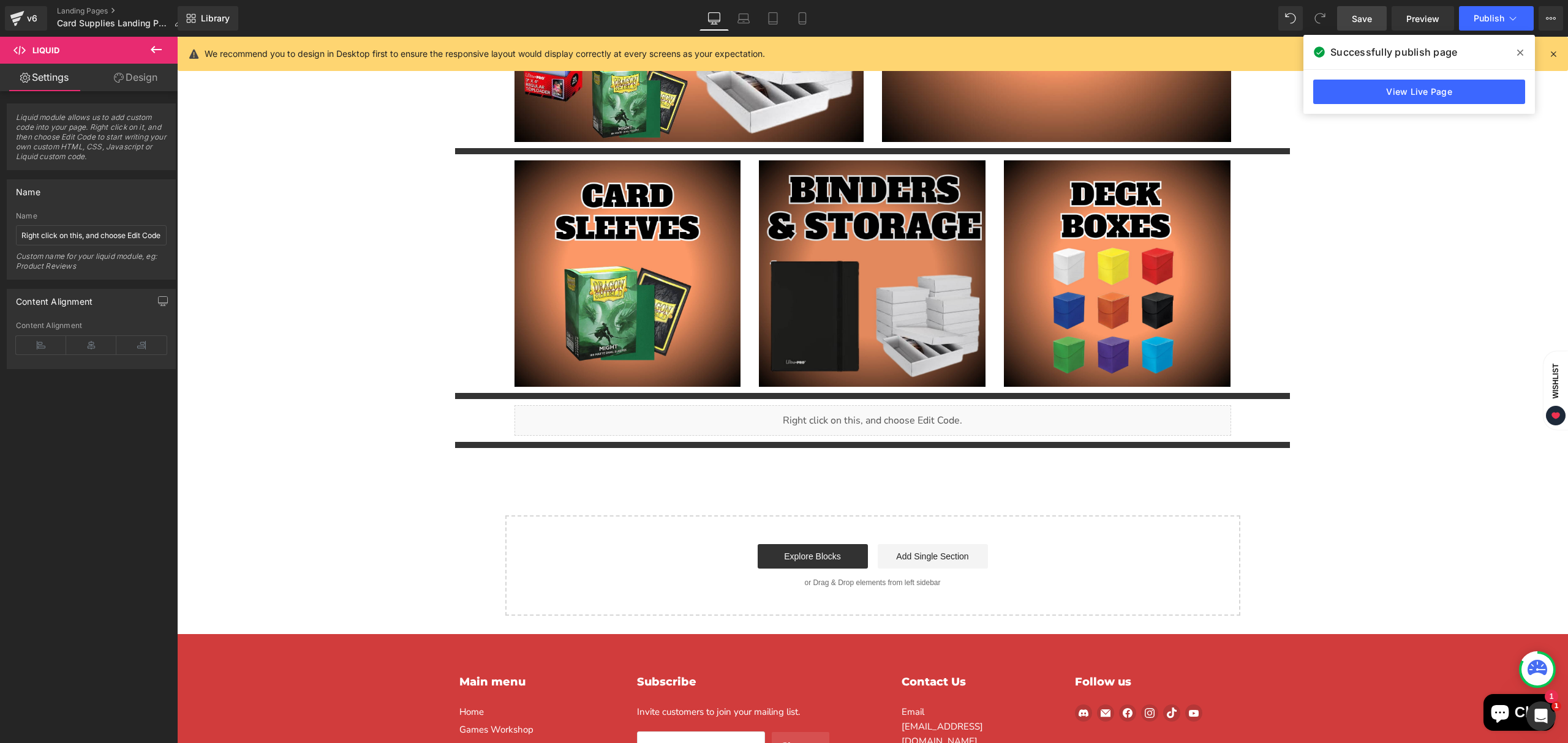
scroll to position [402, 0]
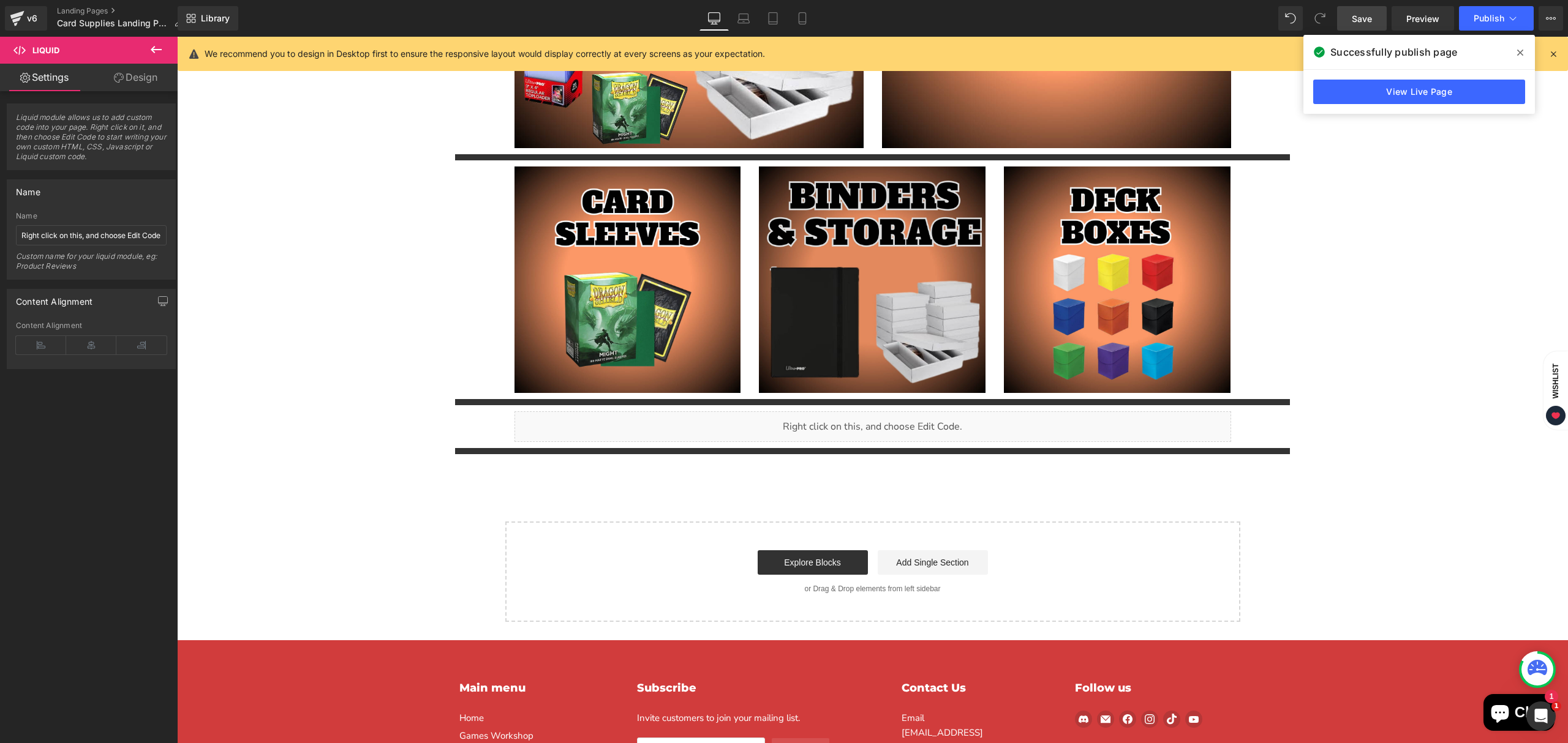
click at [876, 313] on img "Main content" at bounding box center [872, 279] width 227 height 226
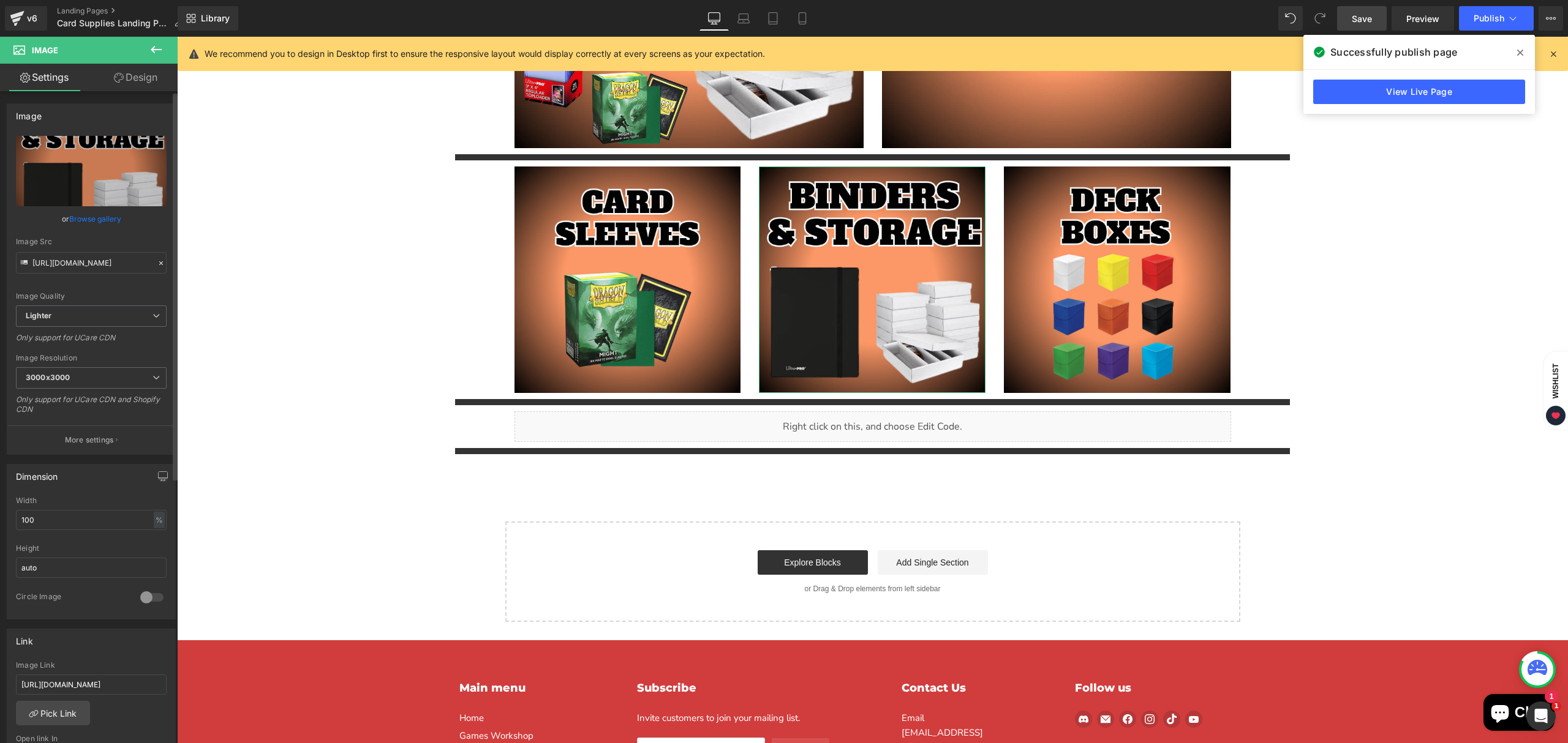
click at [81, 228] on link "Browse gallery" at bounding box center [95, 219] width 52 height 22
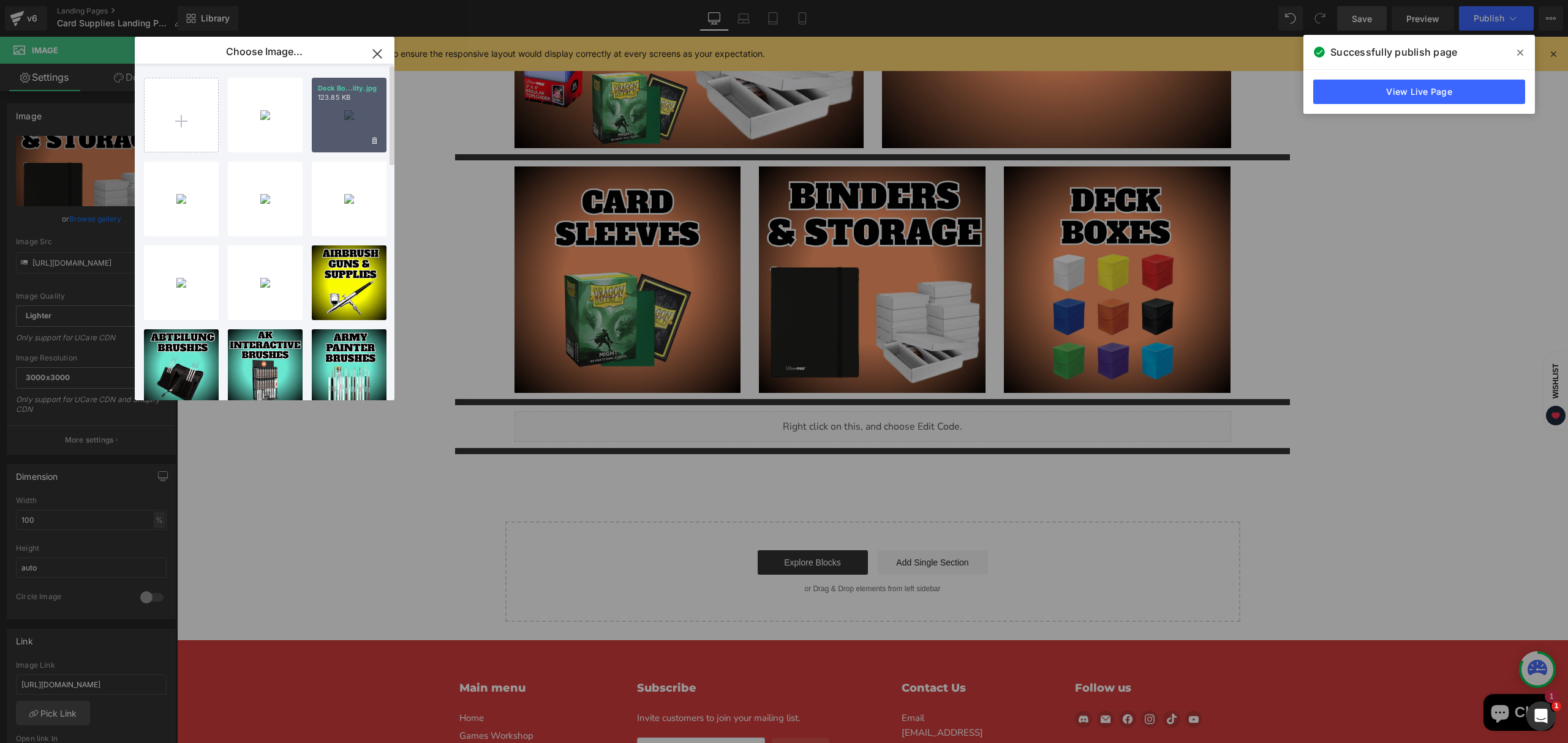
click at [332, 125] on div "Deck Bo...lity.jpg 123.85 KB" at bounding box center [349, 115] width 74 height 74
type input "[URL][DOMAIN_NAME]"
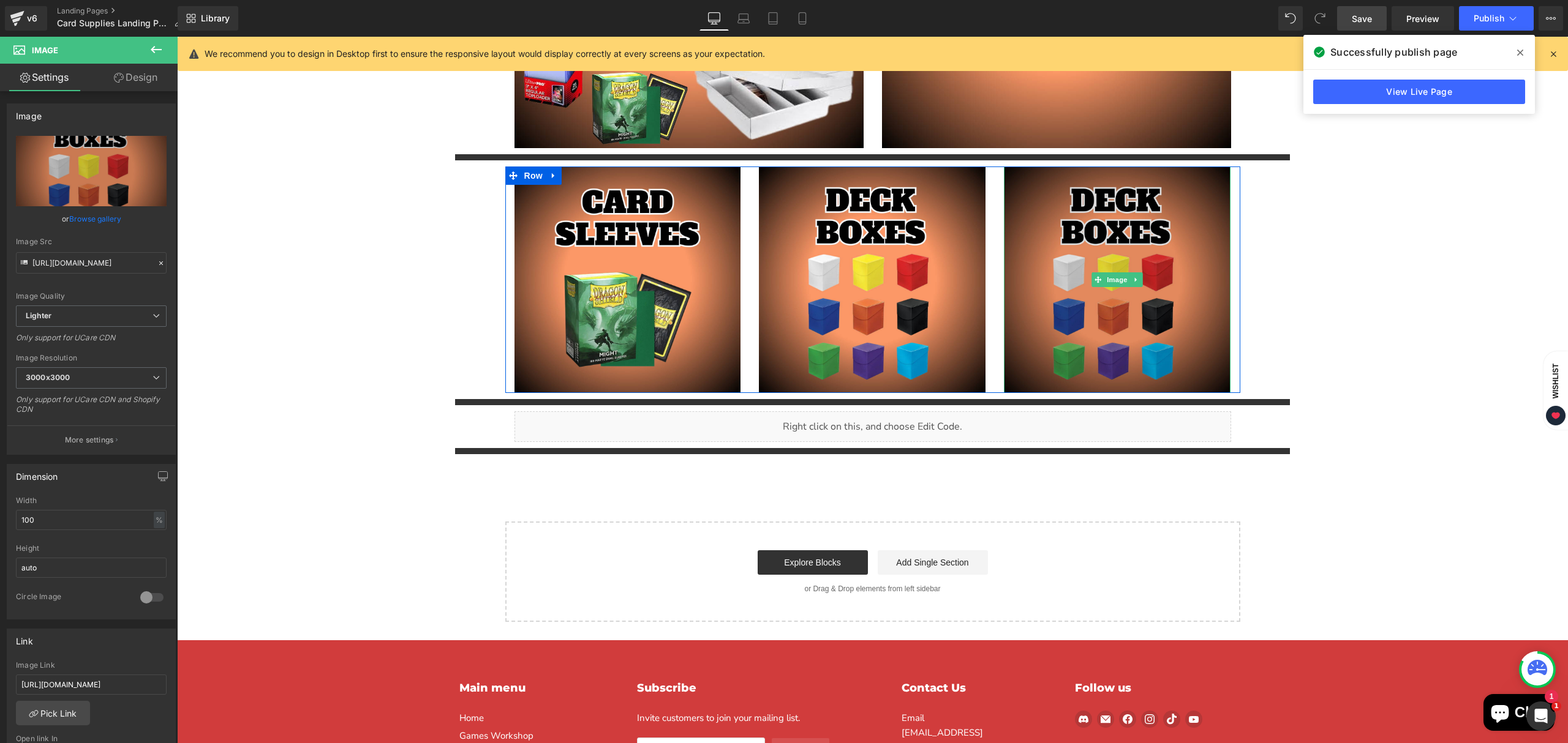
click at [1112, 319] on img "Main content" at bounding box center [1117, 279] width 227 height 226
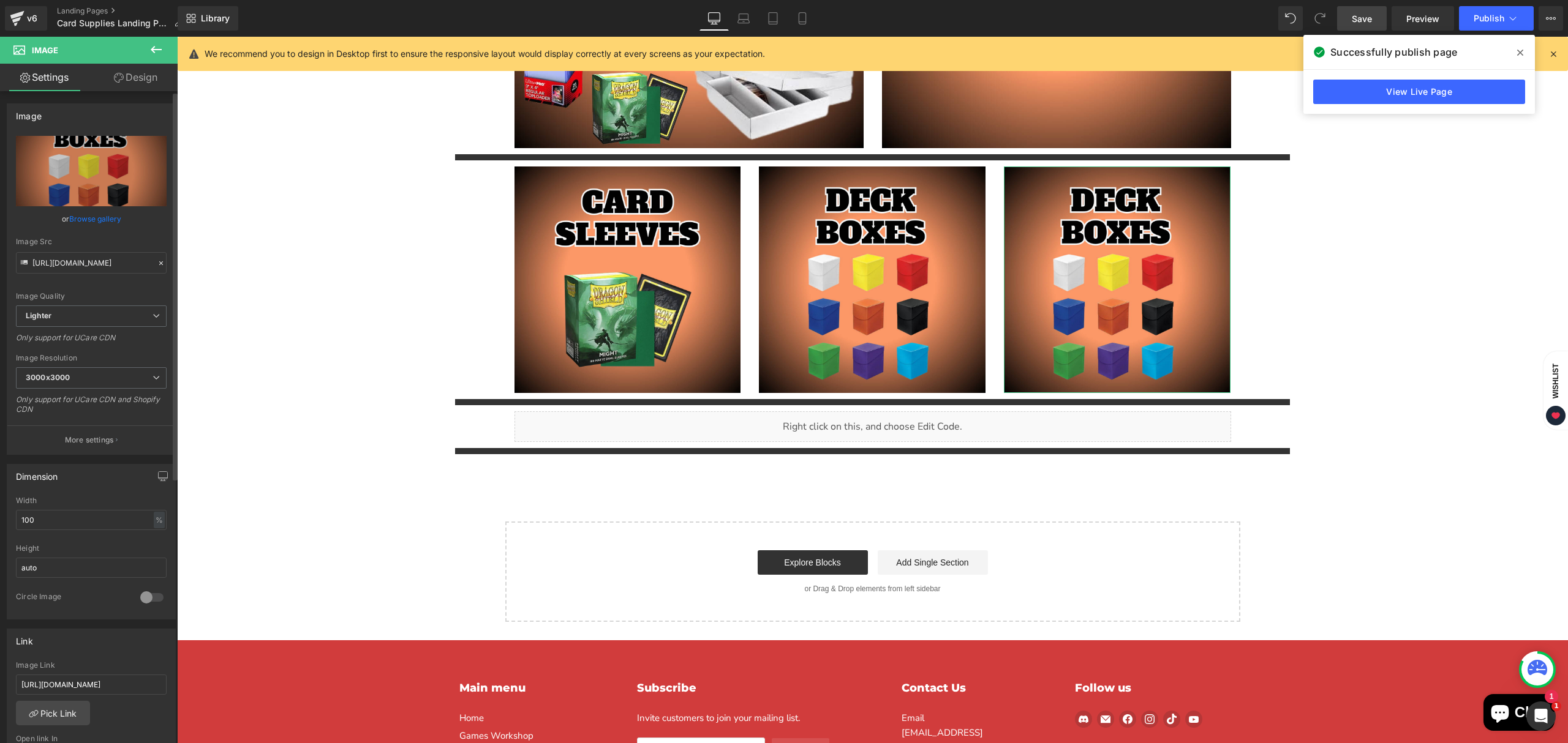
click at [86, 223] on link "Browse gallery" at bounding box center [95, 219] width 52 height 22
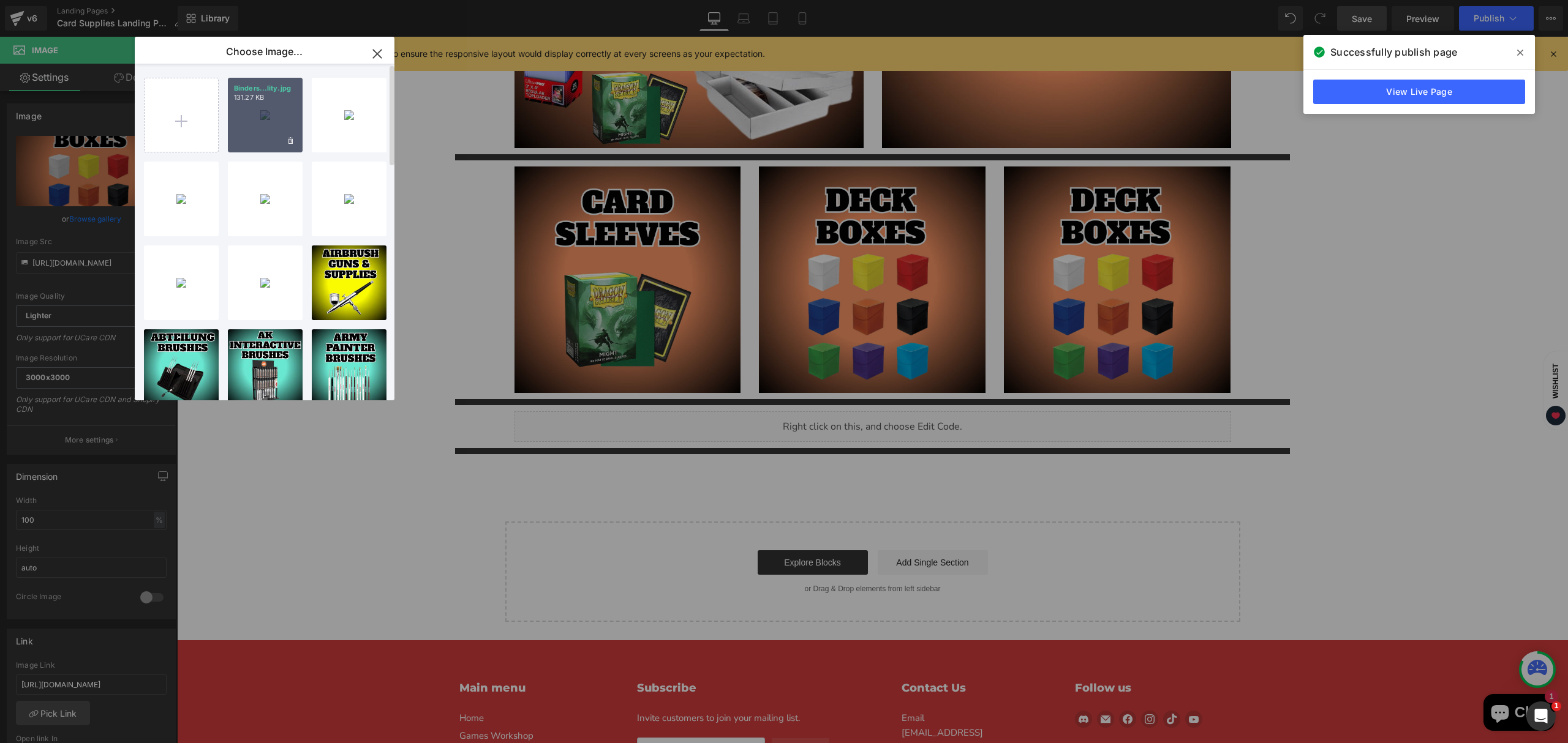
click at [237, 145] on div "Binders...lity.jpg 131.27 KB" at bounding box center [265, 115] width 74 height 74
type input "[URL][DOMAIN_NAME]"
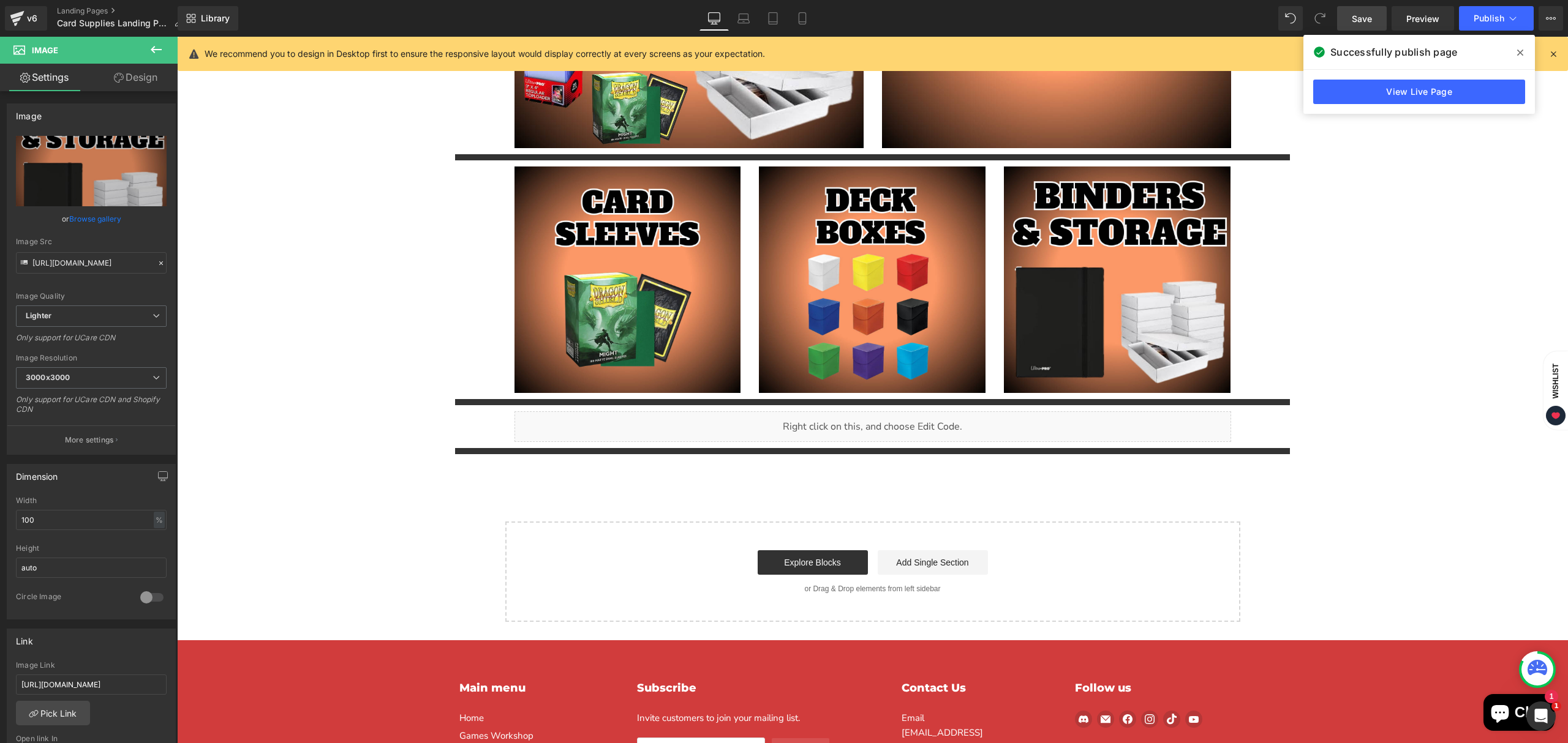
click at [1371, 21] on span "Save" at bounding box center [1362, 18] width 20 height 13
click at [1513, 48] on span at bounding box center [1520, 52] width 19 height 19
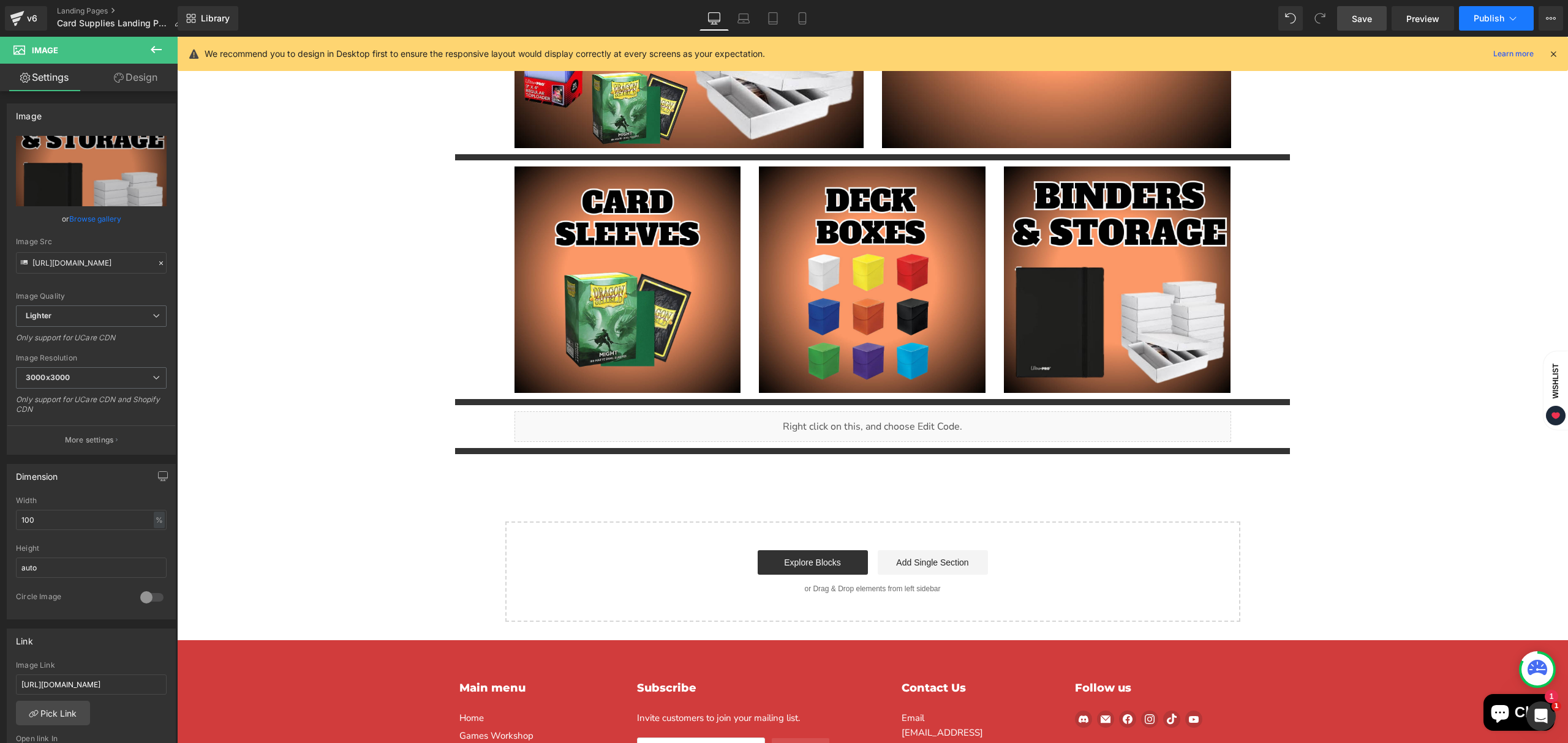
click at [1484, 8] on button "Publish" at bounding box center [1496, 18] width 74 height 24
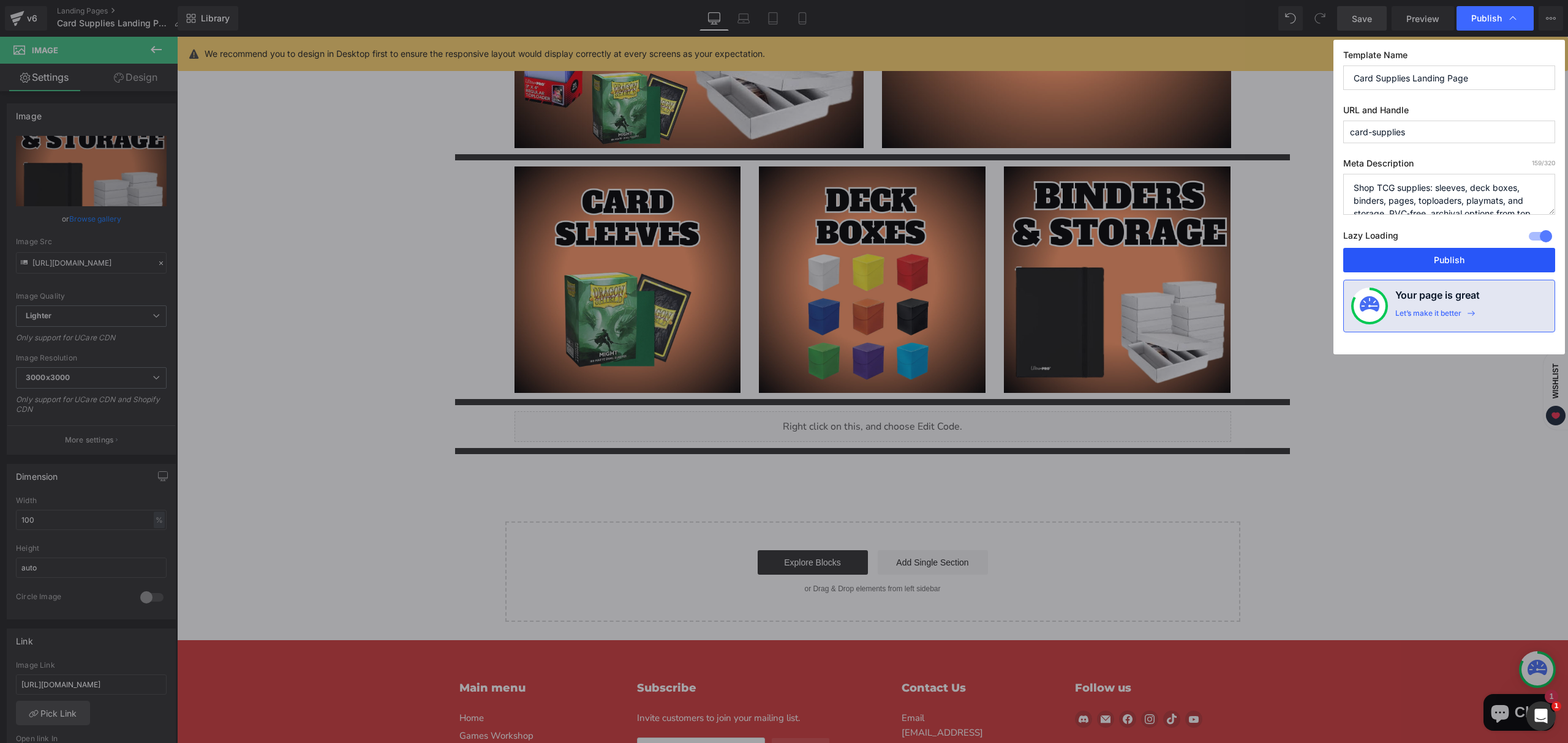
click at [1470, 263] on button "Publish" at bounding box center [1449, 260] width 212 height 24
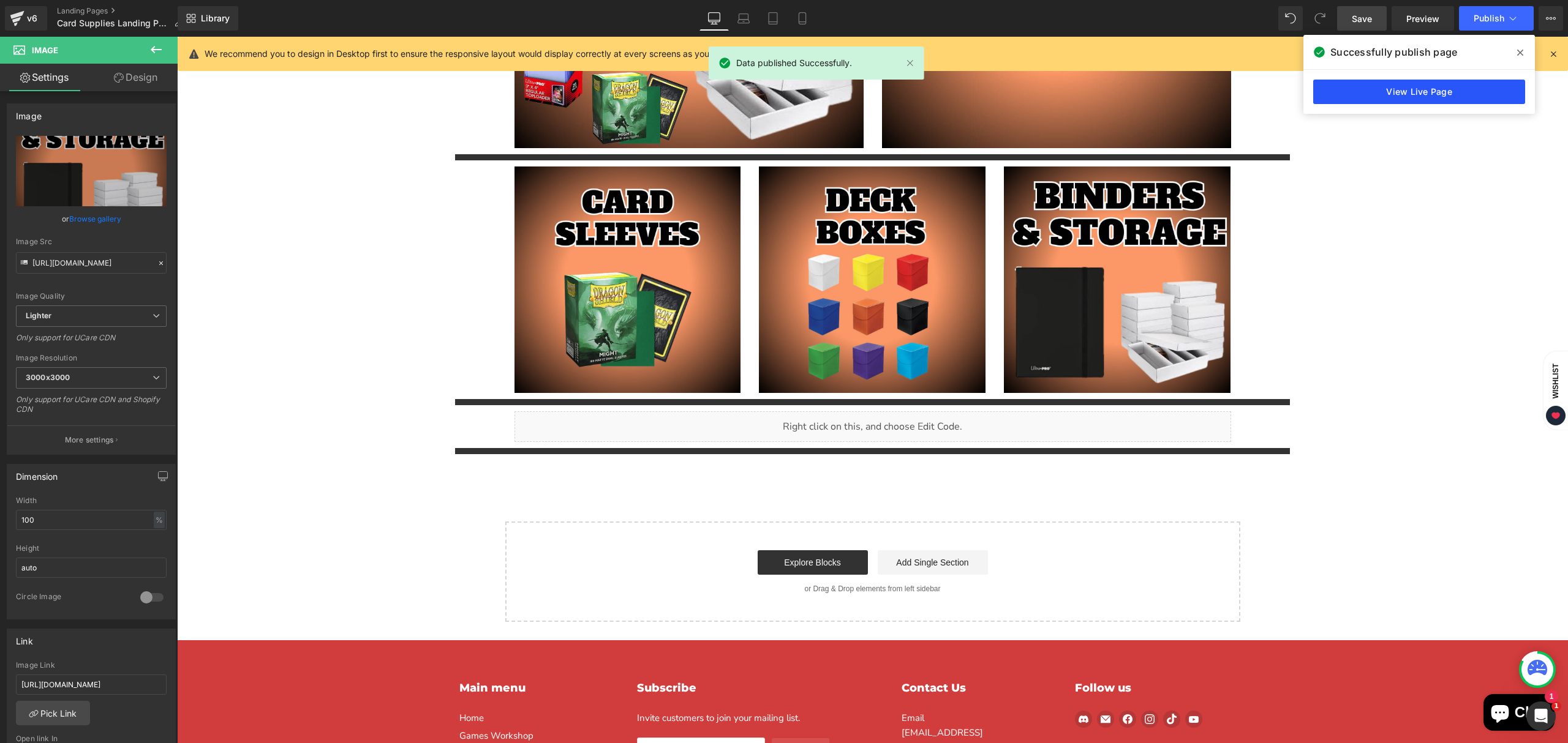
click at [1410, 87] on link "View Live Page" at bounding box center [1419, 91] width 212 height 24
